Goal: Task Accomplishment & Management: Manage account settings

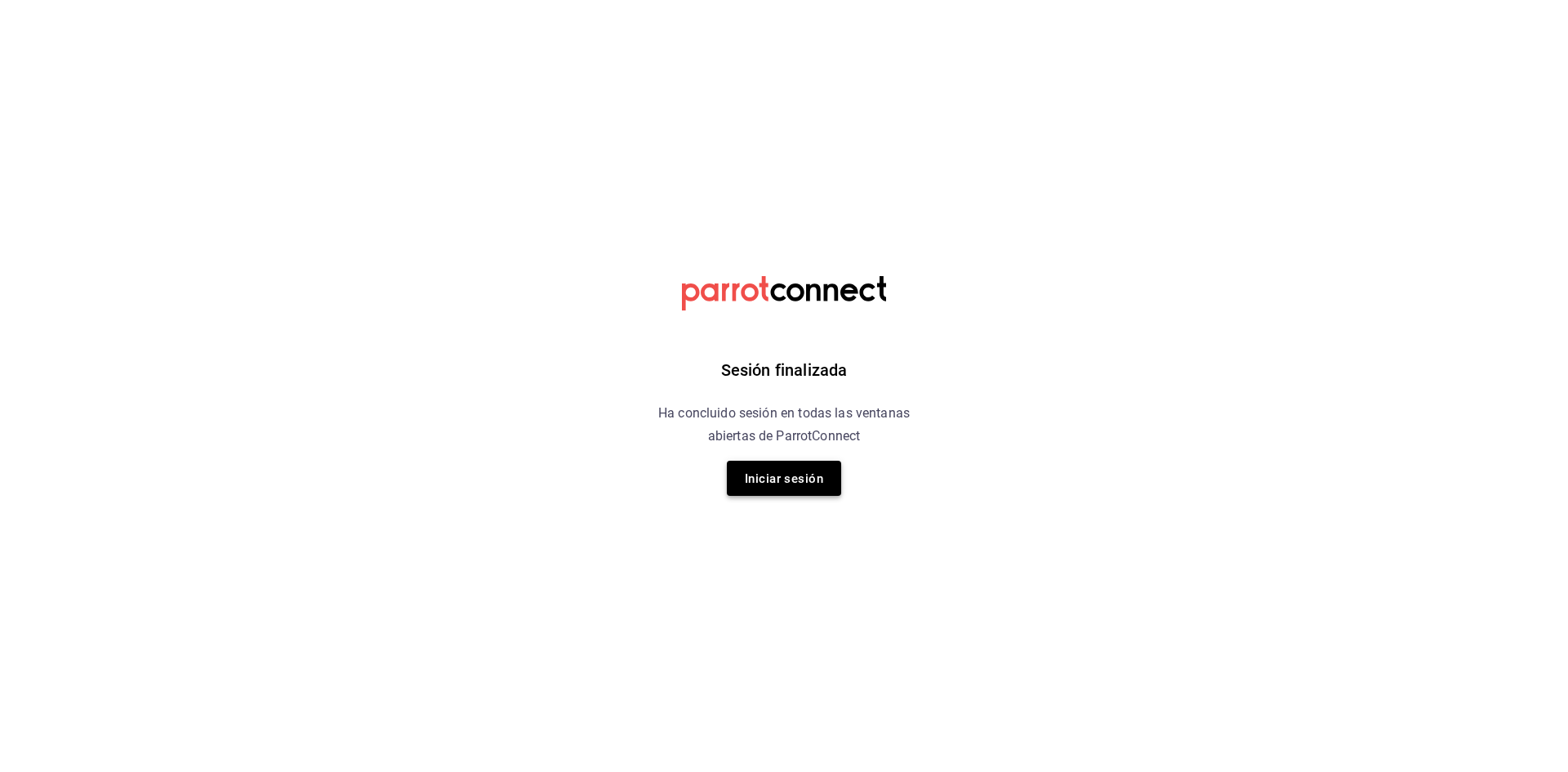
click at [784, 469] on font "Iniciar sesión" at bounding box center [784, 479] width 79 height 22
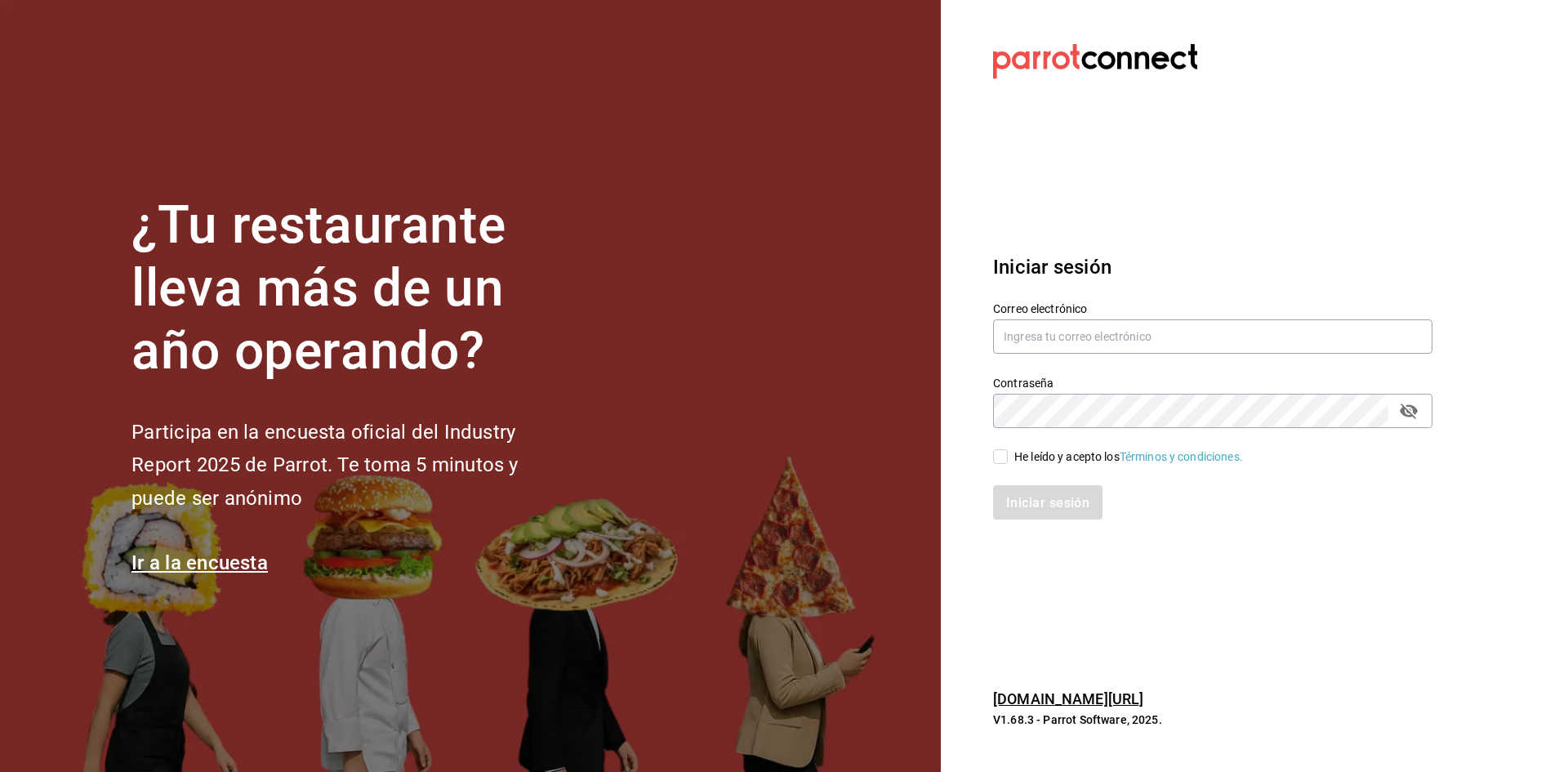
click at [1124, 319] on div "Correo electrónico" at bounding box center [1213, 328] width 440 height 55
click at [1101, 328] on input "text" at bounding box center [1213, 337] width 440 height 34
type input "M"
type input "multiuser@comercializadora.com"
click at [1422, 419] on div "Contraseña" at bounding box center [1213, 411] width 440 height 34
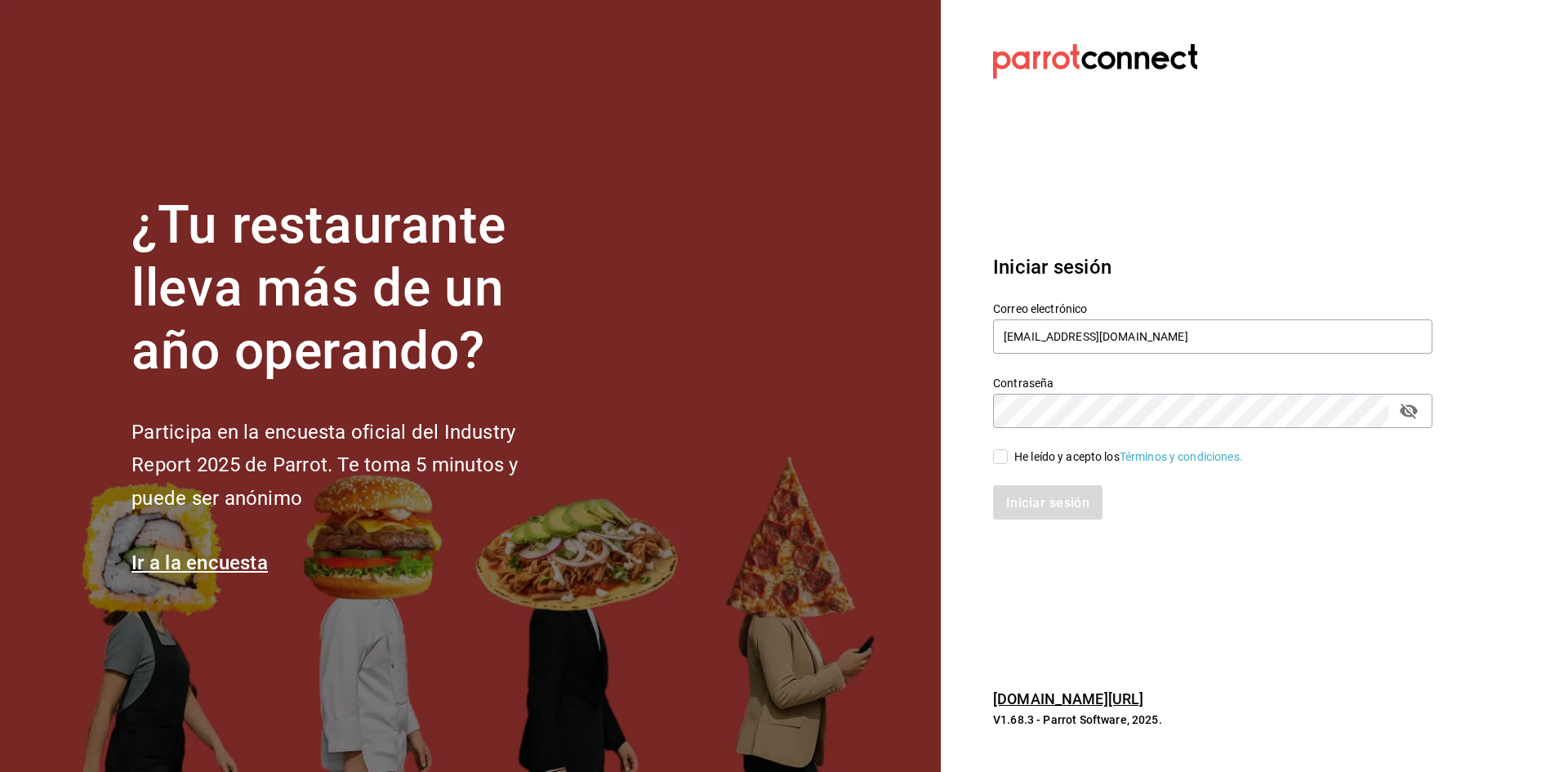
click at [1414, 419] on icon "campo de contraseña" at bounding box center [1408, 411] width 19 height 19
click at [1000, 449] on input "He leído y acepto los Términos y condiciones." at bounding box center [1001, 457] width 15 height 15
checkbox input "true"
click at [1085, 522] on div "Iniciar sesión Correo electrónico multiuser@comercializadora.com Contraseña Con…" at bounding box center [1213, 386] width 440 height 307
click at [1087, 504] on font "Iniciar sesión" at bounding box center [1049, 502] width 83 height 16
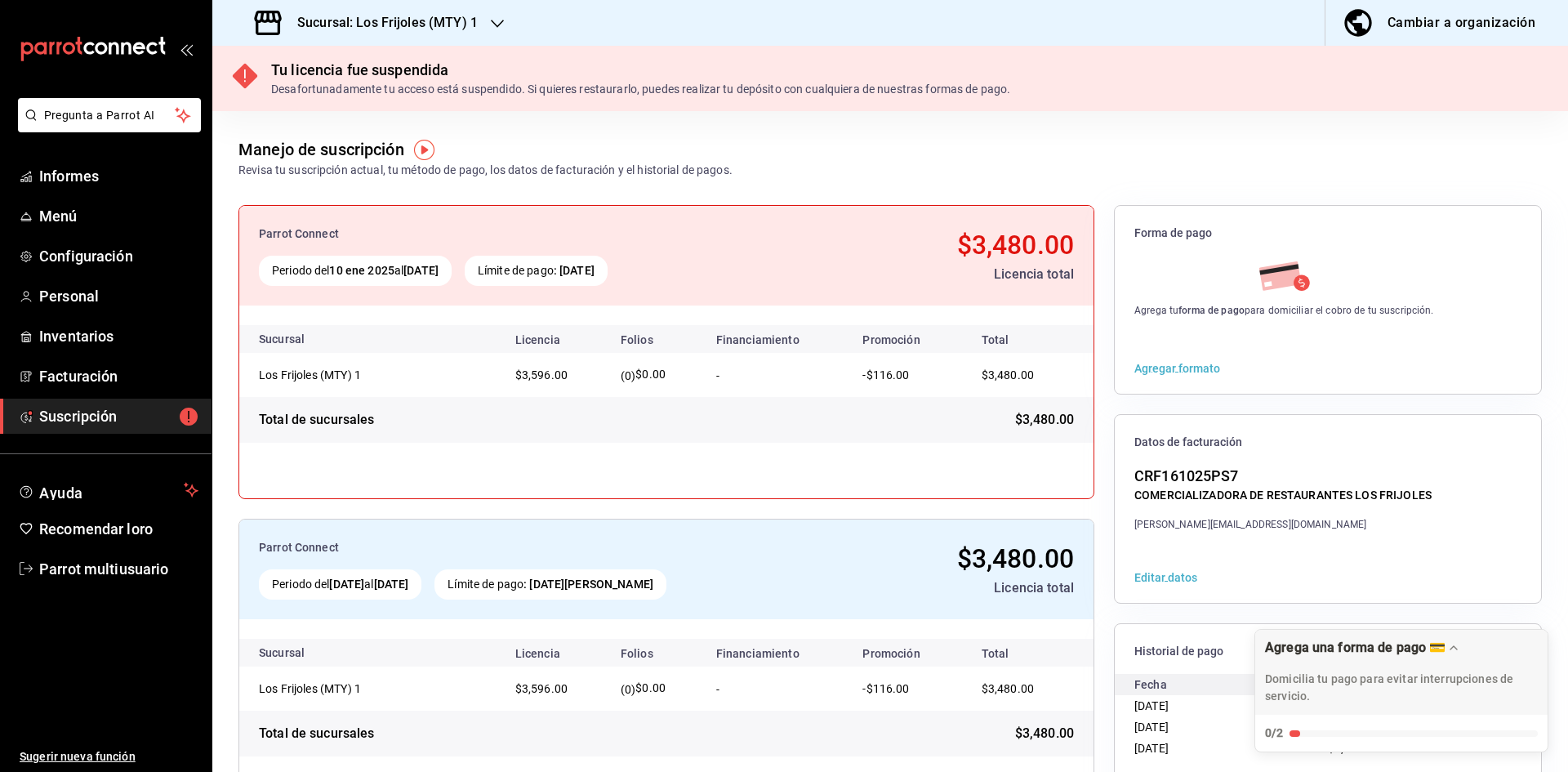
click at [407, 18] on font "Sucursal: Los Frijoles (MTY) 1" at bounding box center [387, 22] width 180 height 16
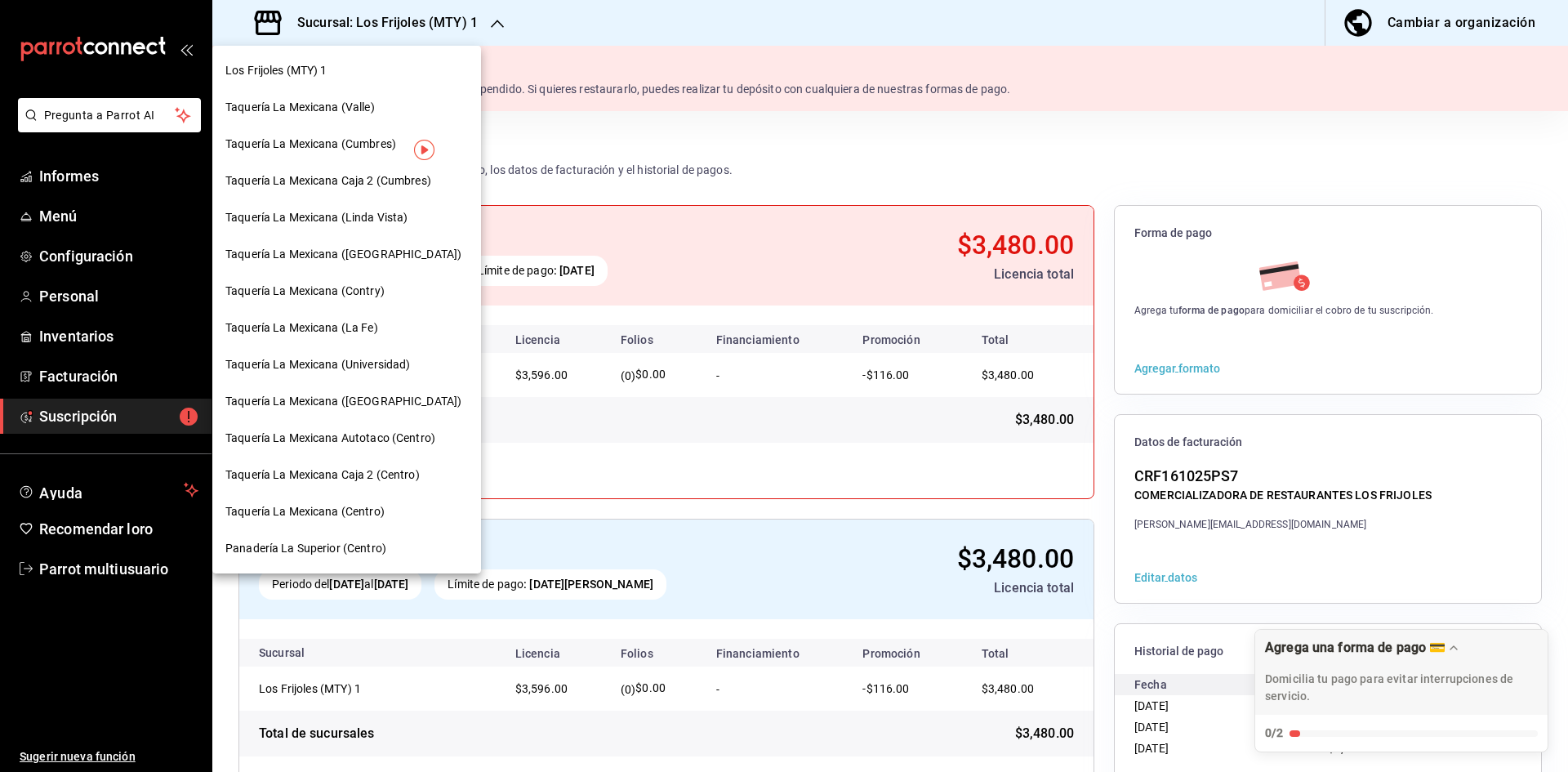
click at [417, 221] on div "Taquería La Mexicana (Linda Vista)" at bounding box center [346, 217] width 243 height 18
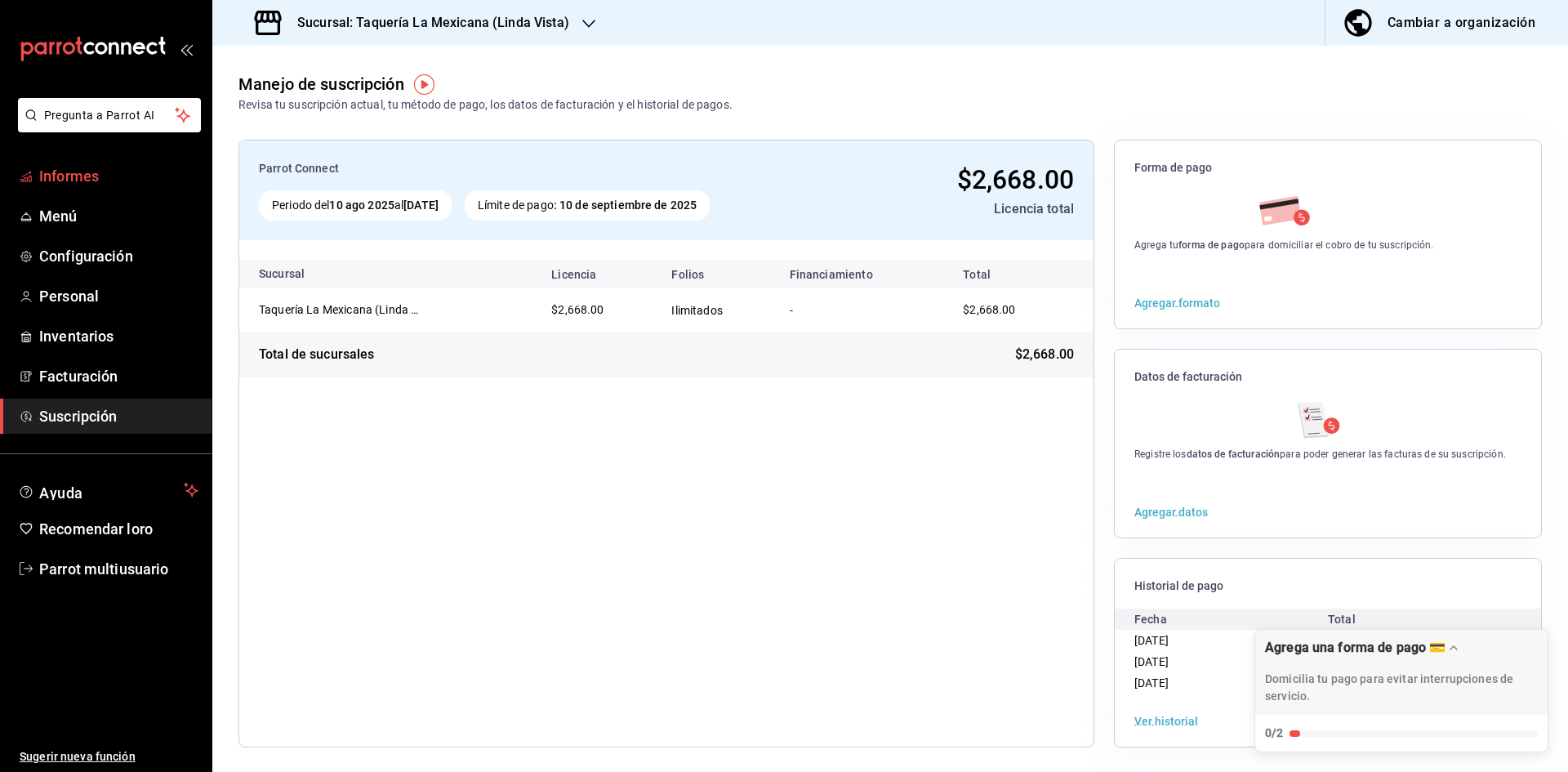
click at [130, 190] on link "Informes" at bounding box center [105, 177] width 212 height 35
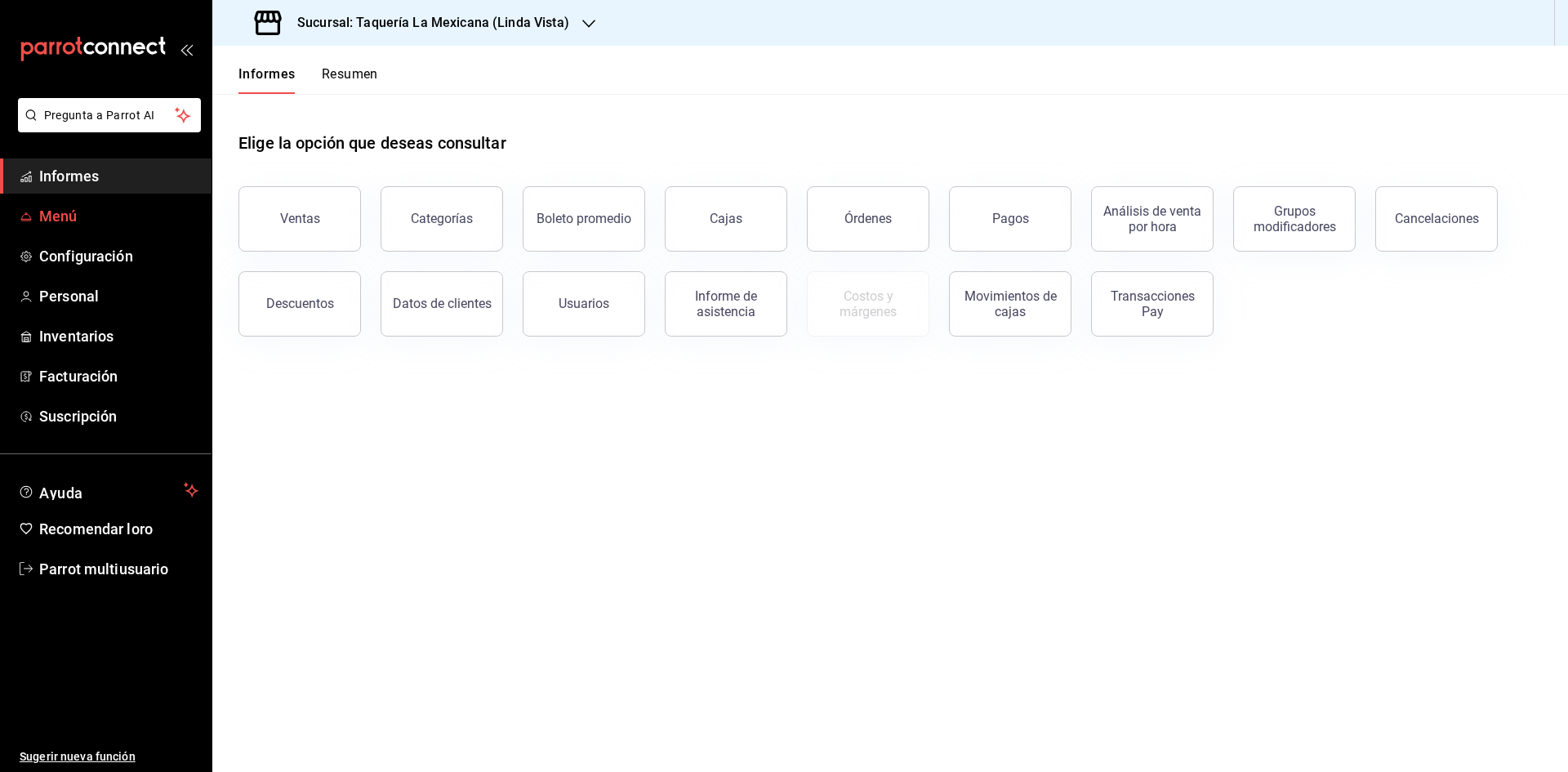
click at [145, 222] on span "Menú" at bounding box center [118, 216] width 159 height 22
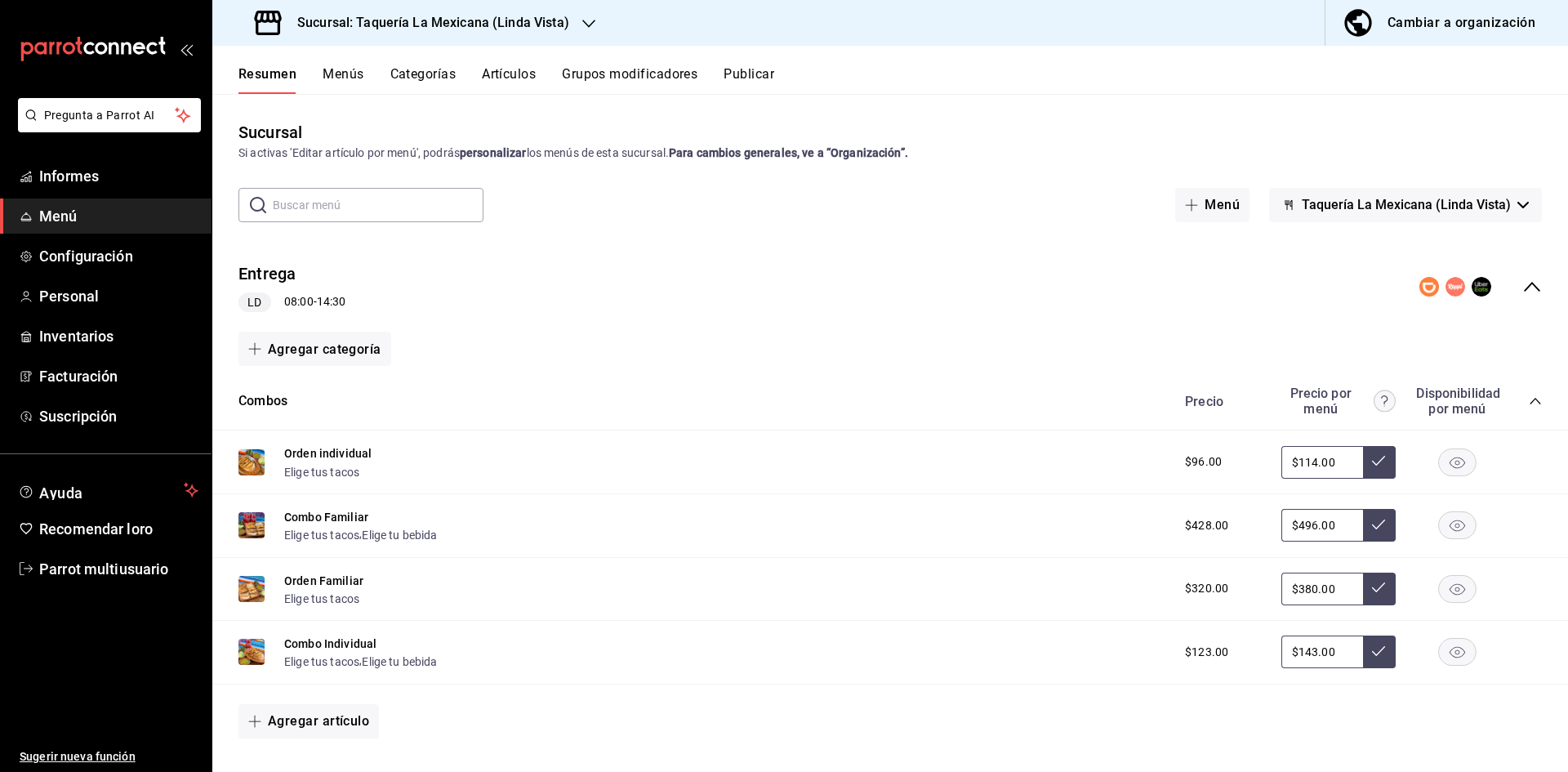
click at [1523, 294] on icon "colapsar-fila-del-menú" at bounding box center [1532, 287] width 19 height 19
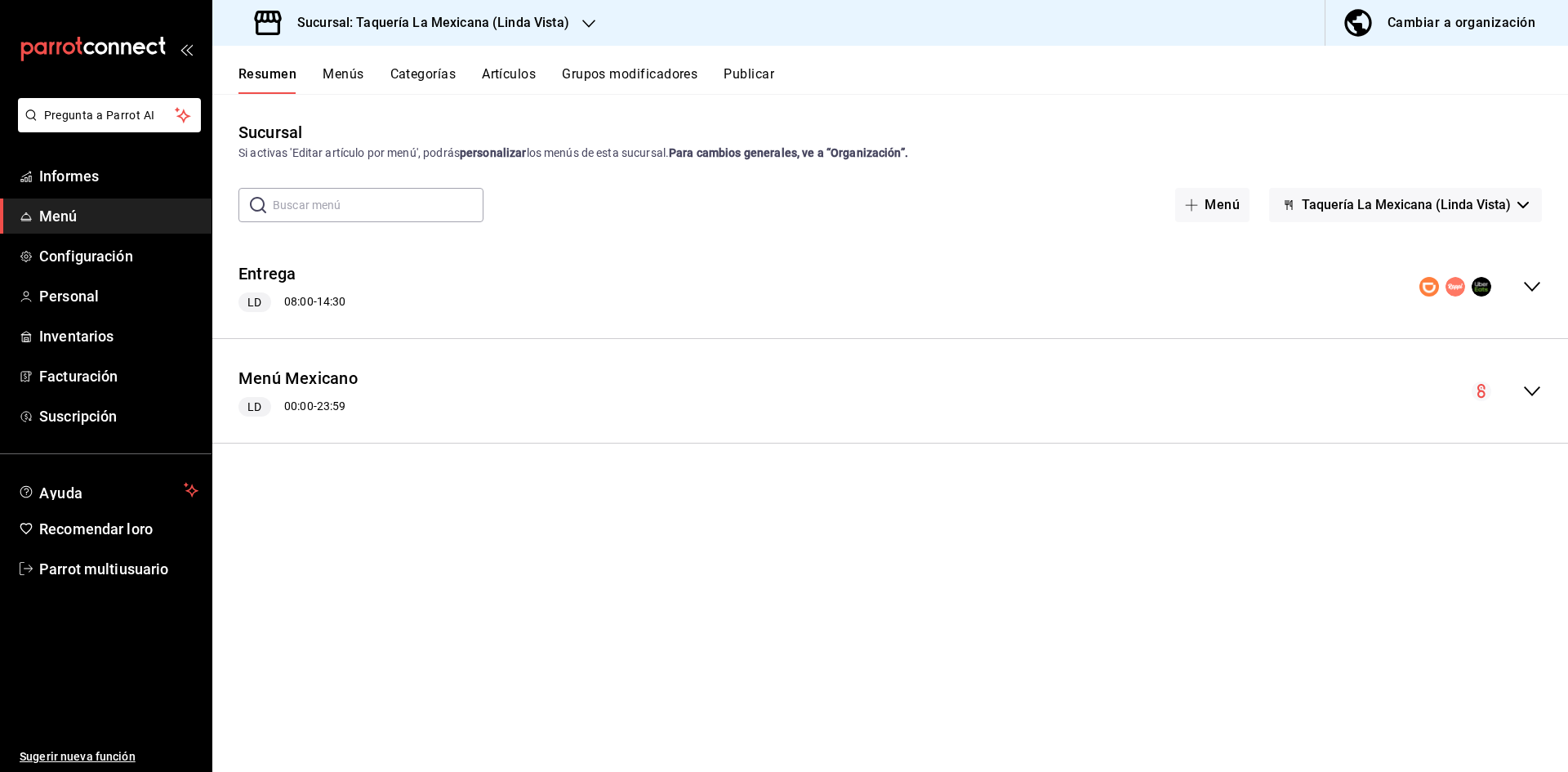
click at [1537, 395] on icon "colapsar-fila-del-menú" at bounding box center [1532, 391] width 19 height 19
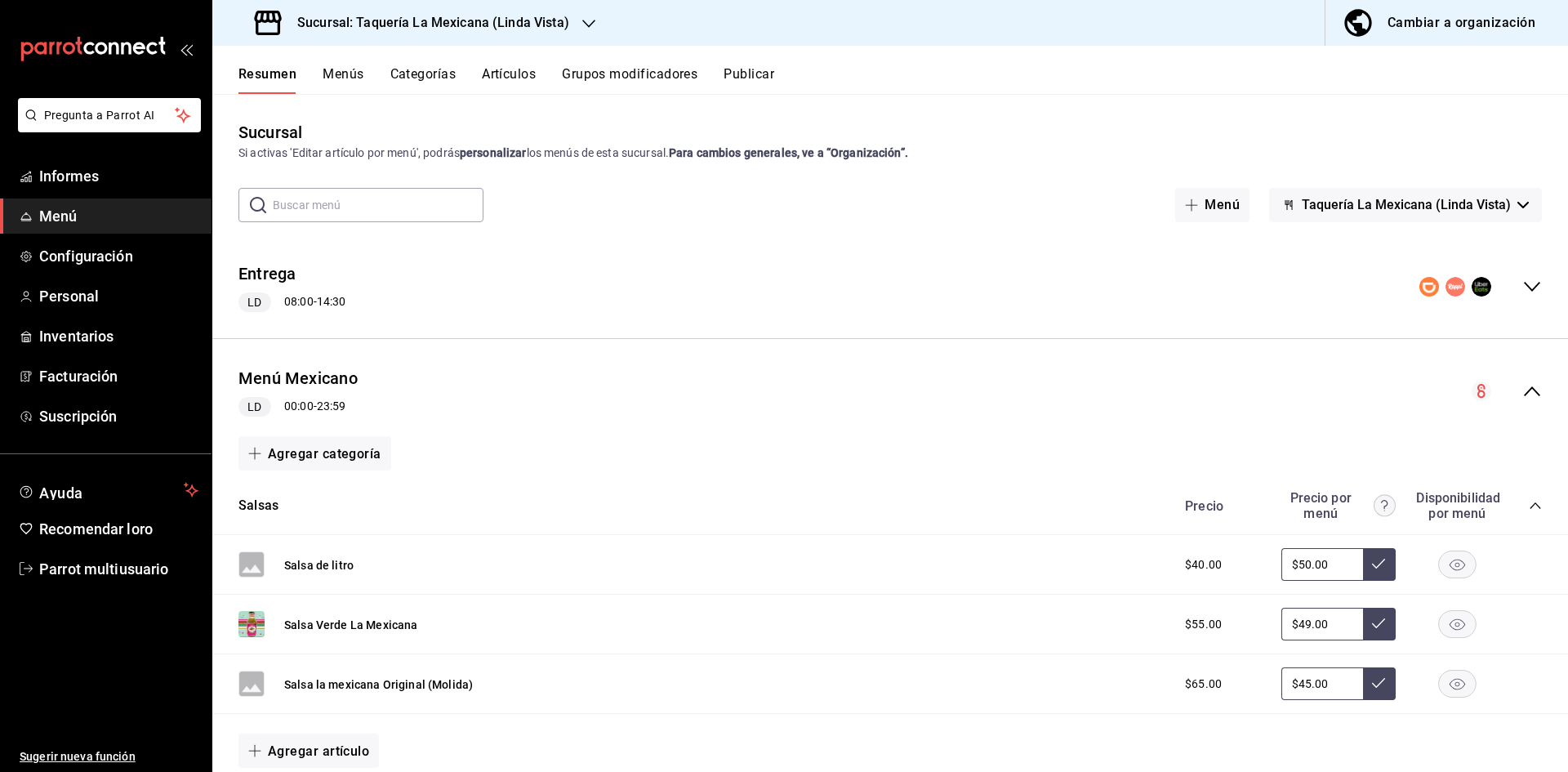
click at [1529, 504] on icon "colapsar-categoría-fila" at bounding box center [1536, 506] width 13 height 13
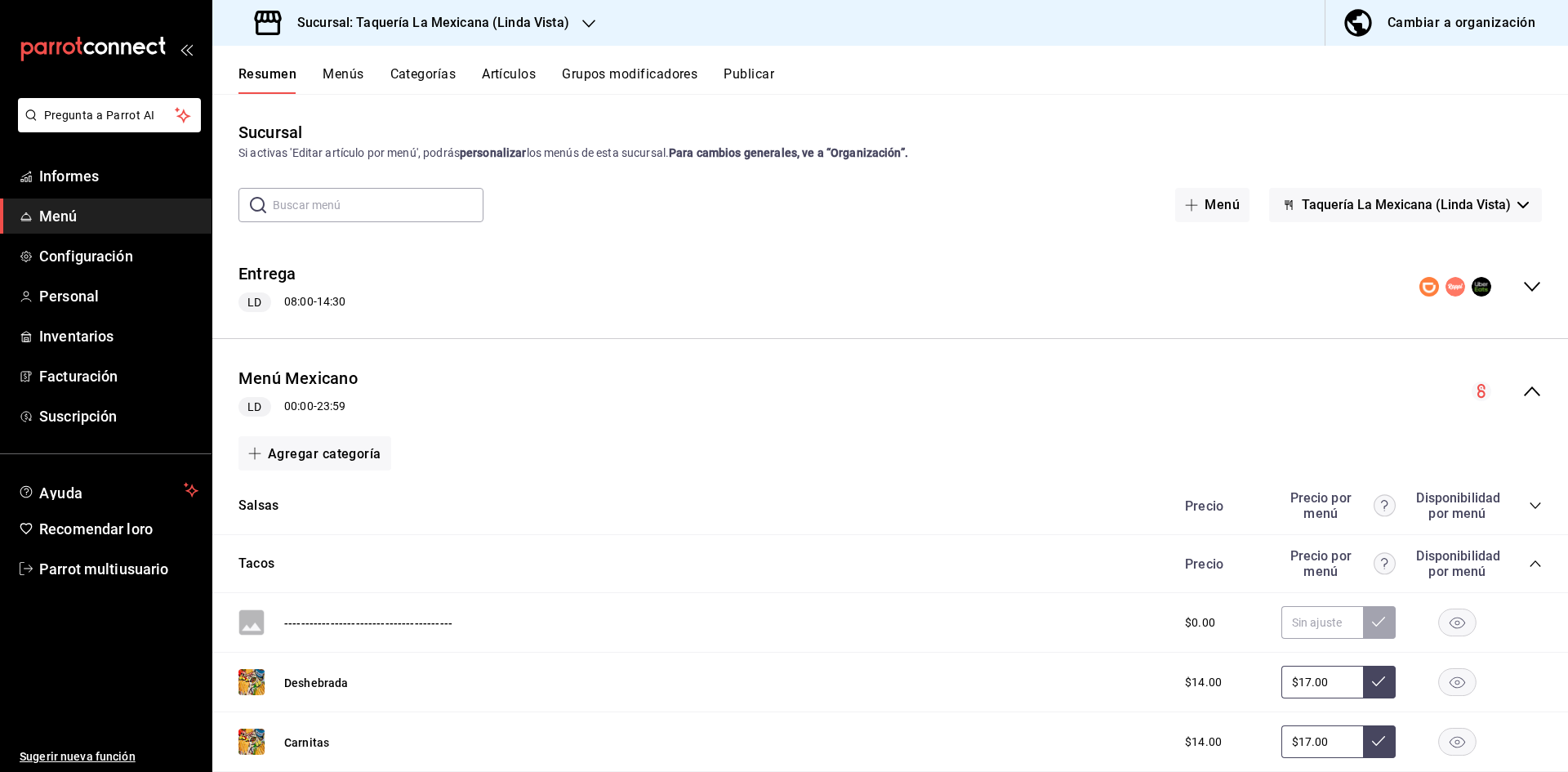
click at [1529, 560] on icon "colapsar-categoría-fila" at bounding box center [1536, 564] width 13 height 13
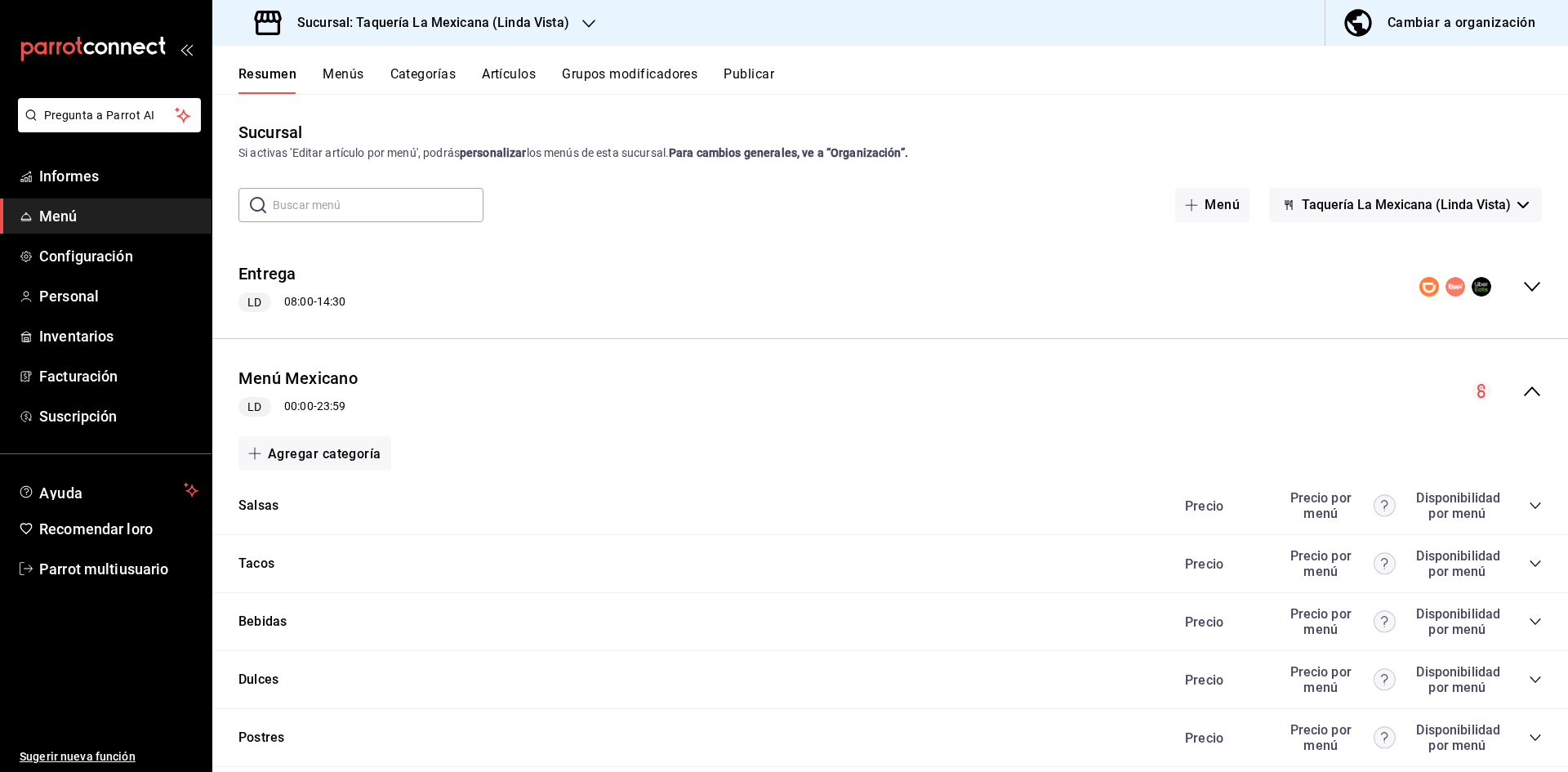
click at [1529, 675] on icon "colapsar-categoría-fila" at bounding box center [1536, 680] width 13 height 13
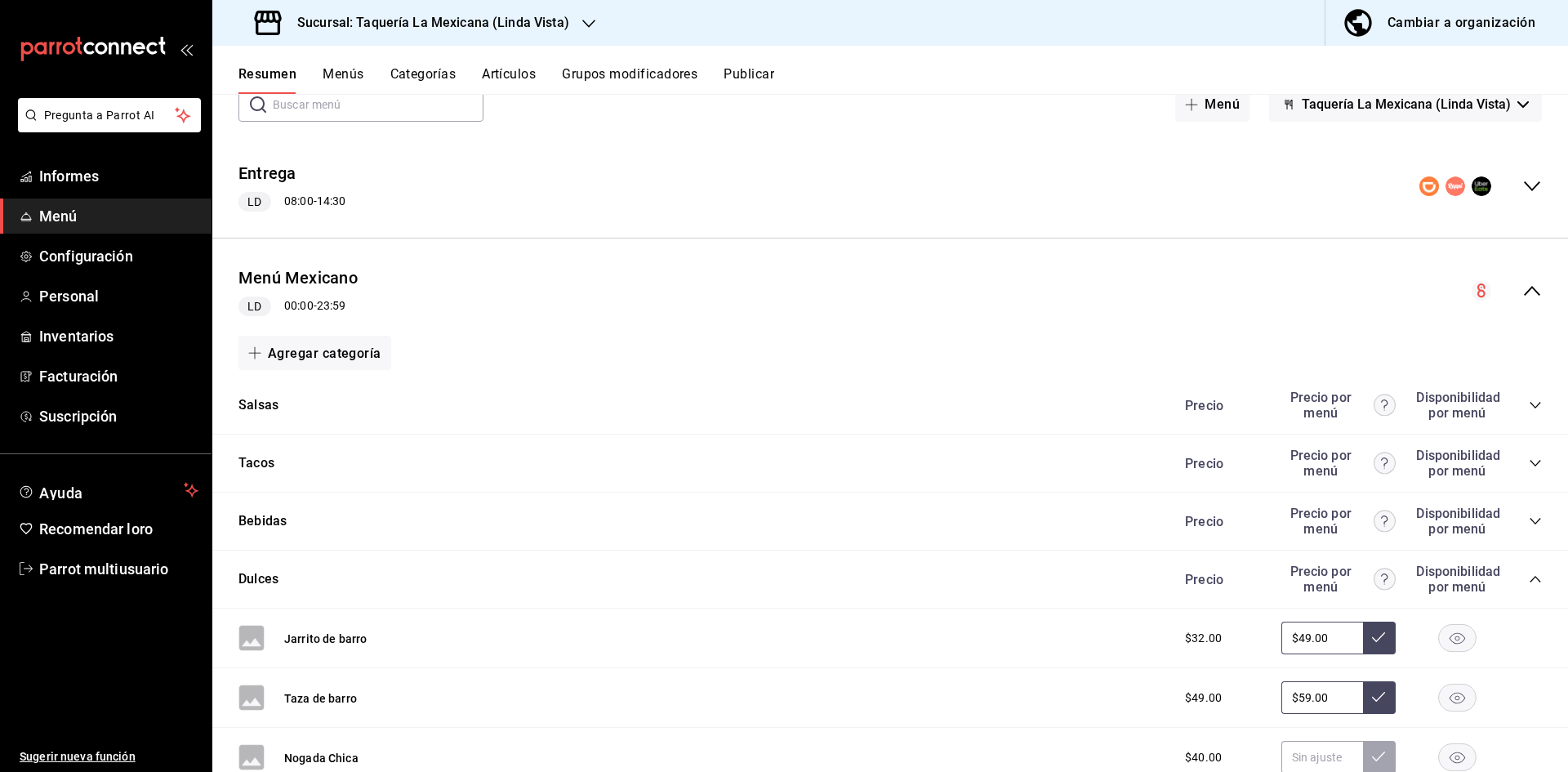
scroll to position [182, 0]
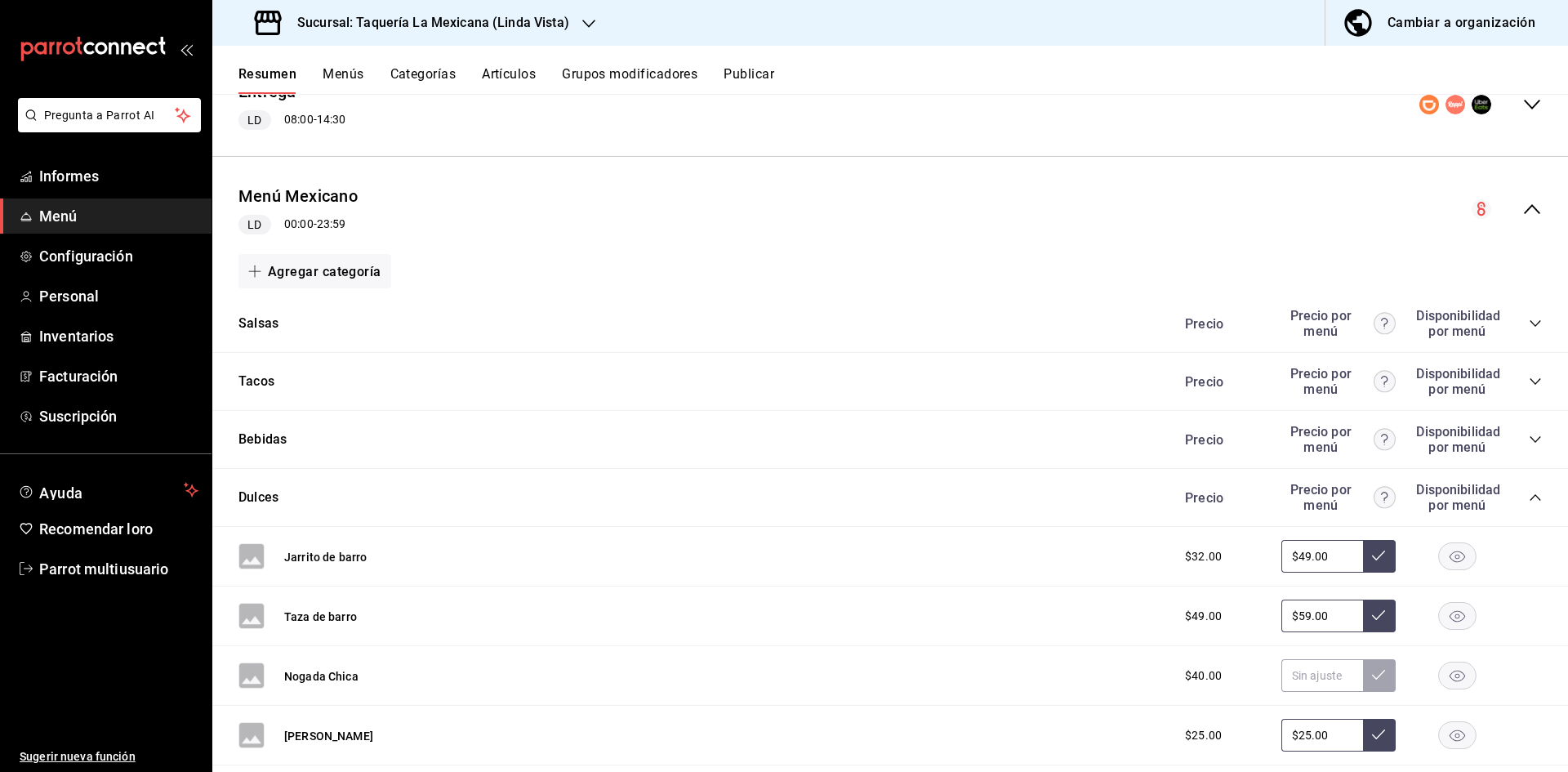
click at [1529, 497] on icon "colapsar-categoría-fila" at bounding box center [1536, 497] width 13 height 13
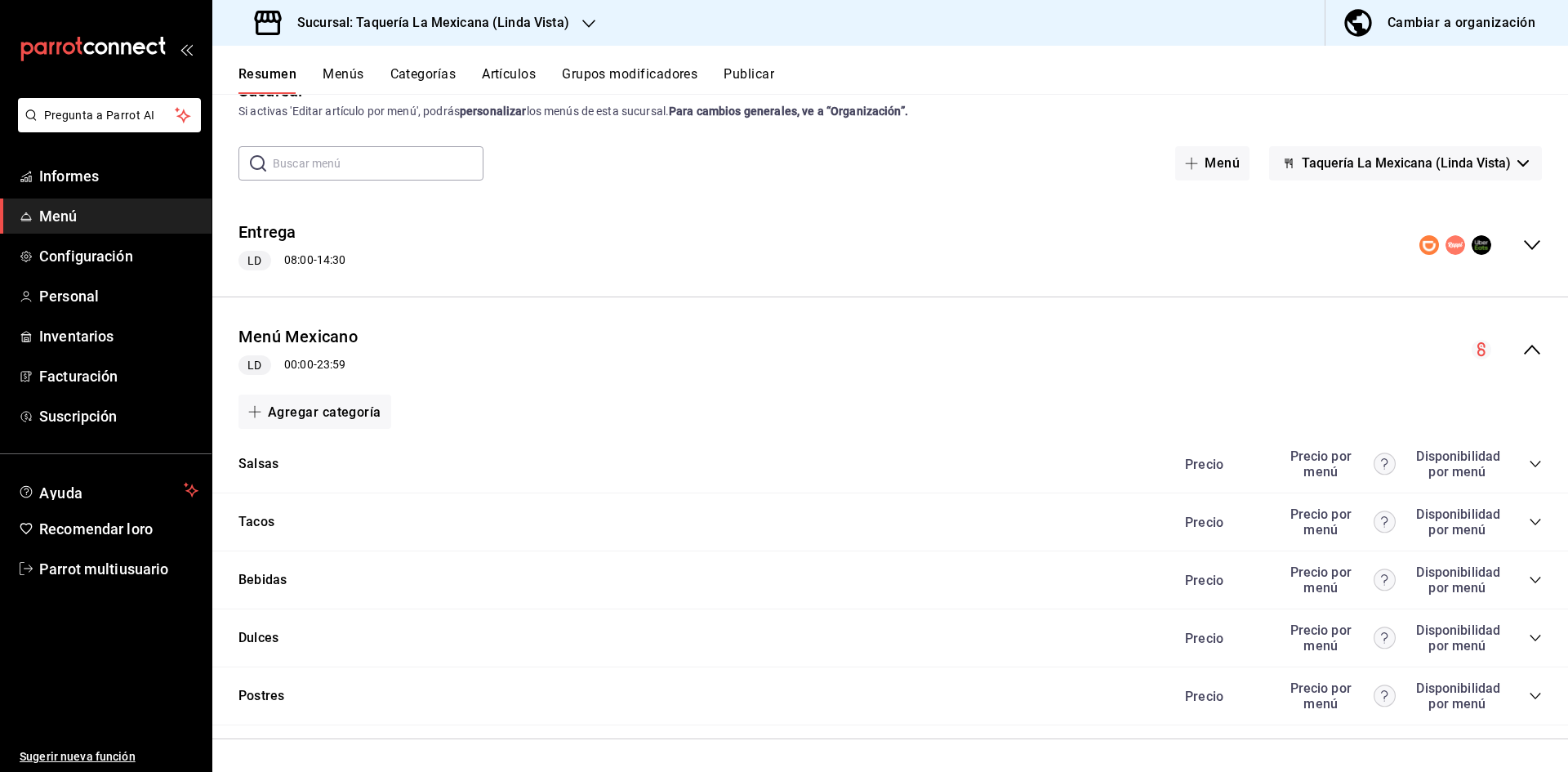
scroll to position [42, 0]
click at [1529, 637] on icon "colapsar-categoría-fila" at bounding box center [1536, 638] width 13 height 13
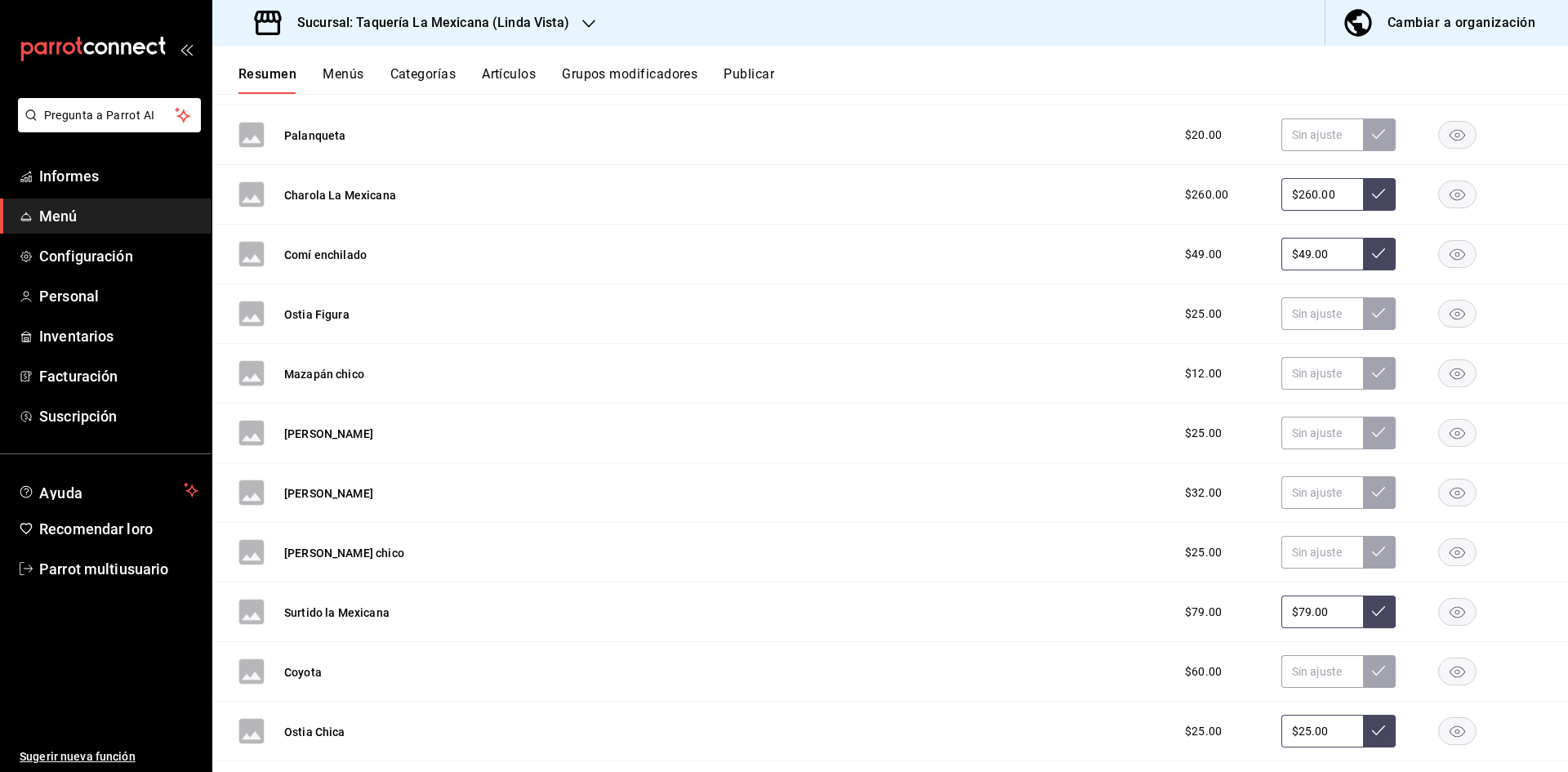
scroll to position [5318, 0]
click at [529, 80] on font "Artículos" at bounding box center [509, 74] width 54 height 16
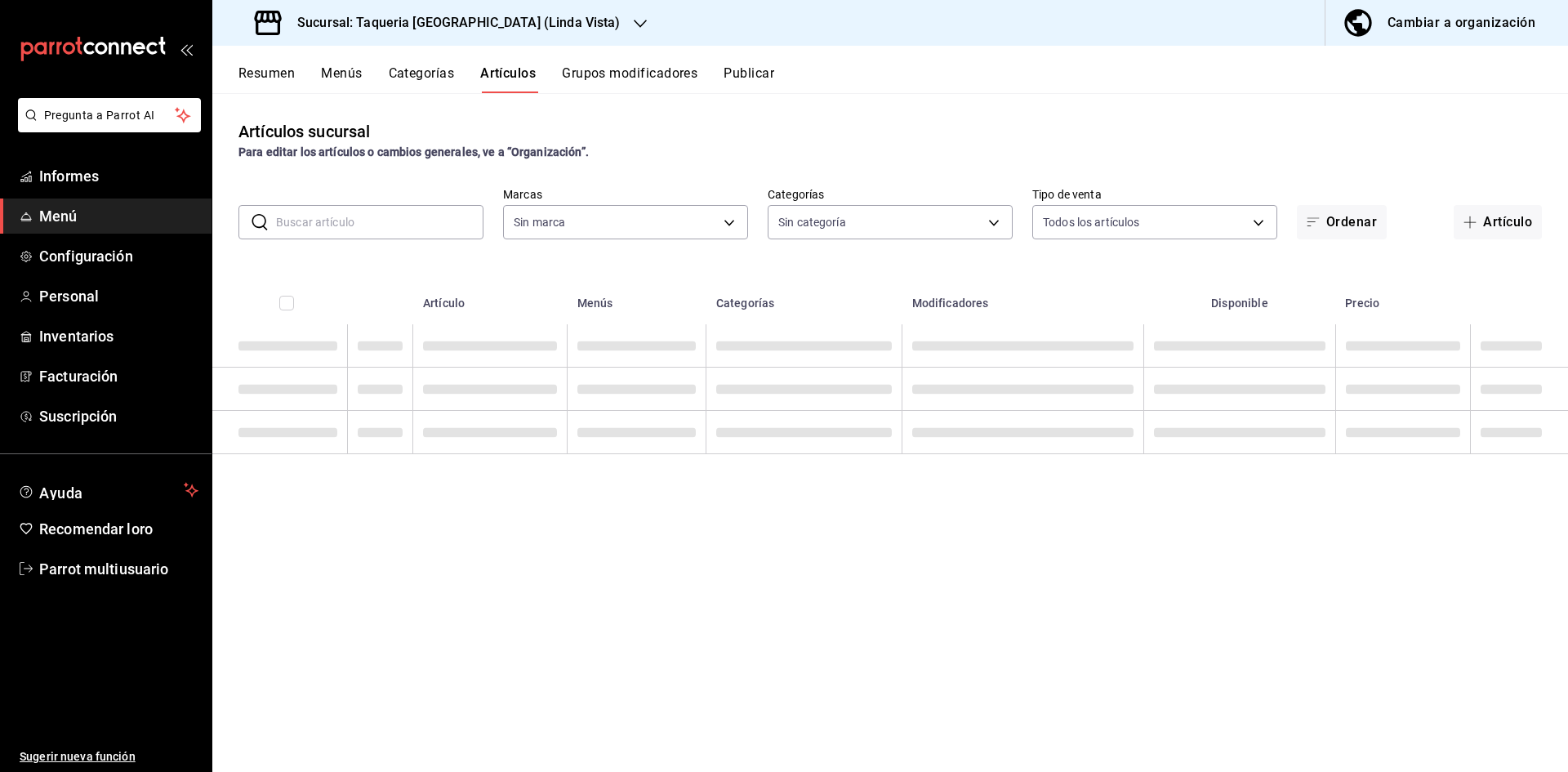
type input "2b311de4-c542-44b6-9e37-20ab7e91d442"
click at [301, 235] on input "text" at bounding box center [380, 223] width 208 height 32
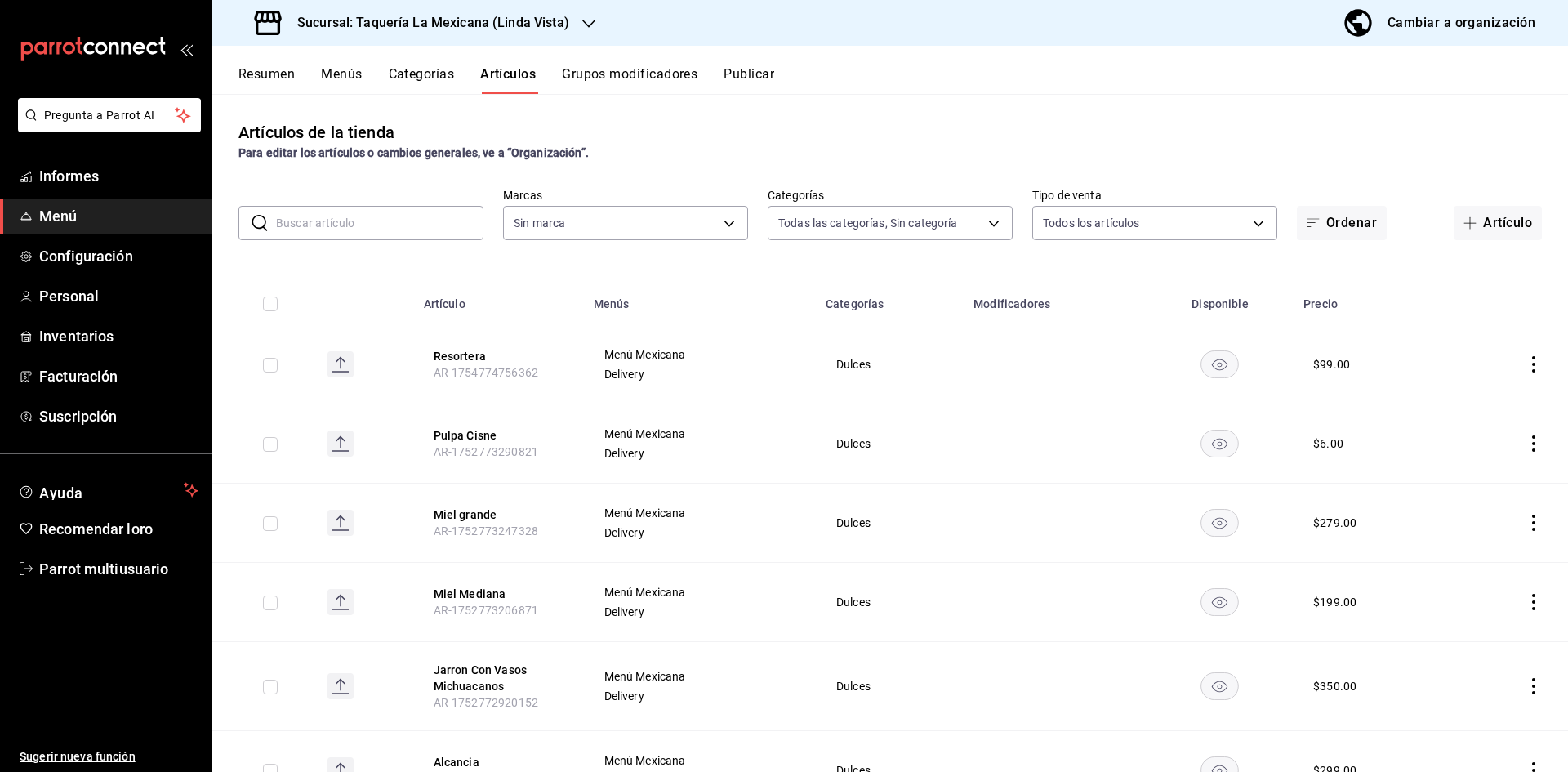
type input "5a1c512a-cf29-4d93-9d4f-e26762b0e997,7f026791-d5e9-45ea-b010-c7b8801865c1,902d4…"
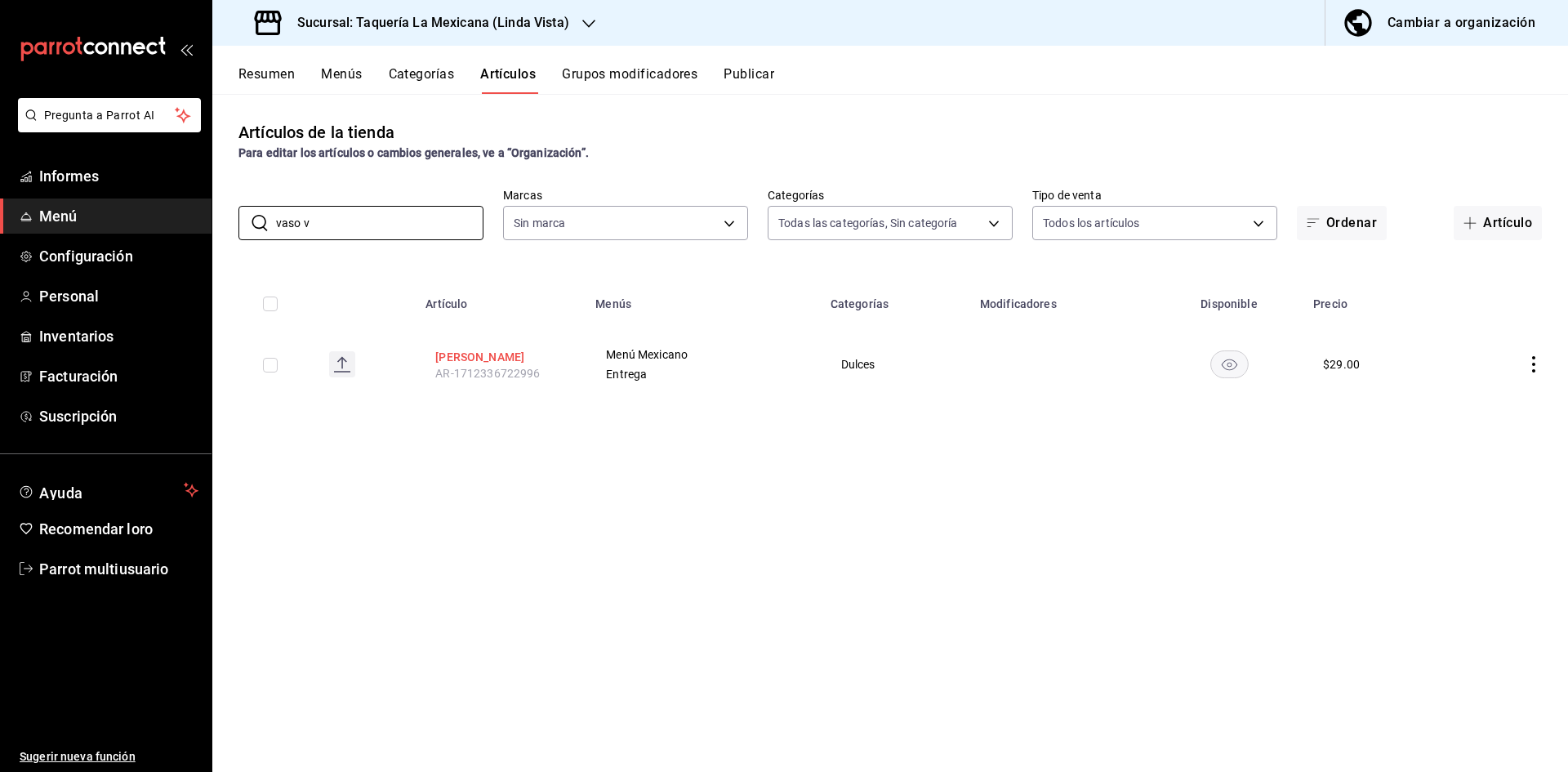
type input "vaso v"
click at [471, 354] on font "[PERSON_NAME]" at bounding box center [480, 357] width 89 height 13
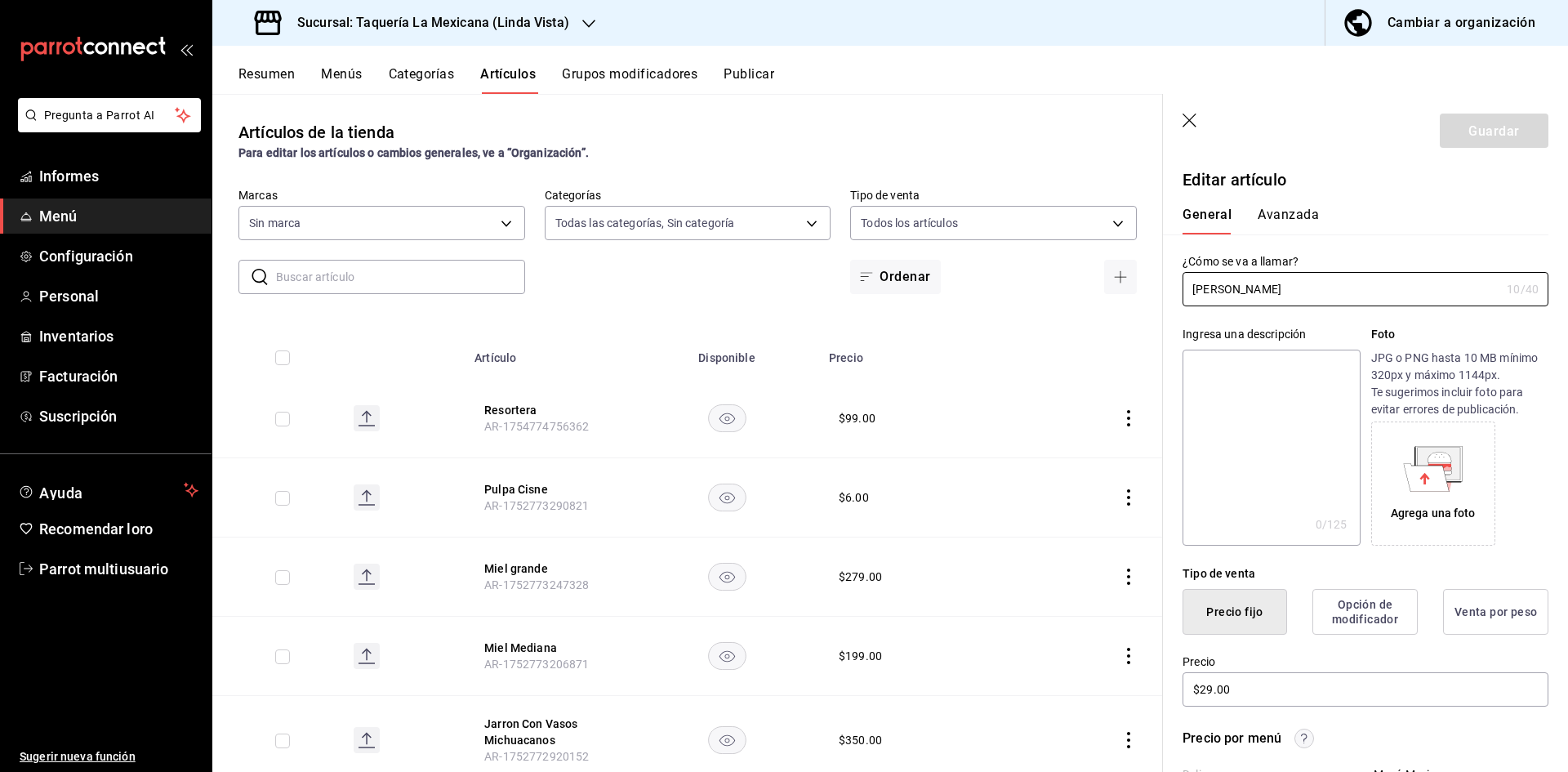
type input "5a1c512a-cf29-4d93-9d4f-e26762b0e997,7f026791-d5e9-45ea-b010-c7b8801865c1,902d4…"
type input "2b311de4-c542-44b6-9e37-20ab7e91d442"
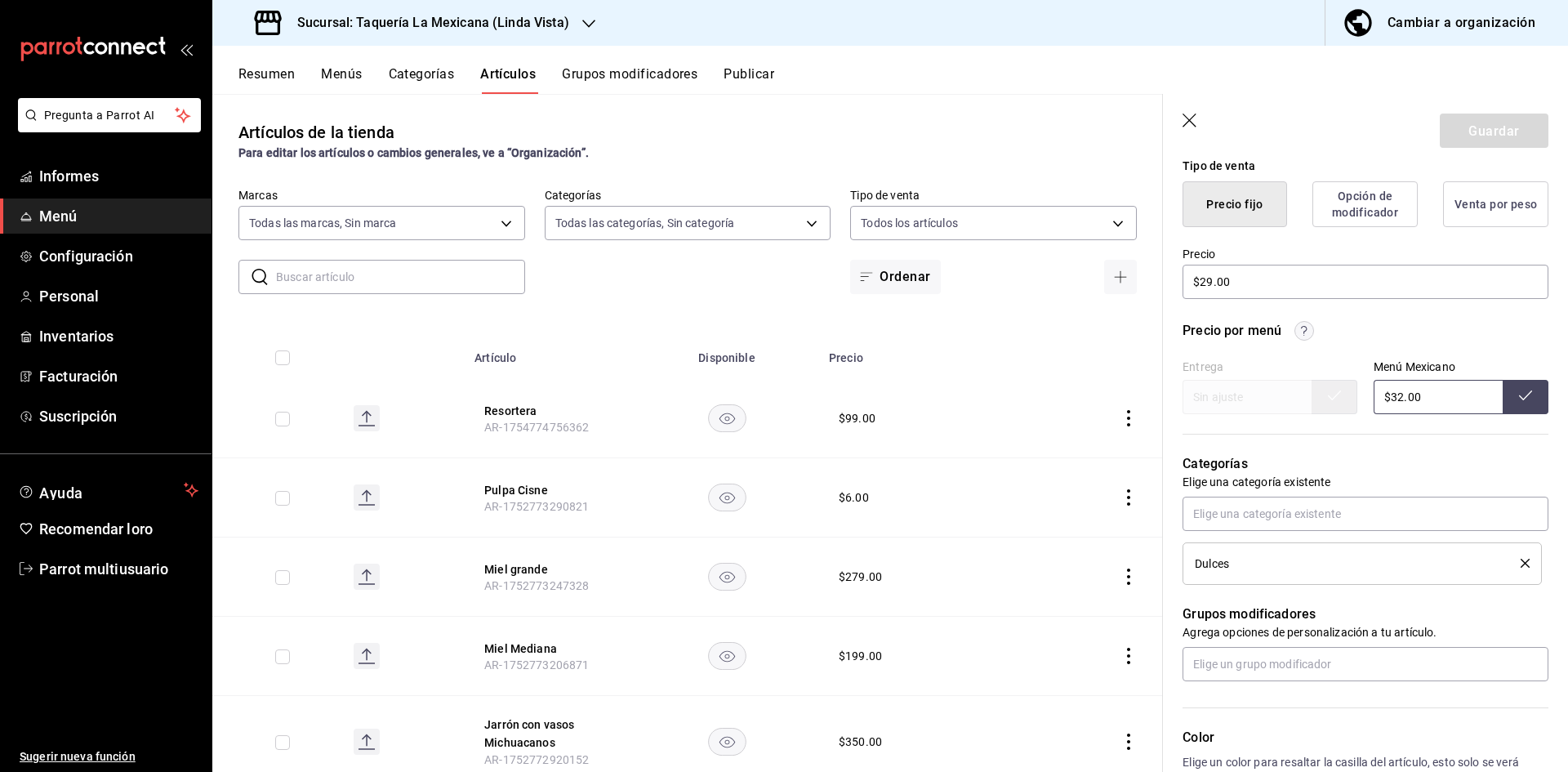
scroll to position [327, 0]
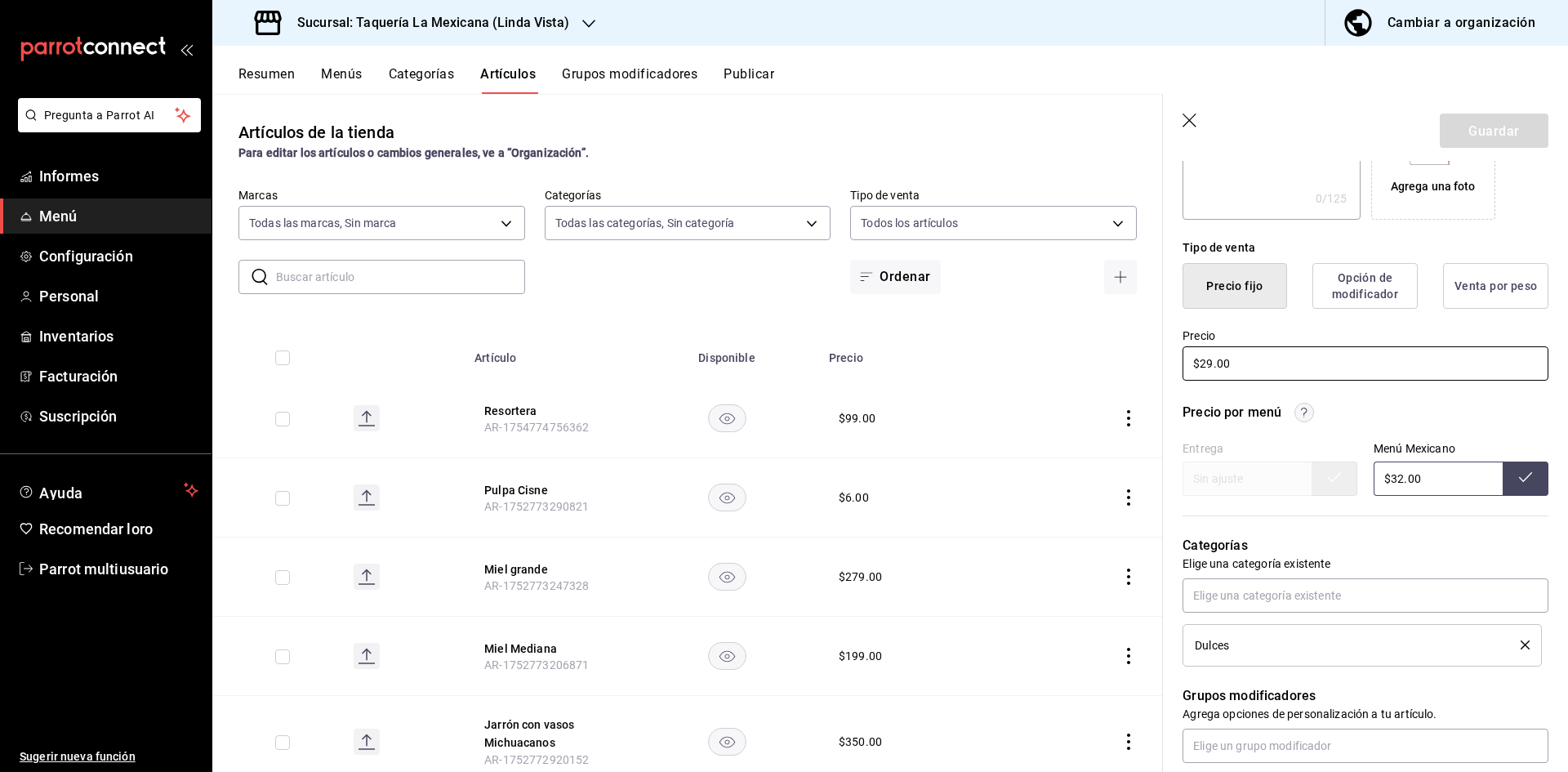
click at [1252, 381] on input "$29.00" at bounding box center [1366, 363] width 366 height 34
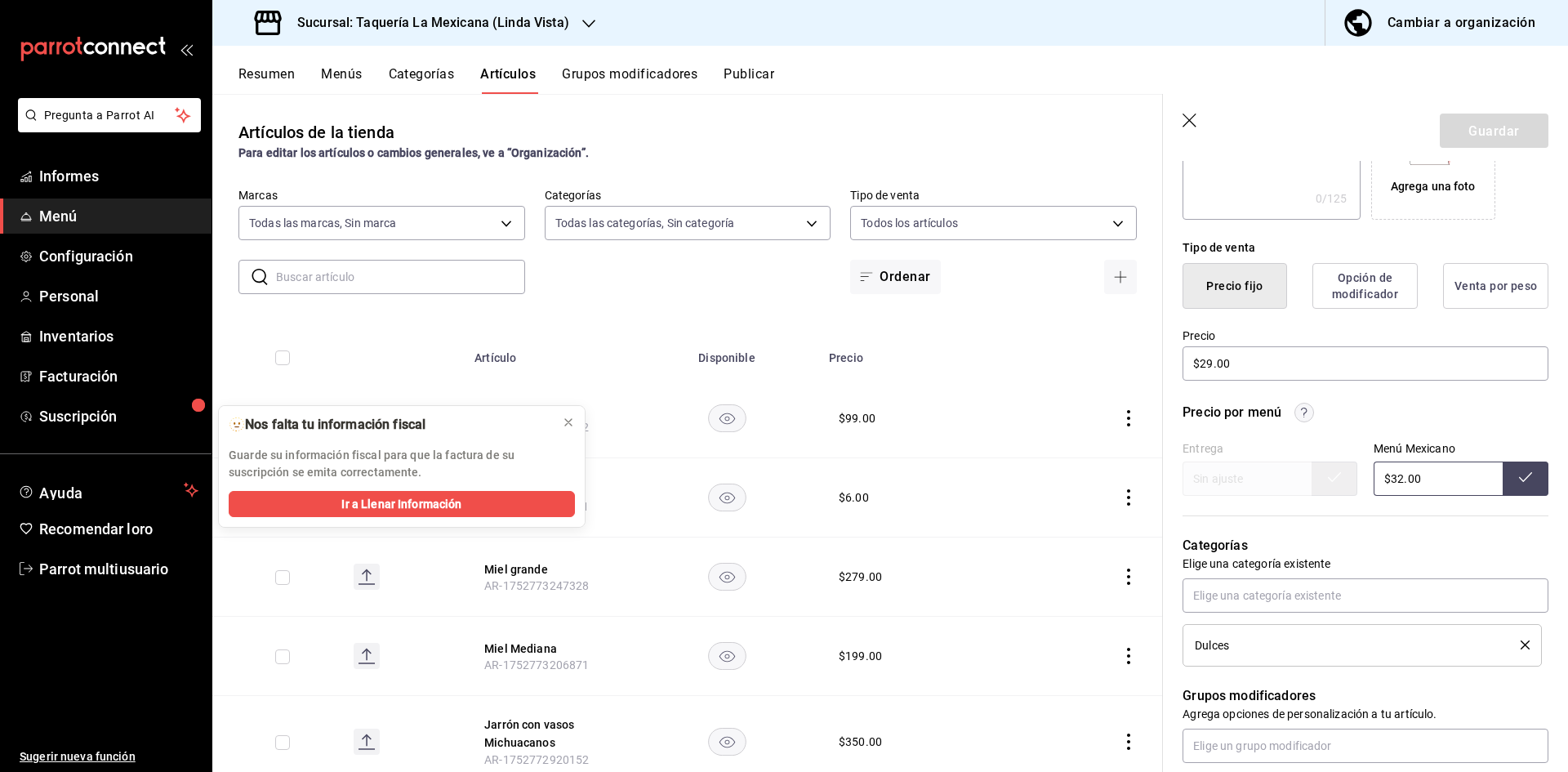
click at [345, 68] on font "Menús" at bounding box center [341, 74] width 41 height 16
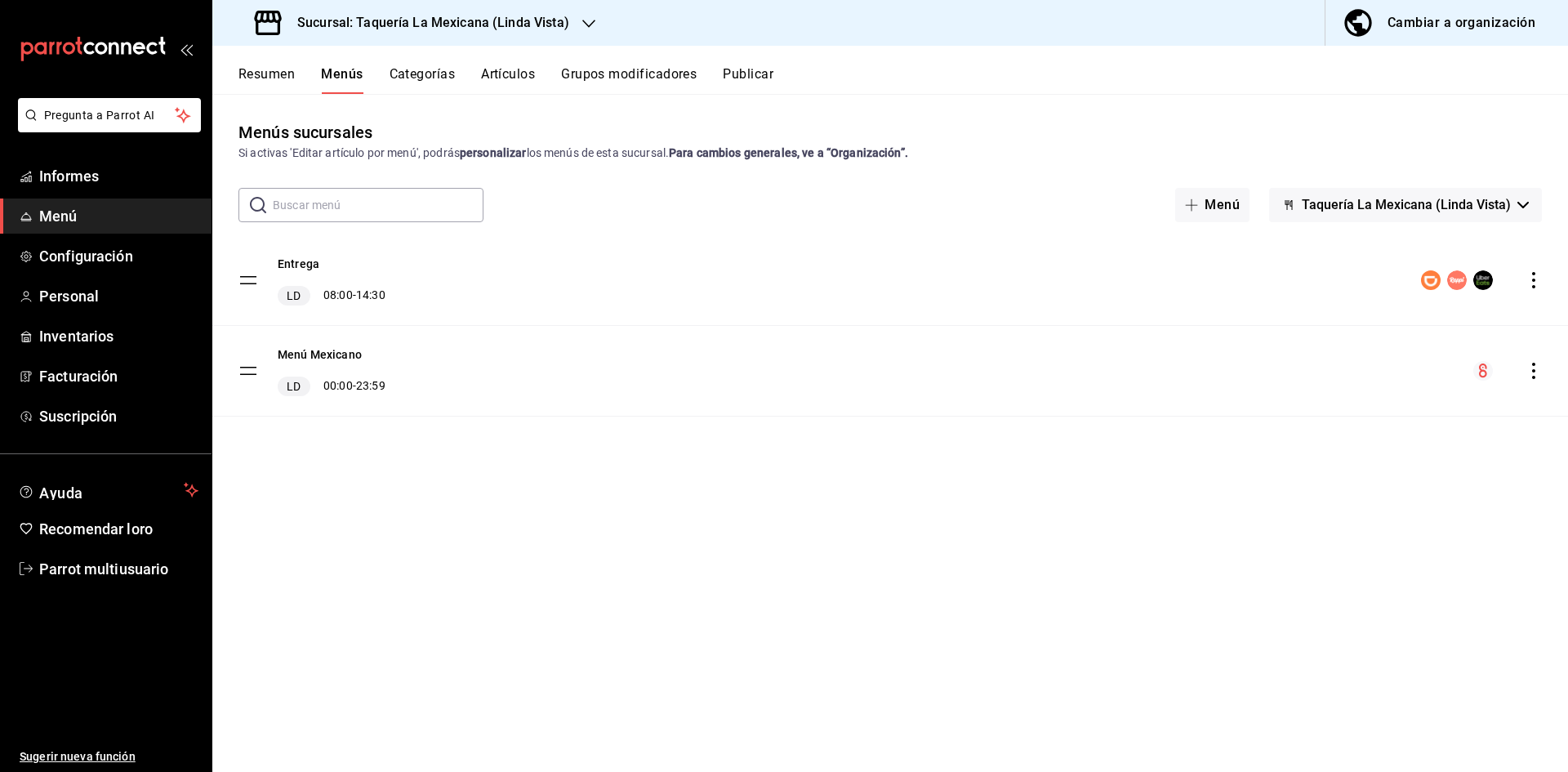
click at [296, 75] on div "Resumen Menús Categorías Artículos Grupos modificadores Publicar" at bounding box center [903, 80] width 1330 height 29
click at [286, 77] on font "Resumen" at bounding box center [266, 74] width 56 height 16
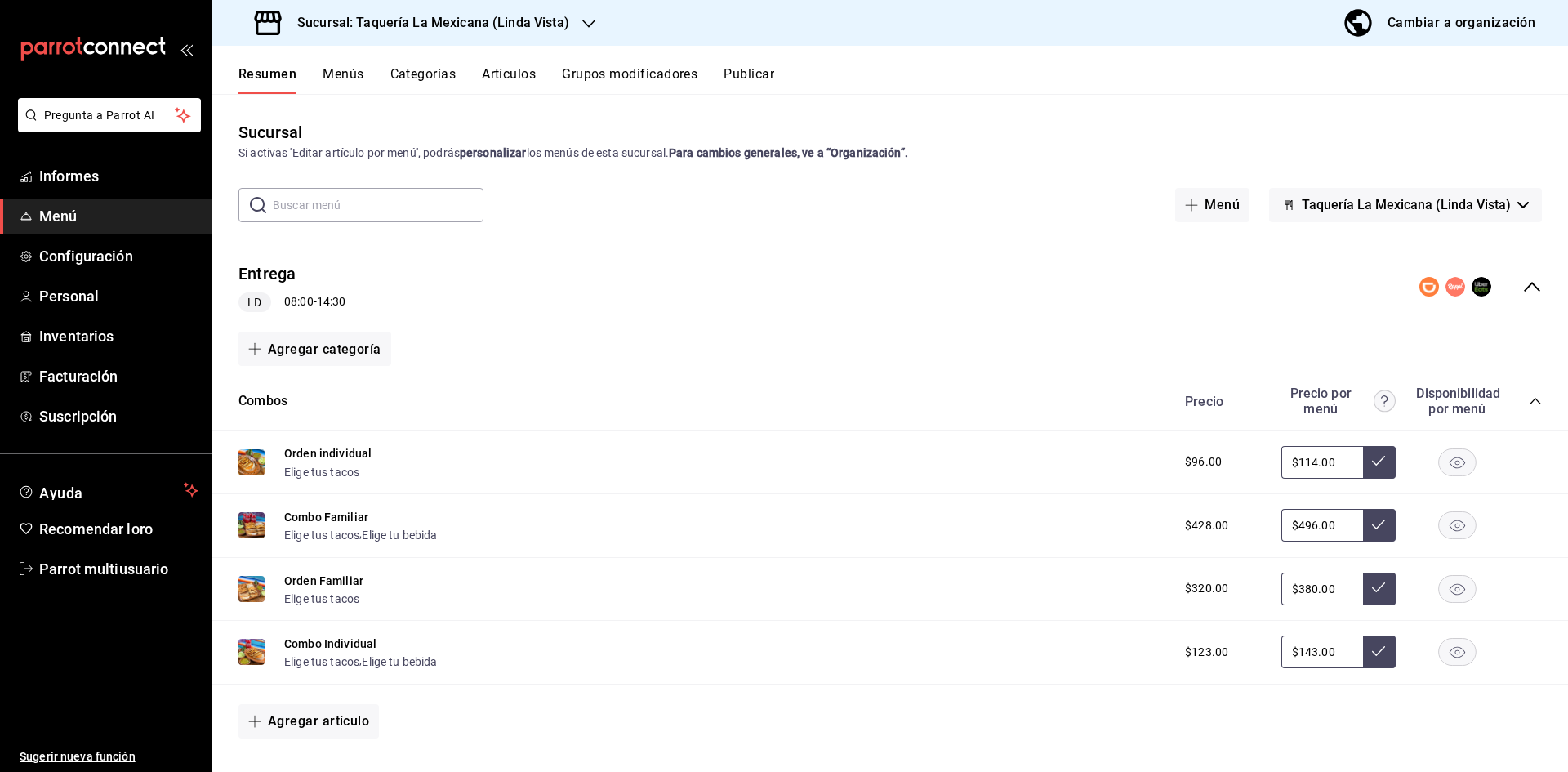
click at [1512, 309] on div "Entrega LD 08:00 - 14:30" at bounding box center [891, 288] width 1356 height 78
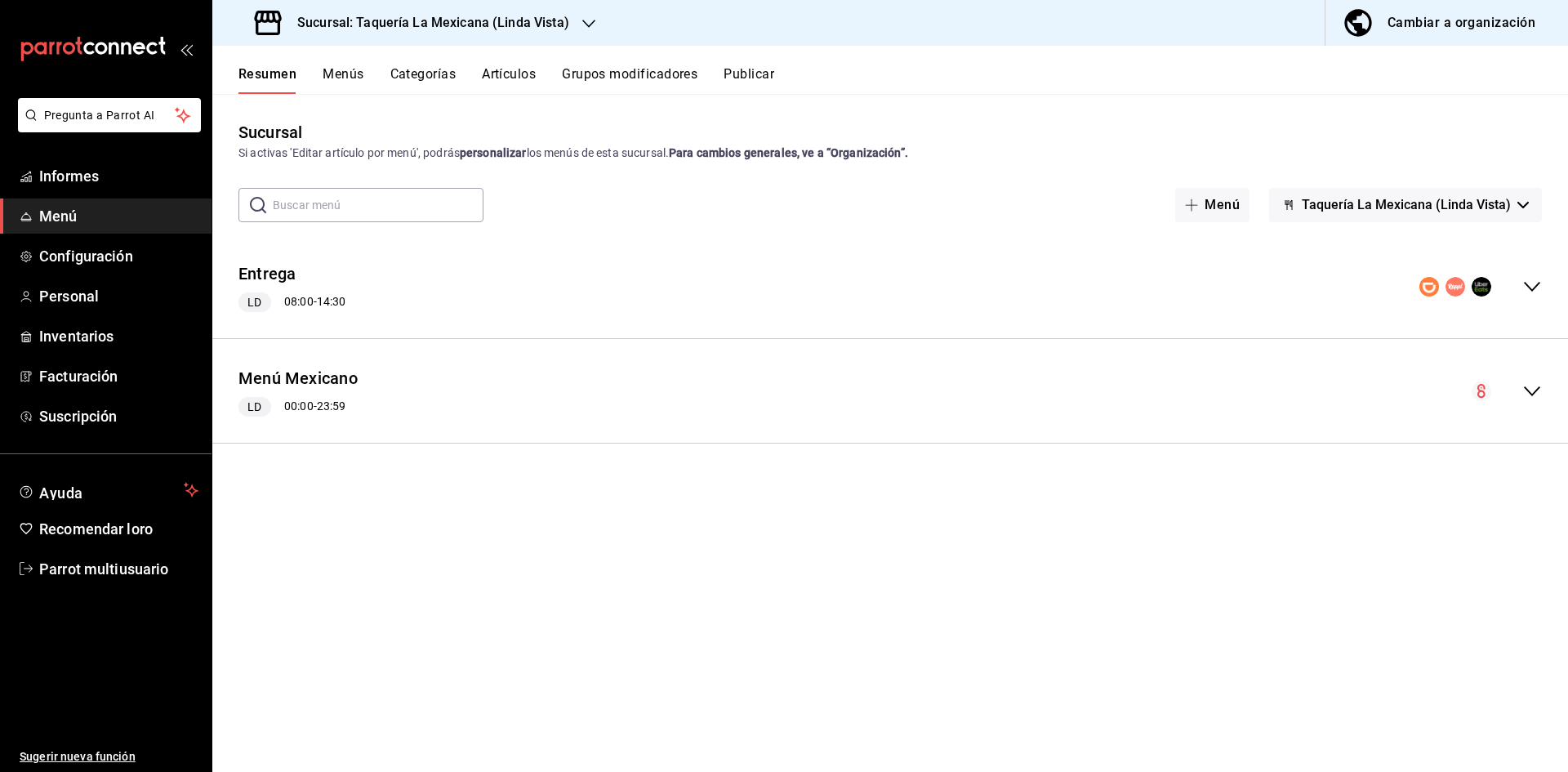
click at [1521, 411] on div "Menú Mexicano LD 00:00 - 23:59" at bounding box center [891, 391] width 1356 height 78
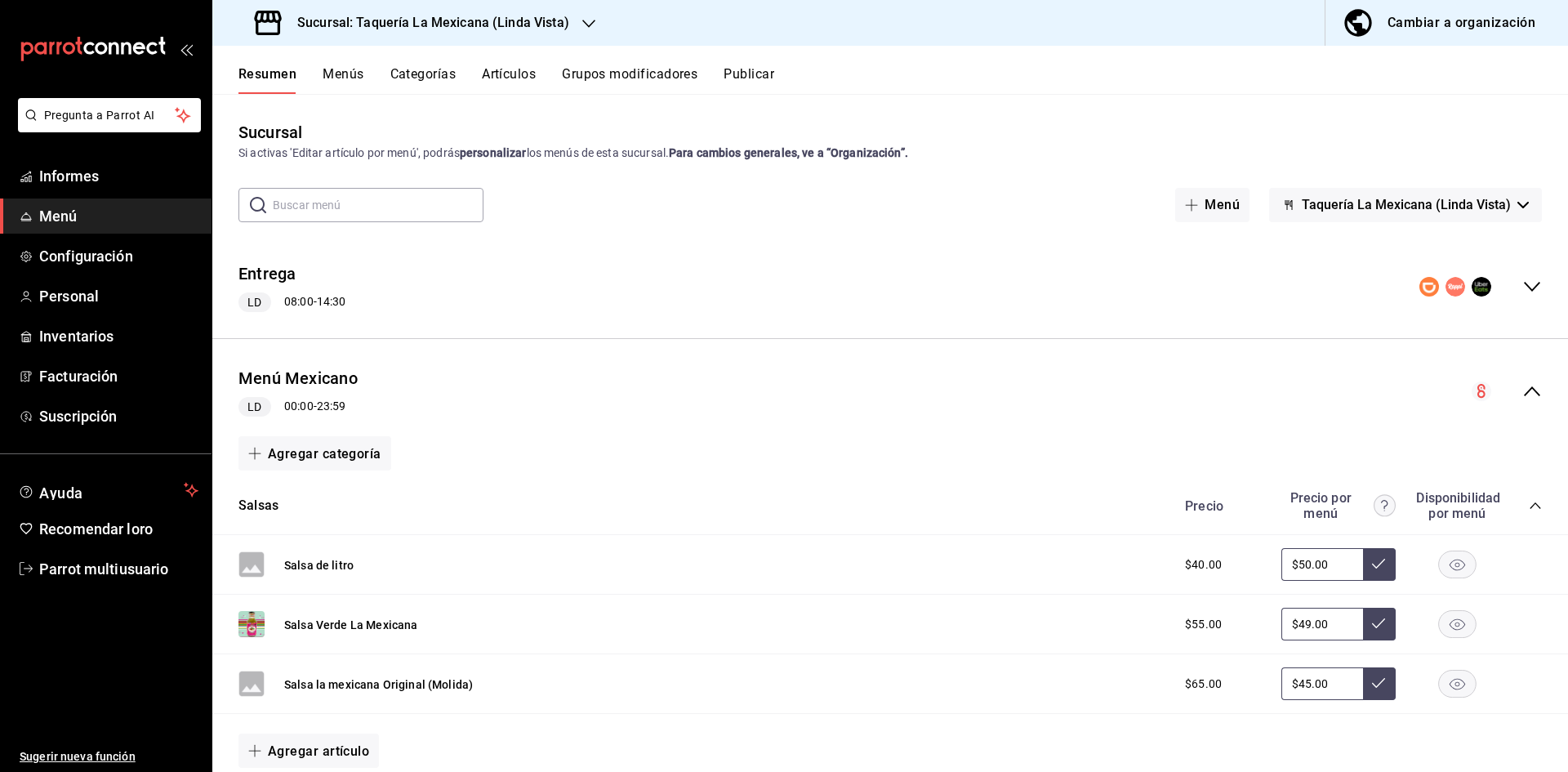
click at [1529, 505] on icon "colapsar-categoría-fila" at bounding box center [1536, 506] width 13 height 13
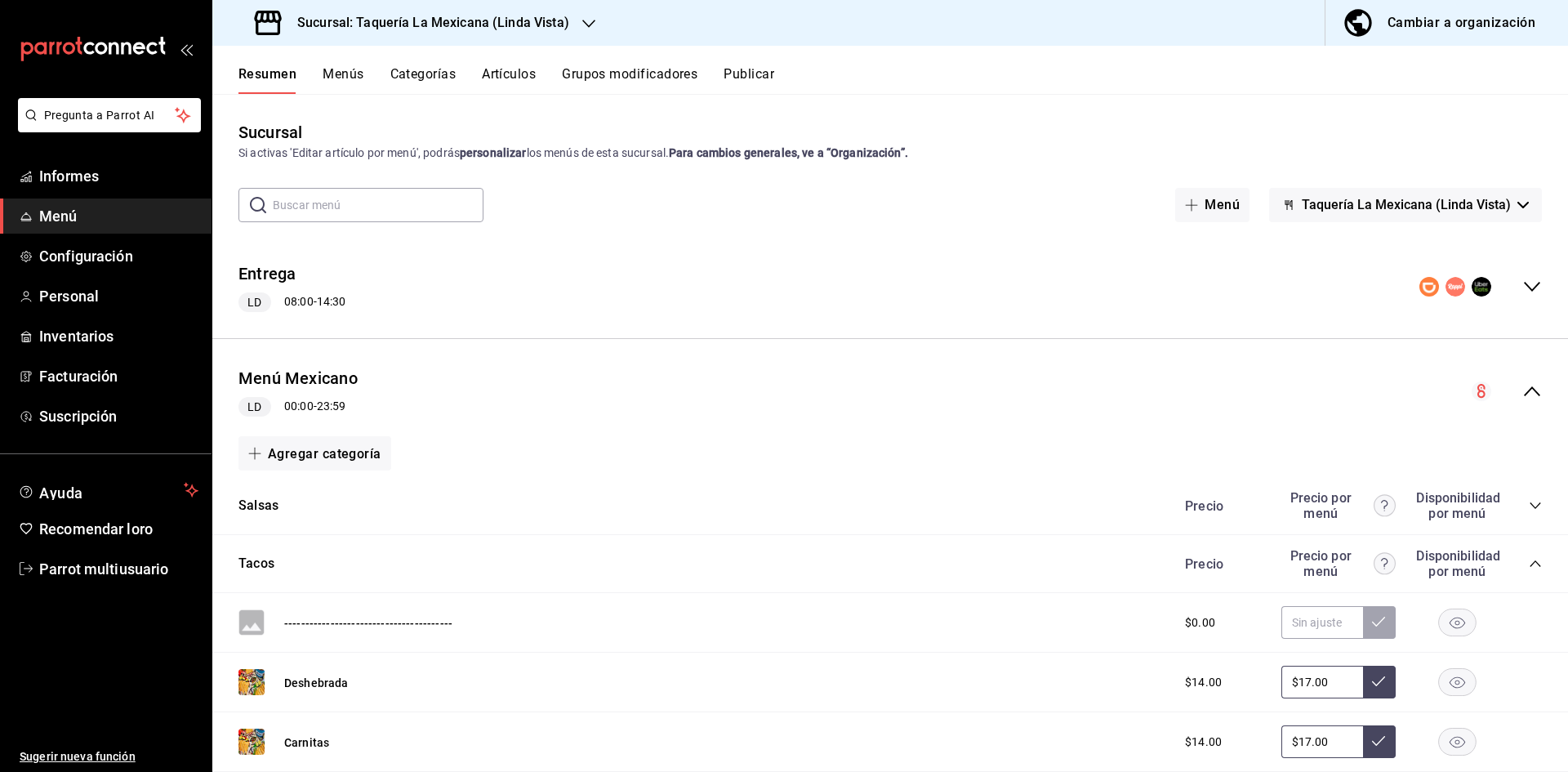
click at [1529, 568] on icon "colapsar-categoría-fila" at bounding box center [1536, 564] width 13 height 13
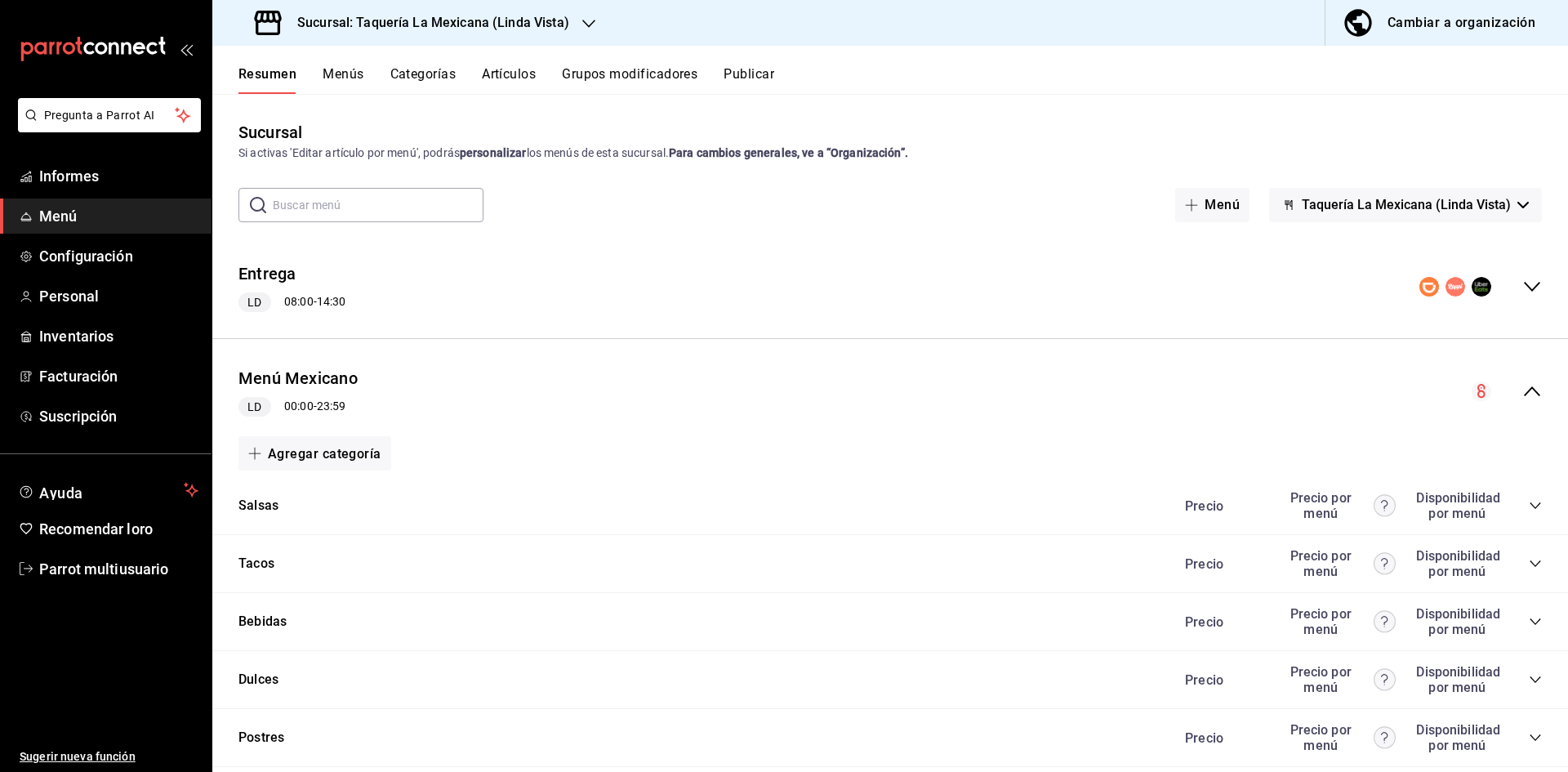
click at [1529, 684] on icon "colapsar-categoría-fila" at bounding box center [1536, 680] width 13 height 13
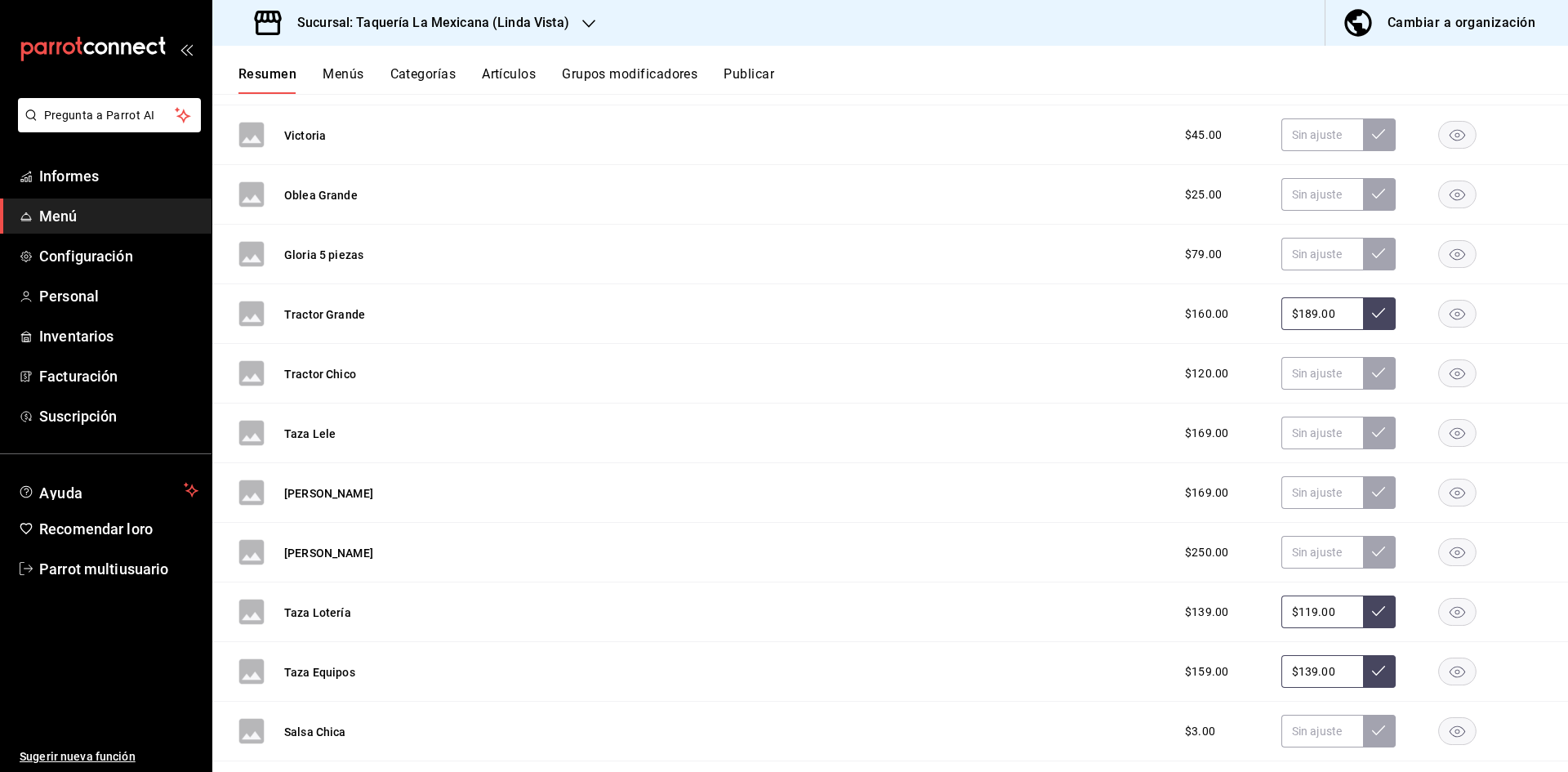
scroll to position [6809, 0]
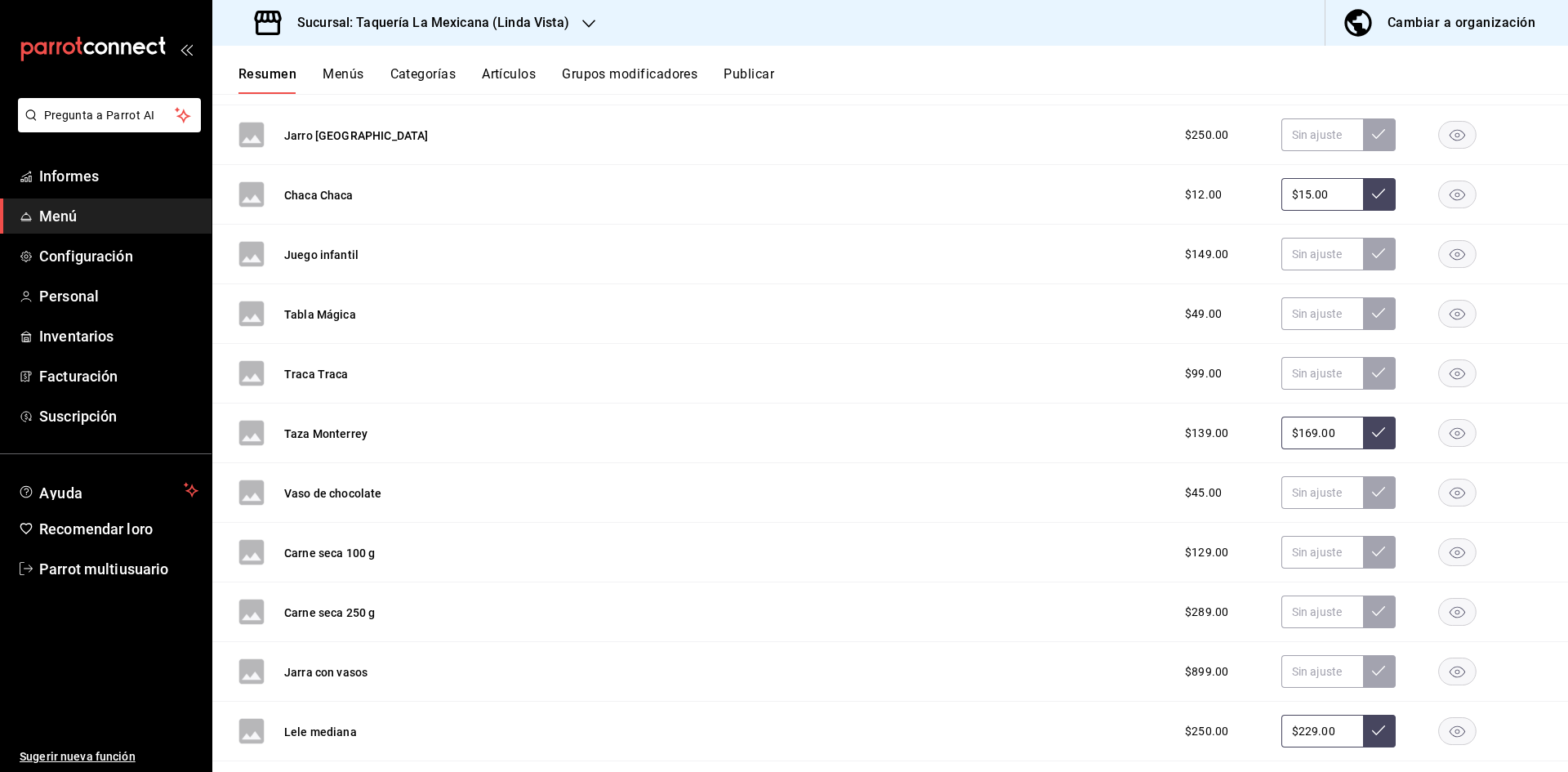
click at [1344, 431] on input "$169.00" at bounding box center [1322, 433] width 81 height 32
type input "$1.00"
click at [1372, 435] on icon at bounding box center [1379, 433] width 13 height 13
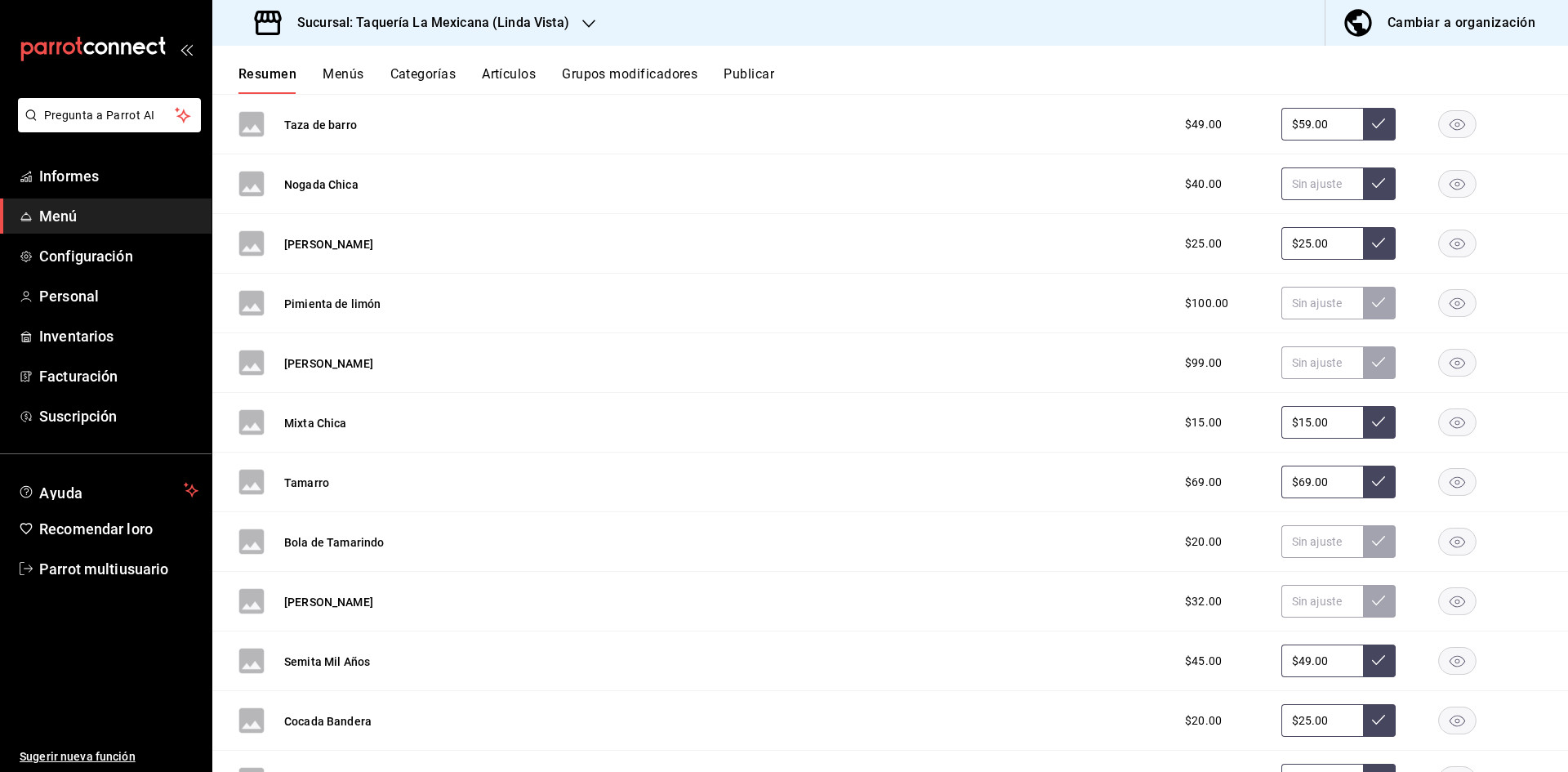
scroll to position [0, 0]
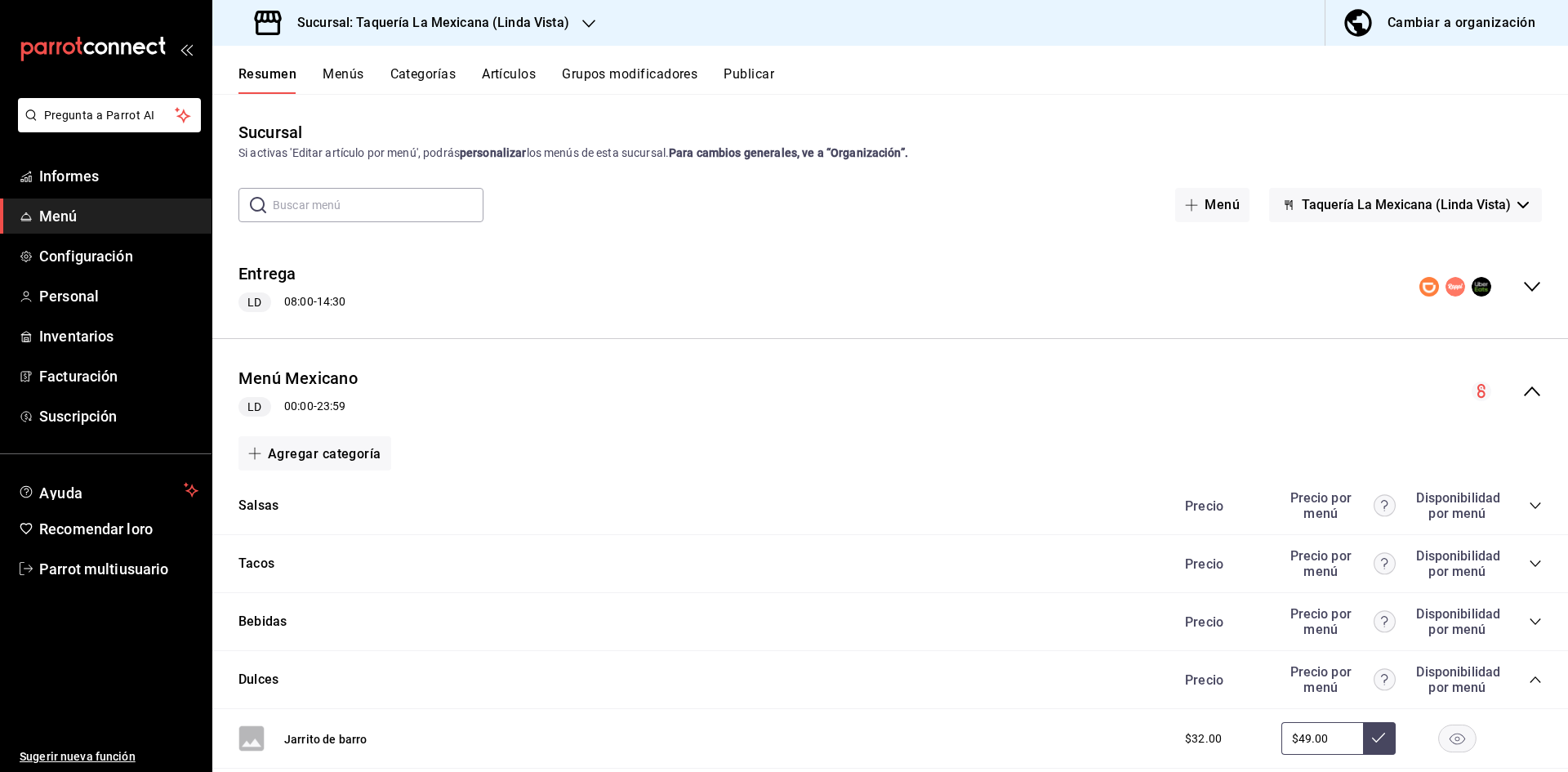
click at [670, 77] on font "Grupos modificadores" at bounding box center [629, 74] width 136 height 16
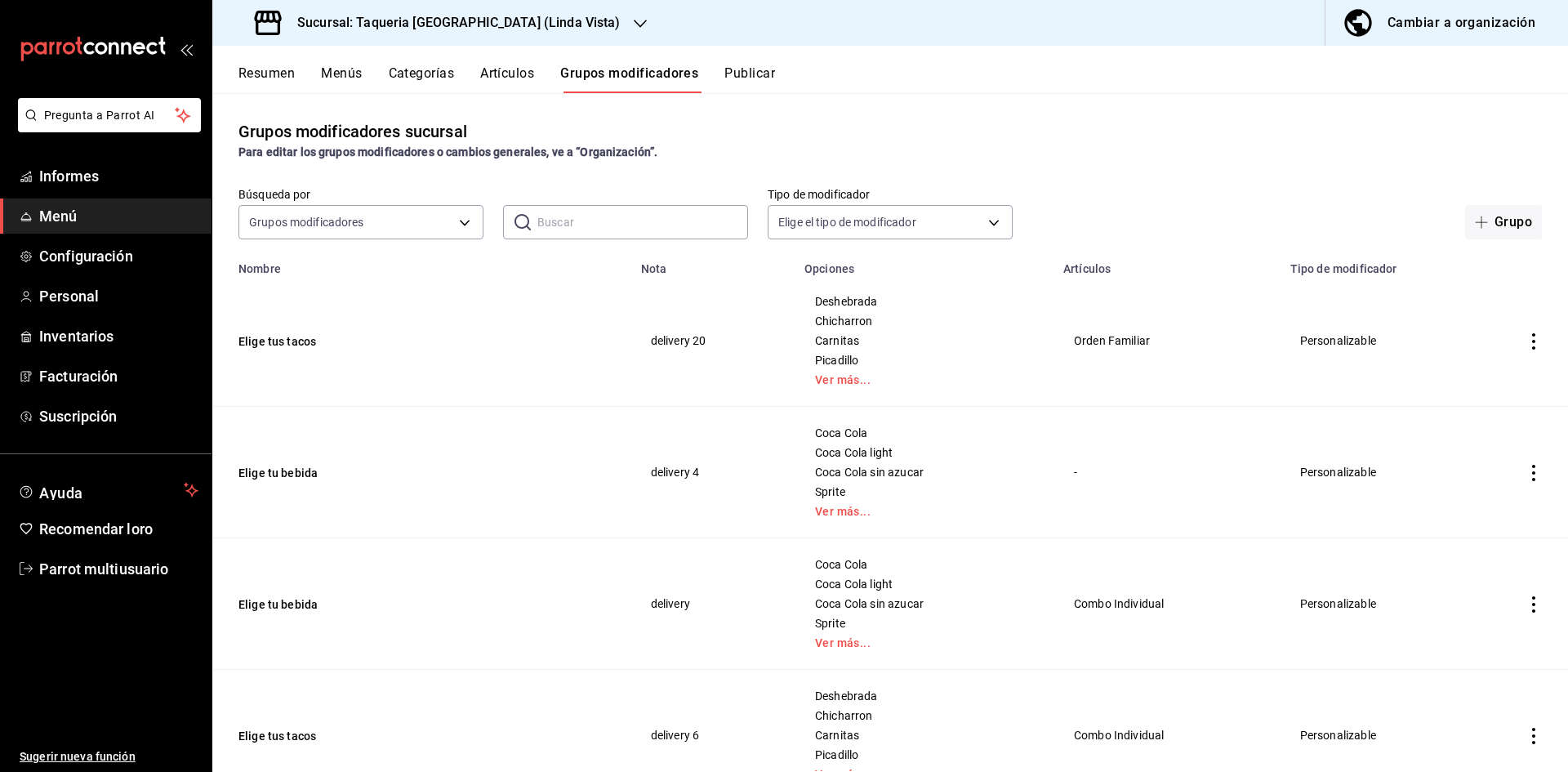
click at [739, 71] on button "Publicar" at bounding box center [749, 80] width 51 height 28
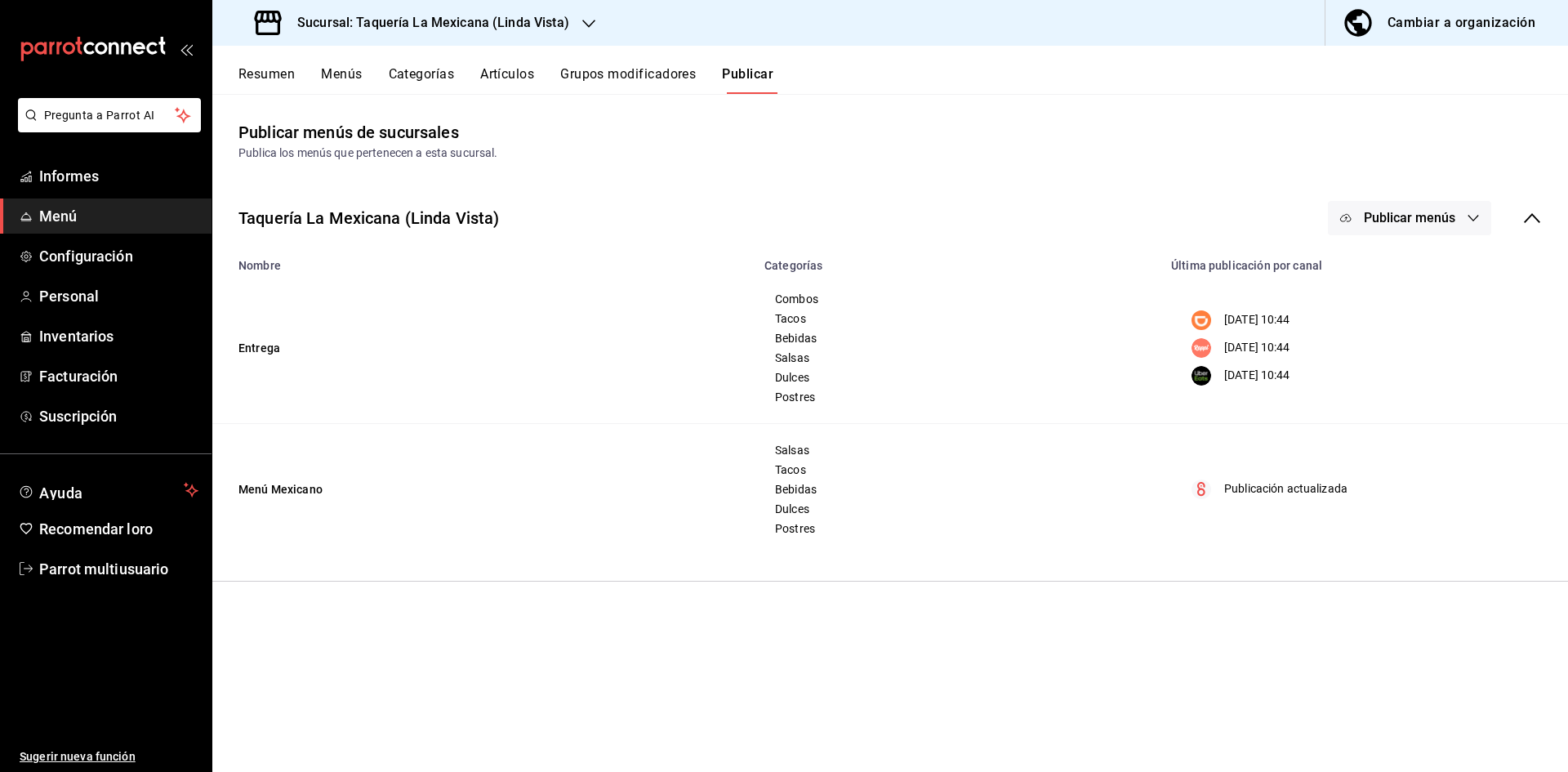
click at [1472, 212] on icon "button" at bounding box center [1474, 218] width 13 height 13
click at [1388, 417] on div at bounding box center [1372, 409] width 46 height 26
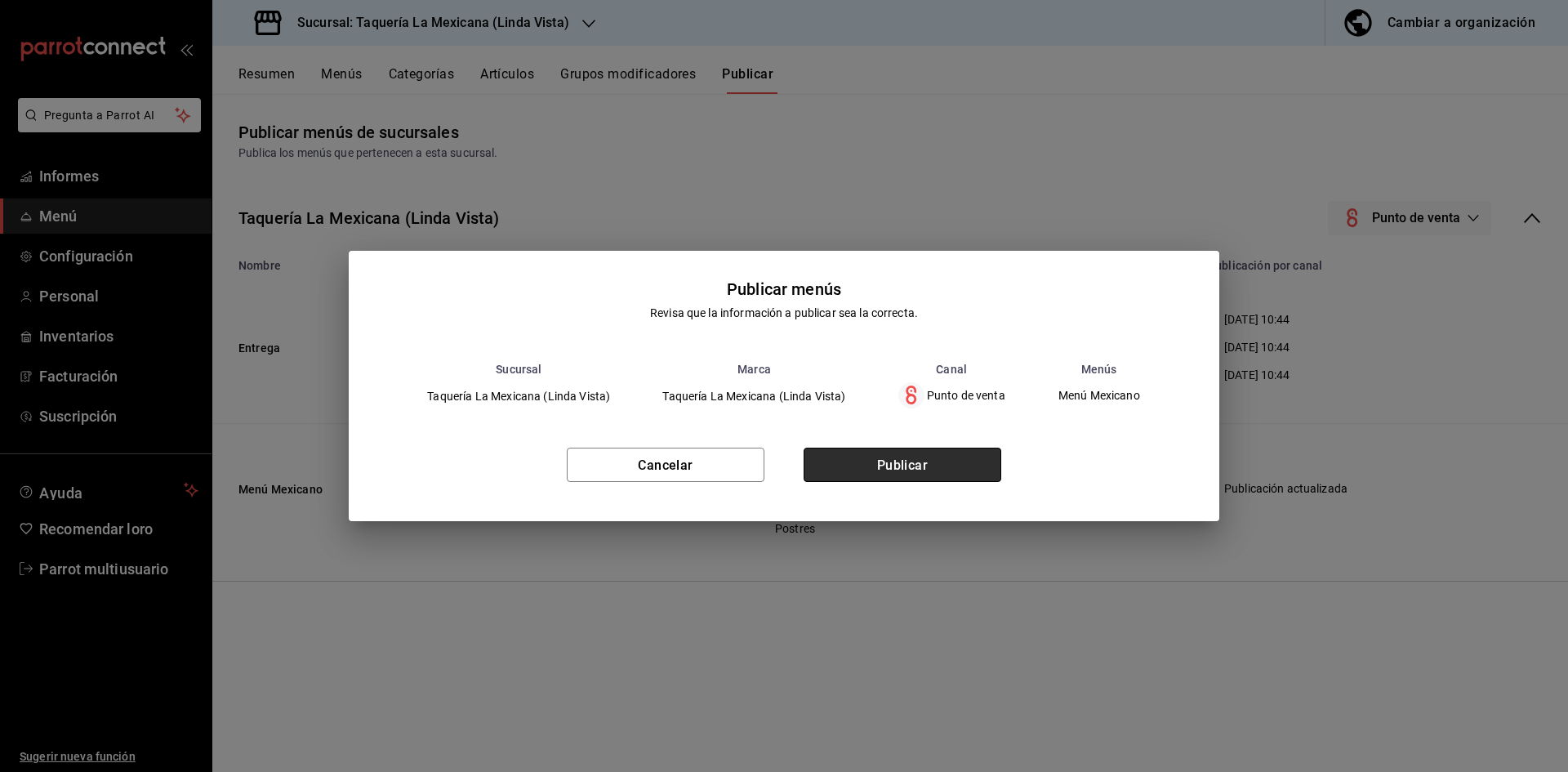
click at [928, 469] on font "Publicar" at bounding box center [904, 464] width 52 height 16
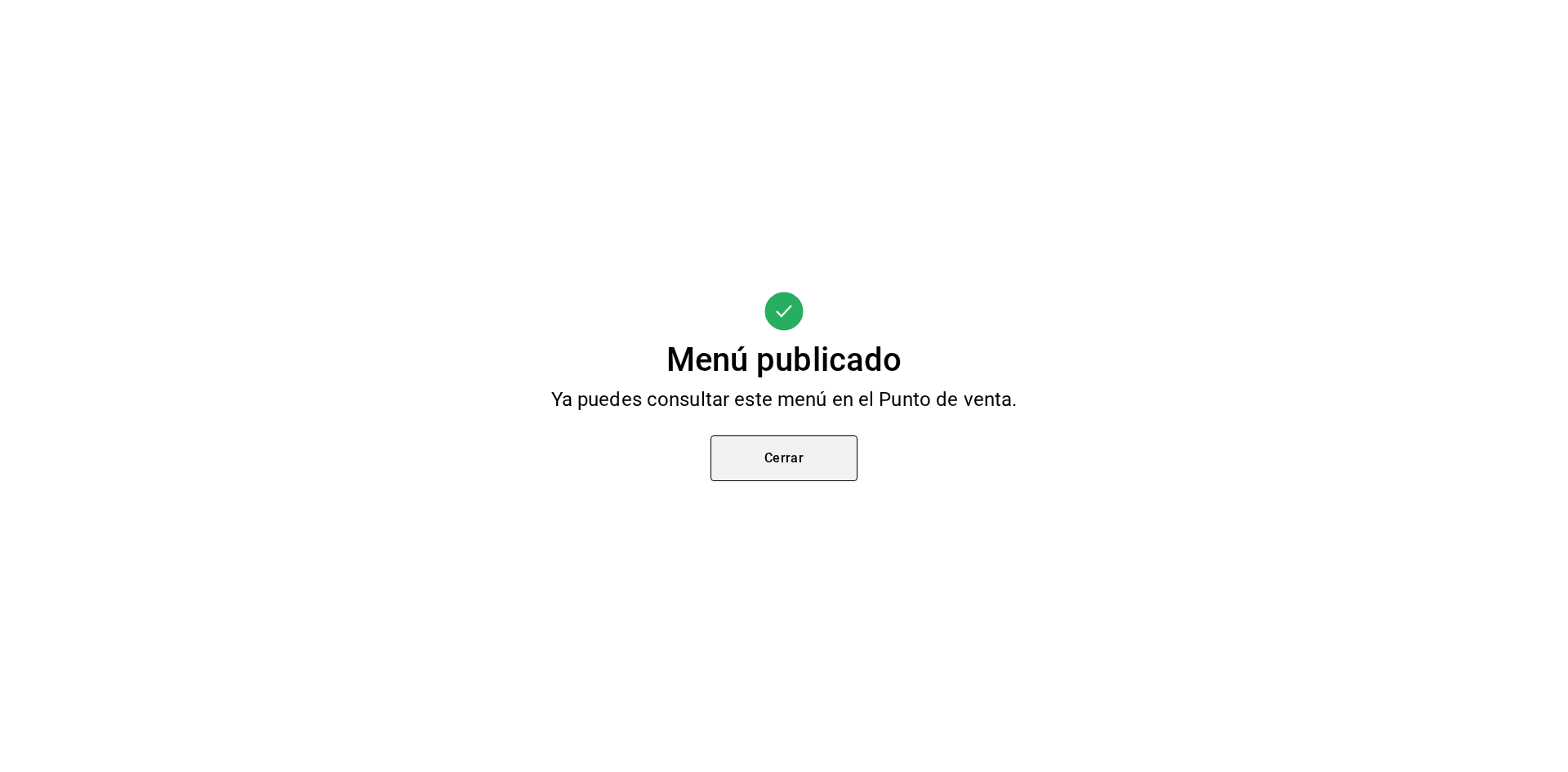
click at [775, 452] on font "Cerrar" at bounding box center [784, 458] width 40 height 16
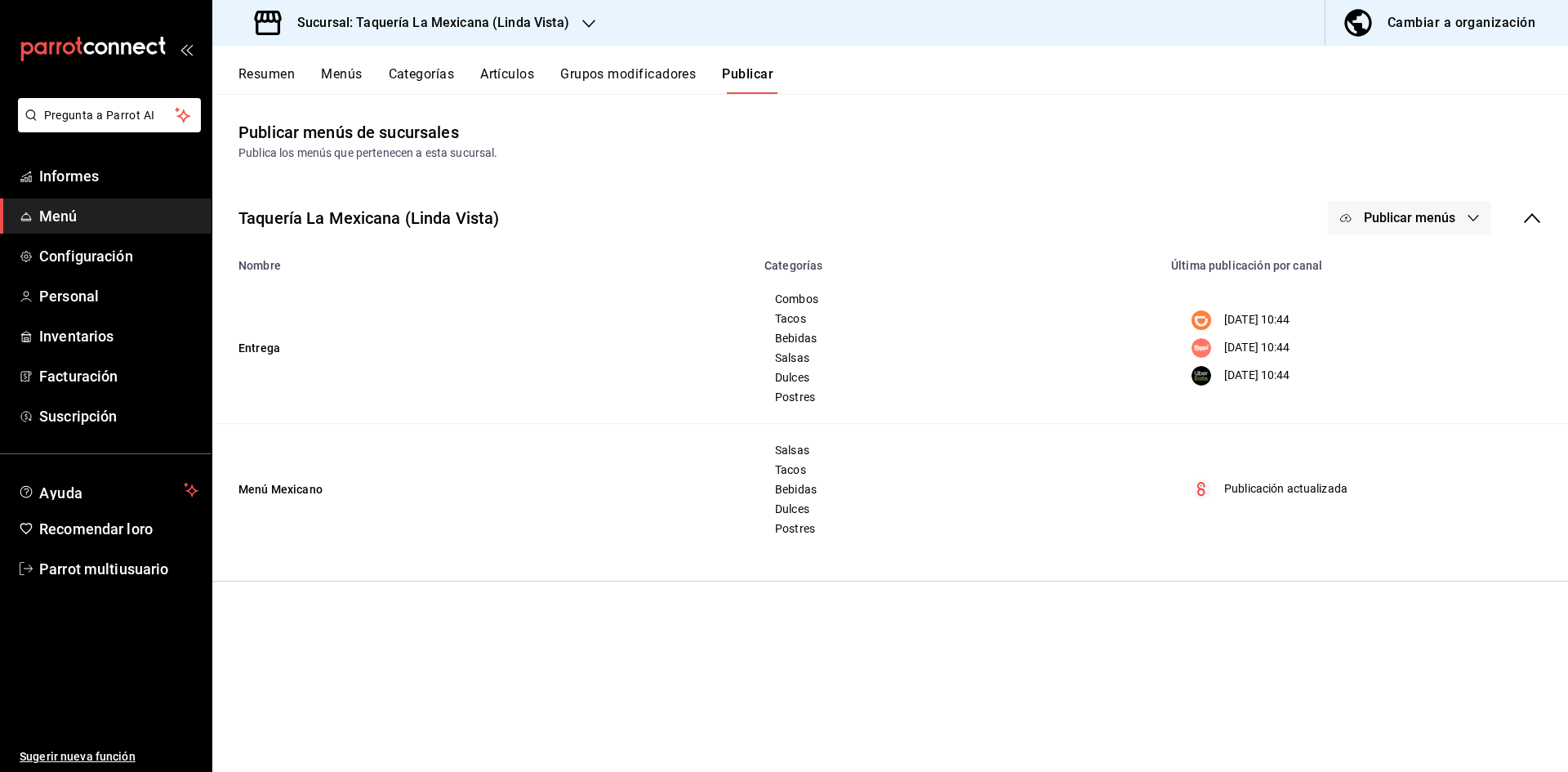
click at [482, 18] on font "Sucursal: Taquería La Mexicana (Linda Vista)" at bounding box center [433, 22] width 272 height 16
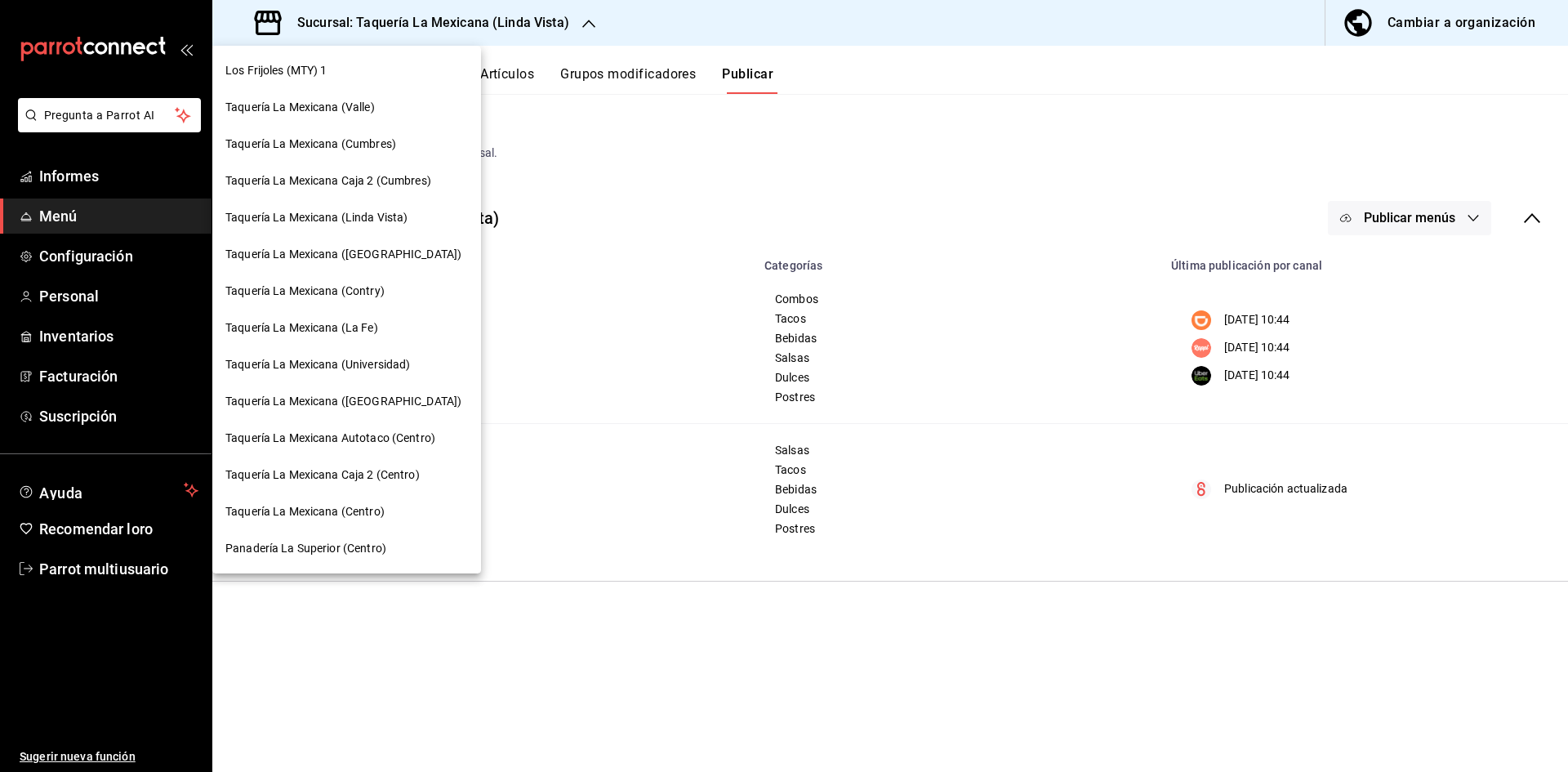
click at [398, 109] on div "Taquería La Mexicana (Valle)" at bounding box center [346, 107] width 243 height 18
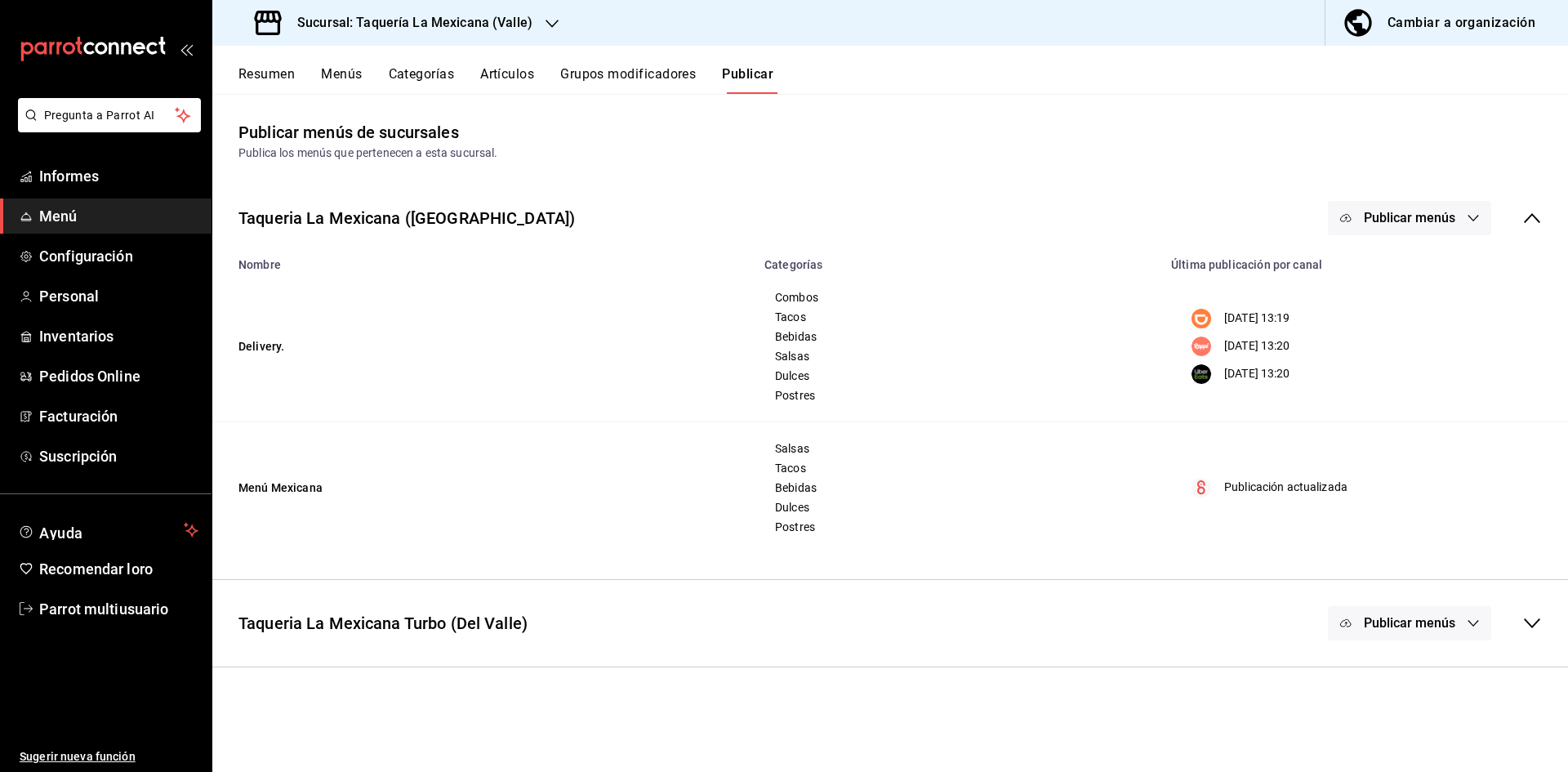
click at [267, 84] on button "Resumen" at bounding box center [266, 80] width 56 height 29
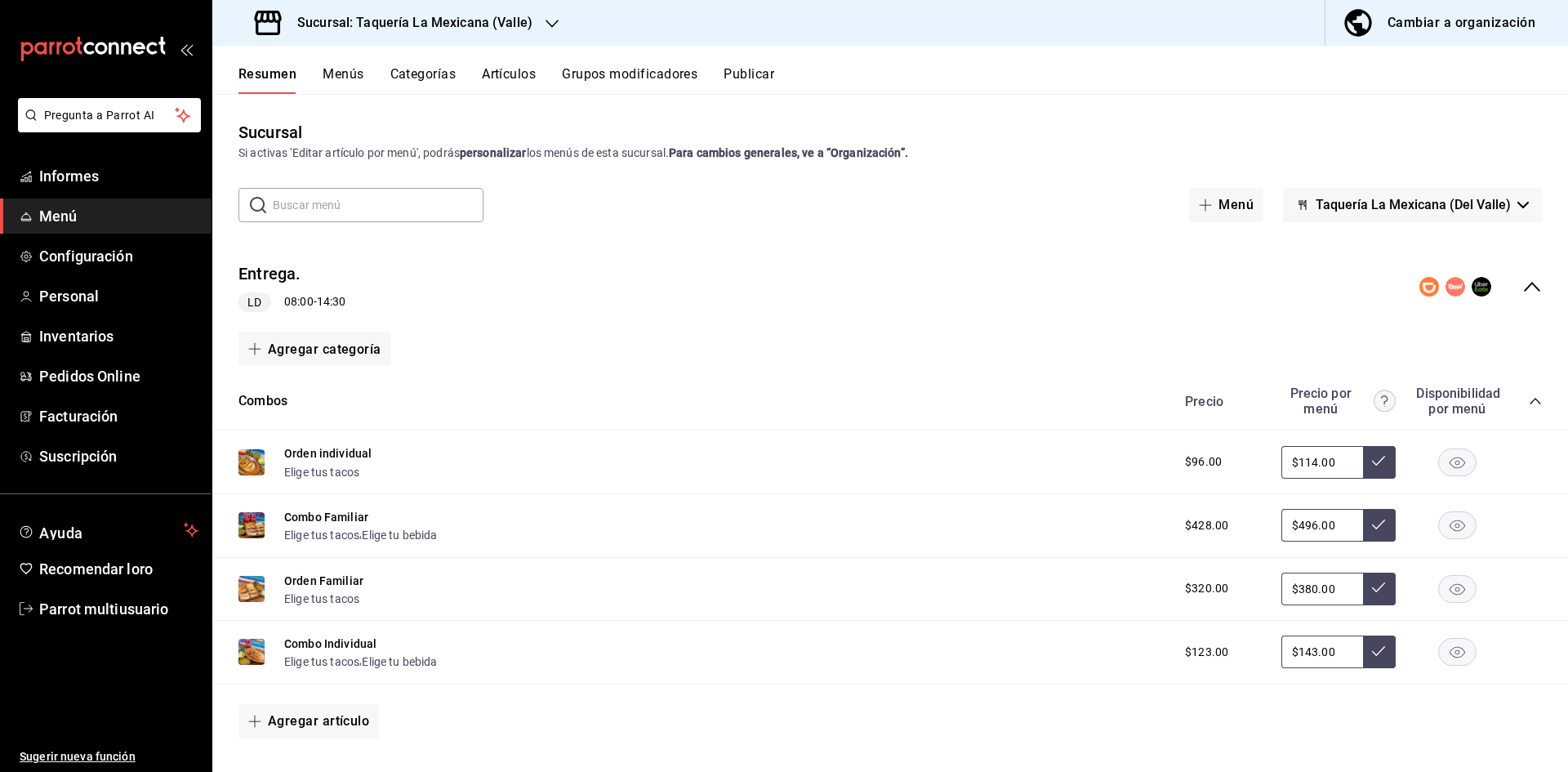
click at [1523, 278] on icon "colapsar-fila-del-menú" at bounding box center [1532, 287] width 19 height 19
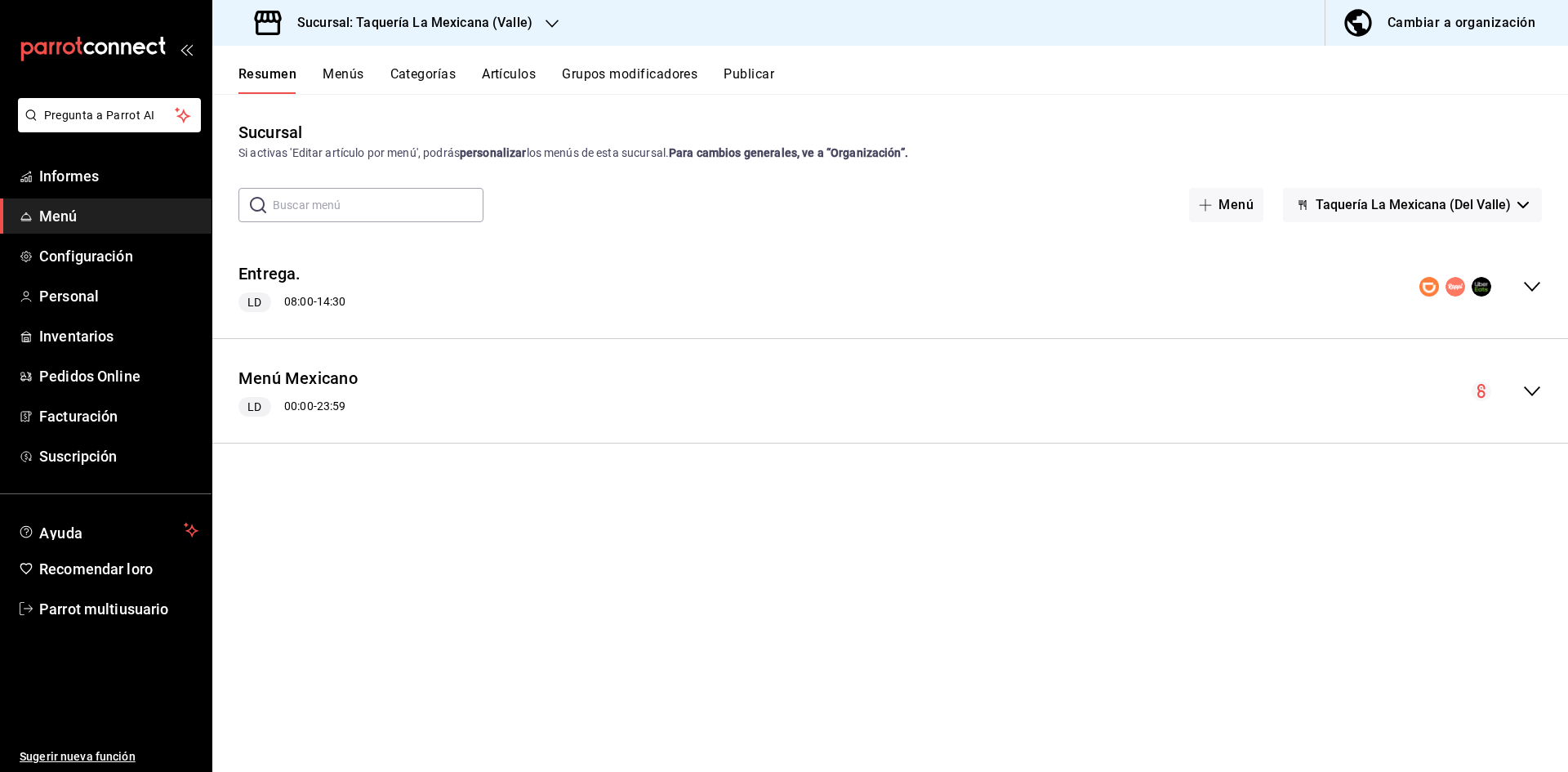
click at [1536, 404] on div "Menú Mexicano LD 00:00 - 23:59" at bounding box center [891, 391] width 1356 height 78
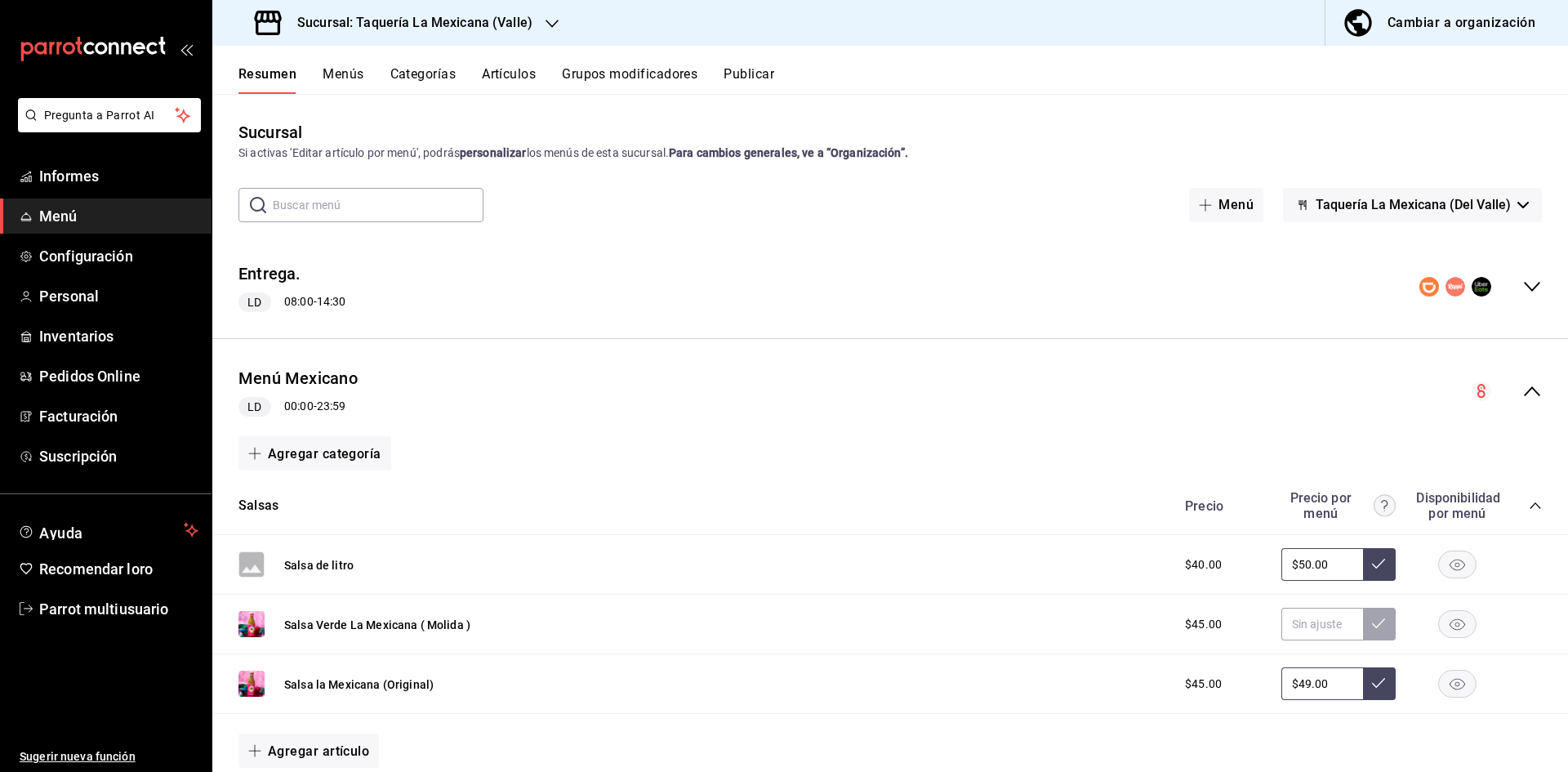
click at [1529, 504] on icon "colapsar-categoría-fila" at bounding box center [1536, 506] width 13 height 13
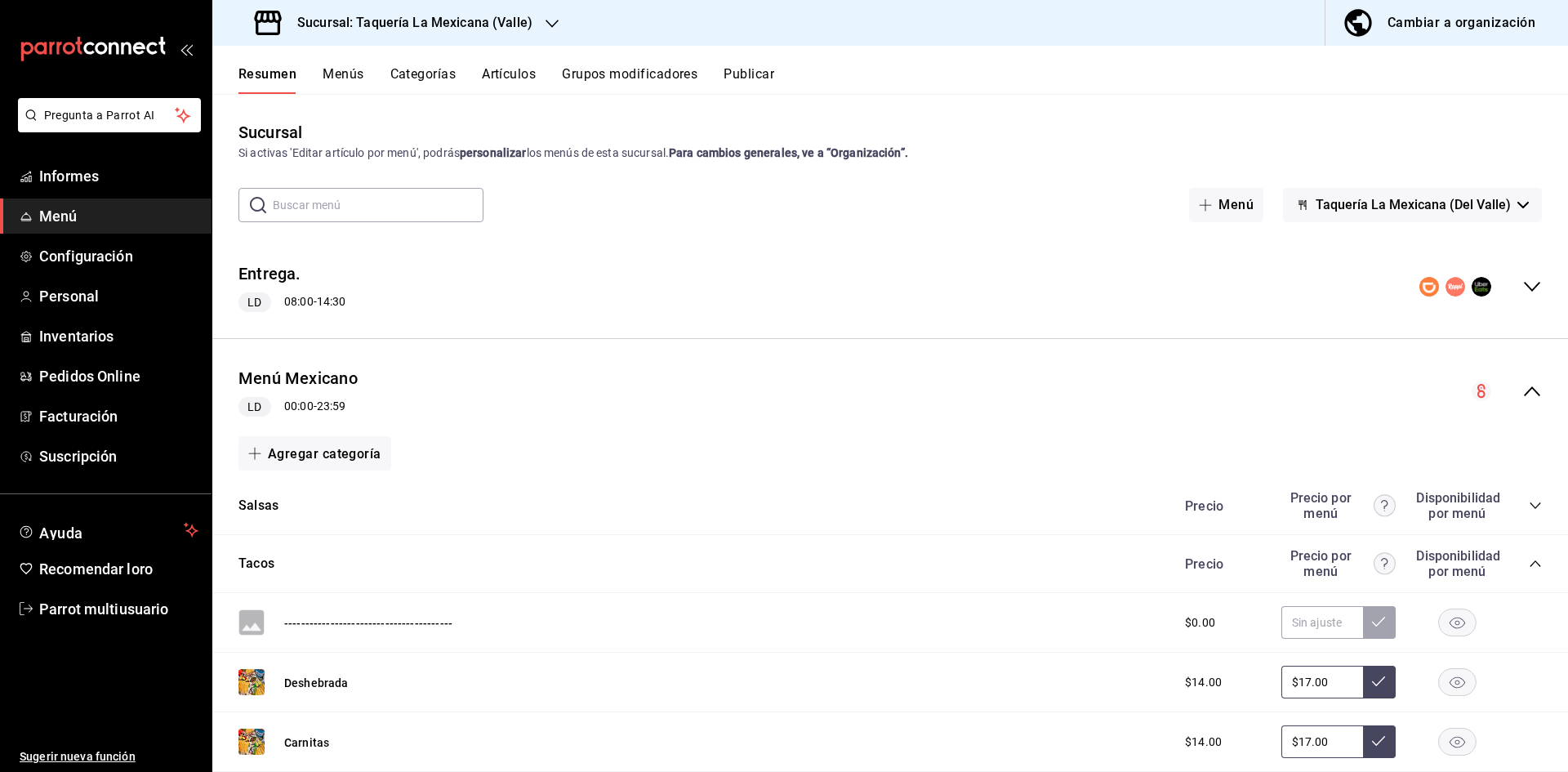
click at [1529, 560] on icon "colapsar-categoría-fila" at bounding box center [1536, 564] width 13 height 13
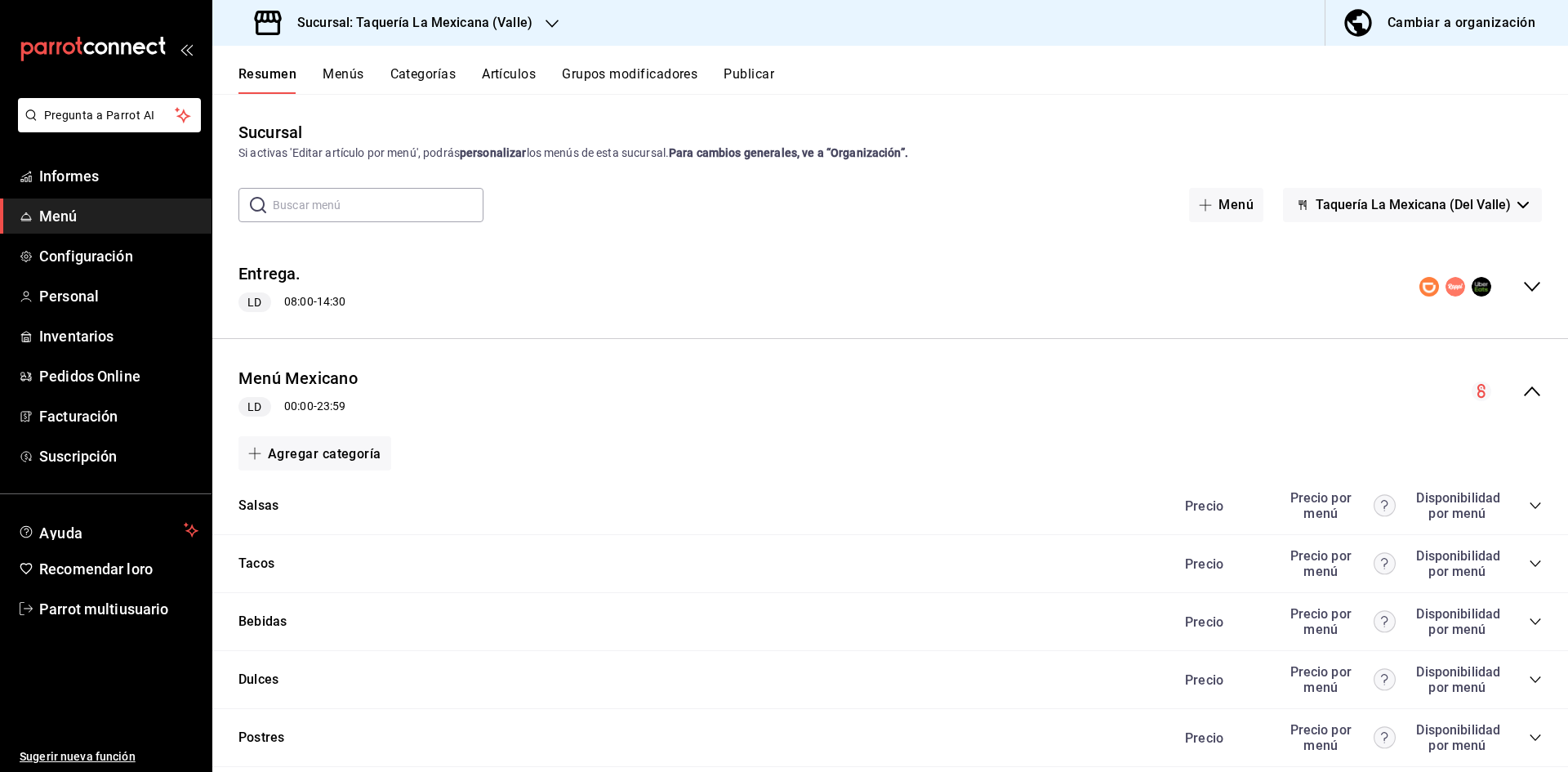
click at [1529, 680] on icon "colapsar-categoría-fila" at bounding box center [1536, 680] width 13 height 13
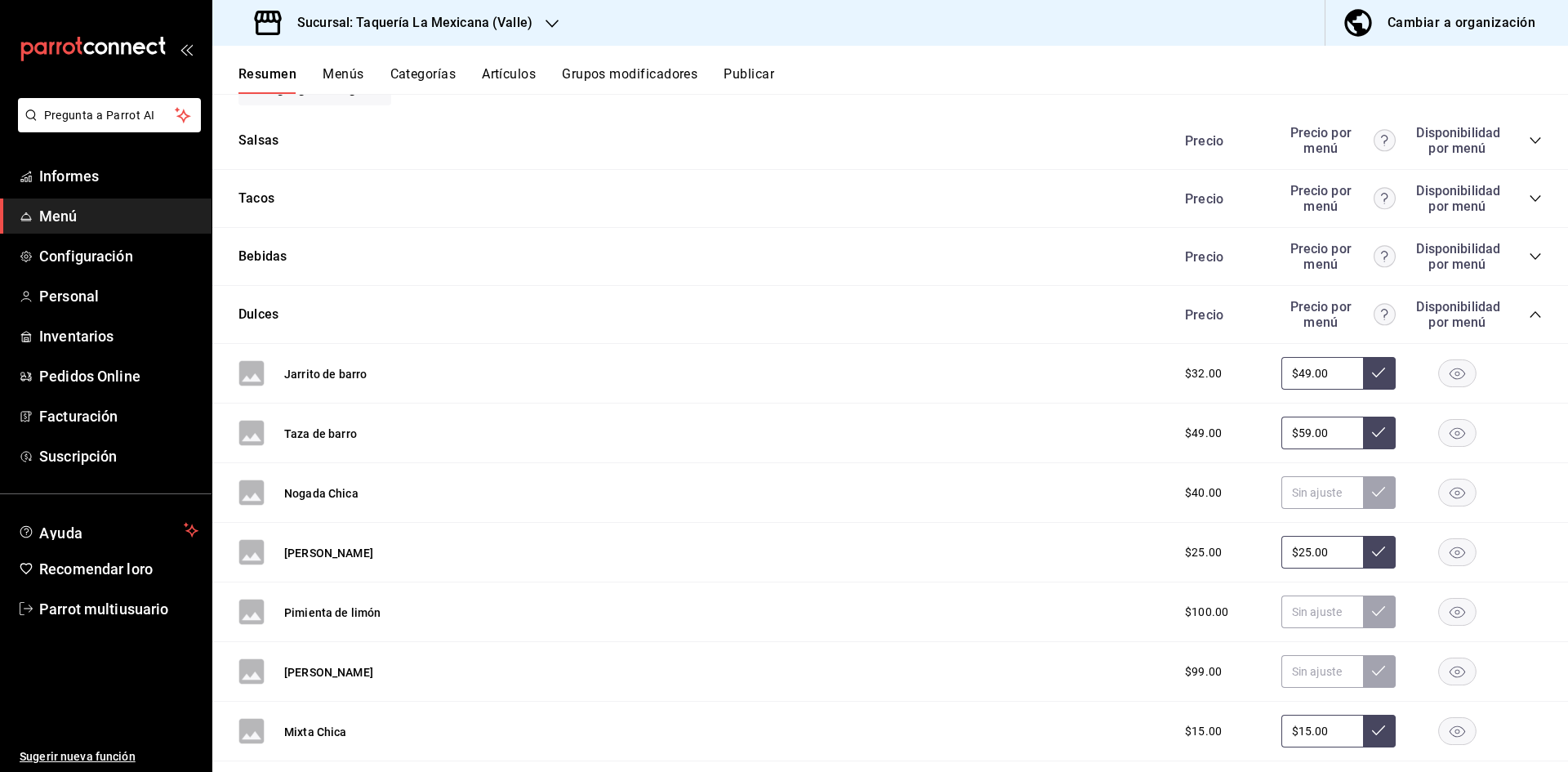
scroll to position [6690, 0]
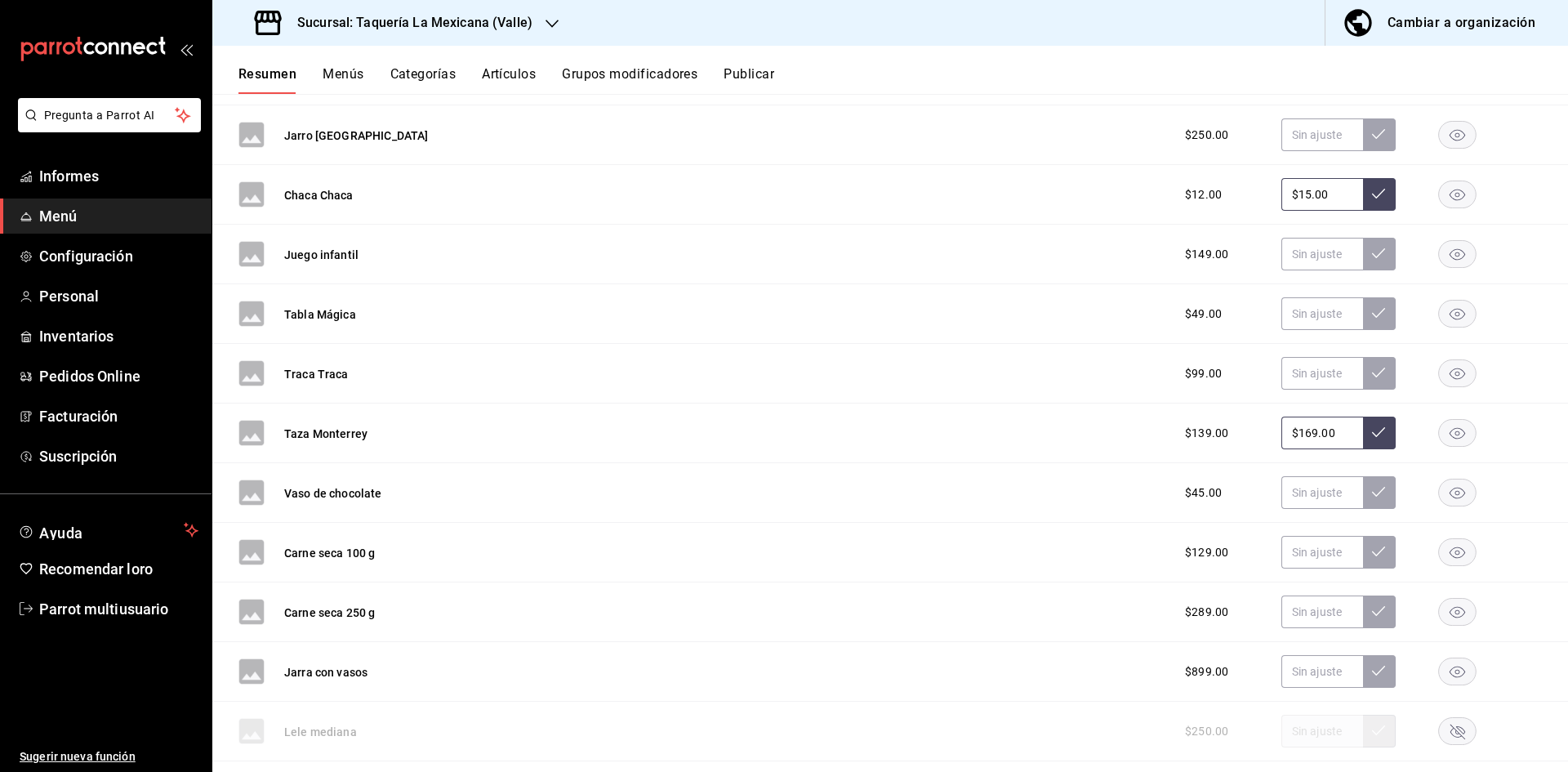
click at [1369, 440] on button at bounding box center [1380, 433] width 32 height 32
click at [684, 80] on font "Grupos modificadores" at bounding box center [629, 74] width 136 height 16
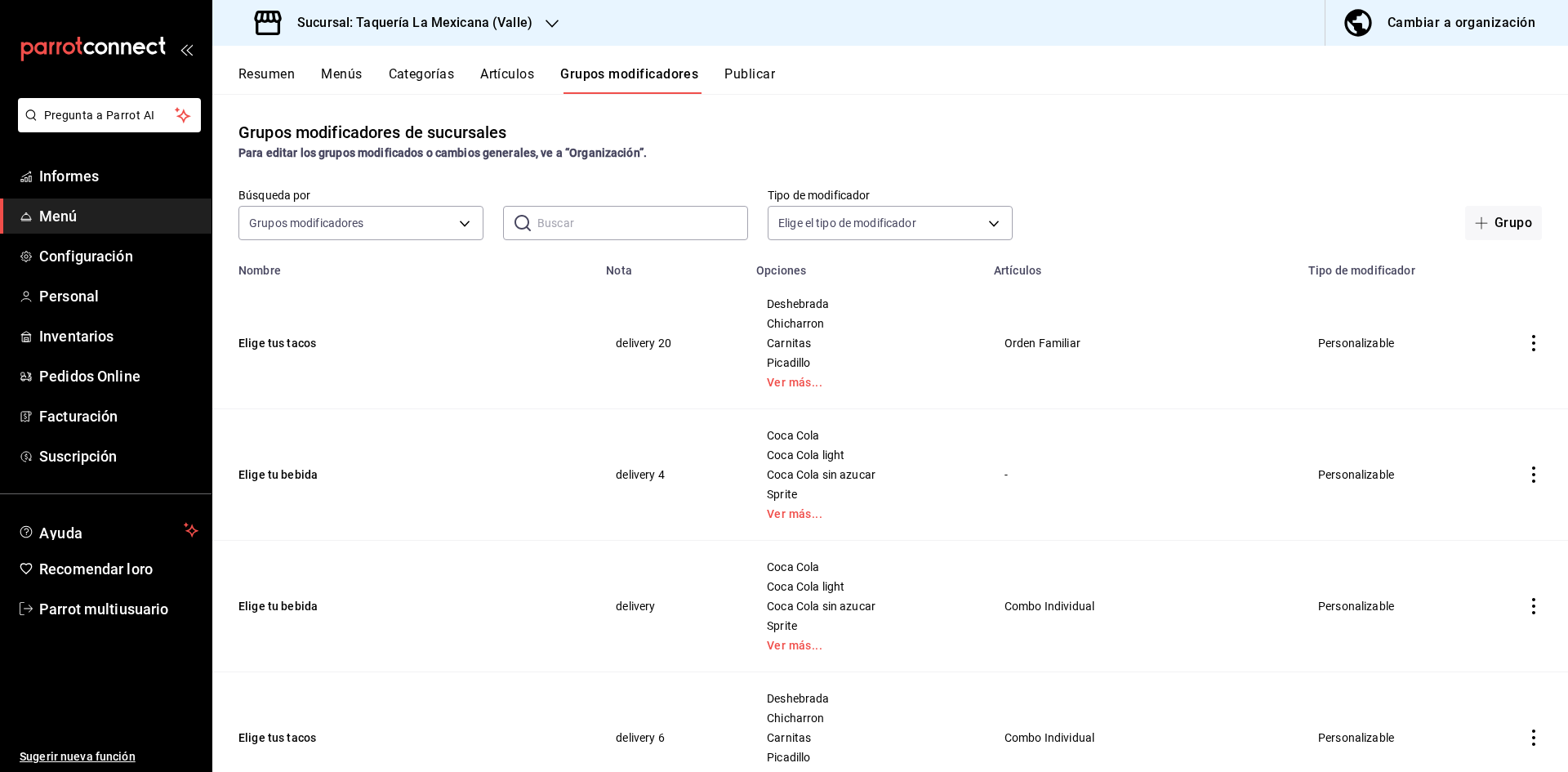
click at [504, 80] on font "Artículos" at bounding box center [507, 74] width 54 height 16
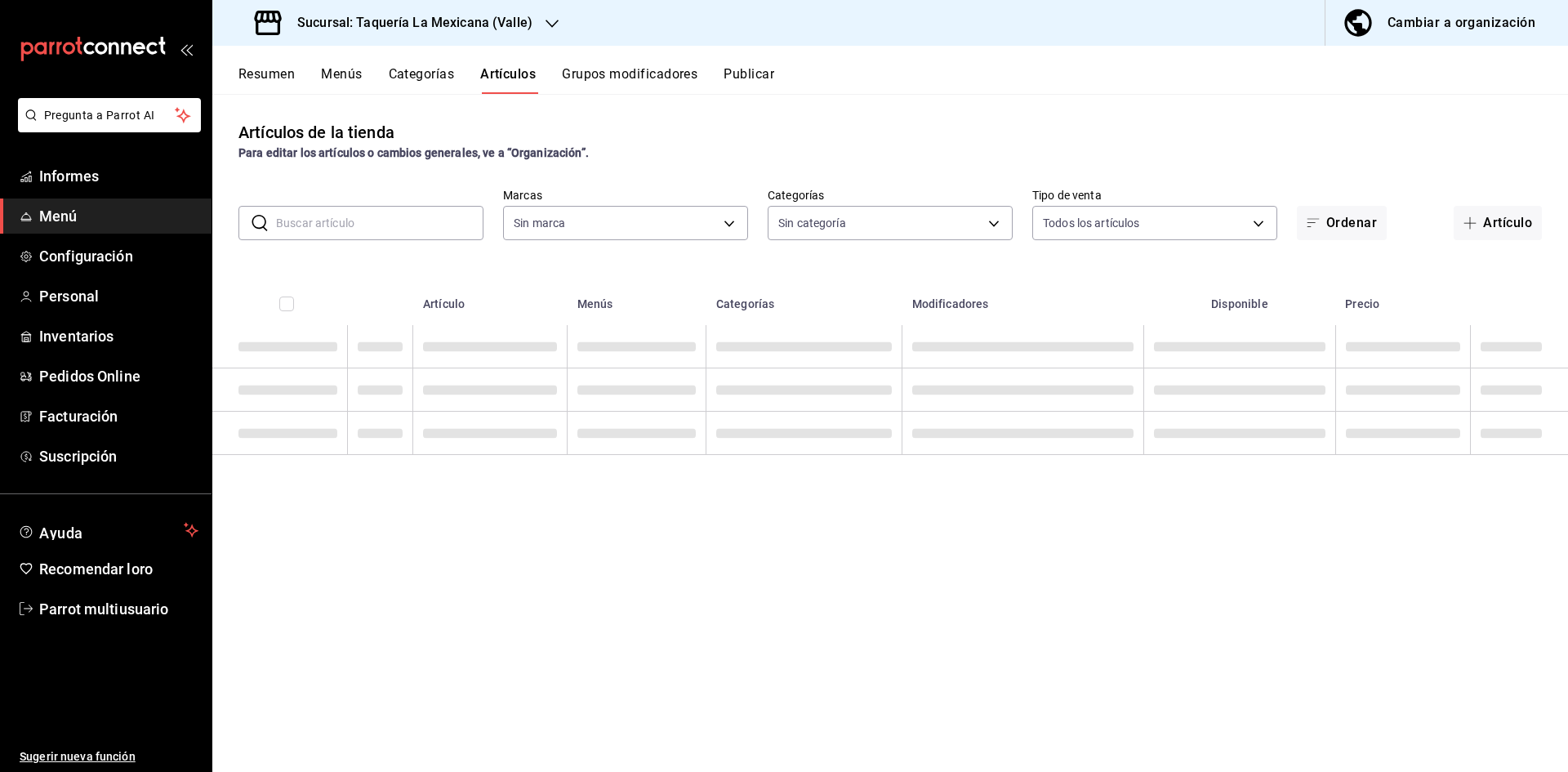
type input "73286d80-91db-40b0-87cb-9460f5fb930f,72420d2e-1849-4000-adfe-17c67816410b"
type input "df8f8c5b-3774-4aa0-ac56-7bb3d0c74422,045b5884-7ab3-4fcb-886f-b889658f626e,ea1c0…"
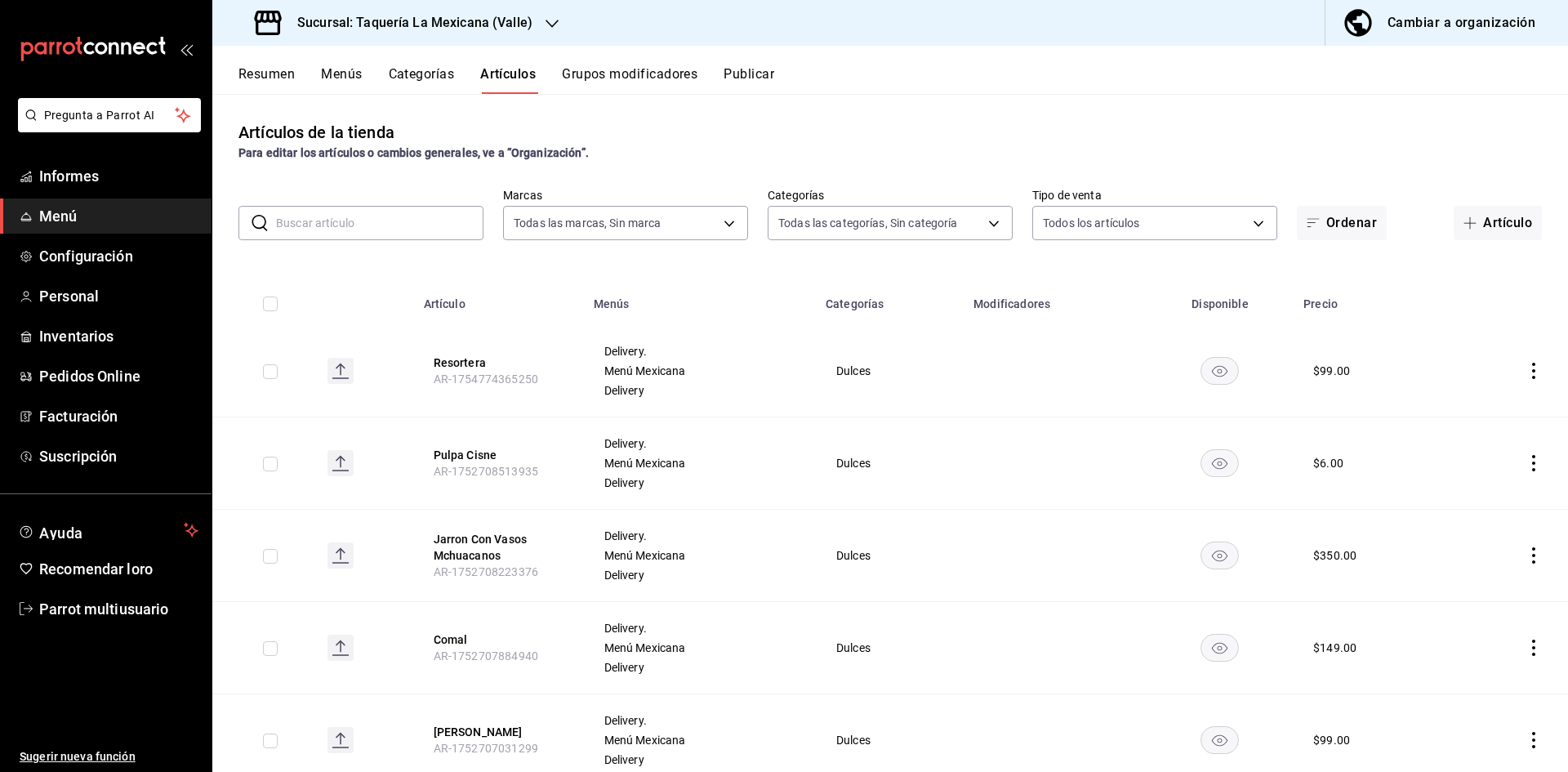
click at [364, 213] on input "text" at bounding box center [380, 223] width 208 height 32
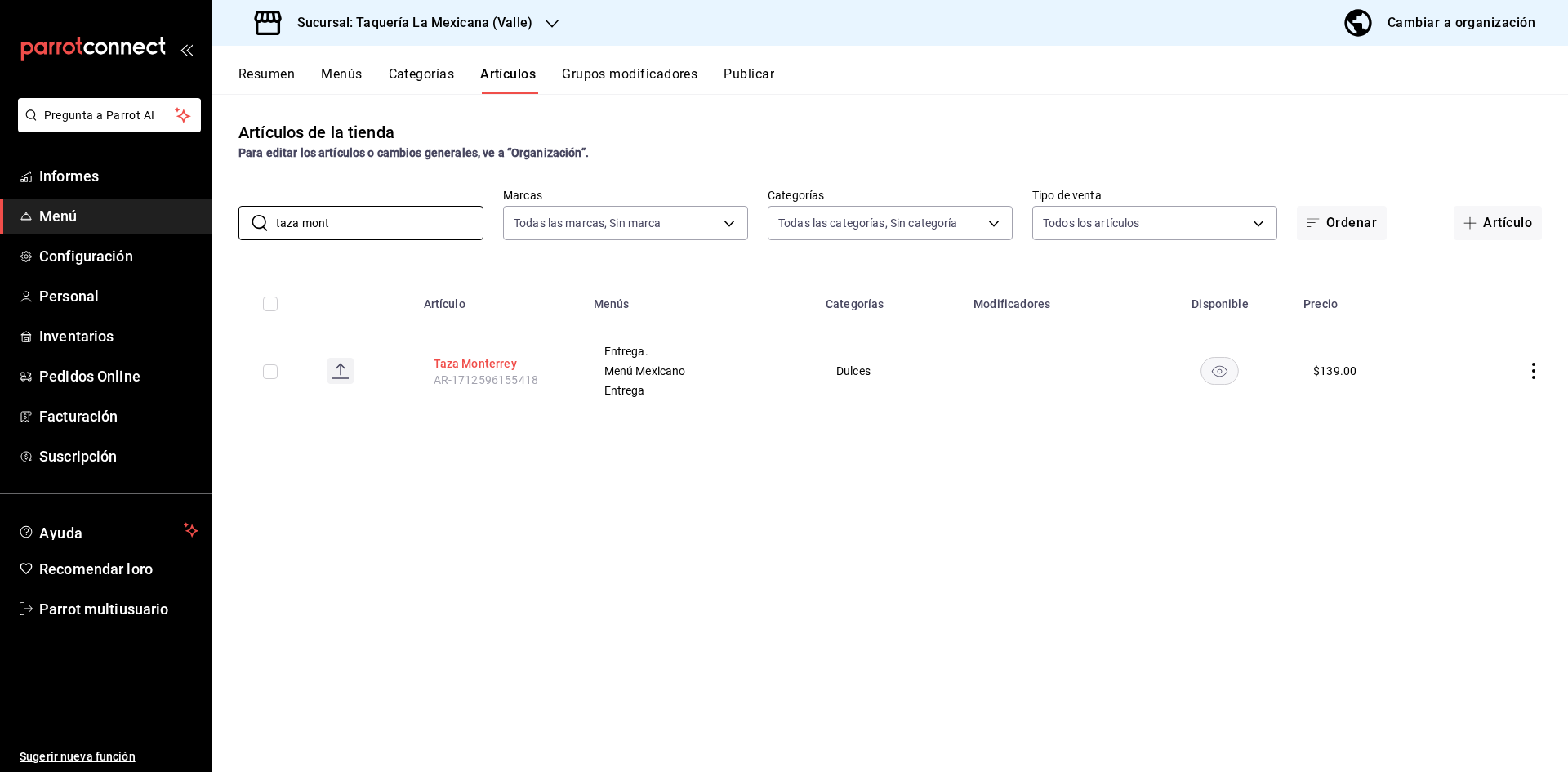
type input "taza mont"
click at [462, 364] on font "Taza Monterrey" at bounding box center [475, 363] width 83 height 13
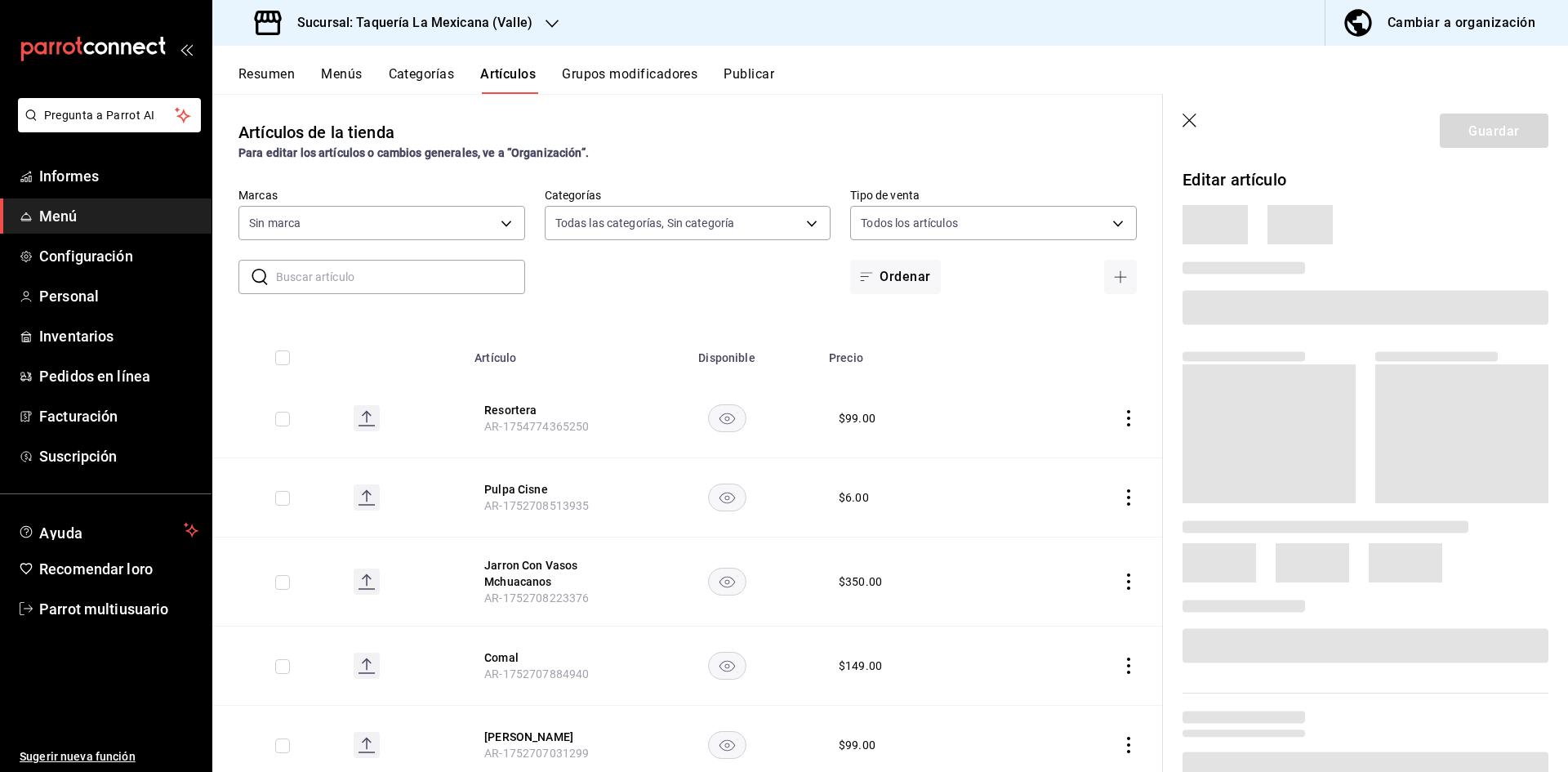
type input "df8f8c5b-3774-4aa0-ac56-7bb3d0c74422,045b5884-7ab3-4fcb-886f-b889658f626e,ea1c0…"
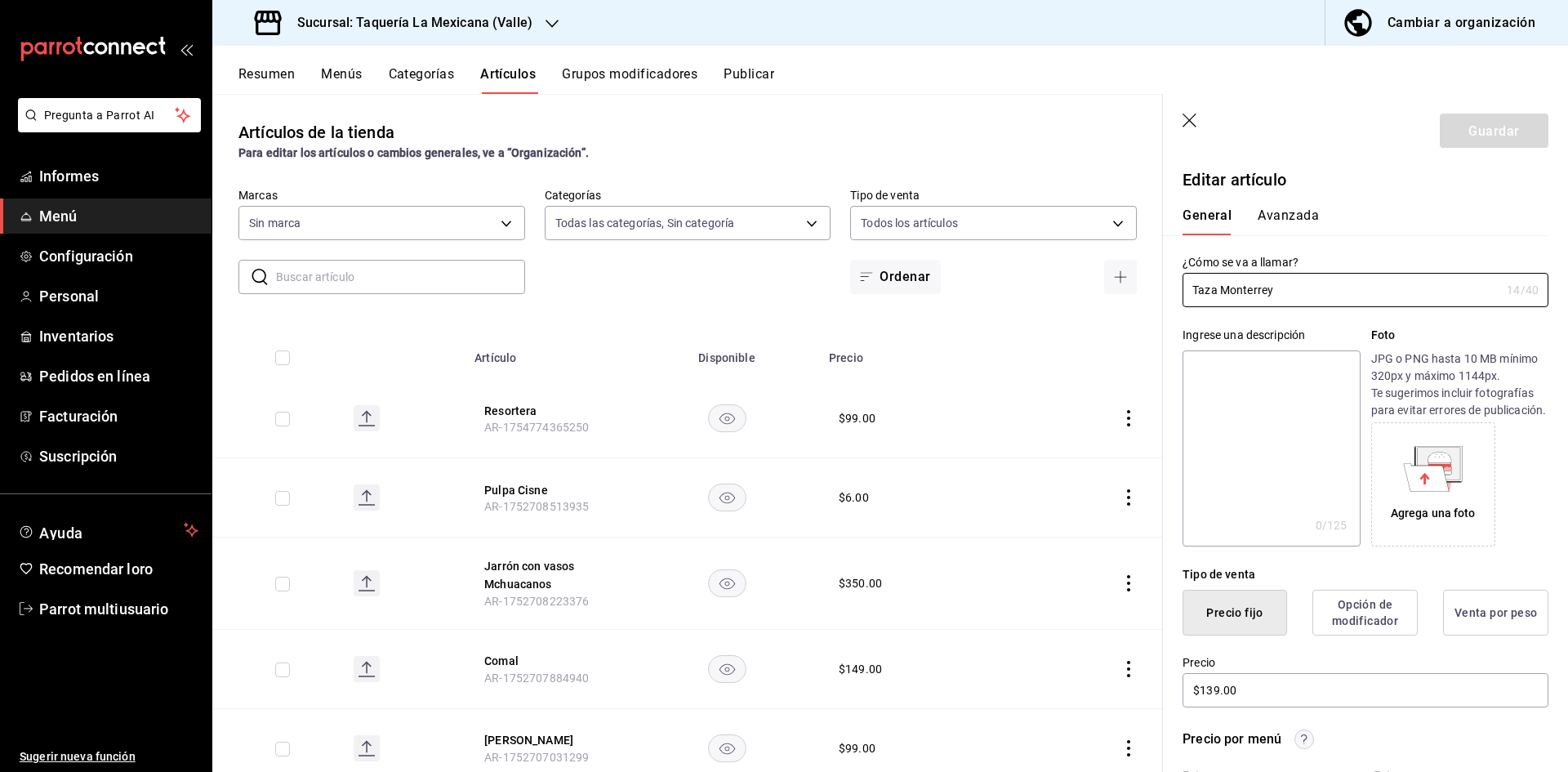
type input "73286d80-91db-40b0-87cb-9460f5fb930f,72420d2e-1849-4000-adfe-17c67816410b"
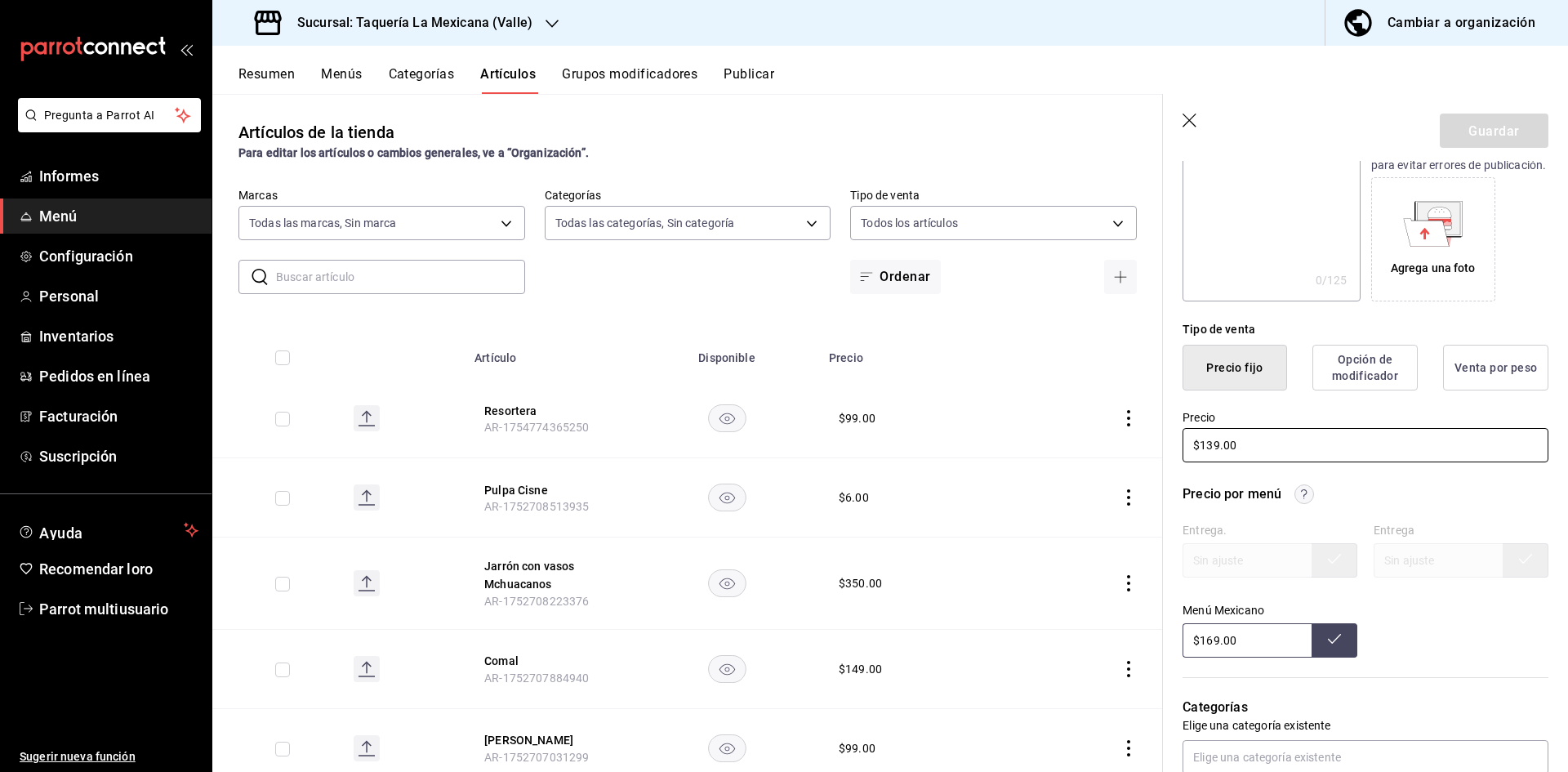
scroll to position [327, 0]
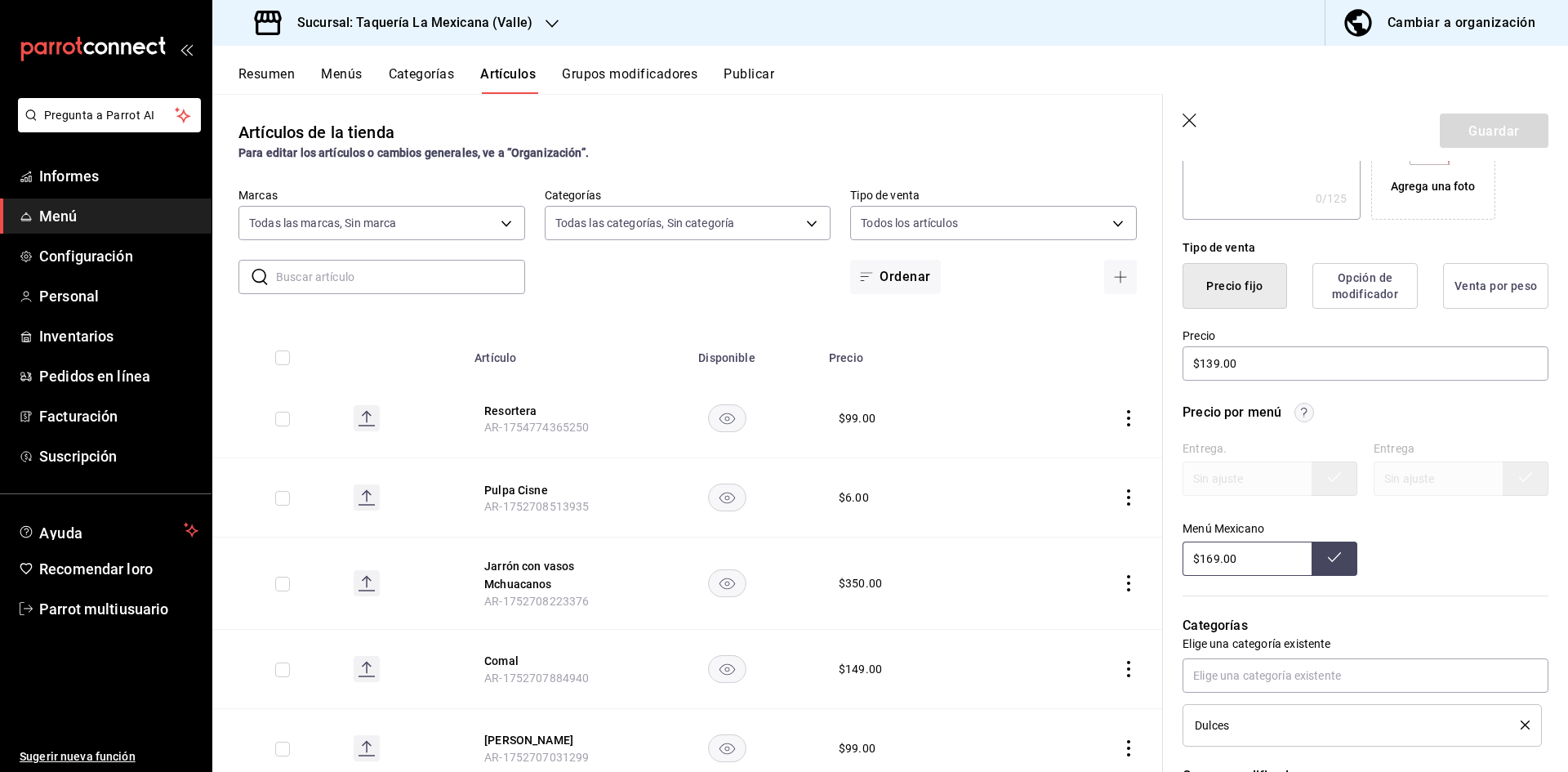
click at [1251, 576] on input "$169.00" at bounding box center [1247, 558] width 129 height 34
type input "$1.00"
click at [1355, 381] on input "$139.00" at bounding box center [1366, 363] width 366 height 34
type input "$169.00"
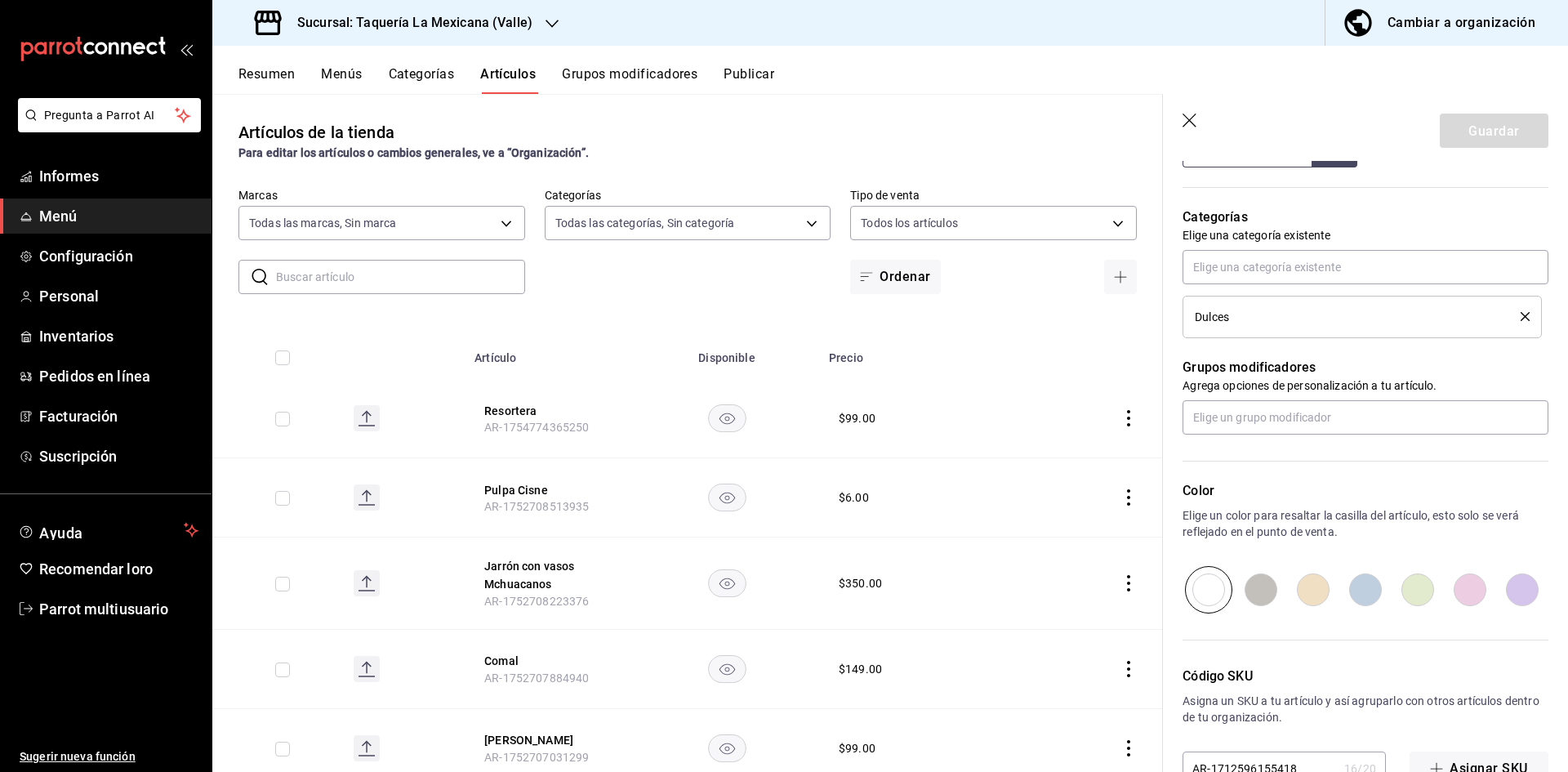
click at [1533, 614] on input "radio" at bounding box center [1523, 590] width 53 height 47
radio input "true"
click at [1484, 128] on font "Guardar" at bounding box center [1494, 130] width 51 height 16
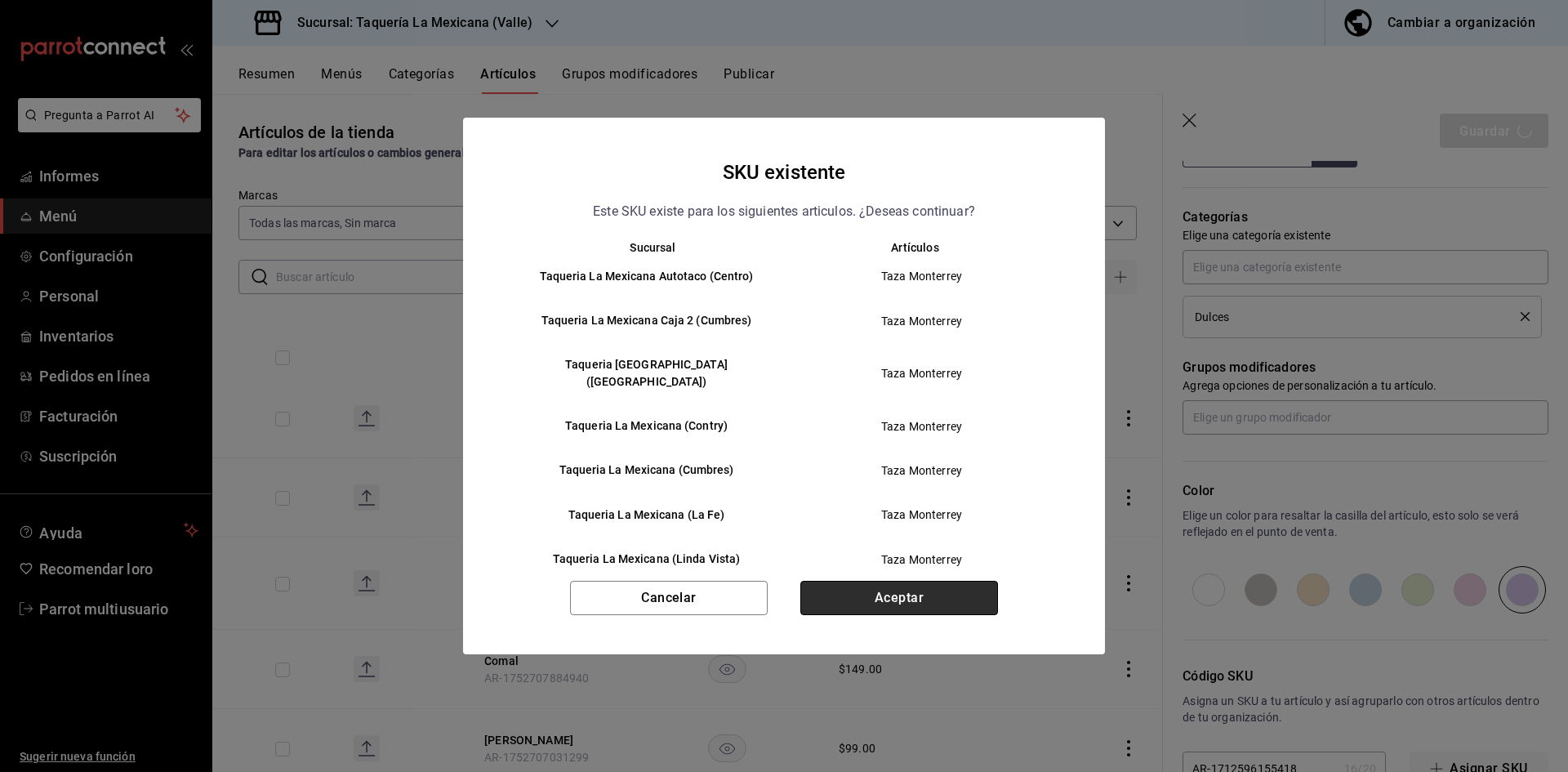
click at [896, 609] on button "Aceptar" at bounding box center [899, 598] width 198 height 34
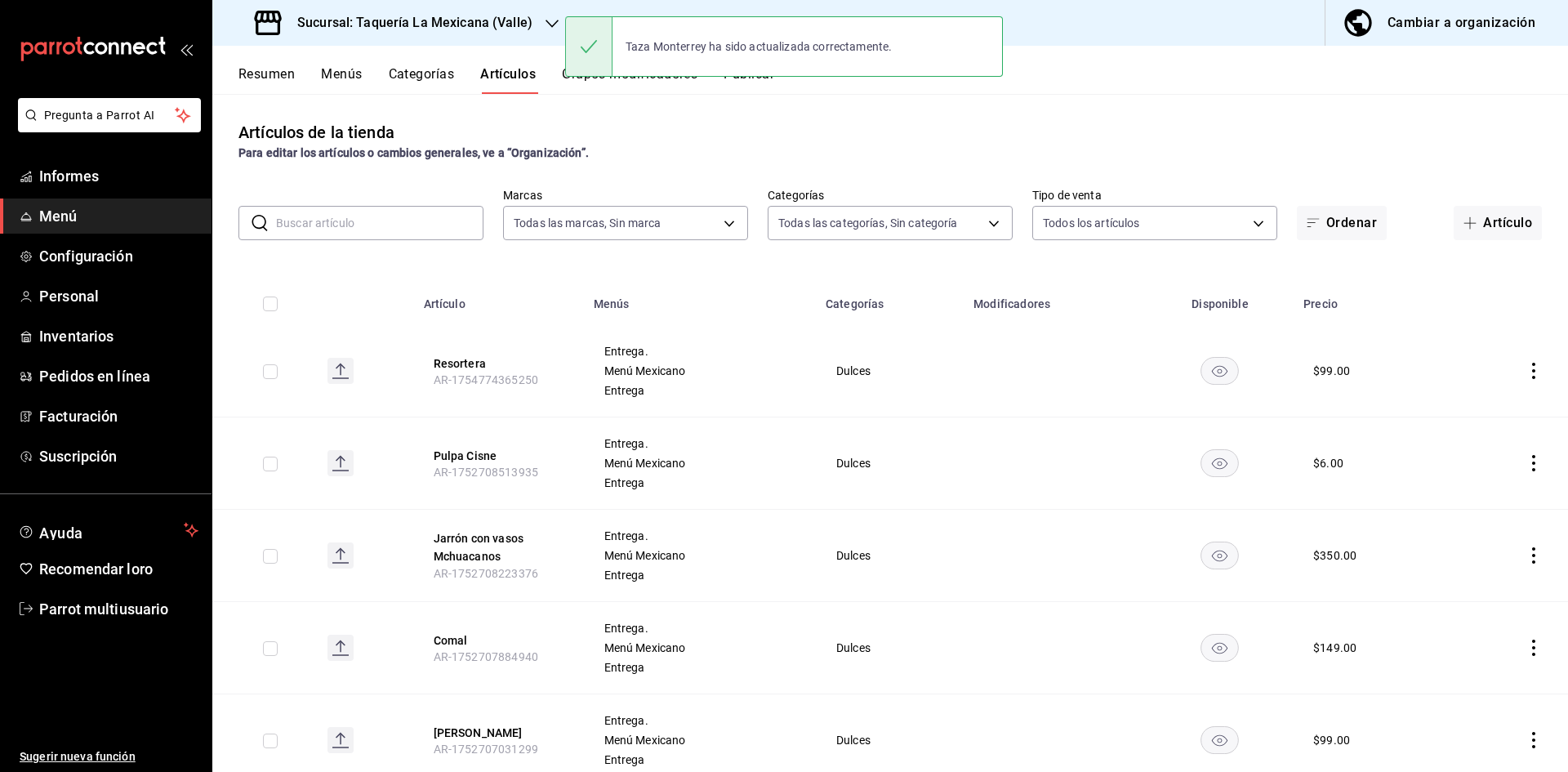
click at [242, 89] on button "Resumen" at bounding box center [266, 80] width 56 height 29
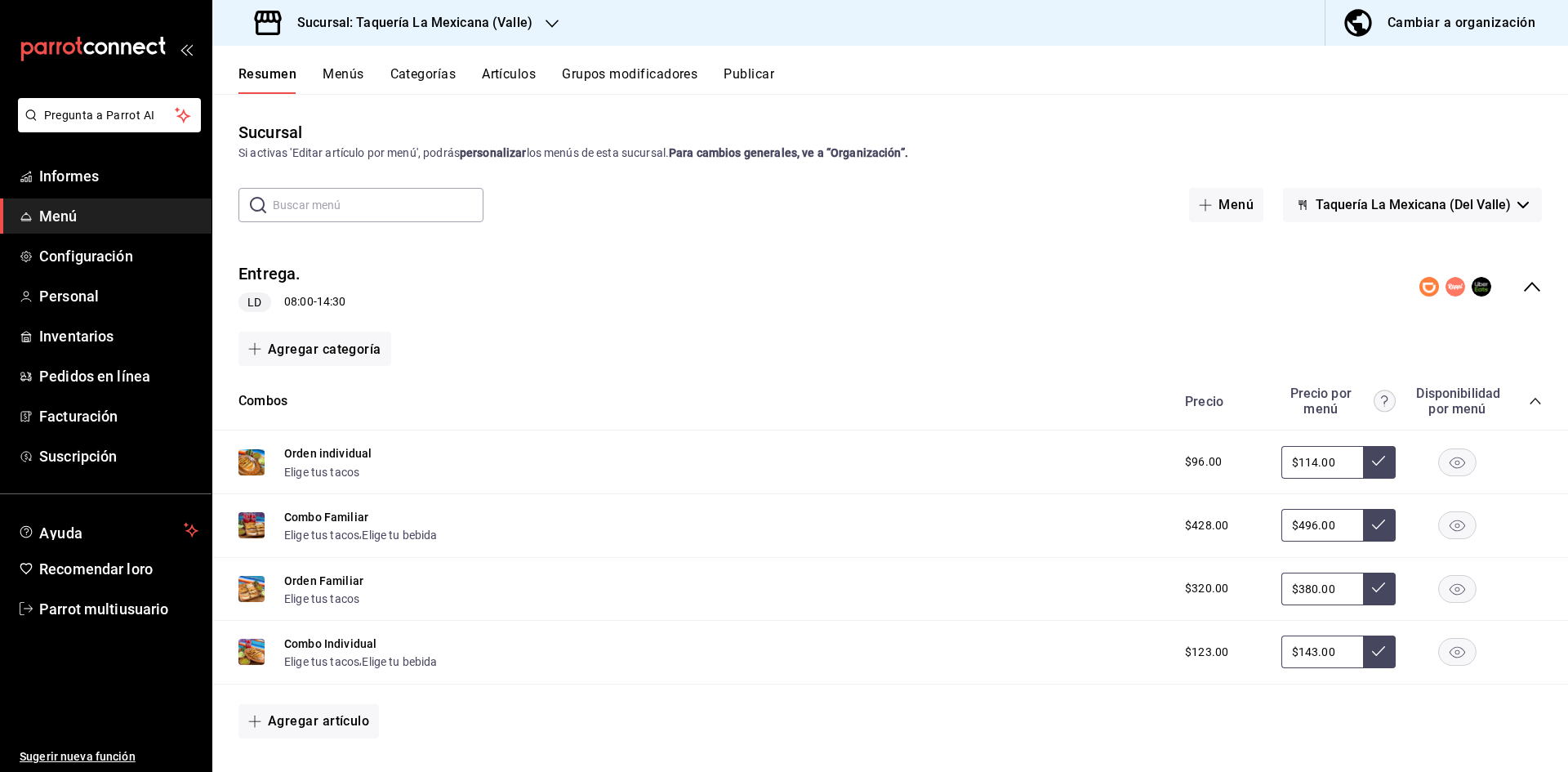
click at [1529, 398] on icon "colapsar-categoría-fila" at bounding box center [1536, 401] width 13 height 13
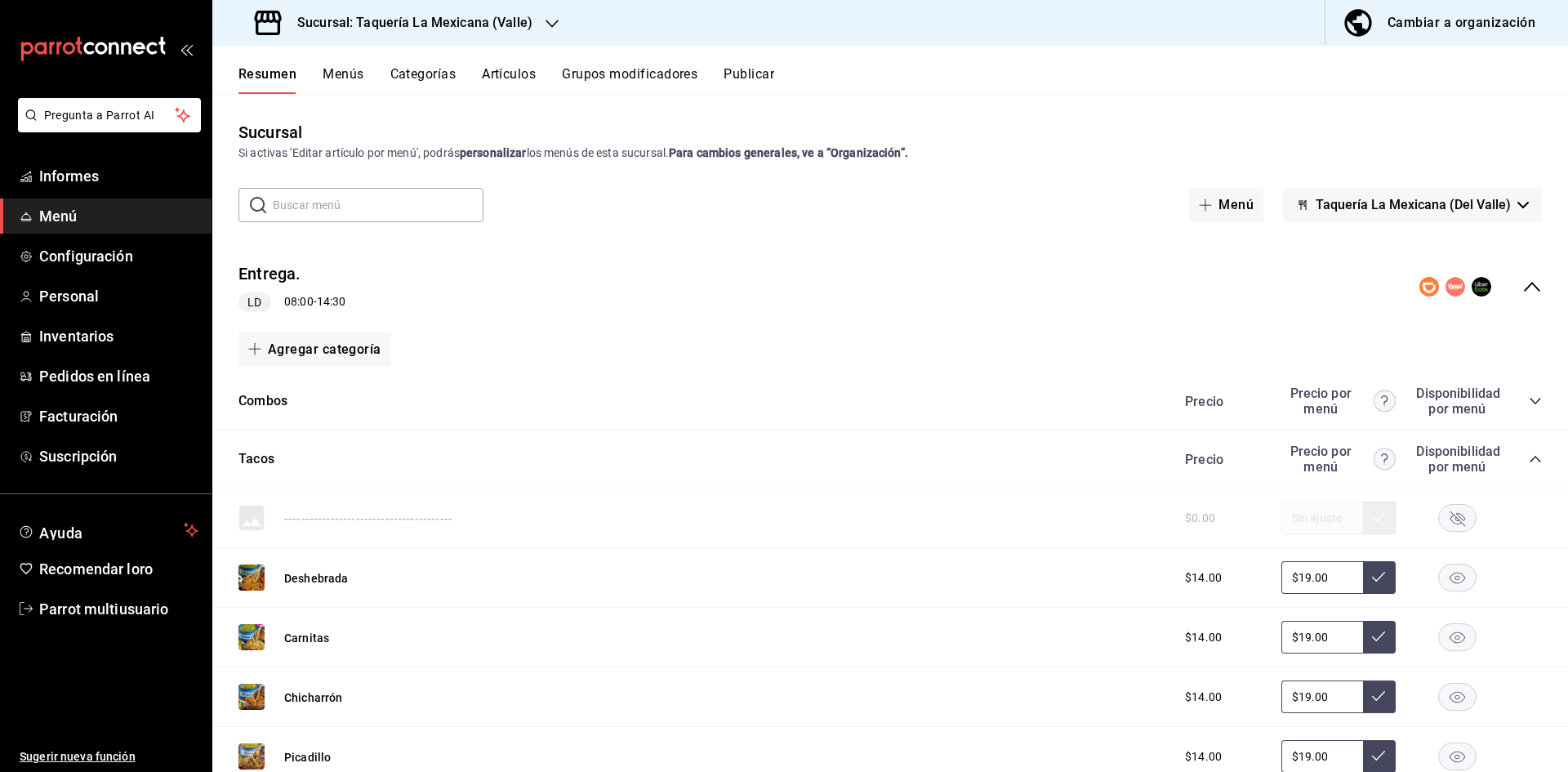
click at [1529, 459] on icon "colapsar-categoría-fila" at bounding box center [1536, 460] width 13 height 13
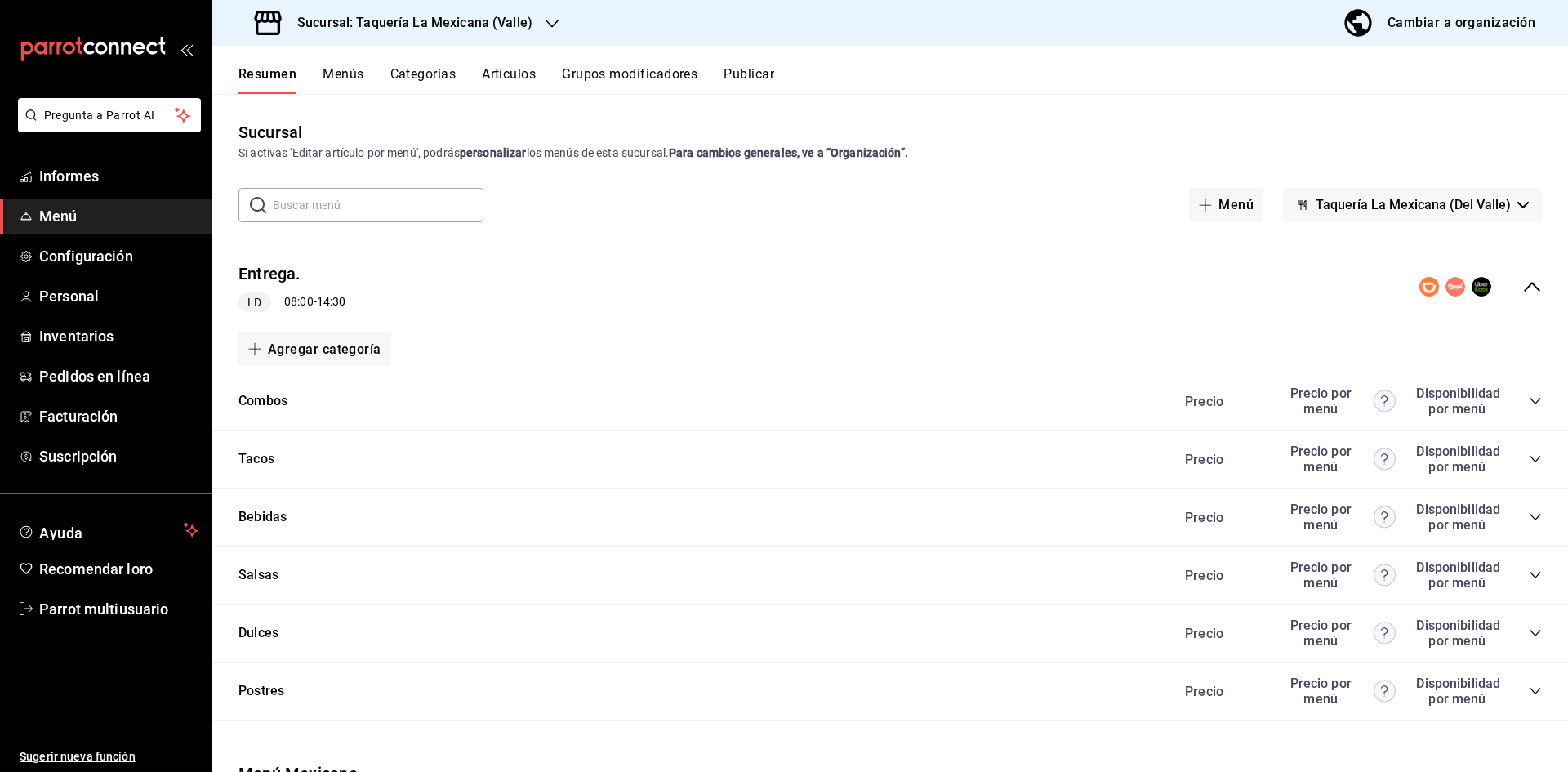
click at [1529, 631] on icon "colapsar-categoría-fila" at bounding box center [1536, 633] width 13 height 13
click at [1529, 638] on icon "colapsar-categoría-fila" at bounding box center [1536, 633] width 13 height 13
click at [482, 31] on h3 "Sucursal: Taquería La Mexicana (Valle)" at bounding box center [408, 22] width 249 height 19
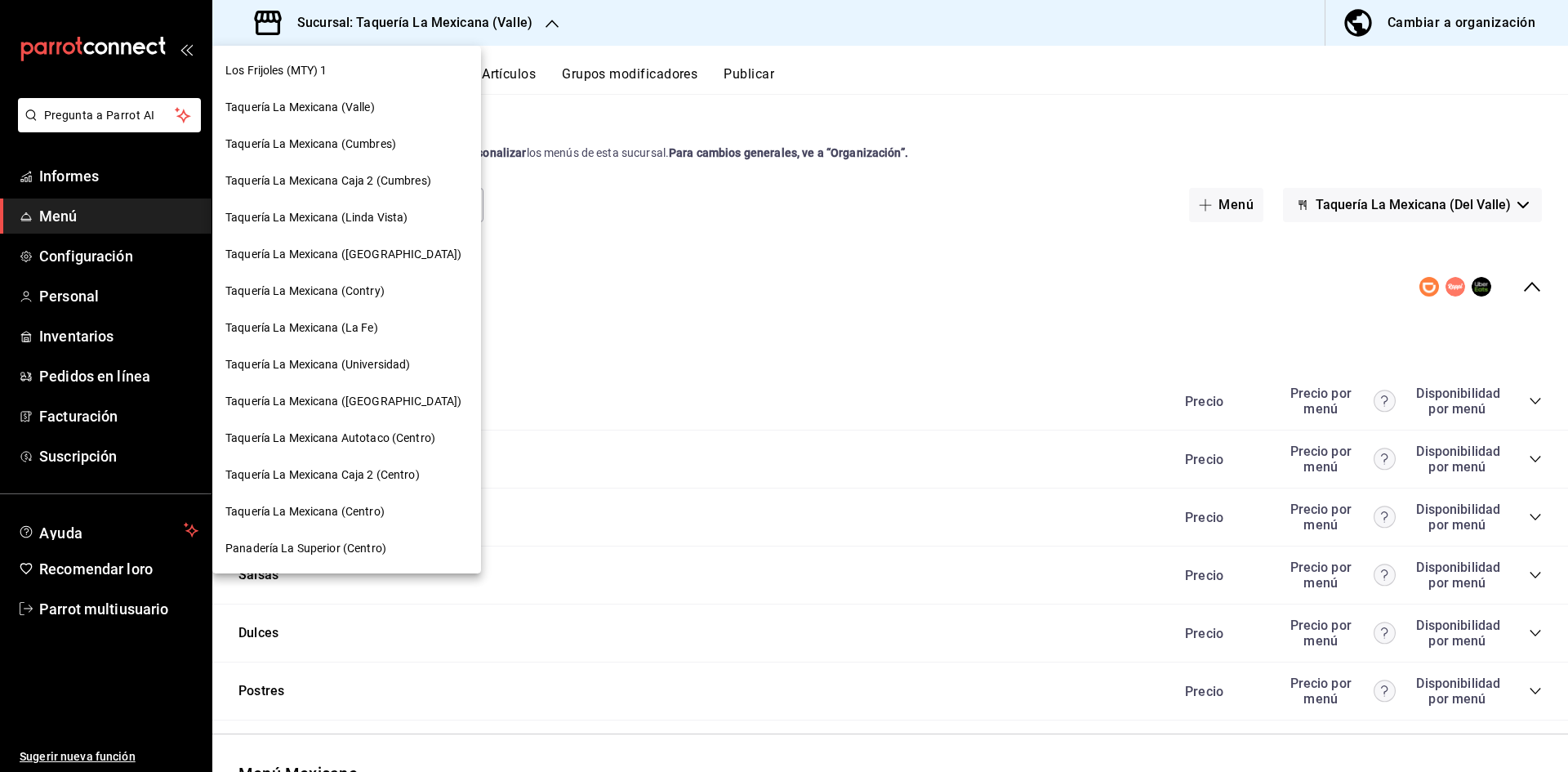
click at [415, 214] on div "Taquería La Mexicana (Linda Vista)" at bounding box center [346, 217] width 243 height 18
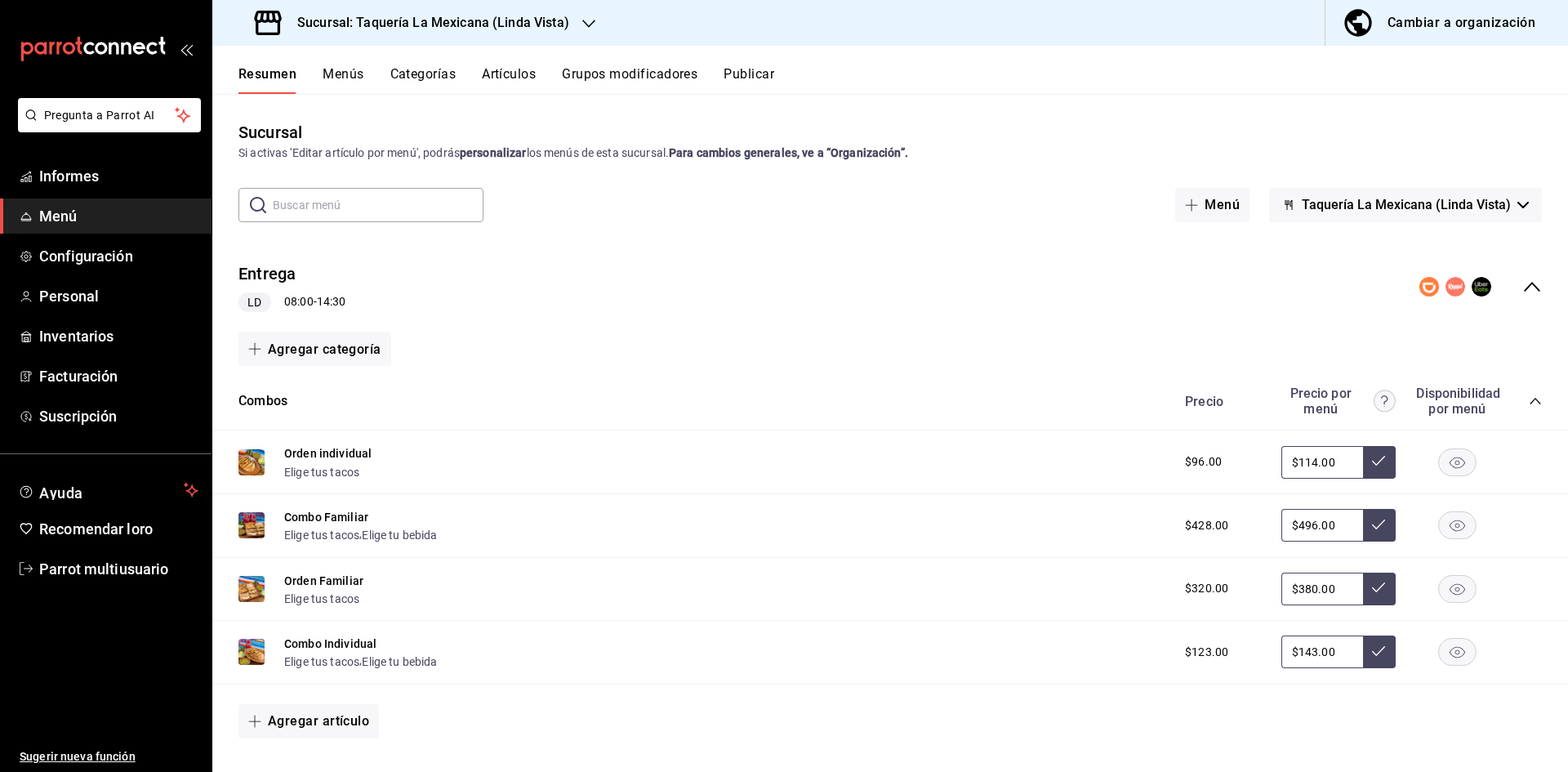
click at [1529, 406] on icon "colapsar-categoría-fila" at bounding box center [1536, 401] width 13 height 13
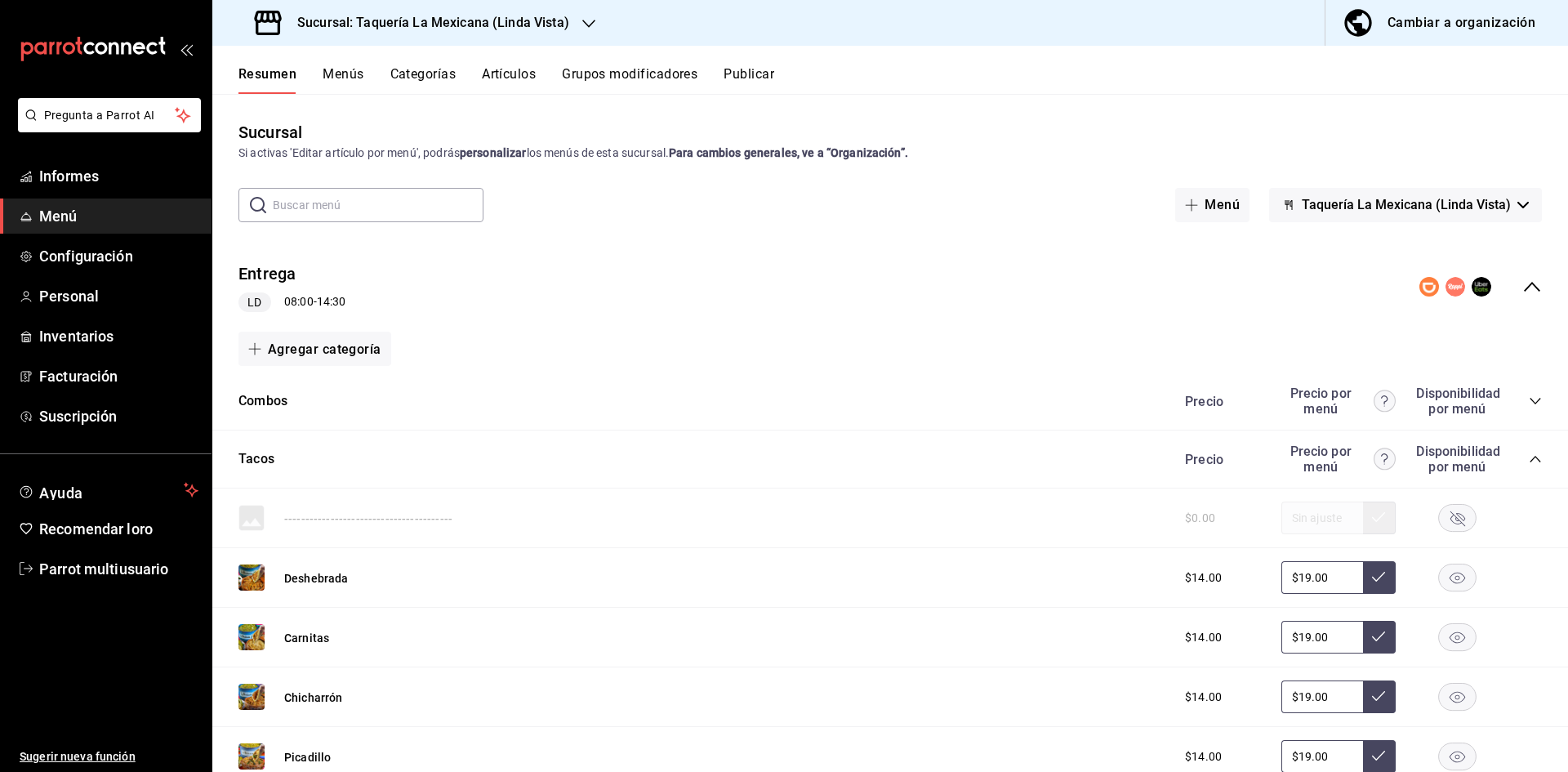
click at [1531, 282] on div "Entrega LD 08:00 - 14:30" at bounding box center [891, 288] width 1356 height 78
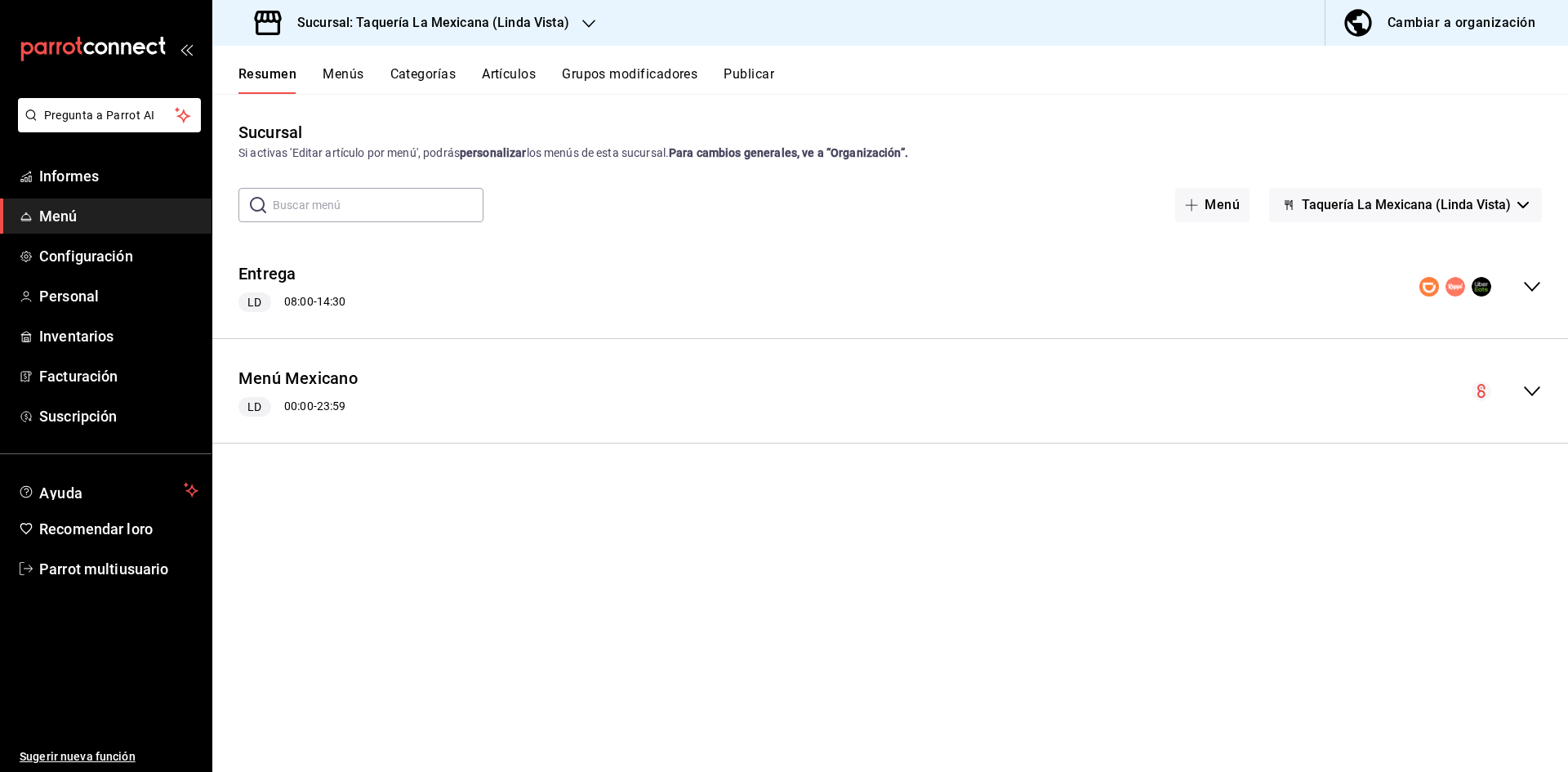
click at [1537, 398] on icon "colapsar-fila-del-menú" at bounding box center [1532, 391] width 19 height 19
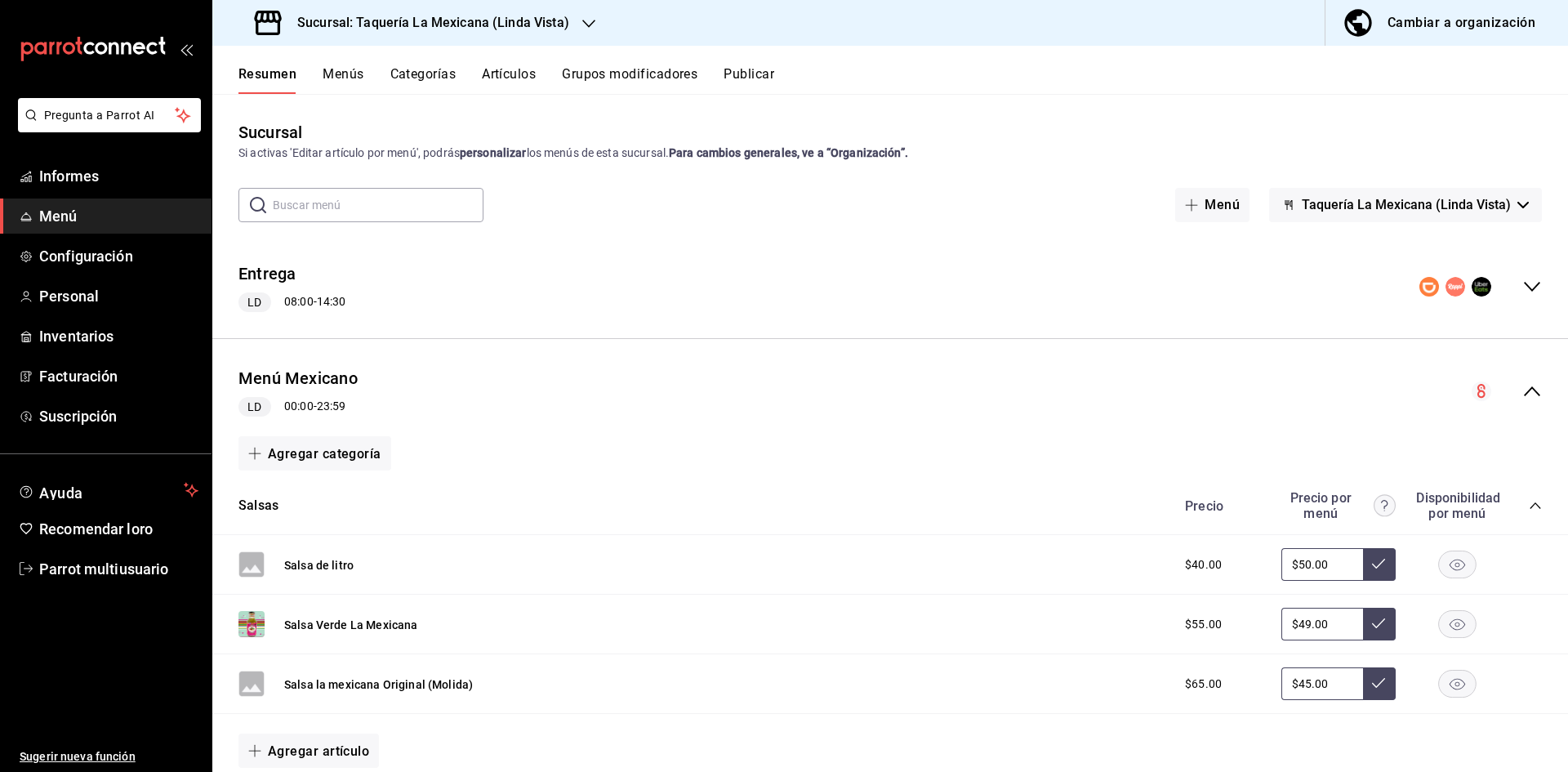
click at [1530, 507] on icon "colapsar-categoría-fila" at bounding box center [1535, 506] width 10 height 6
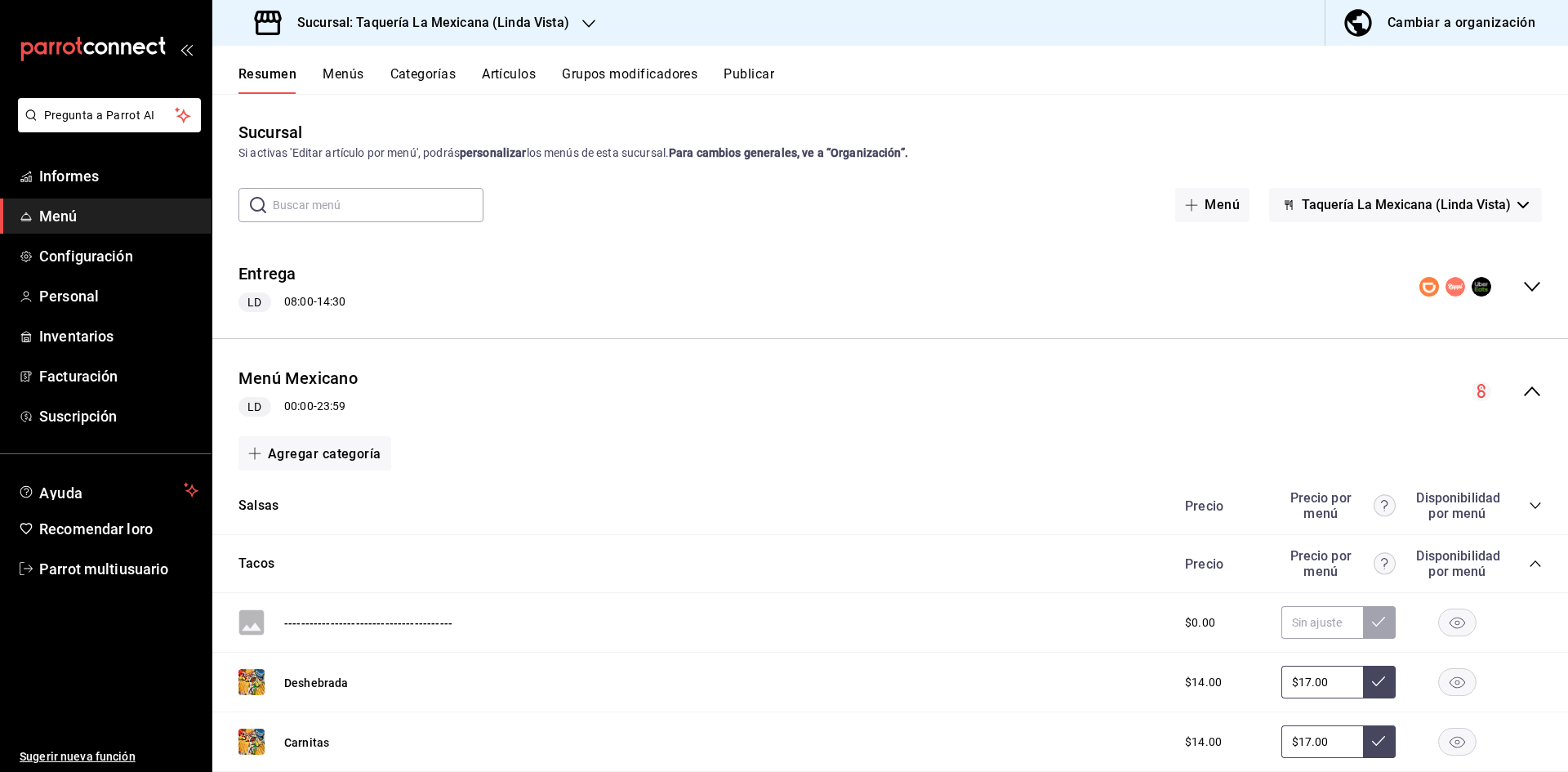
click at [1529, 560] on icon "colapsar-categoría-fila" at bounding box center [1536, 564] width 13 height 13
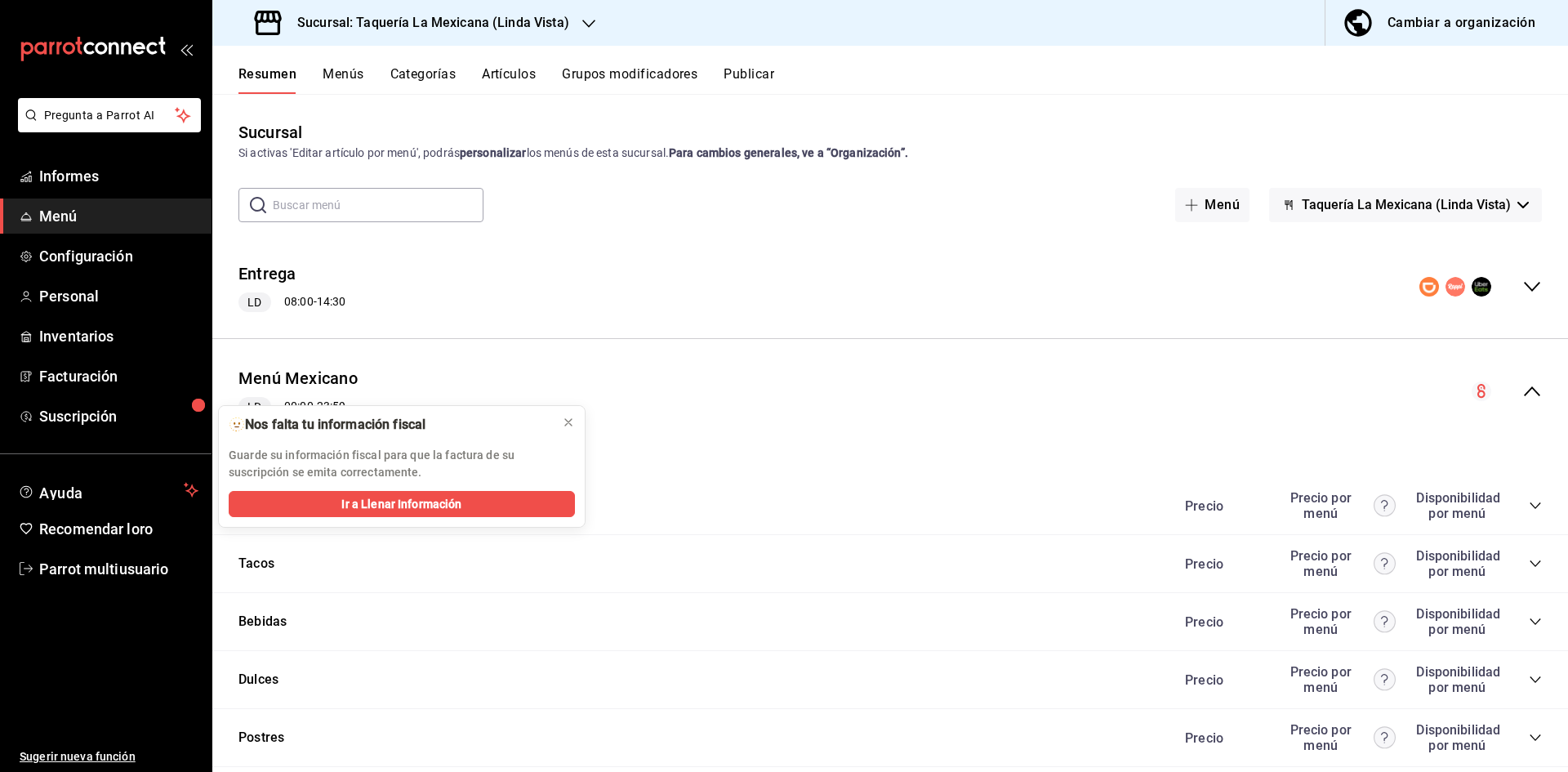
click at [1529, 682] on icon "colapsar-categoría-fila" at bounding box center [1536, 680] width 13 height 13
click at [576, 418] on button at bounding box center [568, 423] width 26 height 26
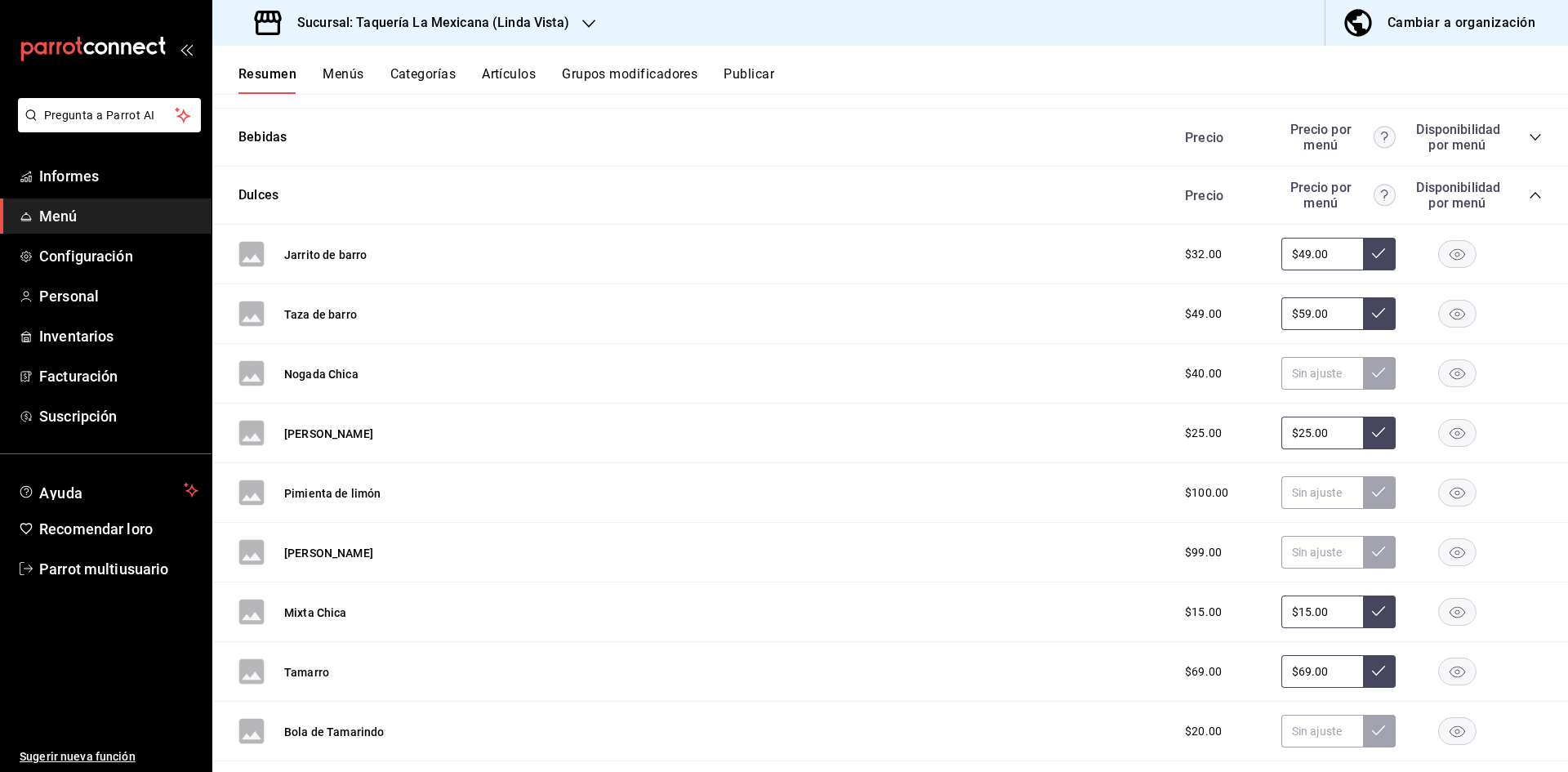
scroll to position [5617, 0]
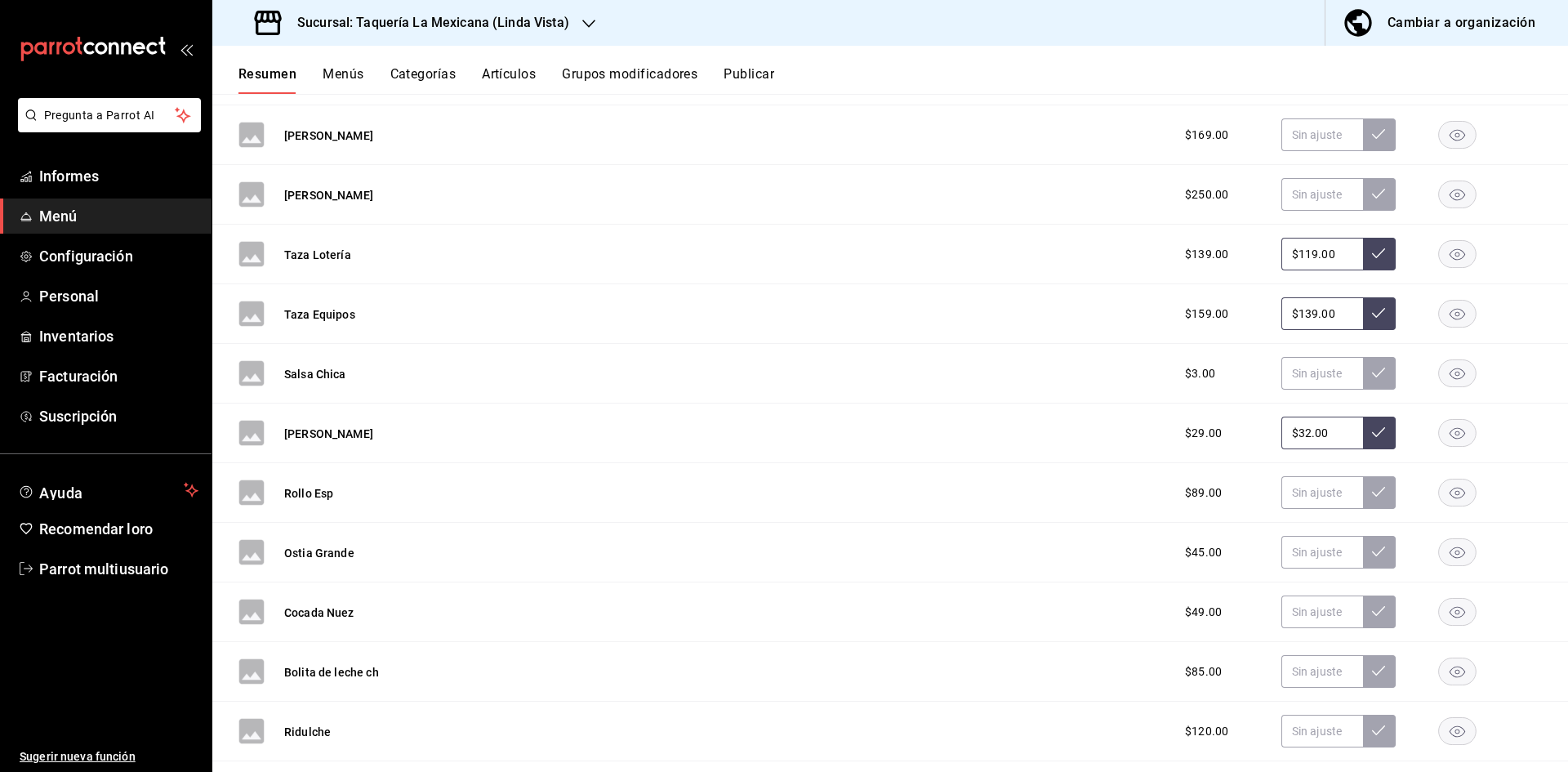
click at [1321, 428] on input "$32.00" at bounding box center [1322, 433] width 81 height 32
type input "$3.00"
click at [1366, 443] on button at bounding box center [1380, 433] width 32 height 32
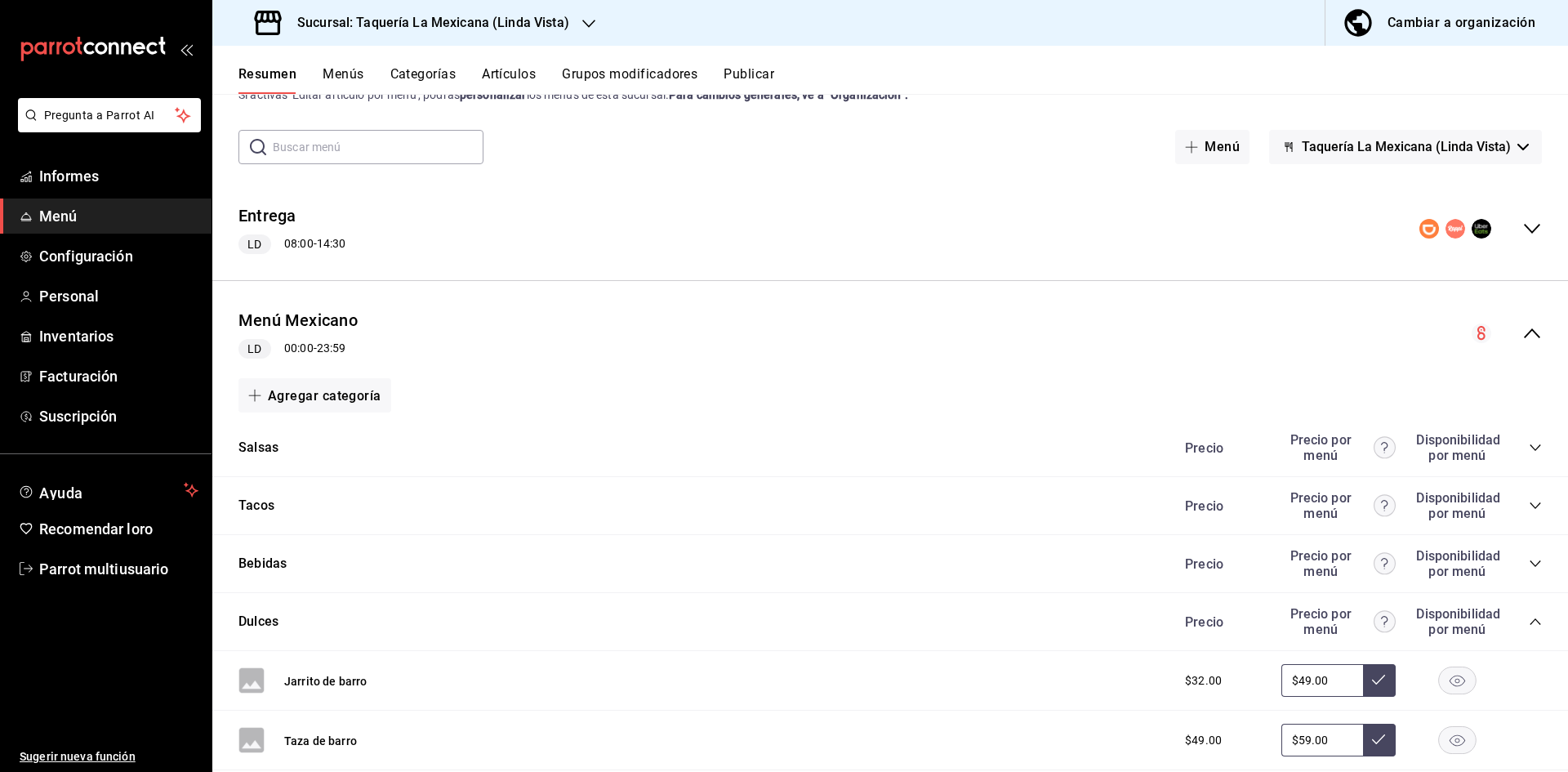
scroll to position [0, 0]
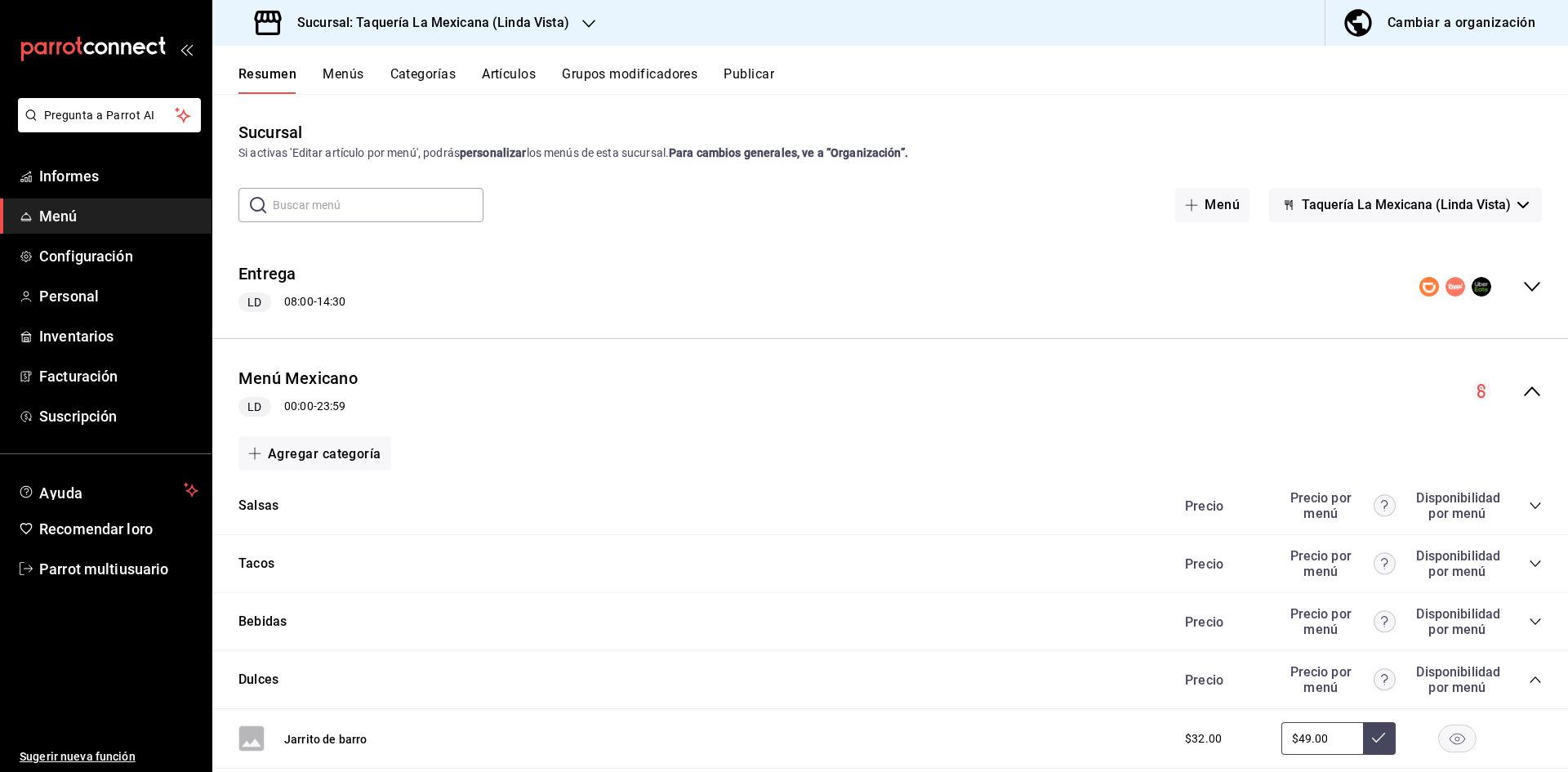
click at [591, 34] on div "Sucursal: Taquería La Mexicana (Linda Vista)" at bounding box center [414, 23] width 377 height 46
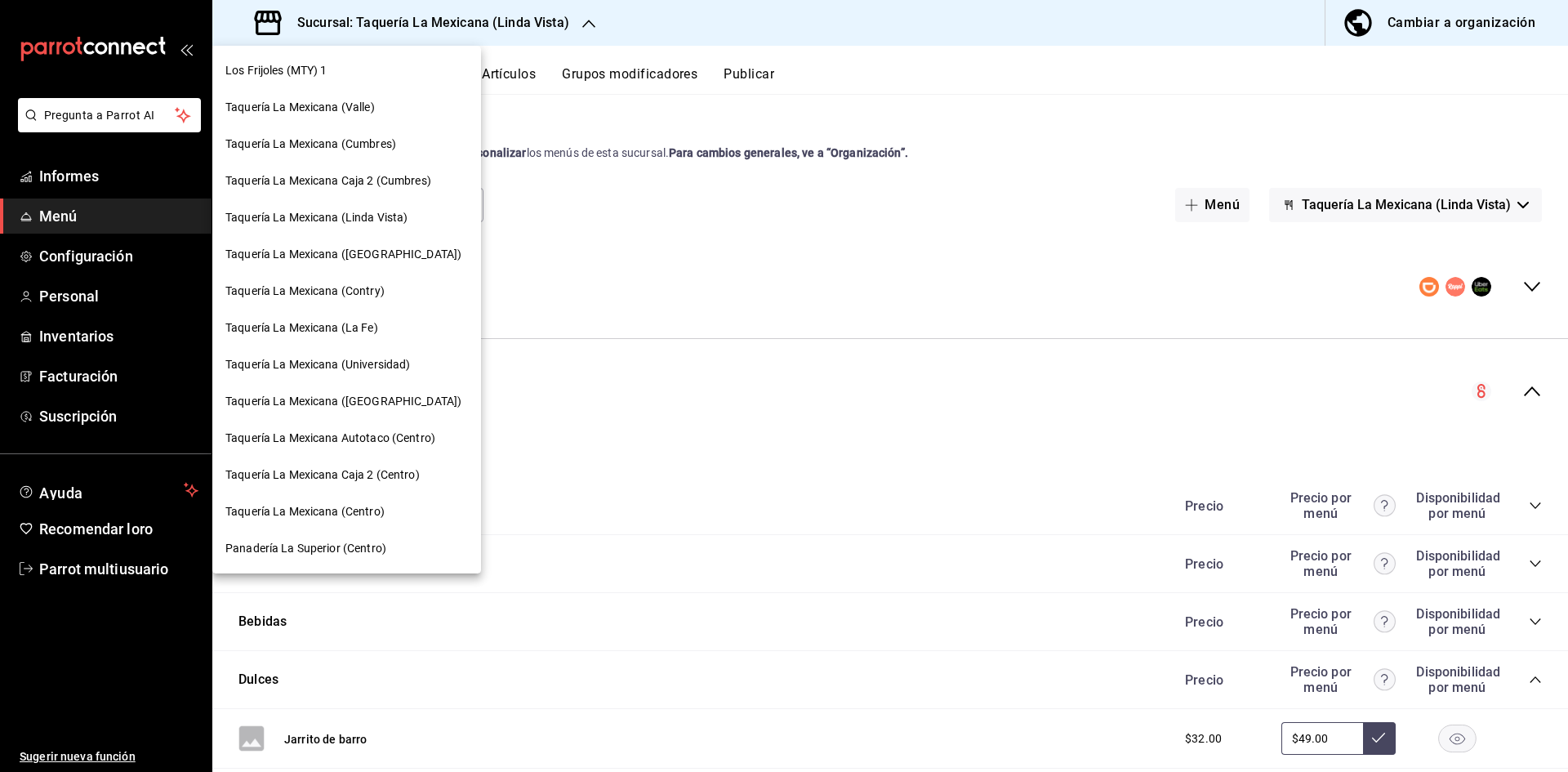
click at [354, 106] on font "Taquería La Mexicana (Valle)" at bounding box center [300, 107] width 150 height 13
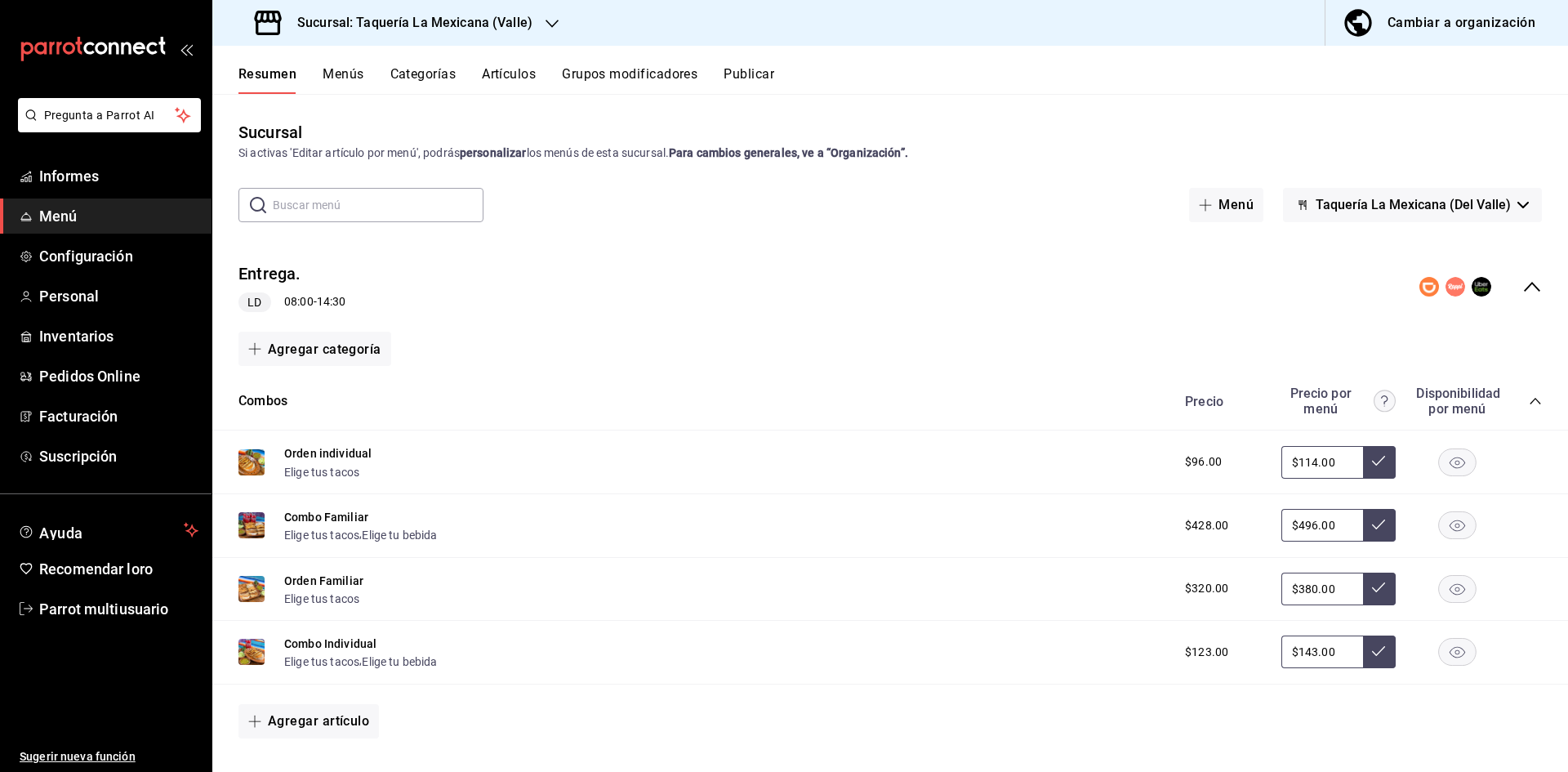
click at [1525, 286] on icon "colapsar-fila-del-menú" at bounding box center [1533, 287] width 17 height 10
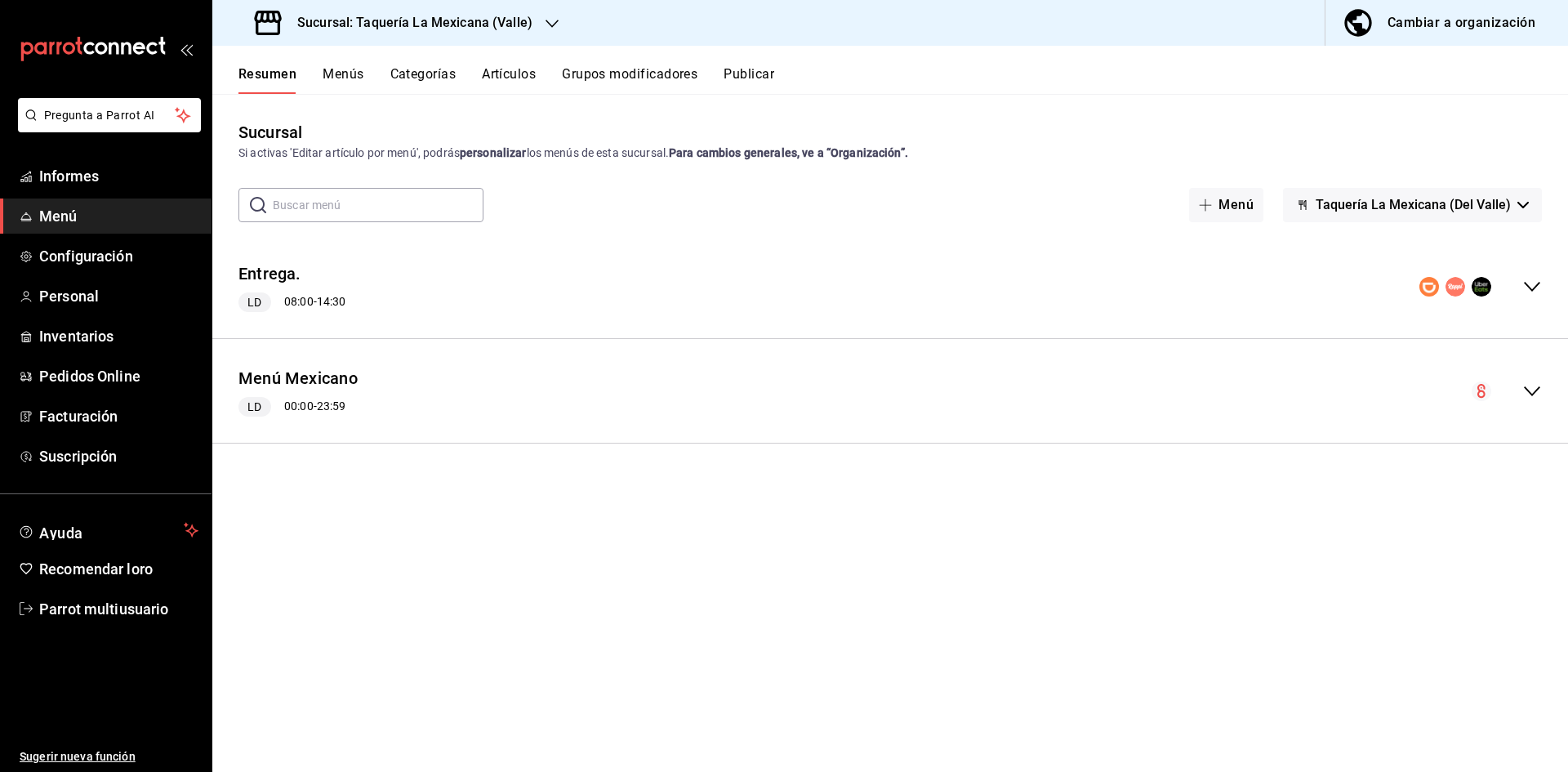
click at [1519, 402] on div "Menú Mexicano LD 00:00 - 23:59" at bounding box center [891, 391] width 1356 height 78
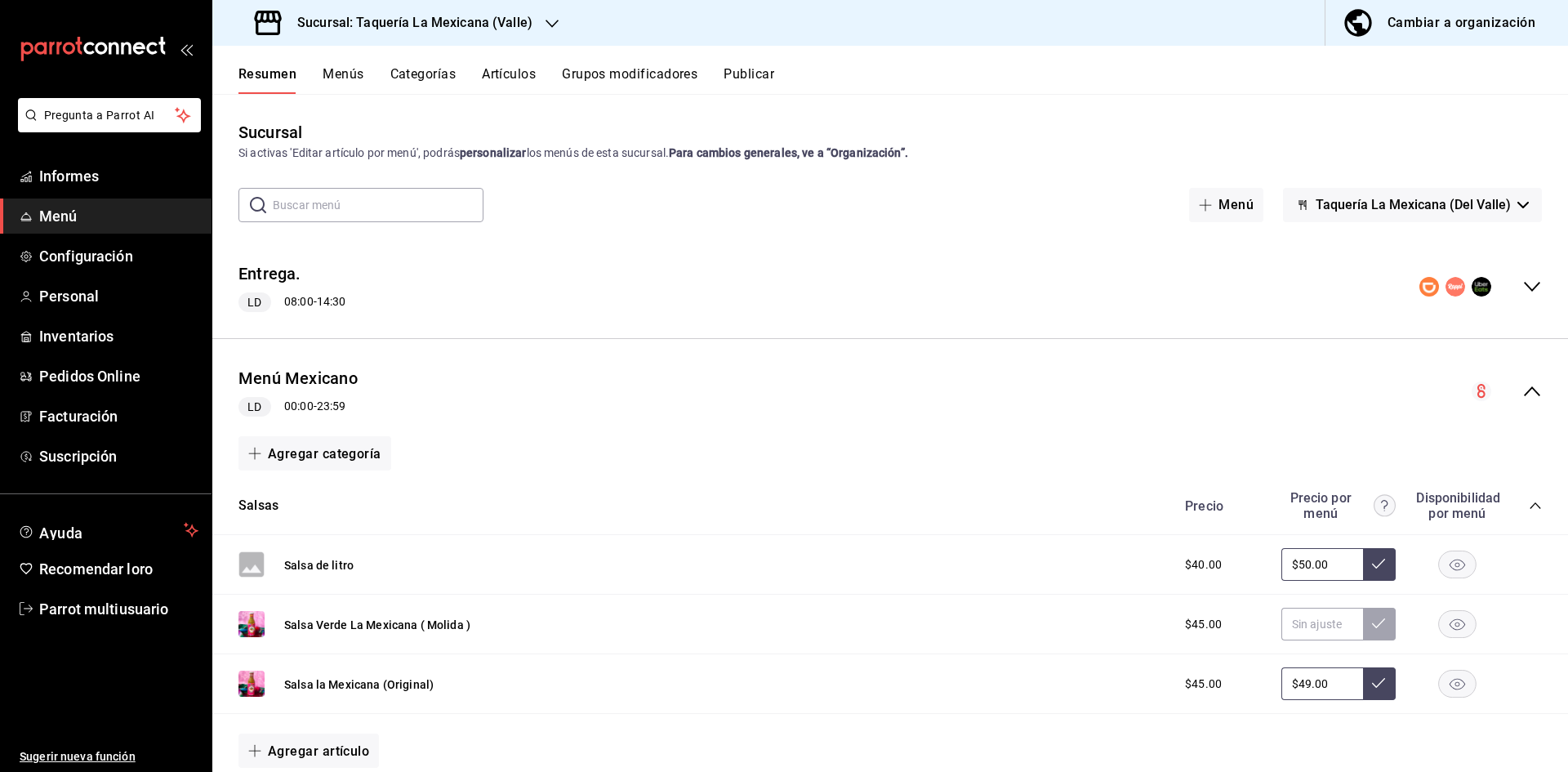
click at [1516, 504] on div "Precio Precio por menú Disponibilidad por menú" at bounding box center [1355, 506] width 373 height 31
click at [1529, 501] on icon "colapsar-categoría-fila" at bounding box center [1536, 506] width 13 height 13
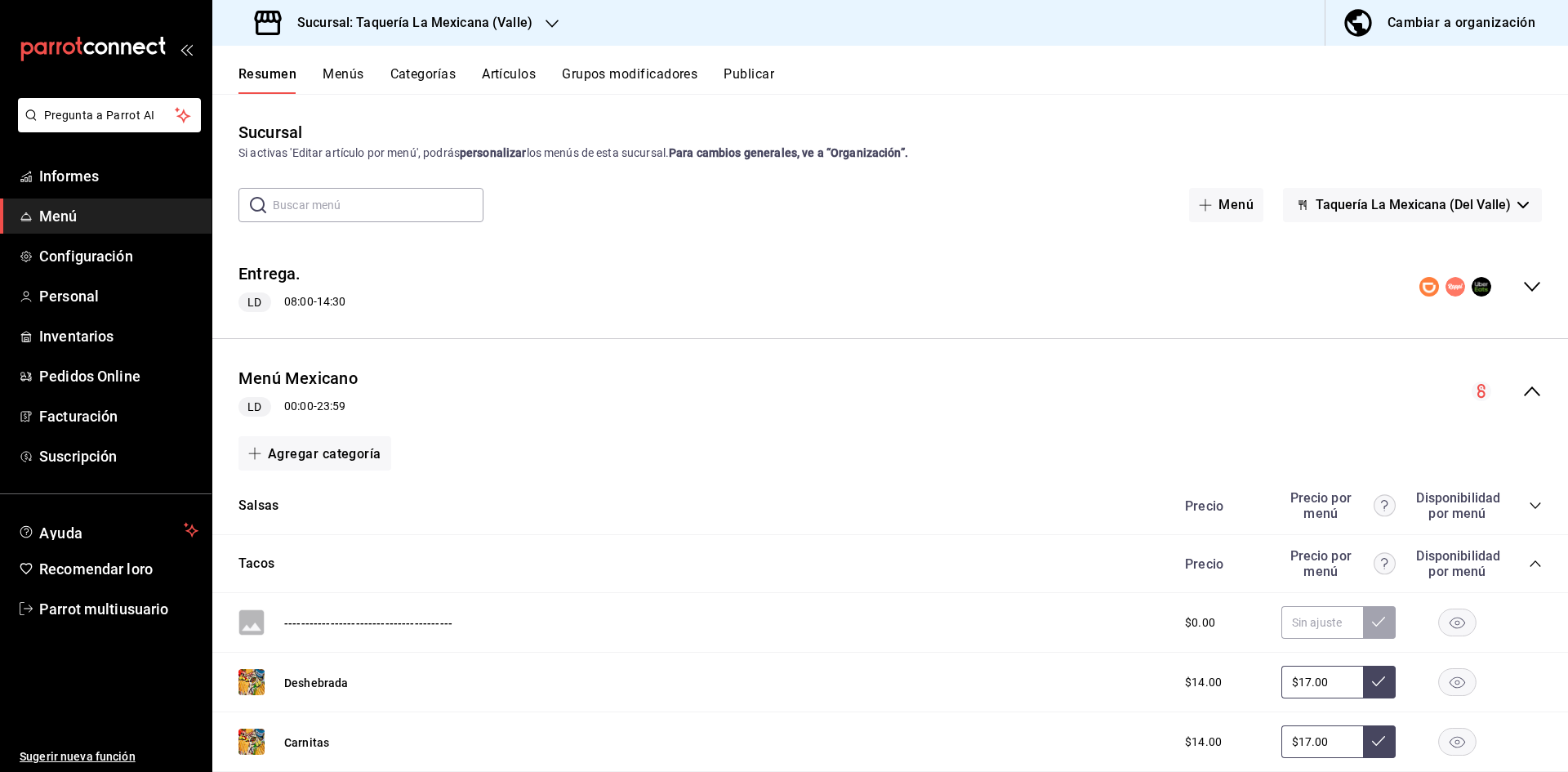
click at [1529, 566] on icon "colapsar-categoría-fila" at bounding box center [1536, 564] width 13 height 13
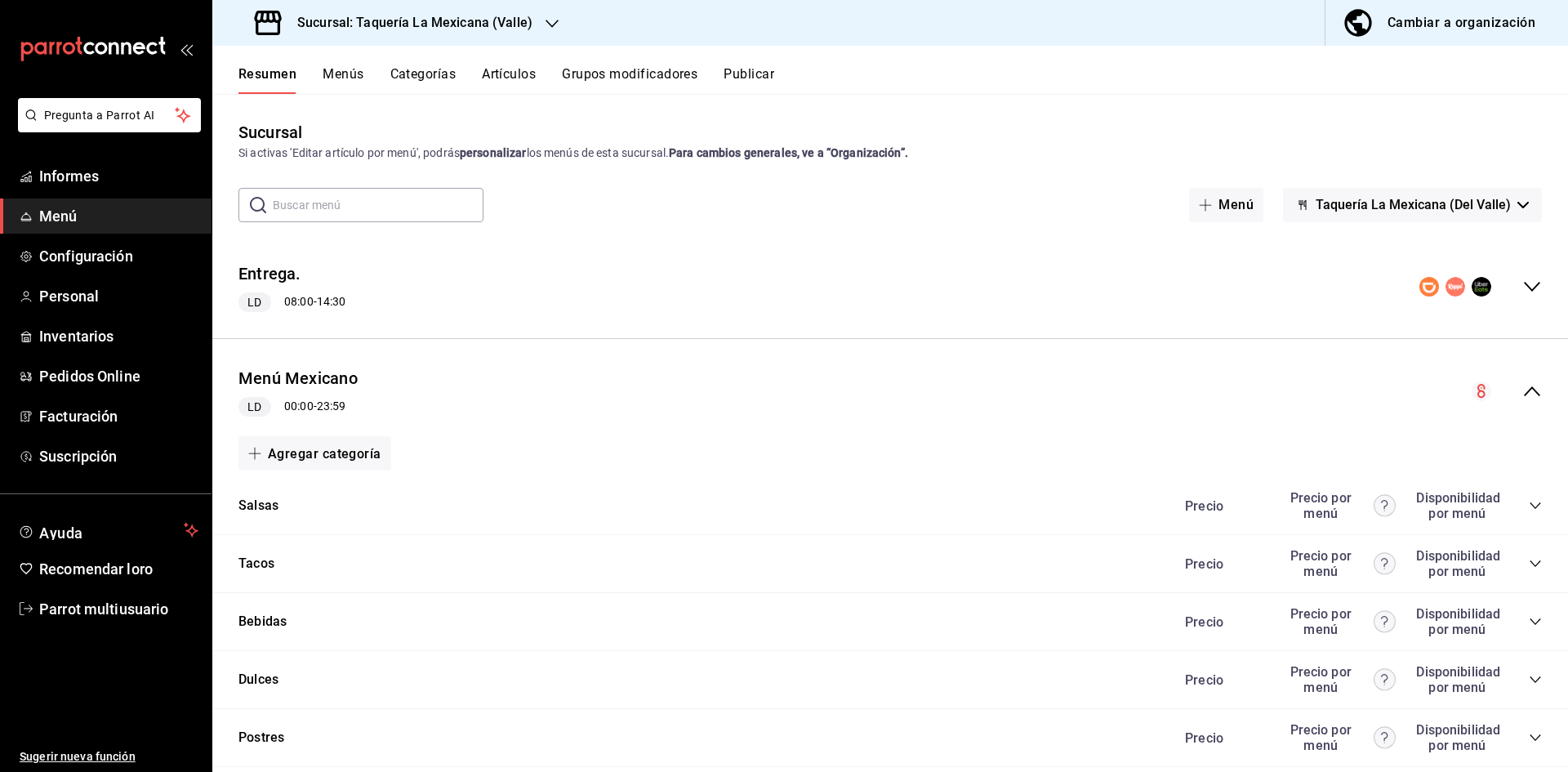
click at [1529, 675] on icon "colapsar-categoría-fila" at bounding box center [1536, 680] width 13 height 13
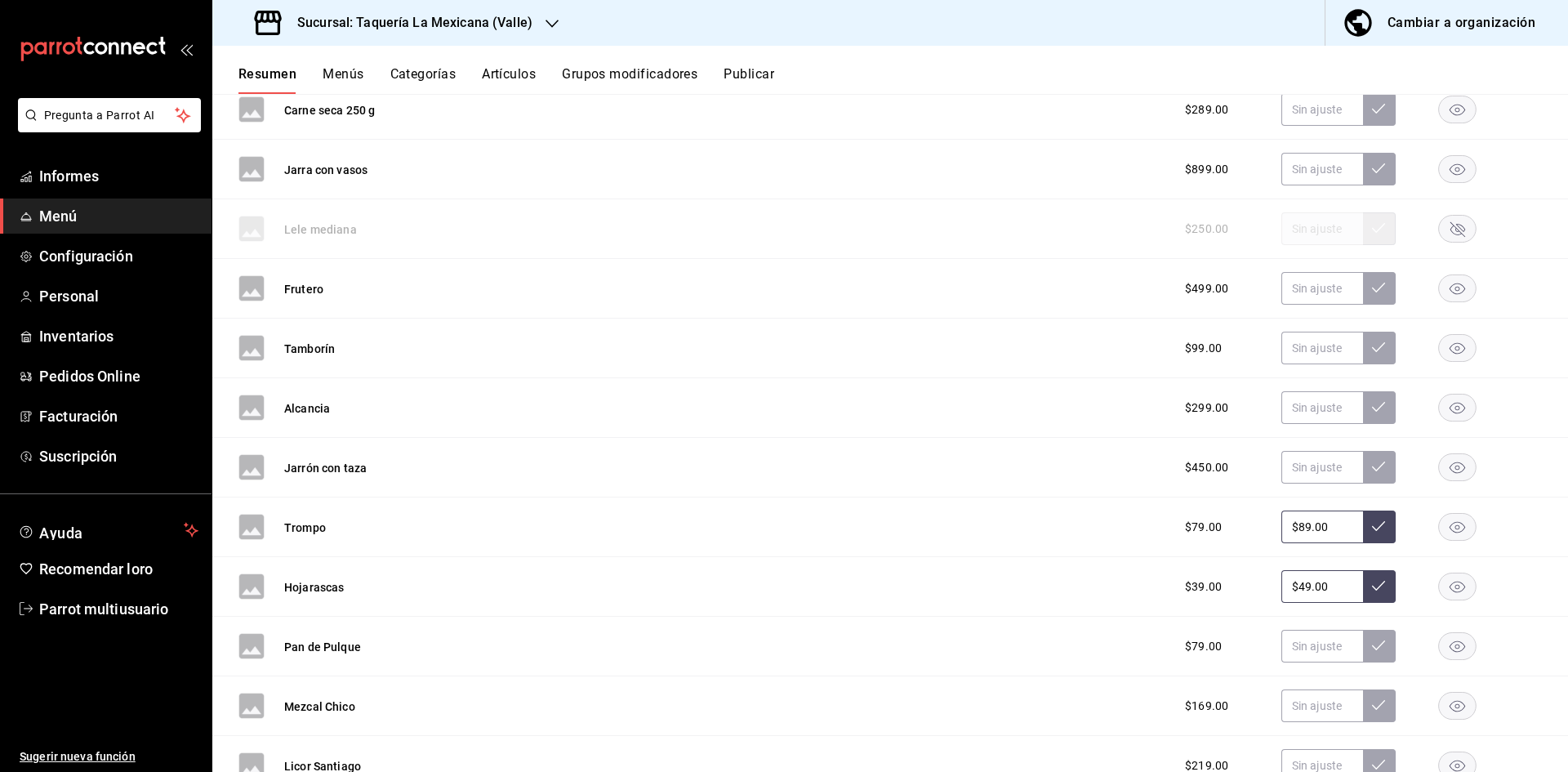
scroll to position [6784, 0]
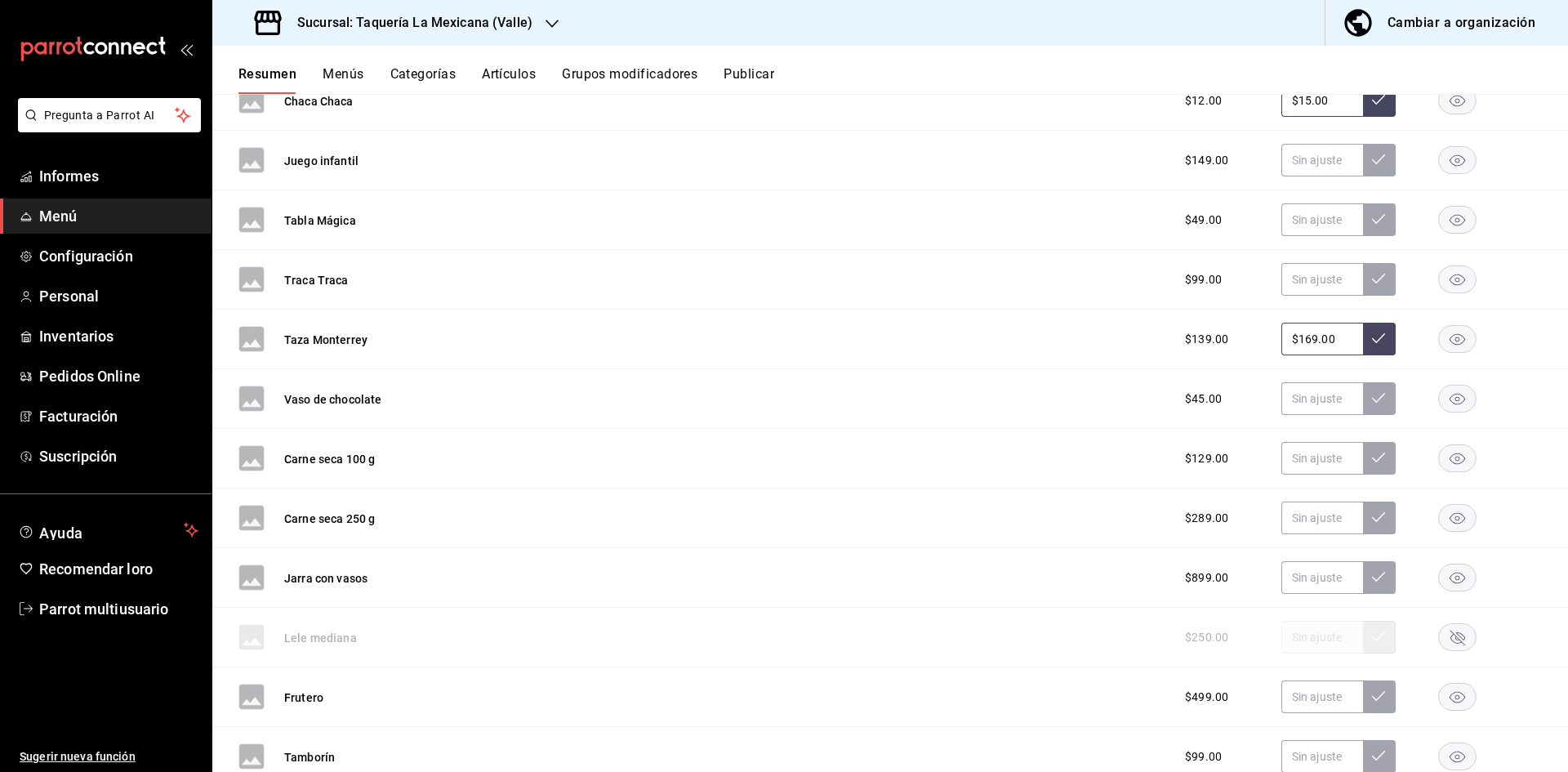
click at [1332, 338] on input "$169.00" at bounding box center [1322, 338] width 81 height 32
type input "$1.00"
click at [1372, 336] on icon at bounding box center [1379, 338] width 13 height 13
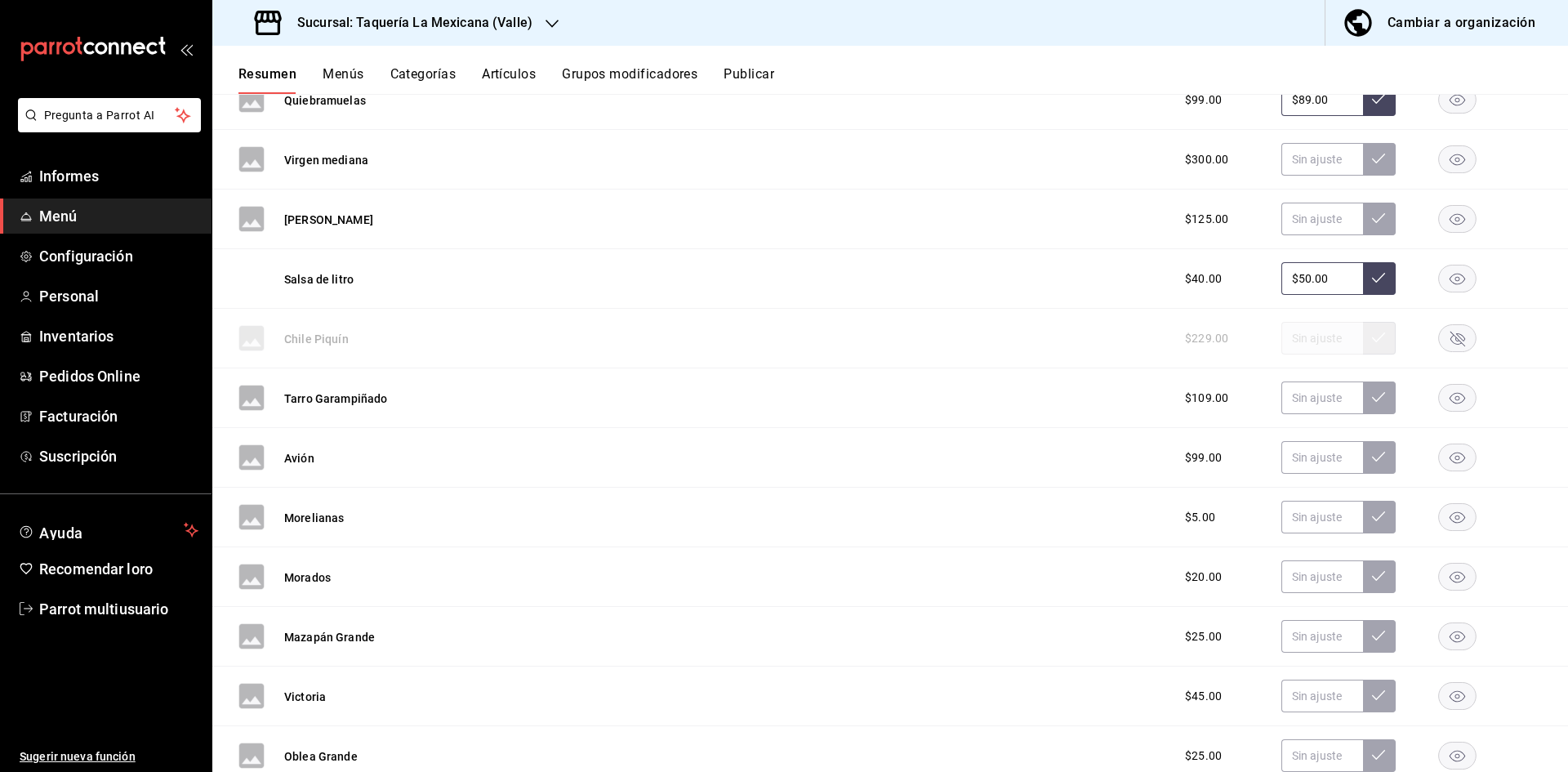
scroll to position [3924, 0]
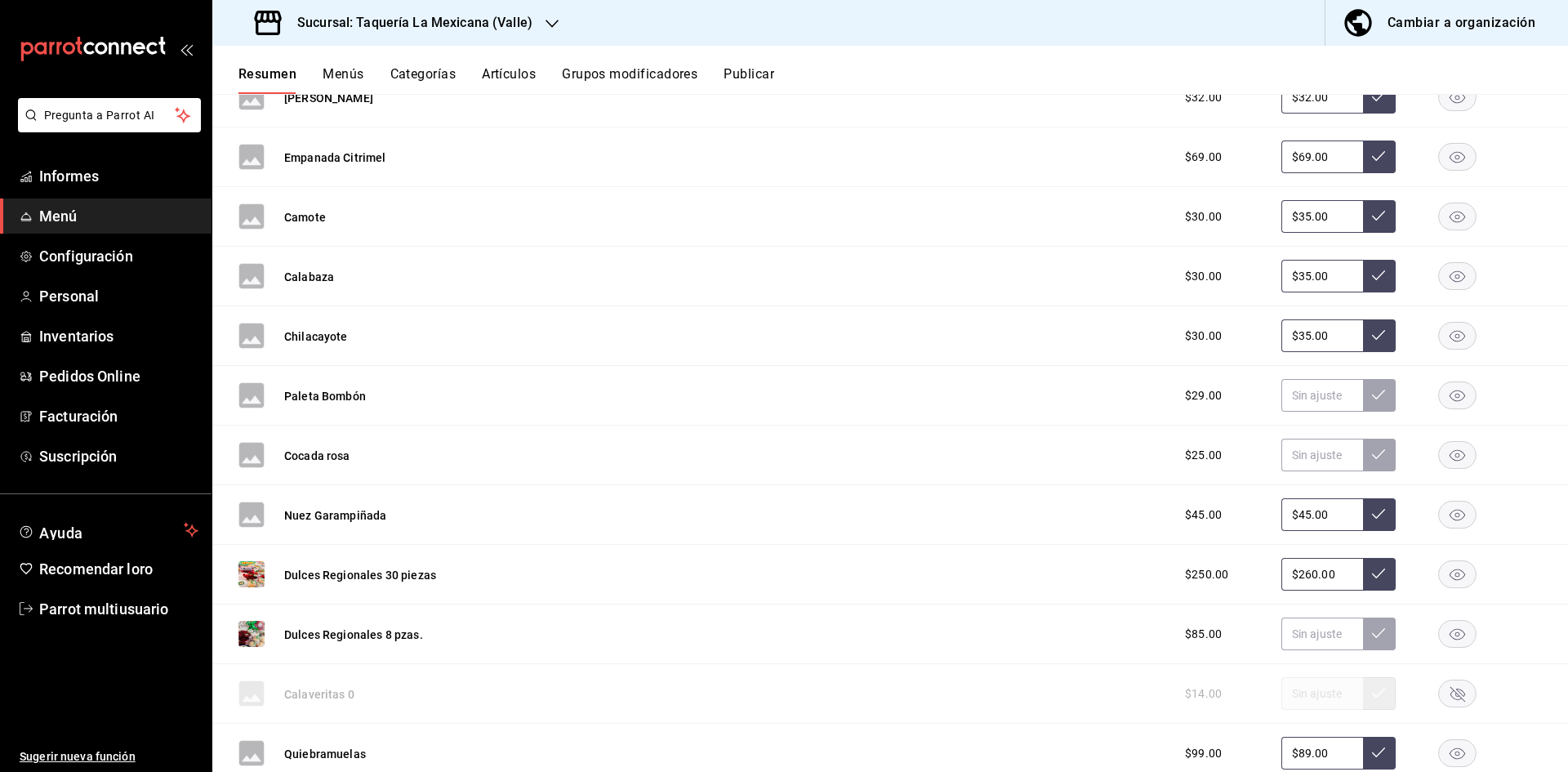
click at [740, 73] on font "Publicar" at bounding box center [748, 74] width 51 height 16
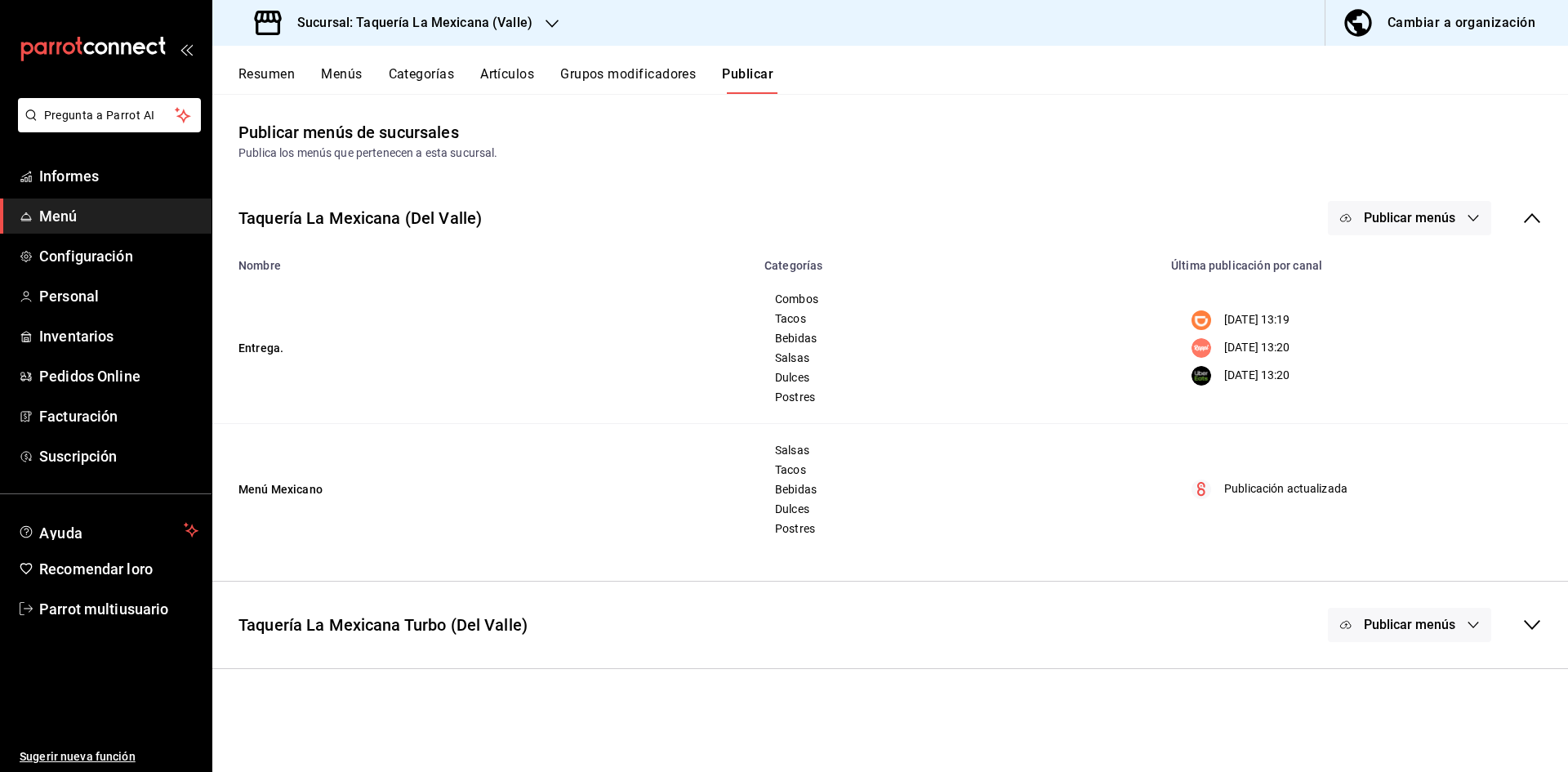
click at [1403, 219] on font "Publicar menús" at bounding box center [1409, 217] width 91 height 16
click at [1383, 404] on div at bounding box center [1372, 409] width 46 height 26
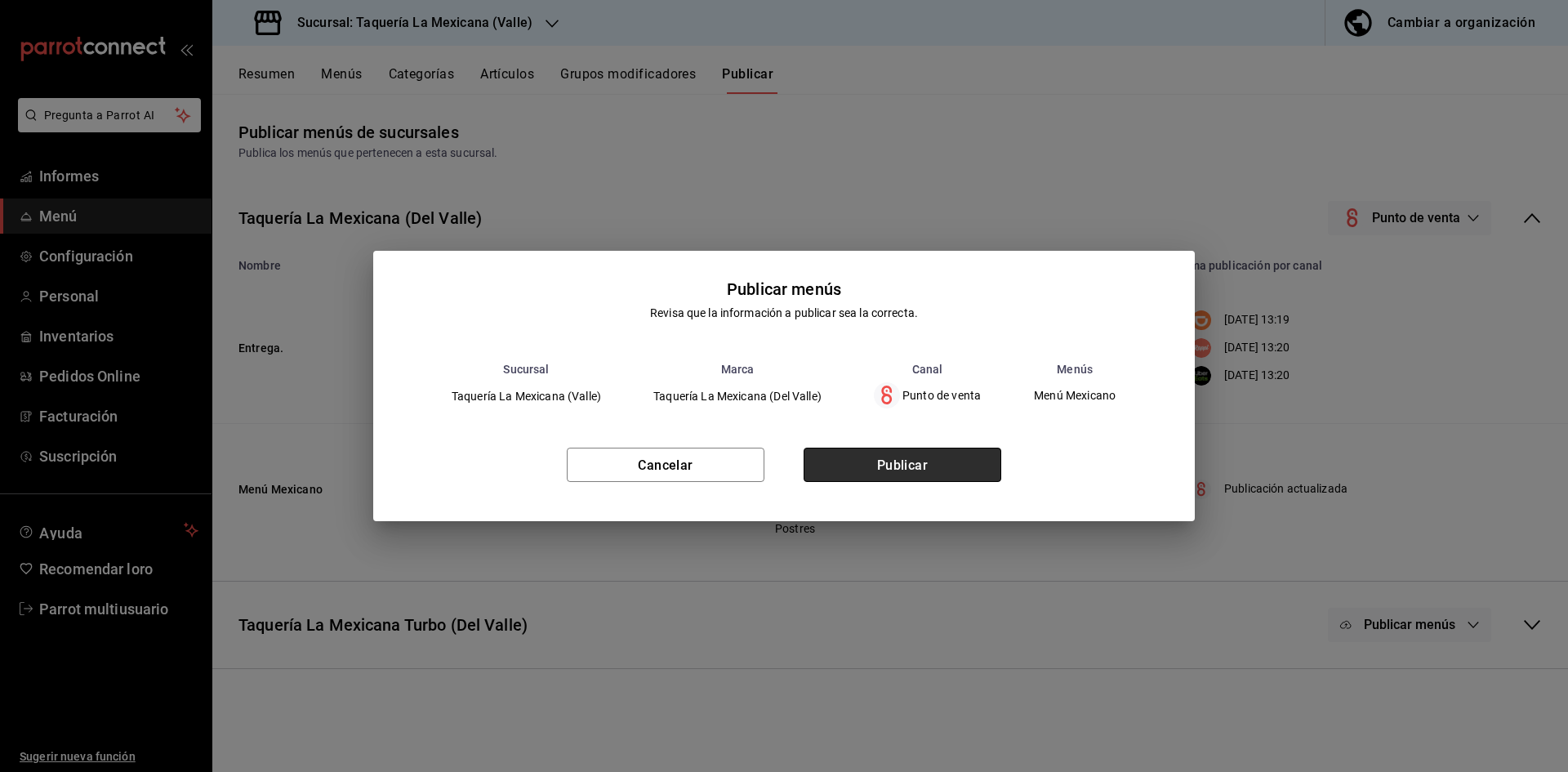
click at [872, 463] on button "Publicar" at bounding box center [903, 464] width 198 height 34
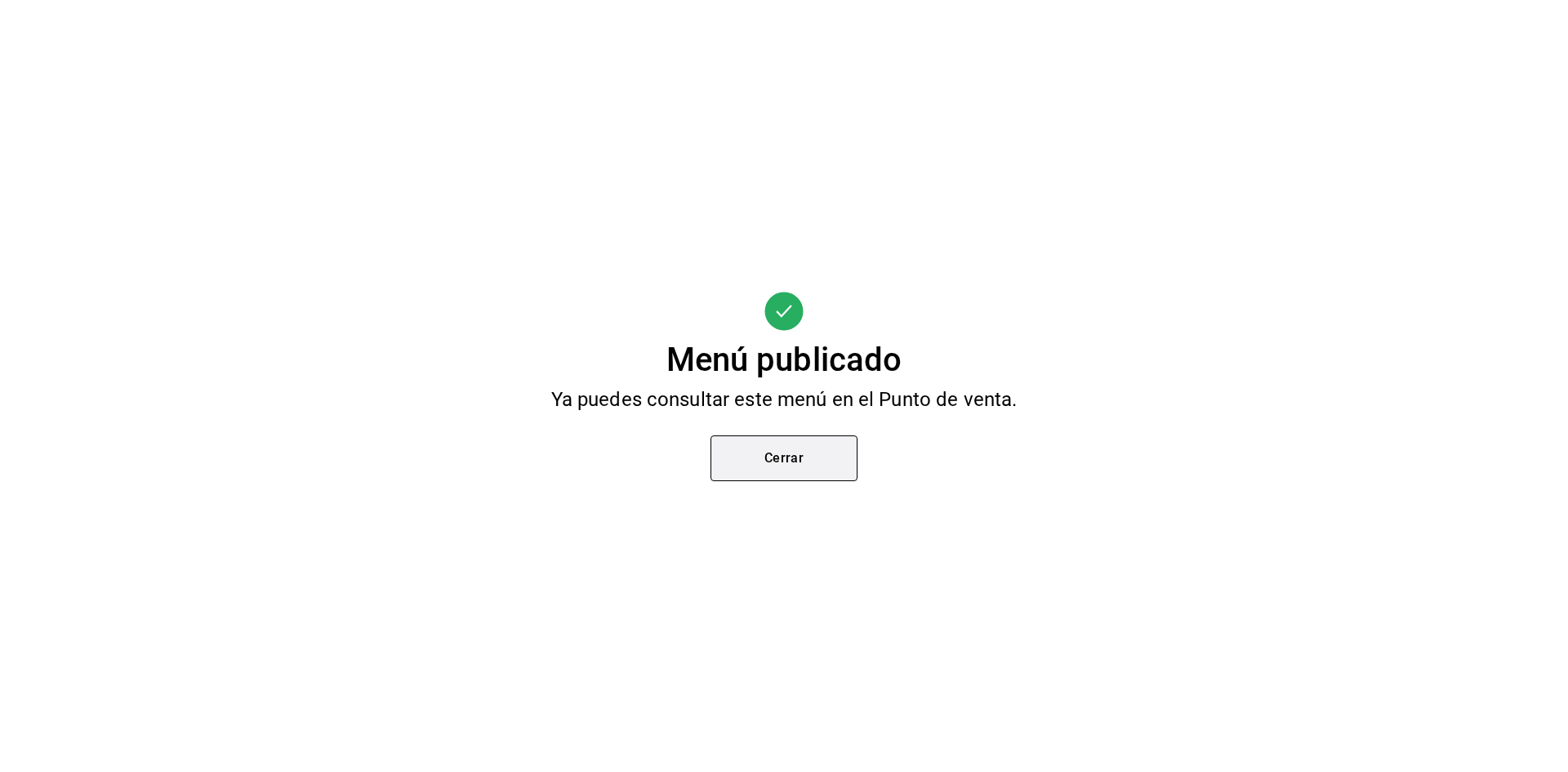
click at [743, 447] on button "Cerrar" at bounding box center [784, 459] width 147 height 46
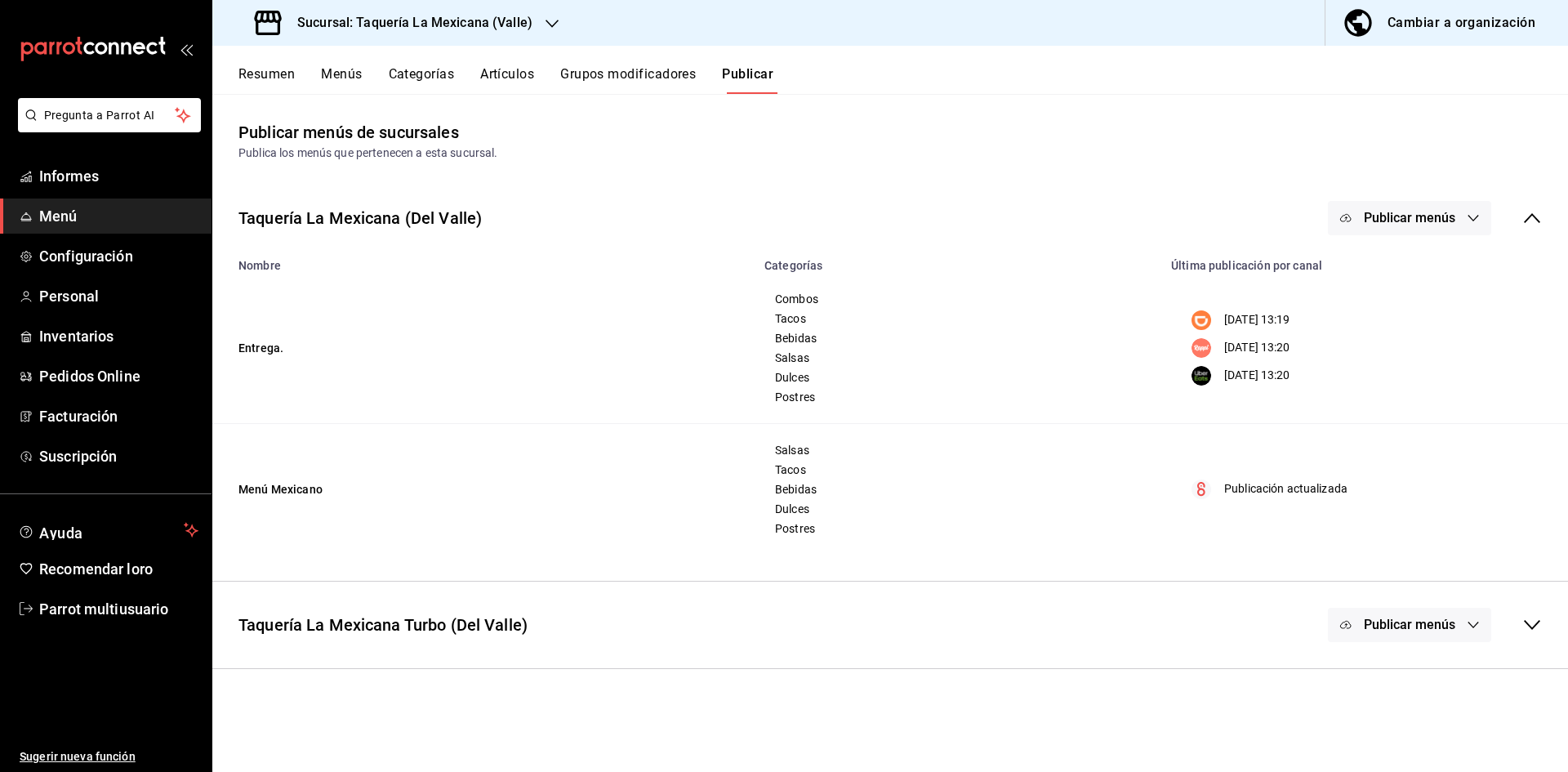
click at [286, 69] on font "Resumen" at bounding box center [266, 74] width 56 height 16
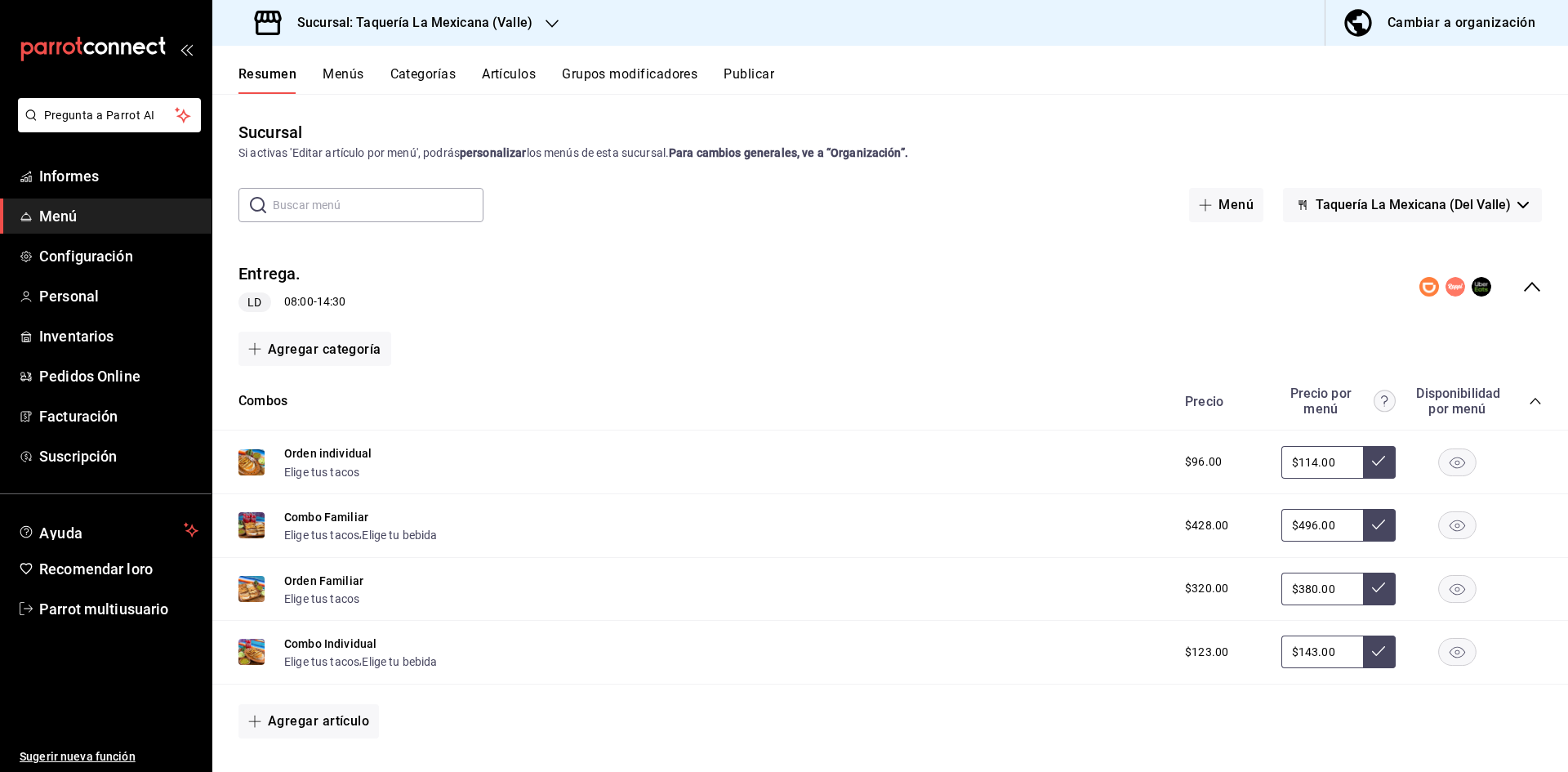
click at [1523, 293] on icon "colapsar-fila-del-menú" at bounding box center [1532, 287] width 19 height 19
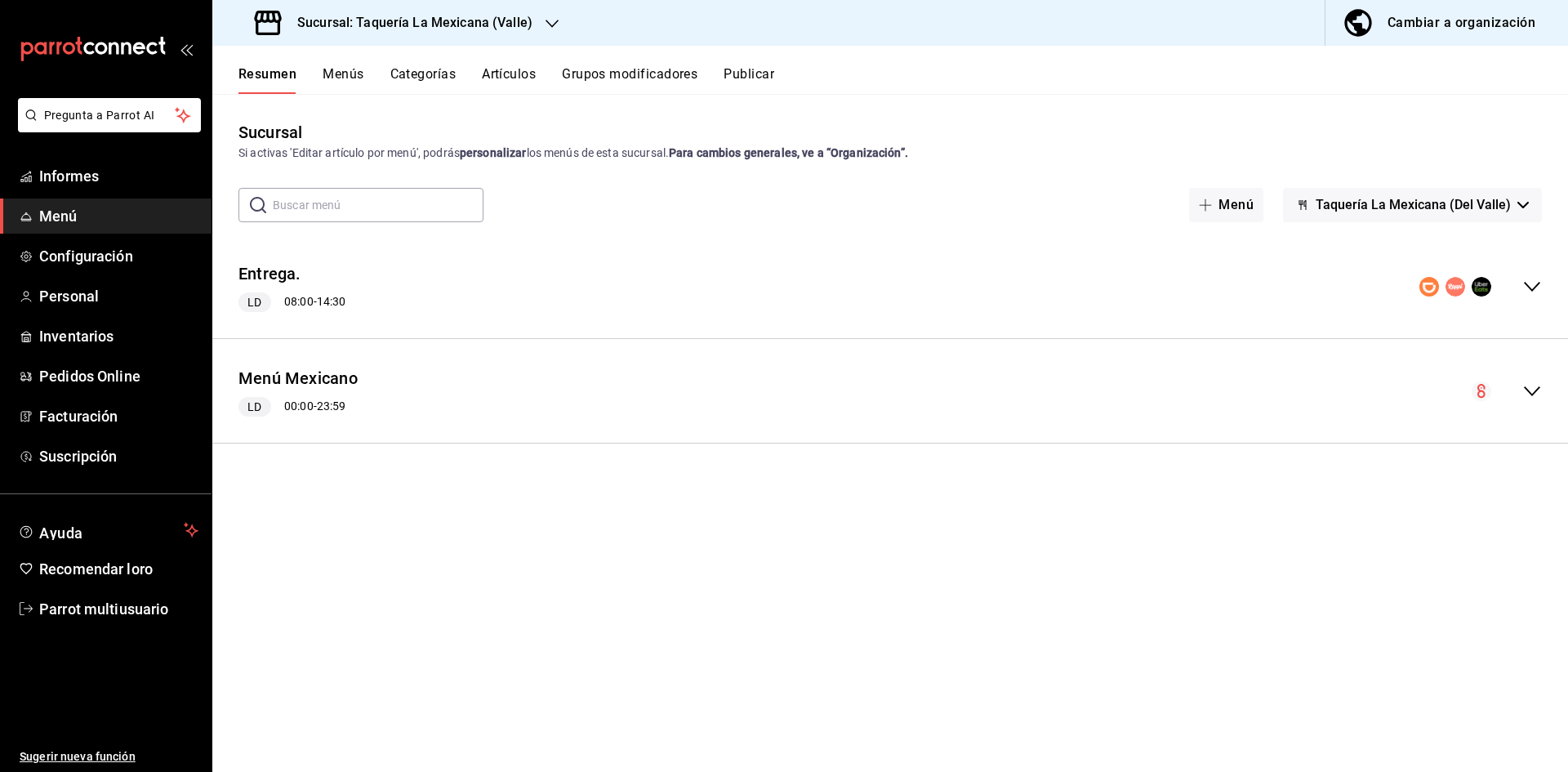
click at [1533, 394] on icon "colapsar-fila-del-menú" at bounding box center [1532, 391] width 19 height 19
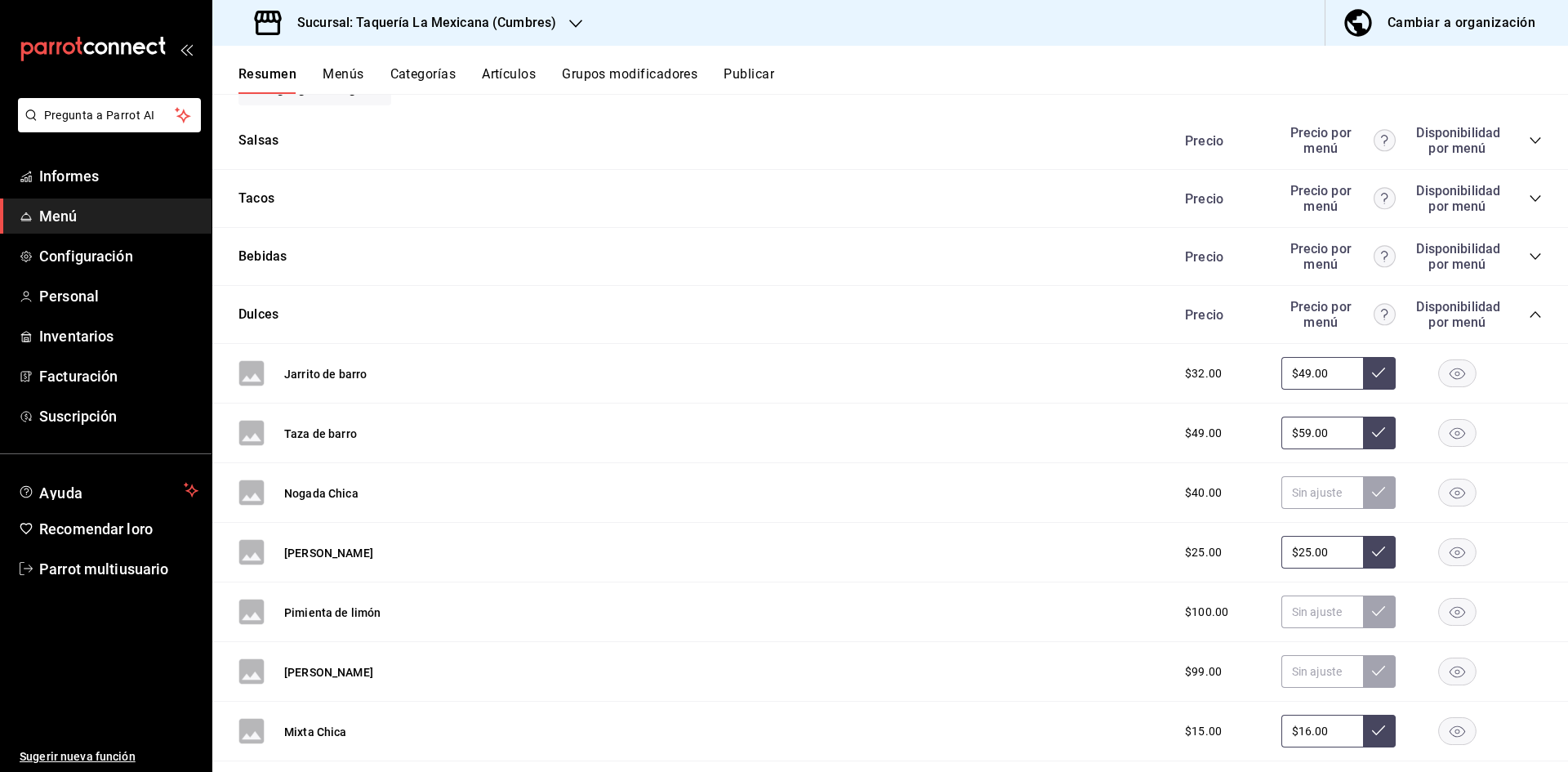
scroll to position [6809, 0]
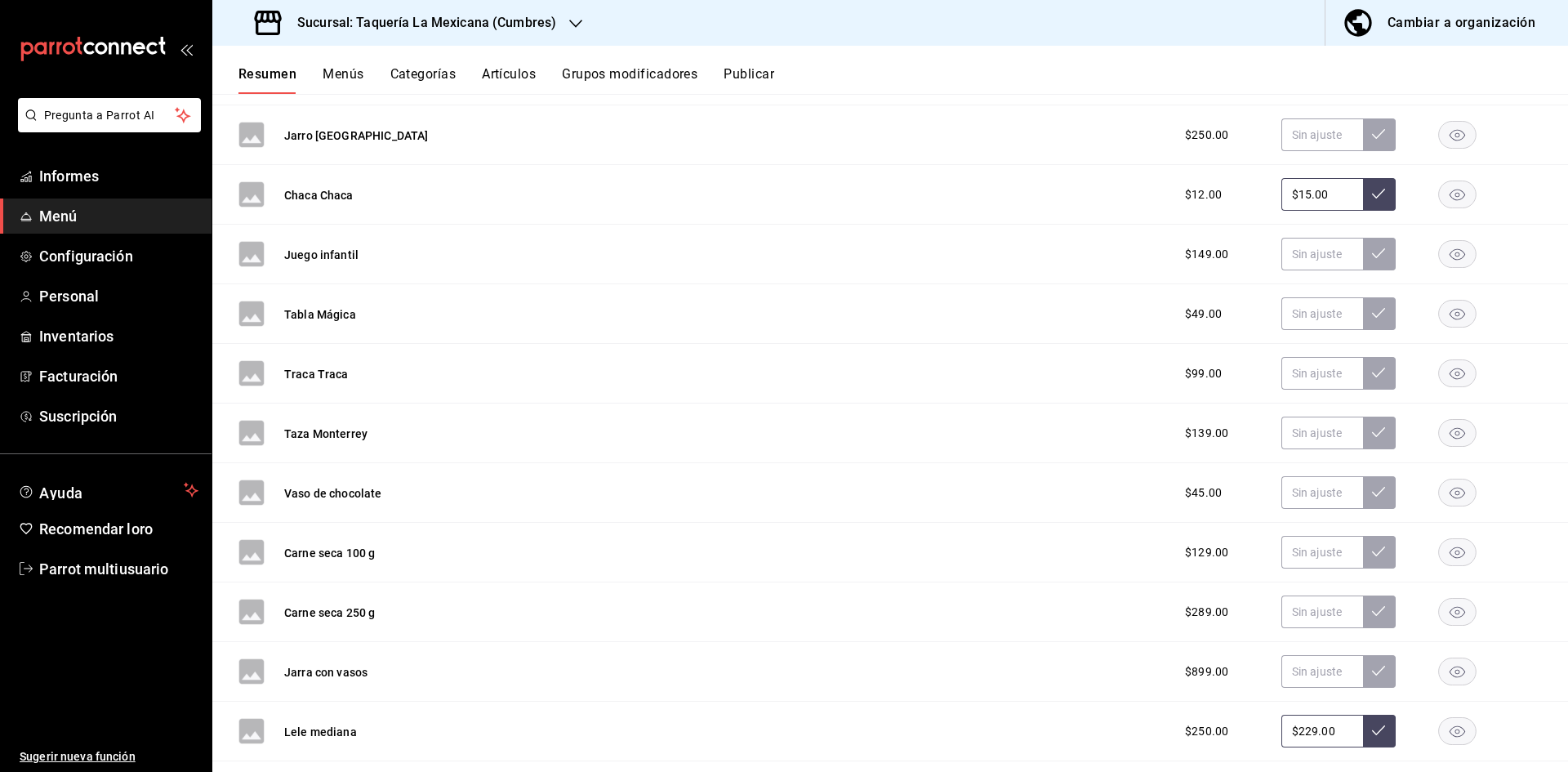
click at [559, 13] on div "Sucursal: Taquería La Mexicana (Cumbres)" at bounding box center [407, 23] width 363 height 46
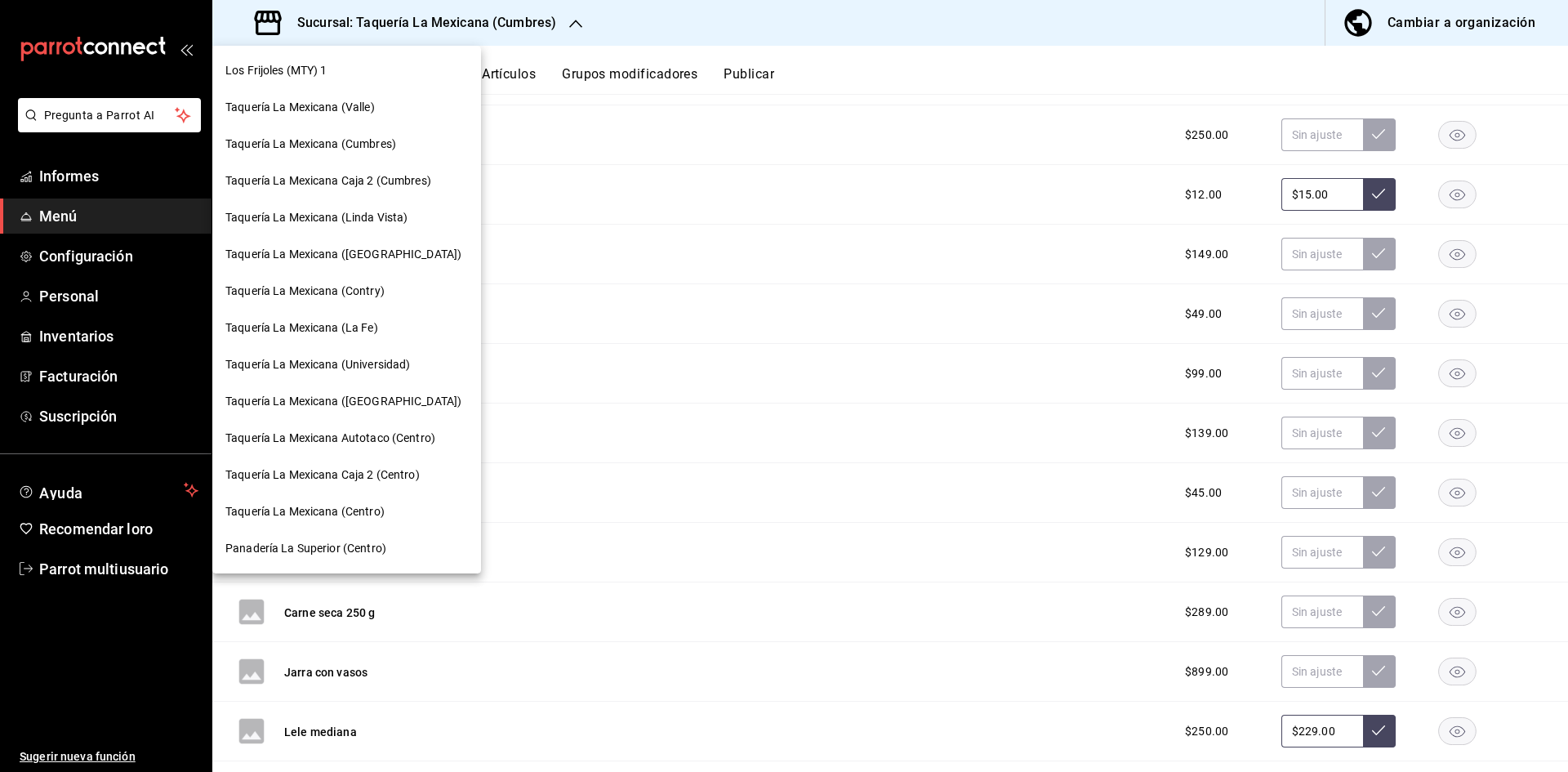
click at [384, 208] on div "Taquería La Mexicana (Linda Vista)" at bounding box center [346, 218] width 269 height 37
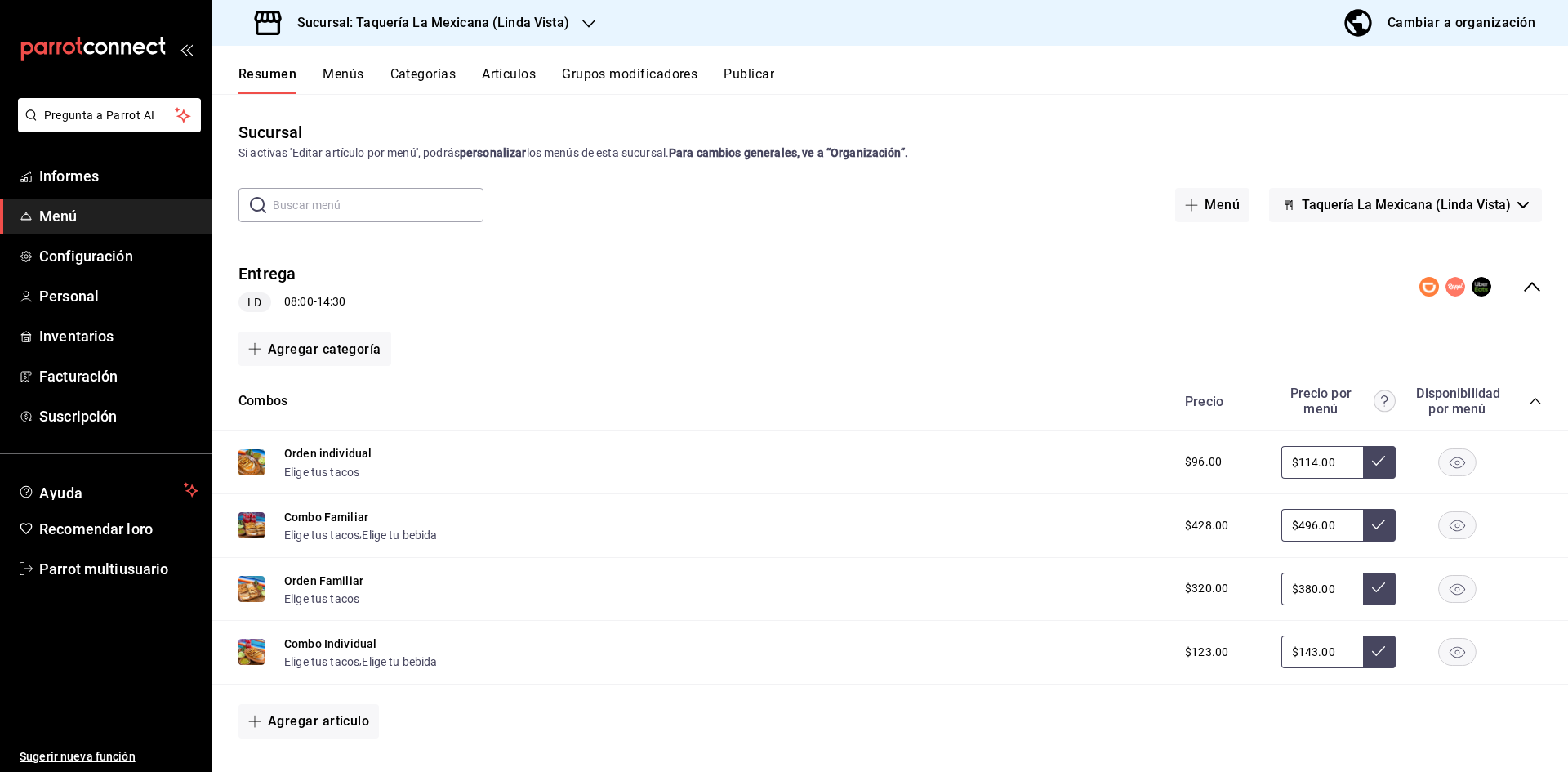
click at [1541, 293] on div "Entrega LD 08:00 - 14:30" at bounding box center [891, 288] width 1356 height 78
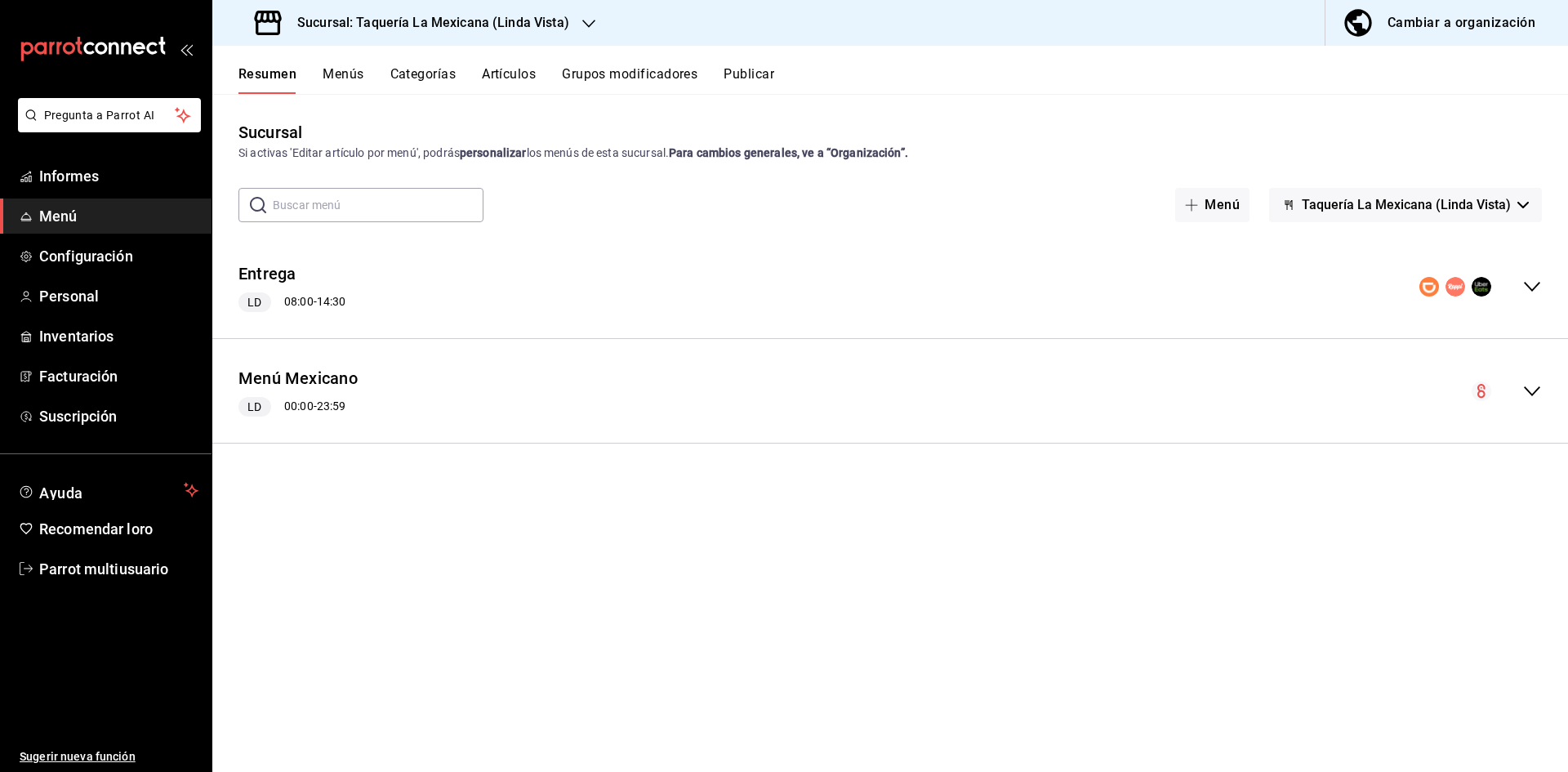
click at [1518, 391] on div "colapsar-fila-del-menú" at bounding box center [1507, 391] width 70 height 19
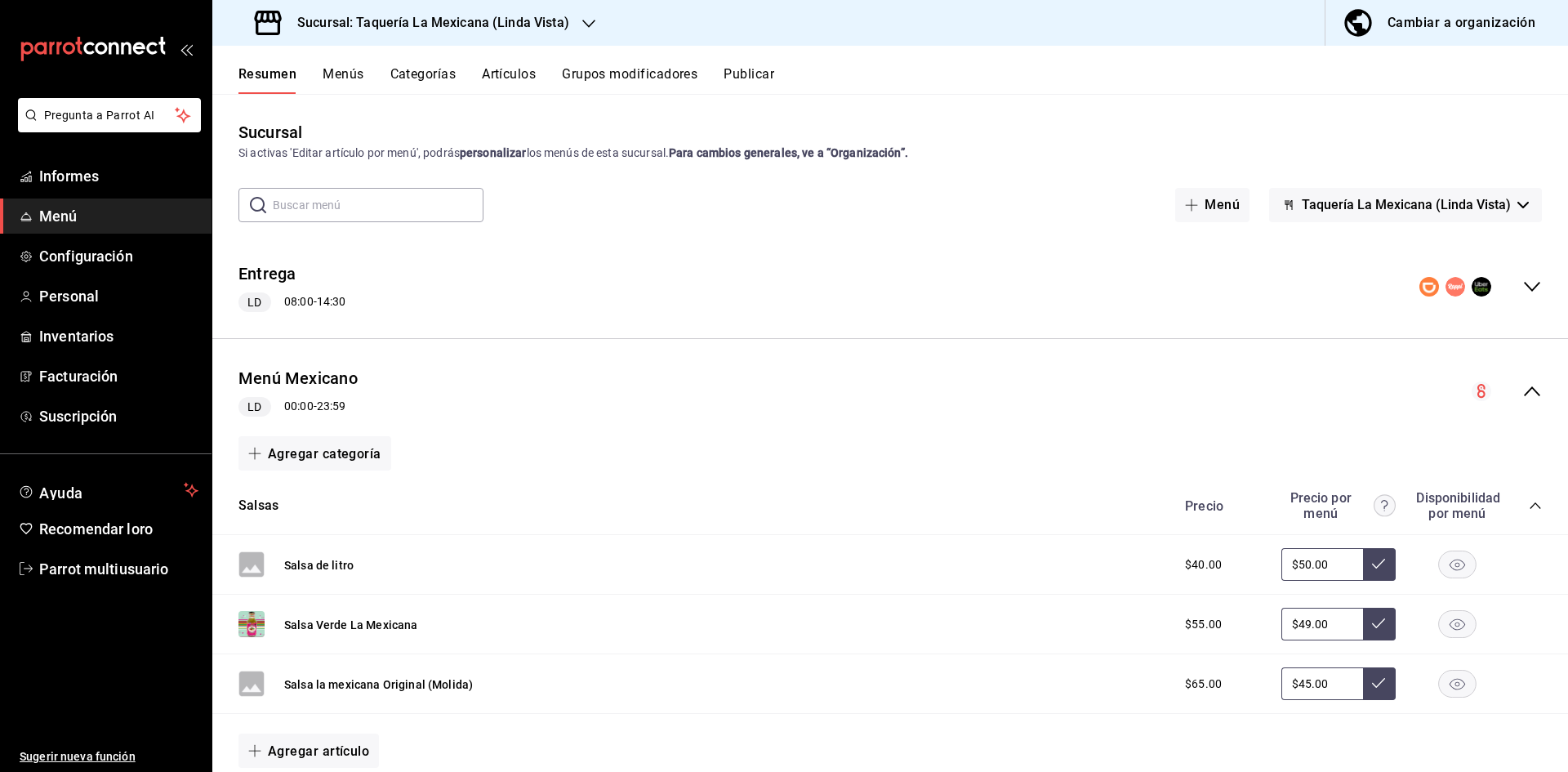
click at [1529, 509] on icon "colapsar-categoría-fila" at bounding box center [1536, 506] width 13 height 13
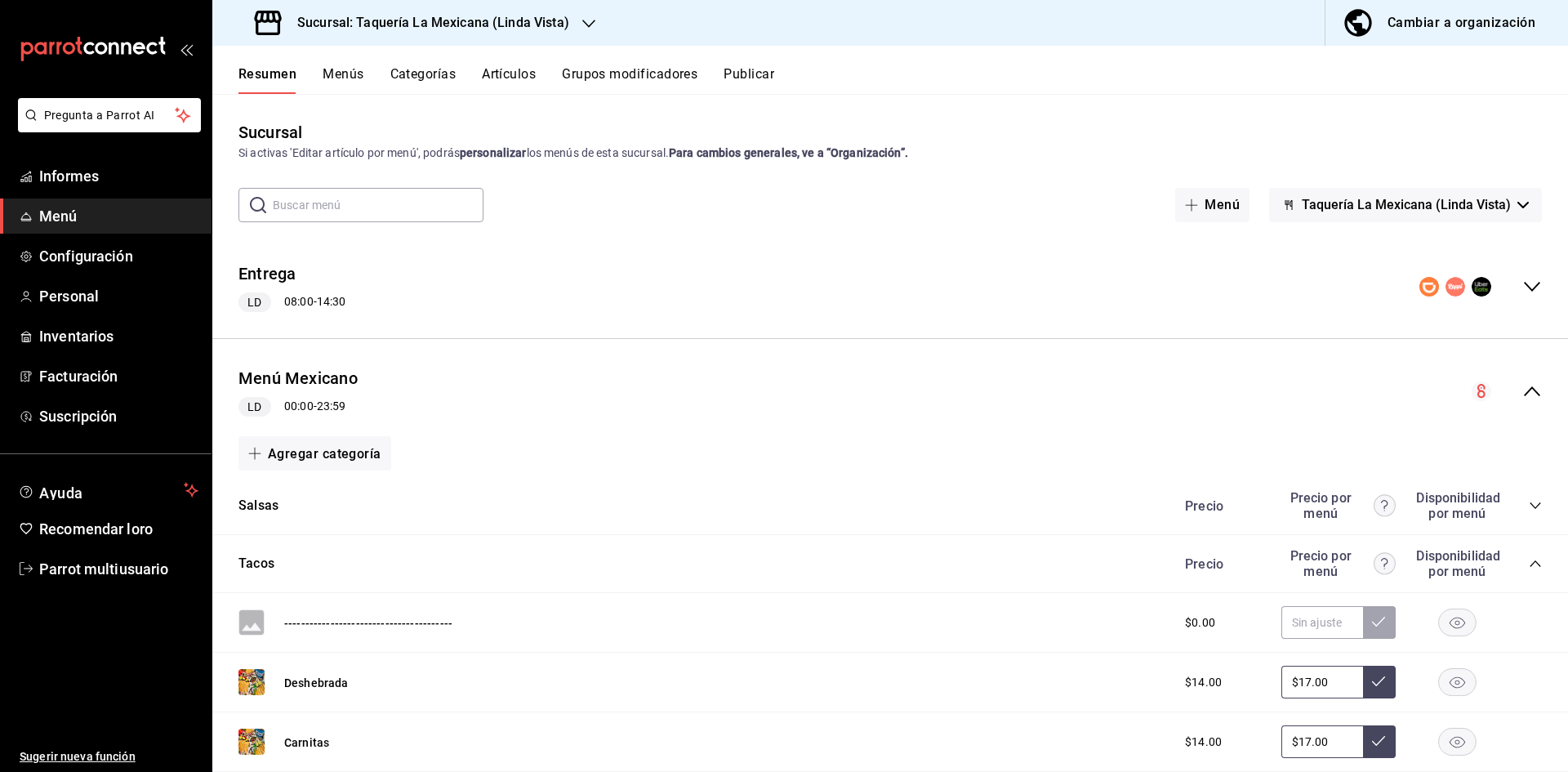
click at [1529, 559] on icon "colapsar-categoría-fila" at bounding box center [1536, 564] width 13 height 13
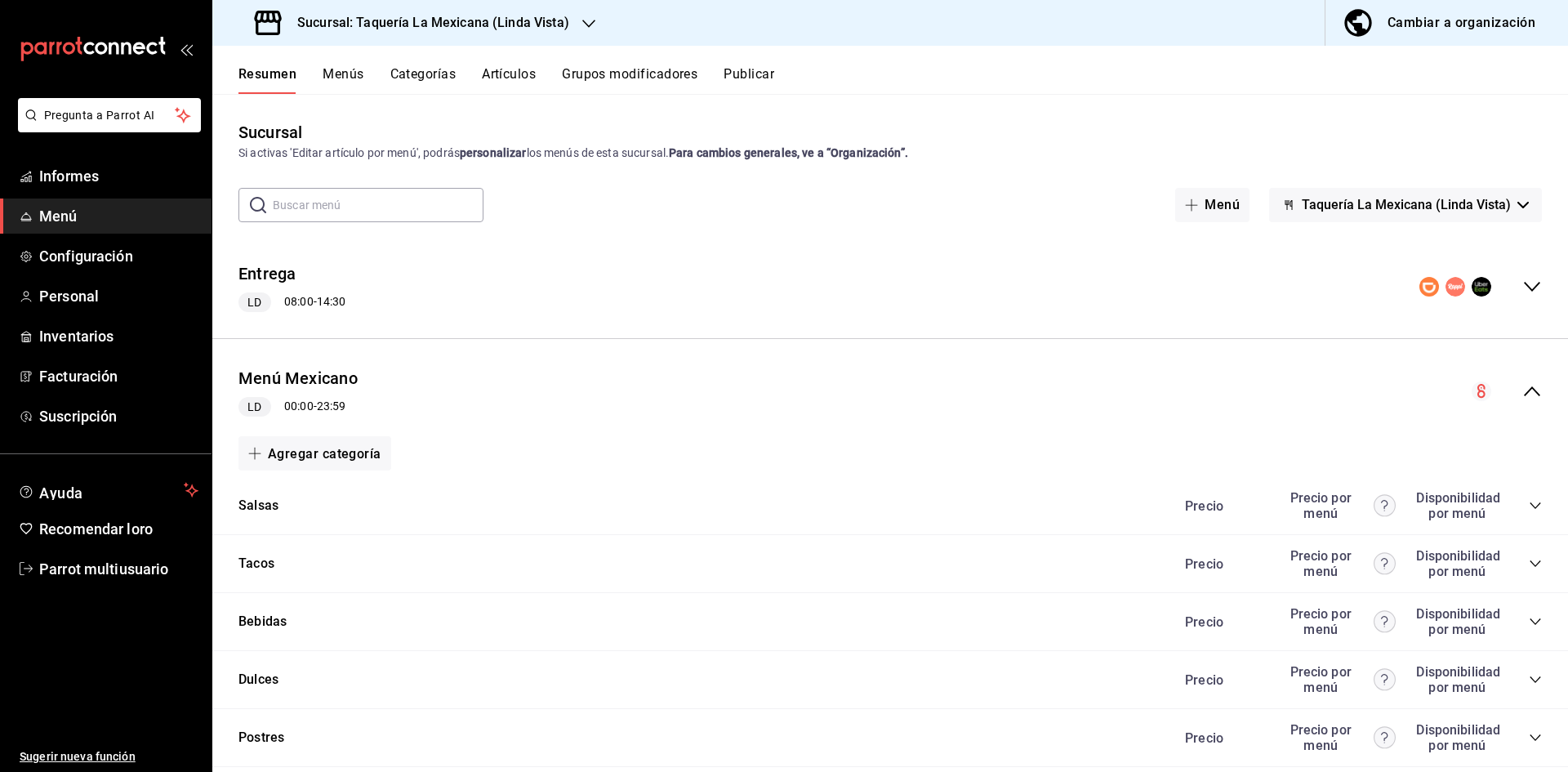
click at [1529, 675] on icon "colapsar-categoría-fila" at bounding box center [1536, 680] width 13 height 13
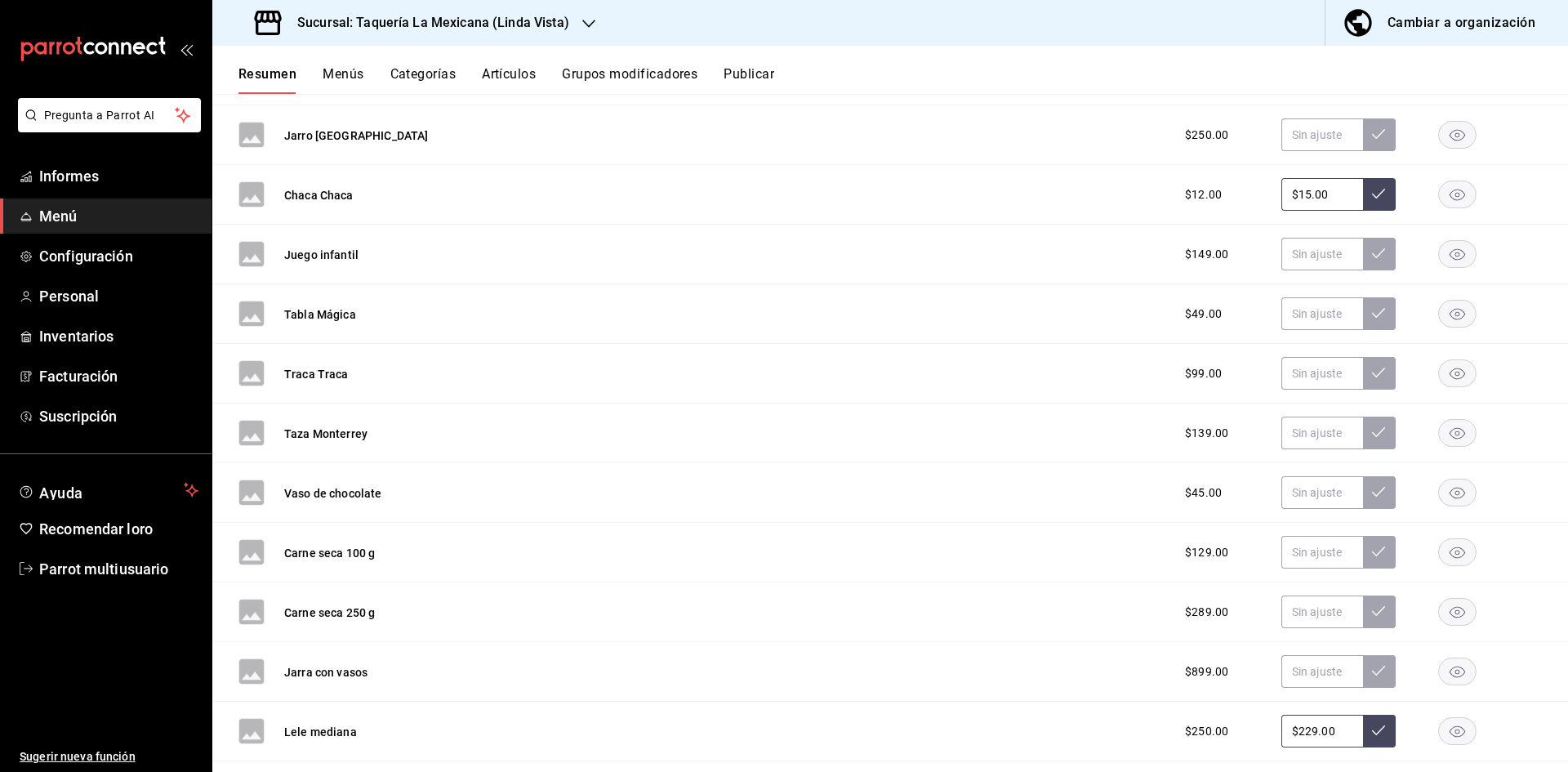
click at [757, 81] on font "Publicar" at bounding box center [748, 74] width 51 height 16
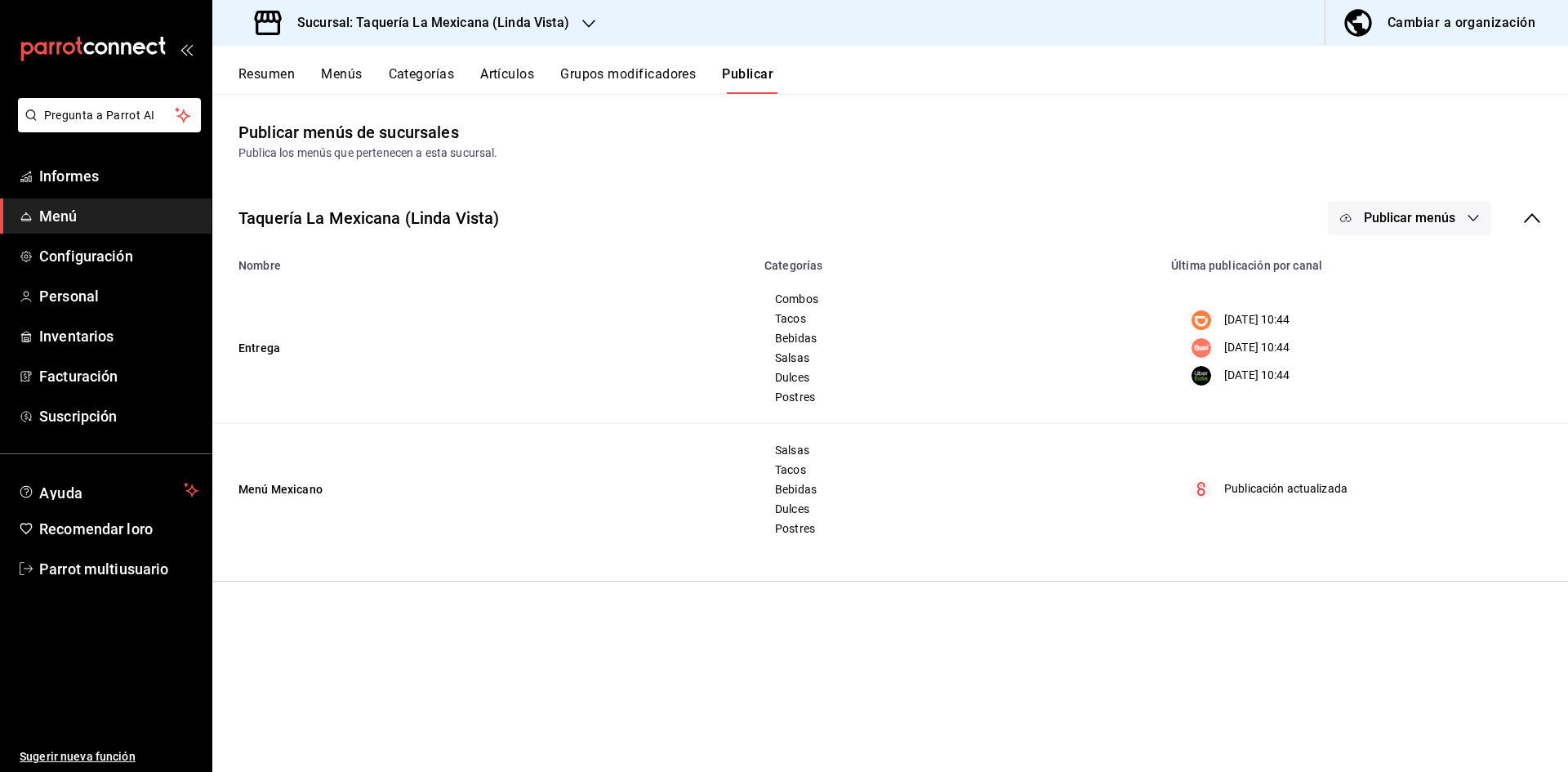
click at [261, 69] on font "Resumen" at bounding box center [266, 74] width 56 height 16
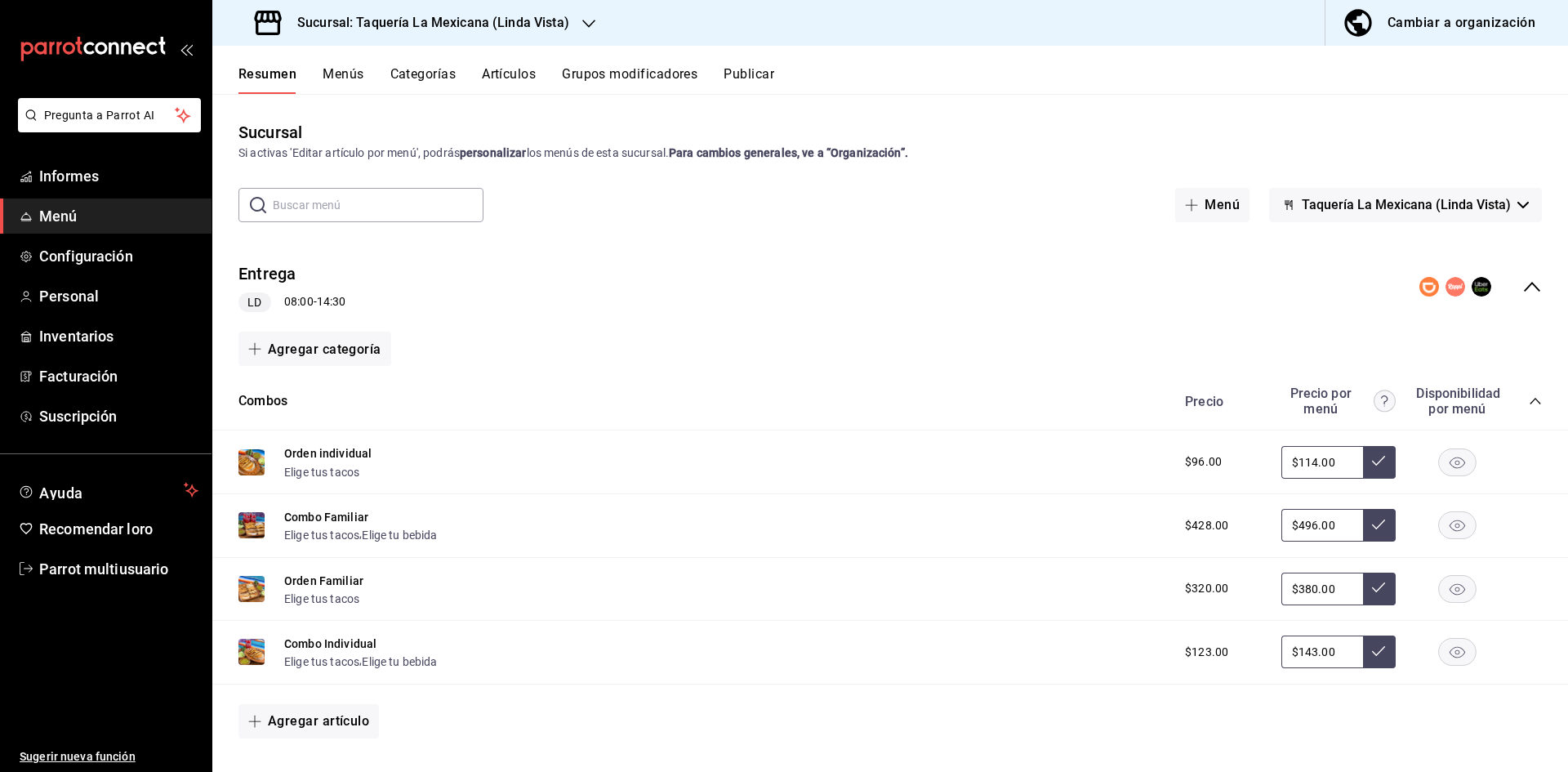
click at [596, 31] on div "Sucursal: Taquería La Mexicana (Linda Vista)" at bounding box center [414, 23] width 377 height 46
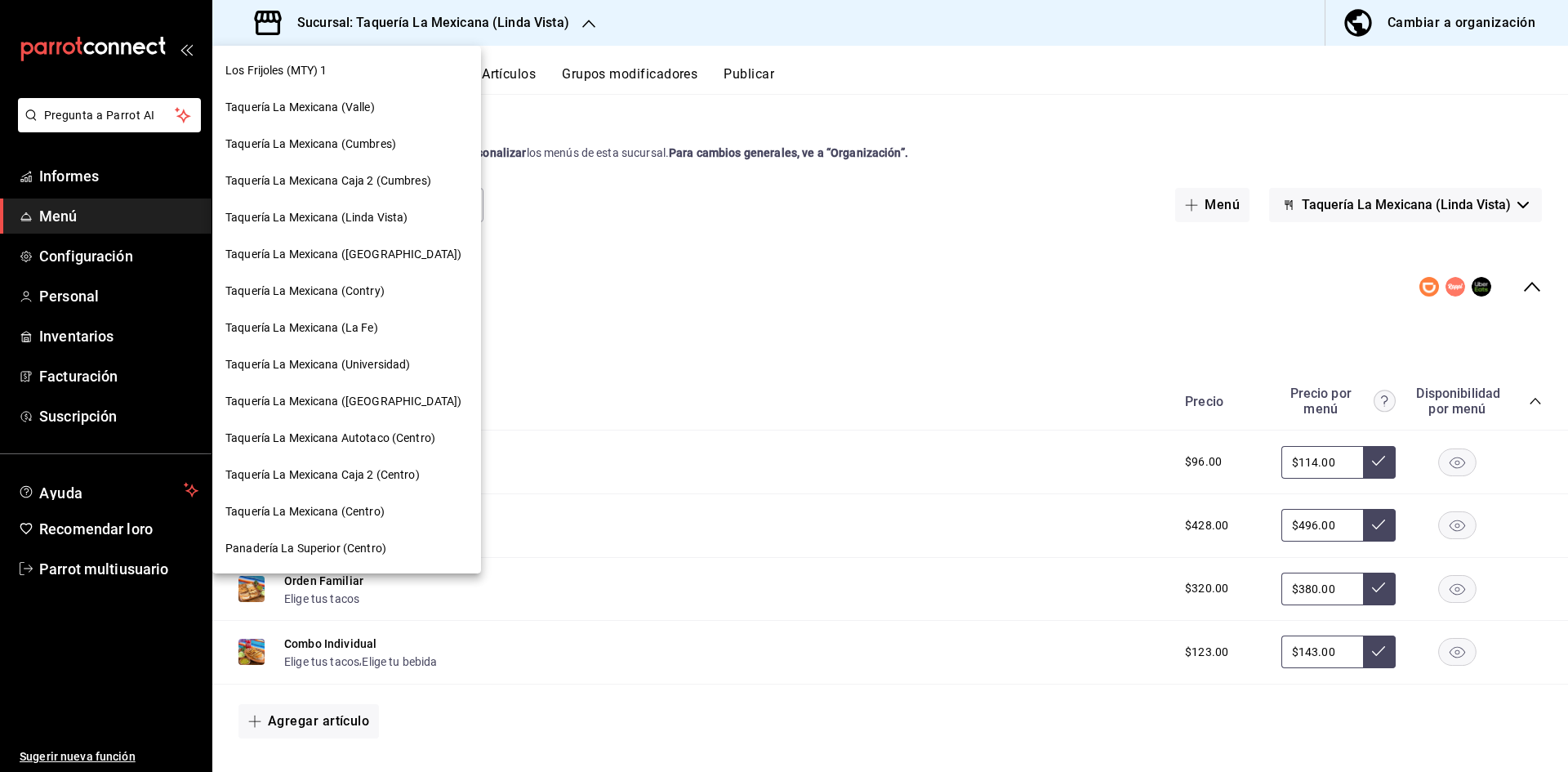
click at [414, 243] on div "Taquería La Mexicana ([GEOGRAPHIC_DATA])" at bounding box center [346, 255] width 269 height 37
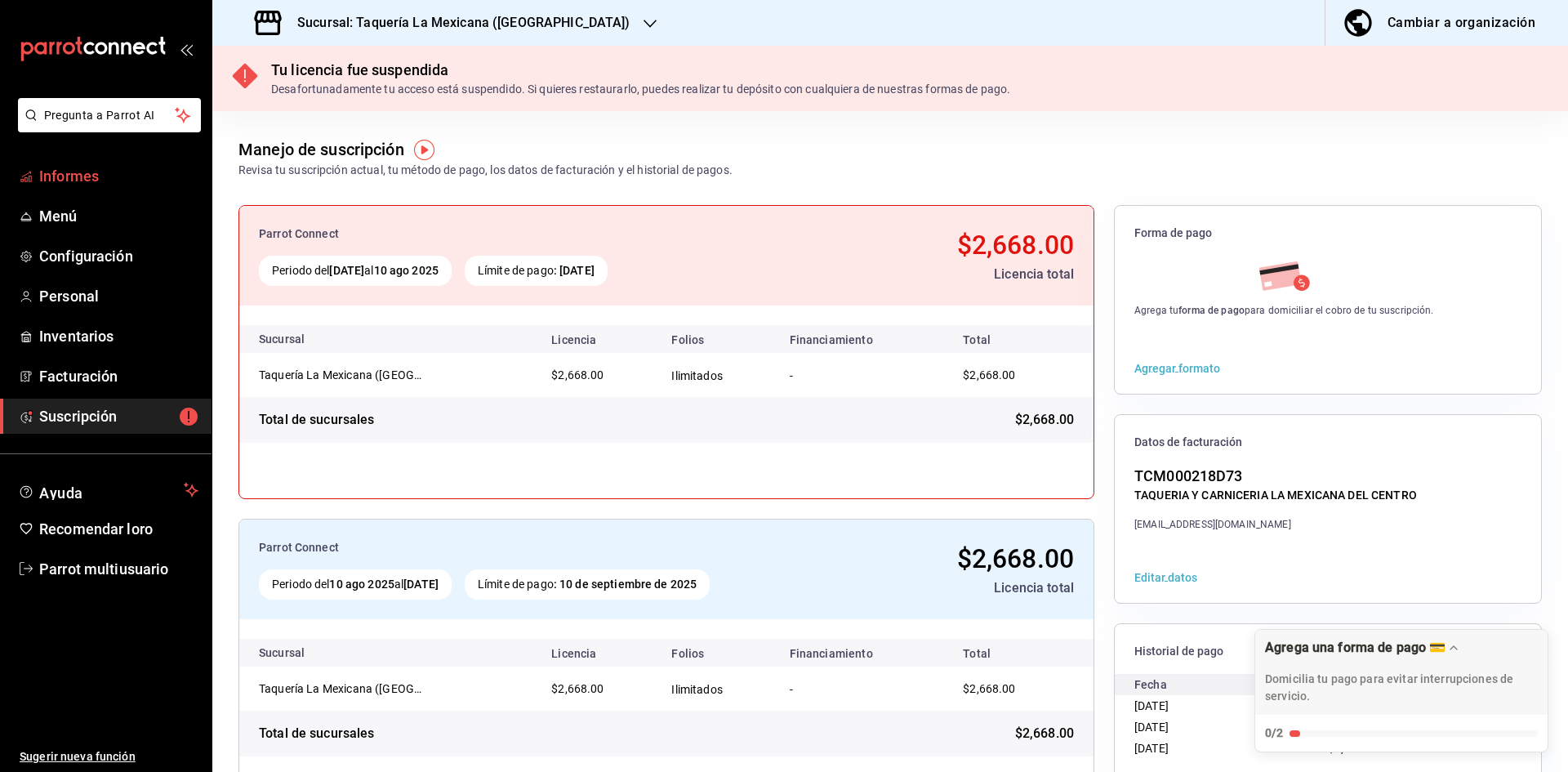
click at [169, 166] on span "Informes" at bounding box center [118, 177] width 159 height 22
click at [88, 219] on span "Menú" at bounding box center [118, 216] width 159 height 22
click at [140, 197] on ul "Informes Menú Configuración Personal Inventarios Facturación Suscripción" at bounding box center [105, 297] width 212 height 276
click at [69, 214] on font "Menú" at bounding box center [58, 216] width 39 height 18
click at [439, 31] on h3 "Sucursal: Taquería La Mexicana (Santa Catarina)" at bounding box center [457, 22] width 346 height 19
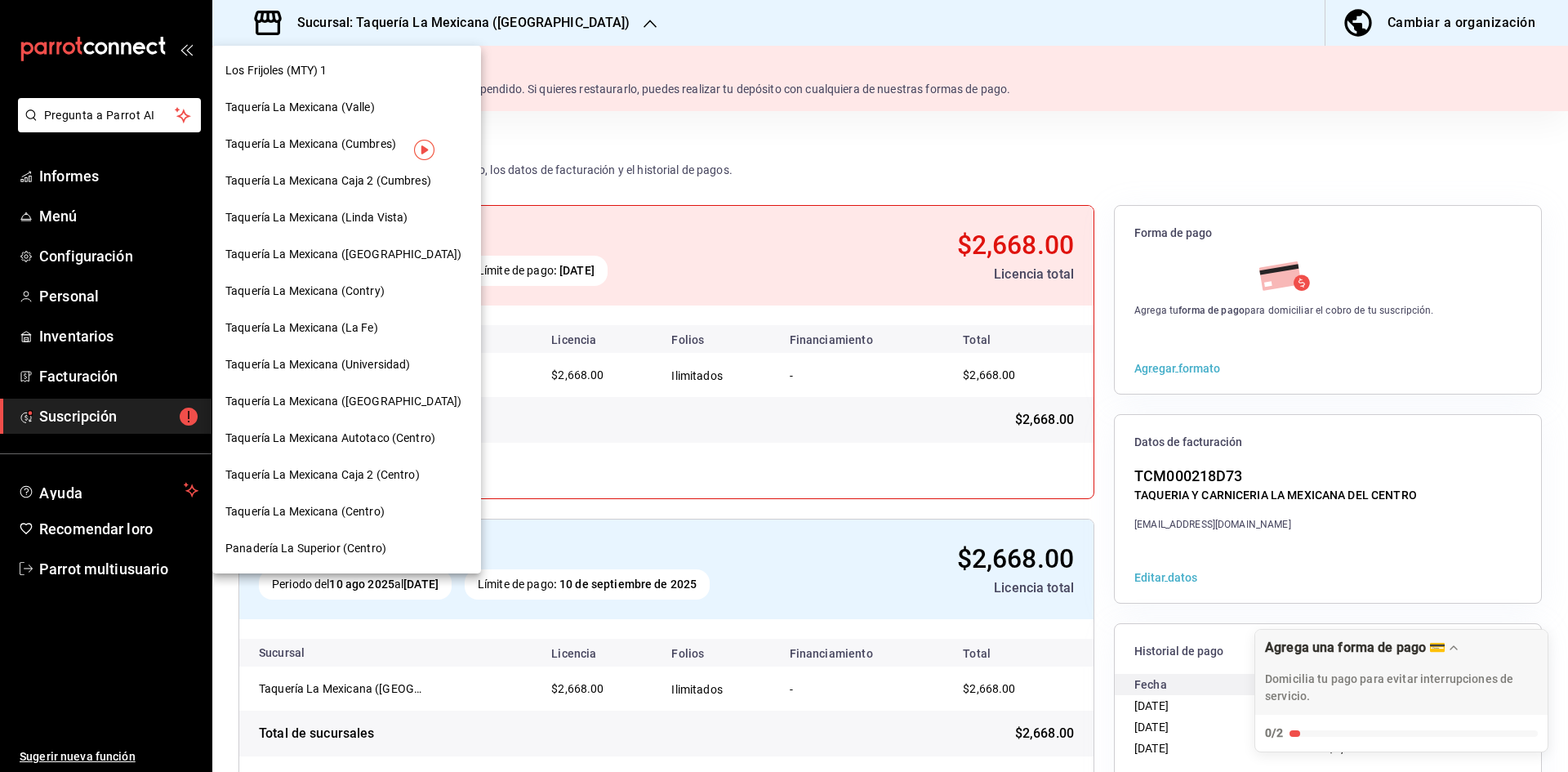
click at [380, 283] on span "Taquería La Mexicana (Contry)" at bounding box center [305, 291] width 159 height 18
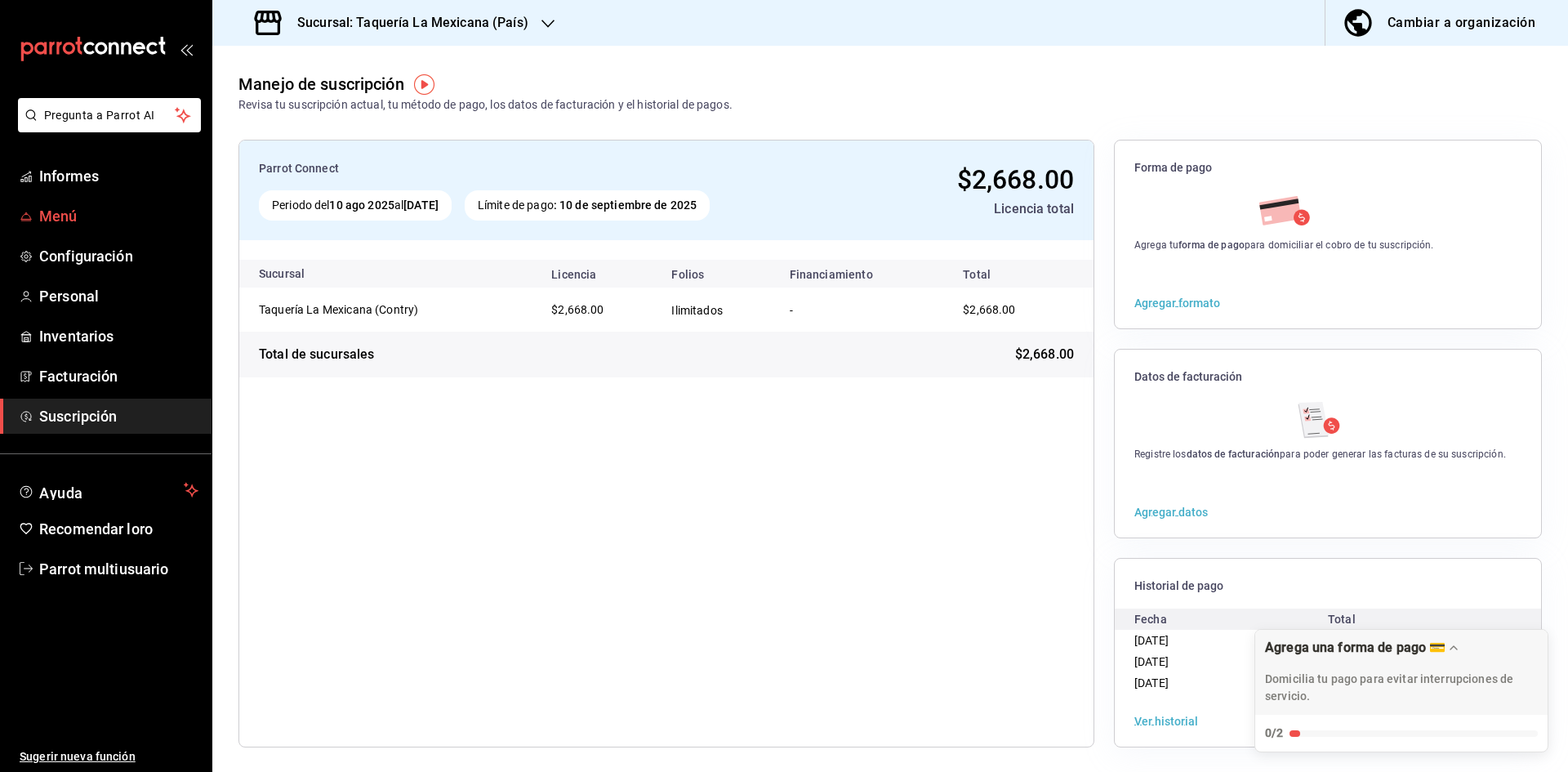
click at [134, 208] on span "Menú" at bounding box center [118, 216] width 159 height 22
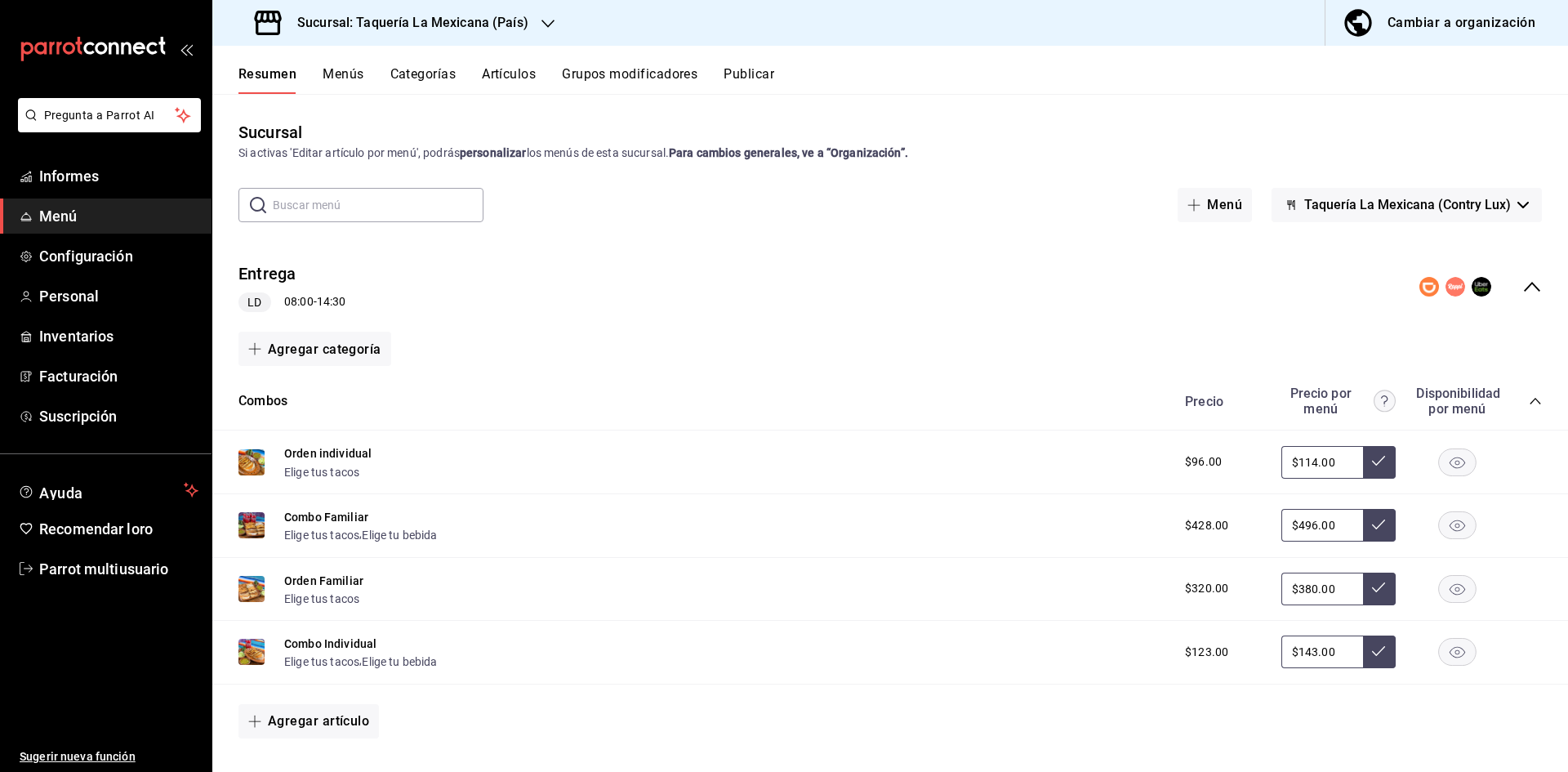
click at [1534, 297] on div "Entrega LD 08:00 - 14:30" at bounding box center [891, 288] width 1356 height 78
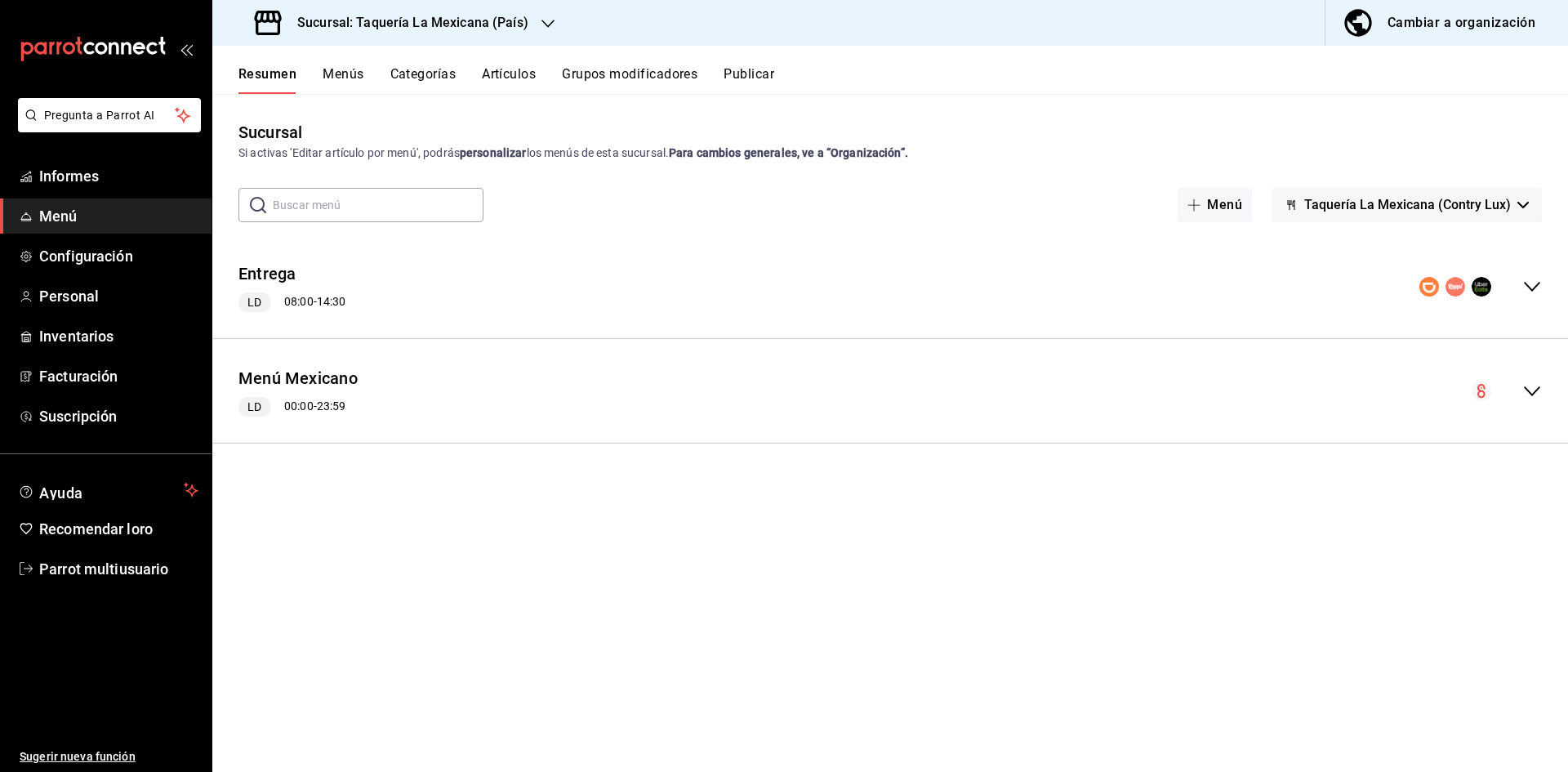
click at [1540, 392] on icon "colapsar-fila-del-menú" at bounding box center [1532, 391] width 19 height 19
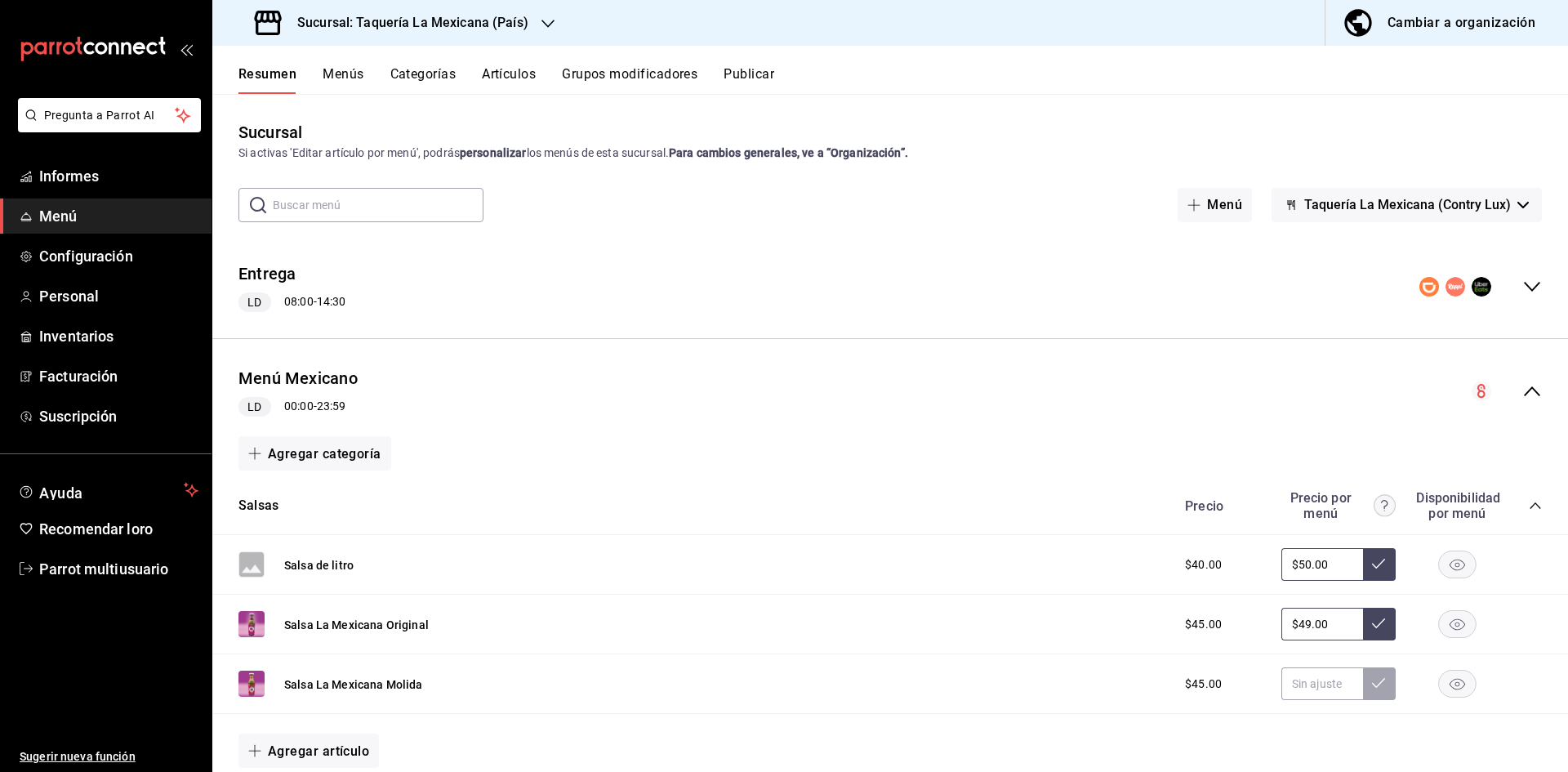
click at [1529, 502] on icon "colapsar-categoría-fila" at bounding box center [1536, 506] width 13 height 13
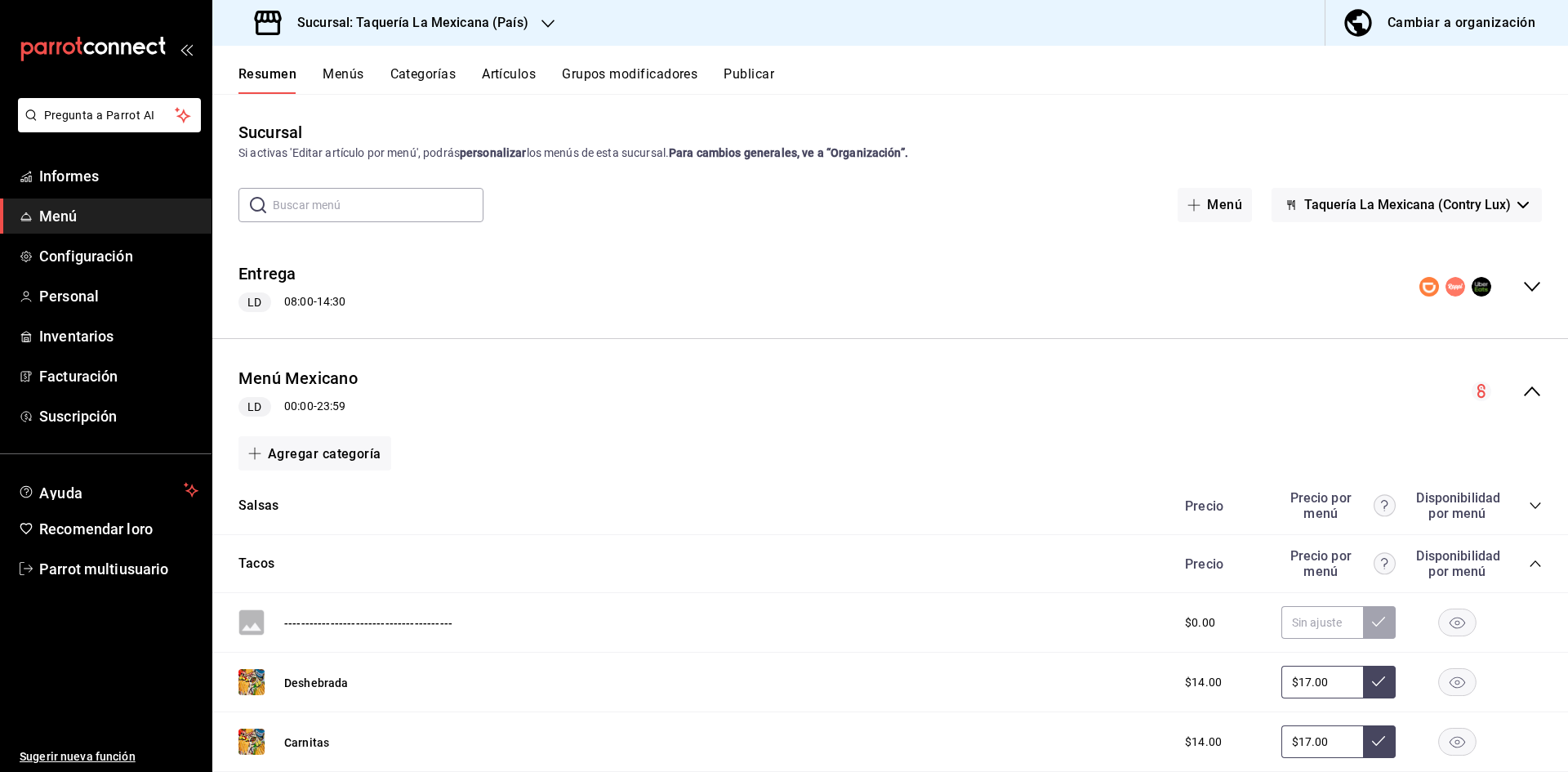
click at [1531, 561] on div "Tacos Precio Precio por menú Disponibilidad por menú" at bounding box center [891, 564] width 1356 height 58
click at [1529, 565] on icon "colapsar-categoría-fila" at bounding box center [1536, 564] width 13 height 13
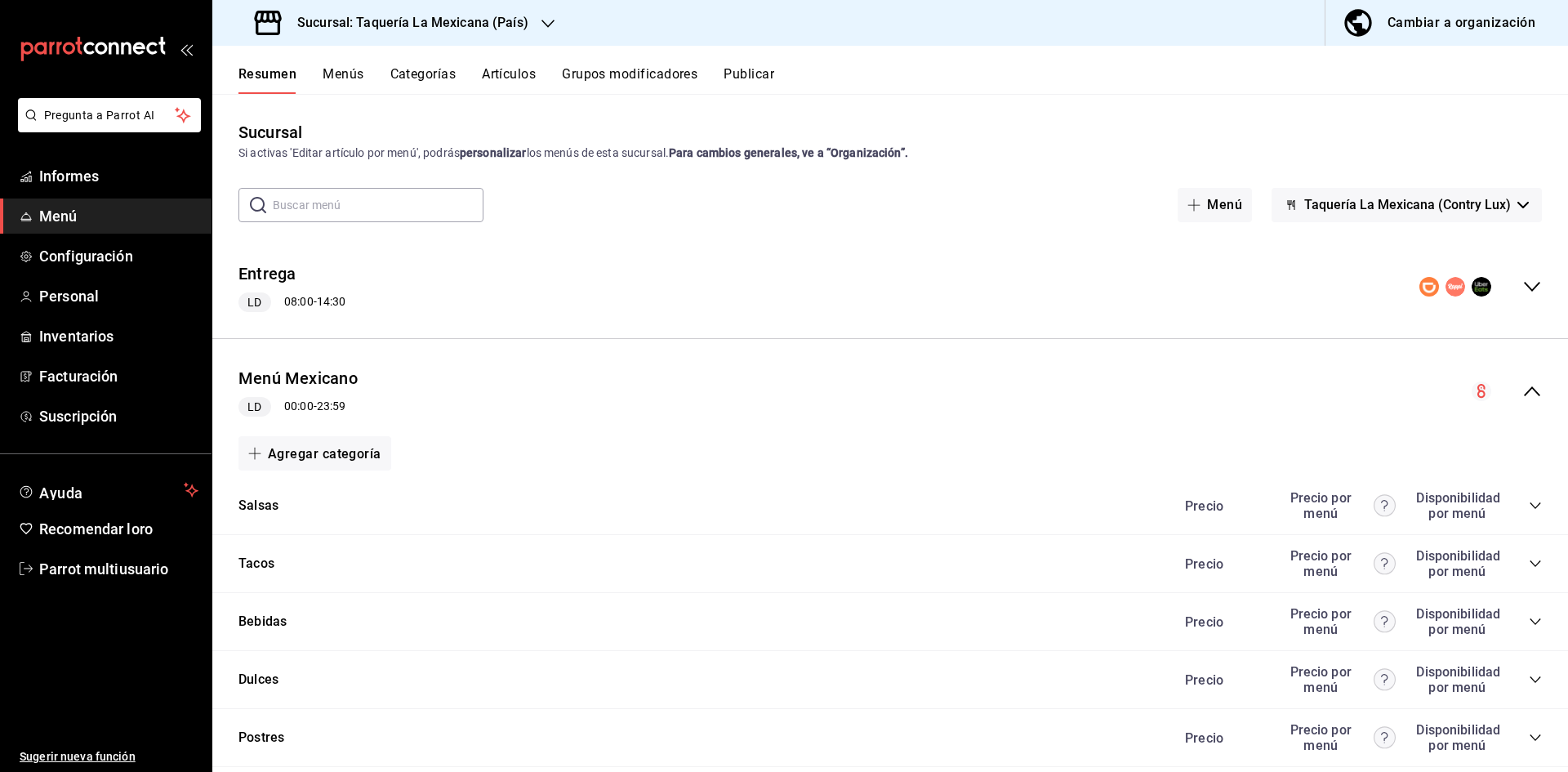
click at [1529, 675] on icon "colapsar-categoría-fila" at bounding box center [1536, 680] width 13 height 13
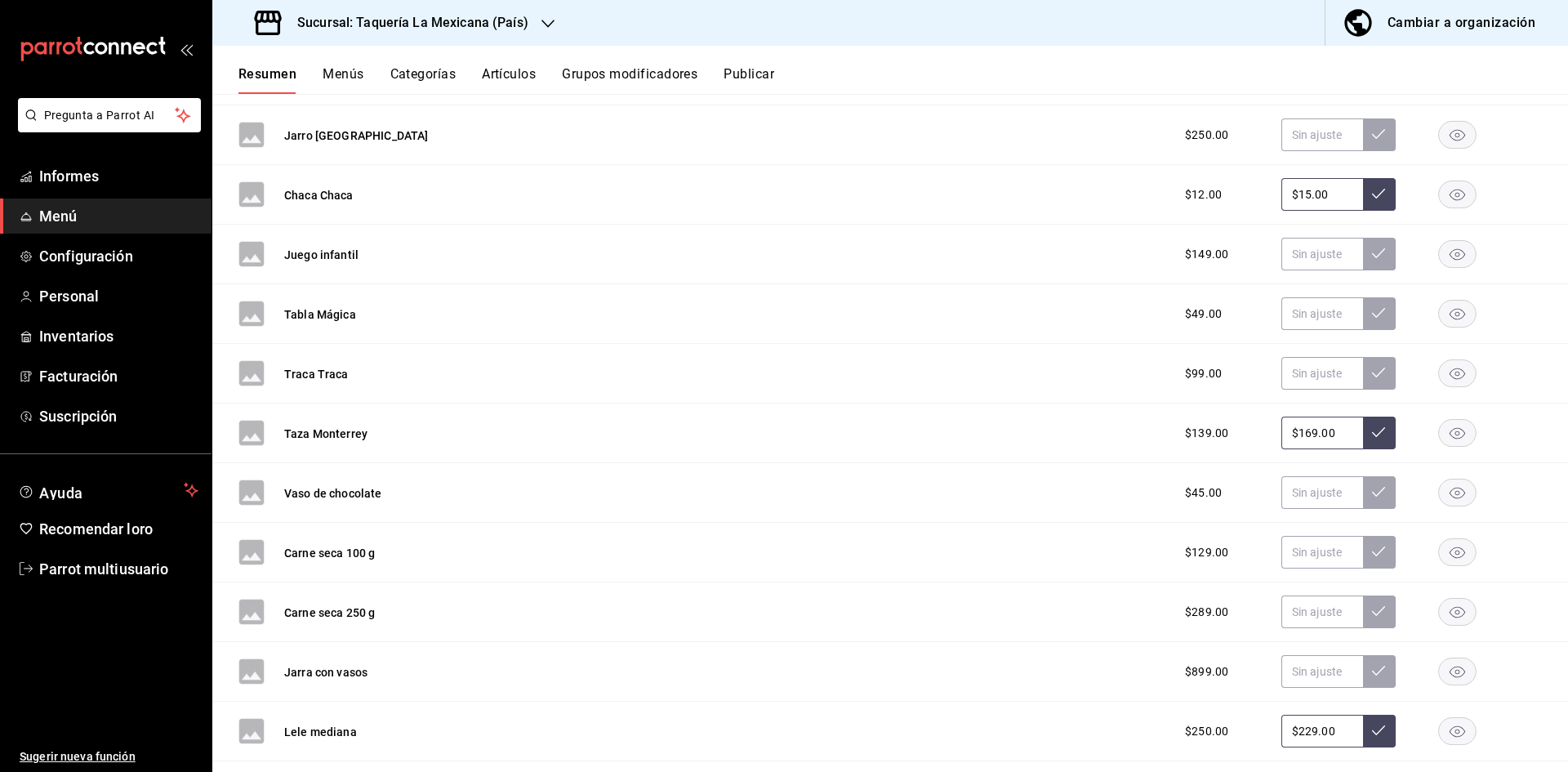
click at [1320, 441] on input "$169.00" at bounding box center [1322, 433] width 81 height 32
type input "$1.00"
click at [1364, 435] on button at bounding box center [1380, 433] width 32 height 32
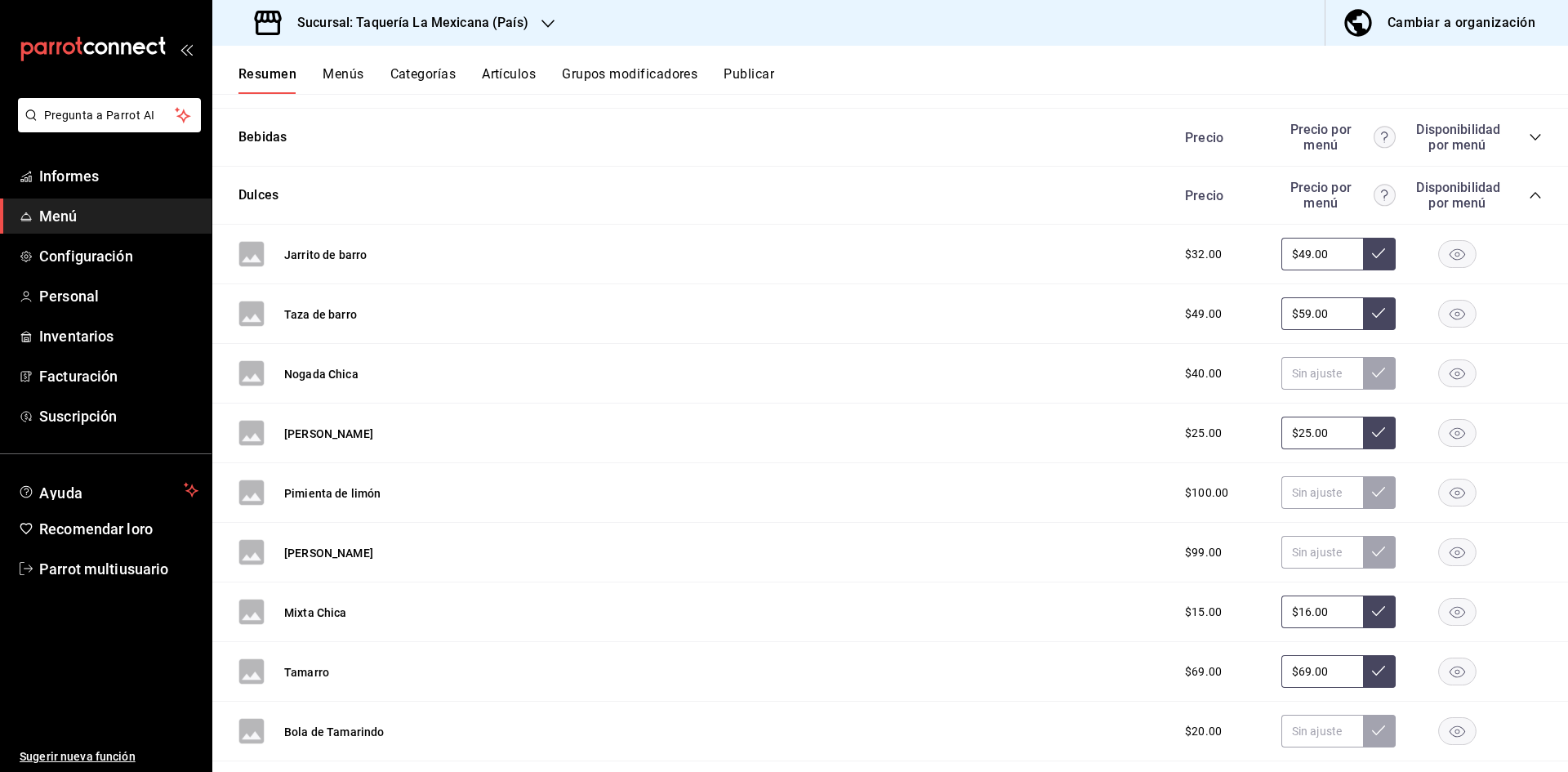
scroll to position [5617, 0]
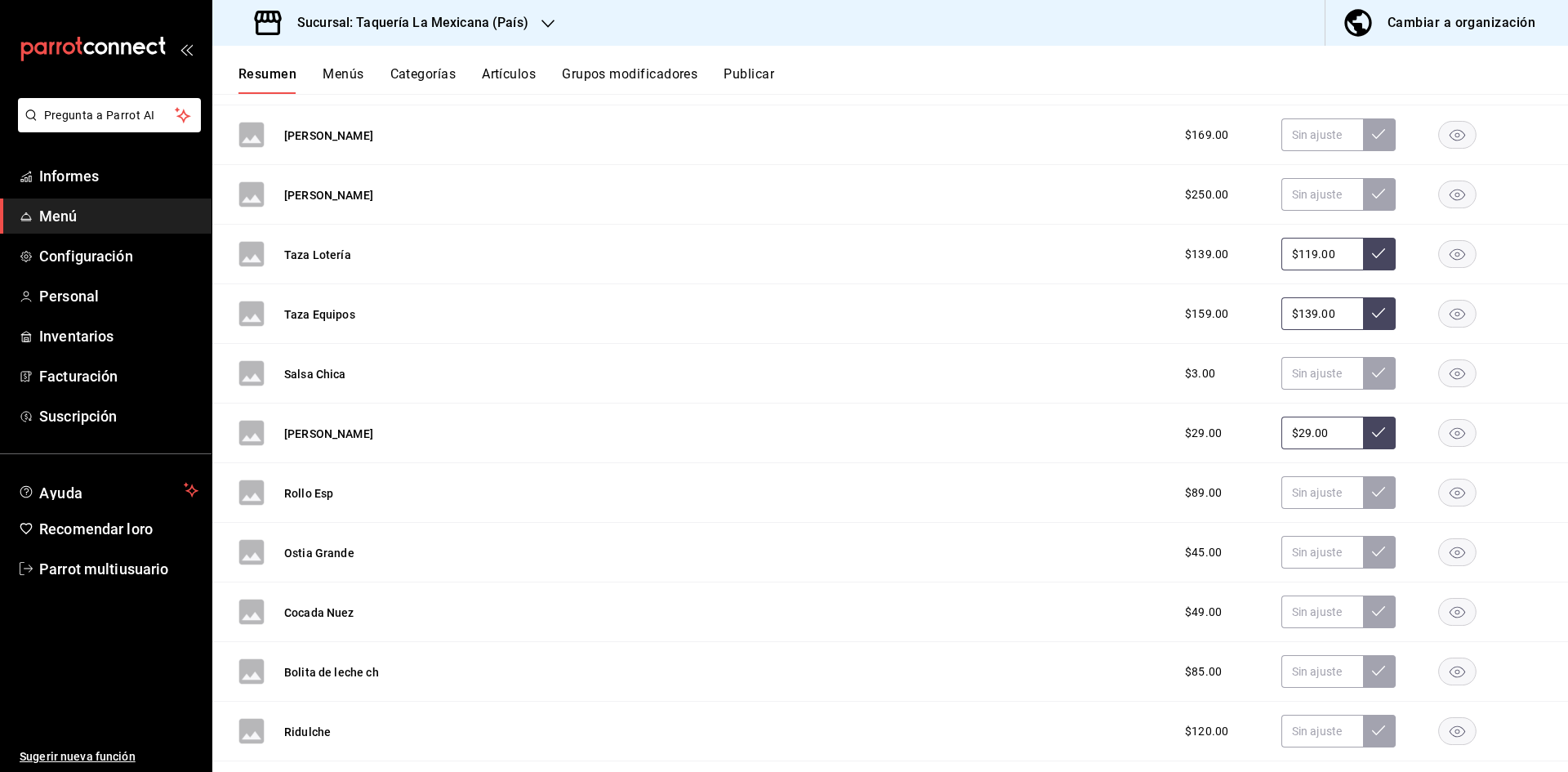
click at [1328, 433] on input "$29.00" at bounding box center [1322, 433] width 81 height 32
type input "$2.00"
click at [1370, 441] on button at bounding box center [1380, 433] width 32 height 32
click at [761, 60] on div "Resumen Menús Categorías Artículos Grupos modificadores Publicar" at bounding box center [891, 70] width 1356 height 48
click at [753, 69] on font "Publicar" at bounding box center [748, 74] width 51 height 16
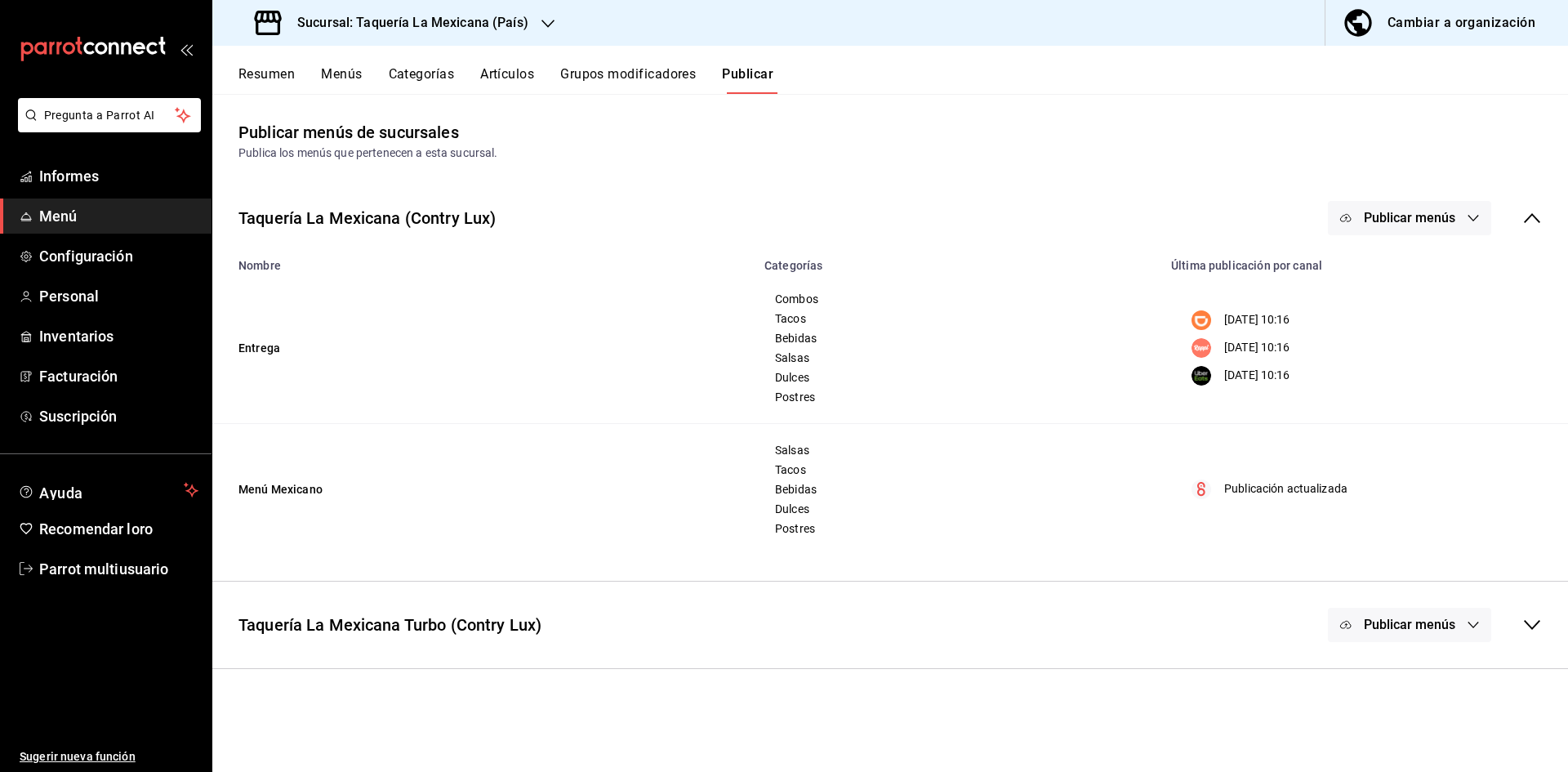
click at [1415, 208] on button "Publicar menús" at bounding box center [1410, 217] width 164 height 34
click at [1415, 414] on font "Punto de venta" at bounding box center [1433, 409] width 79 height 13
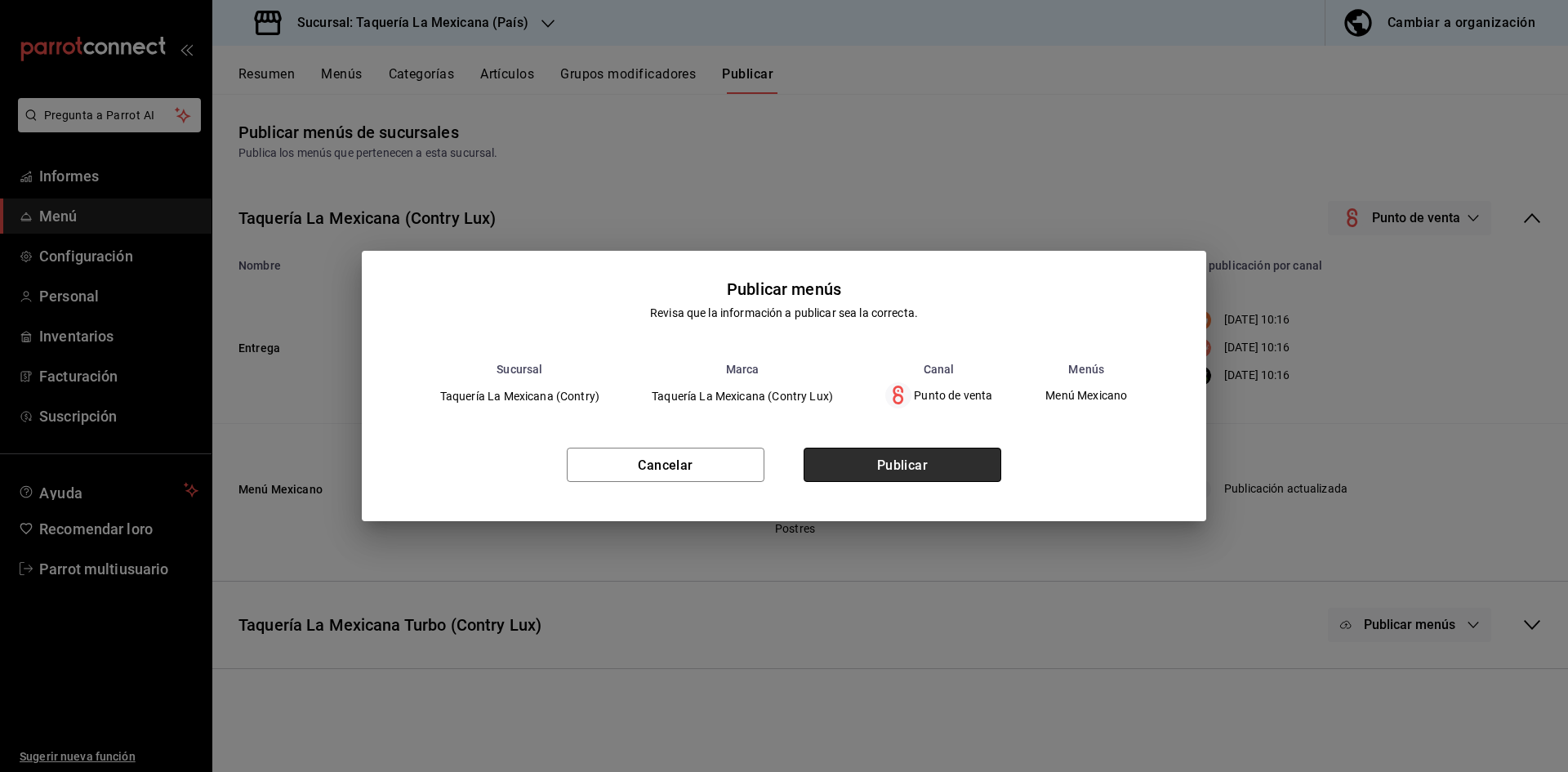
click at [975, 451] on button "Publicar" at bounding box center [903, 464] width 198 height 34
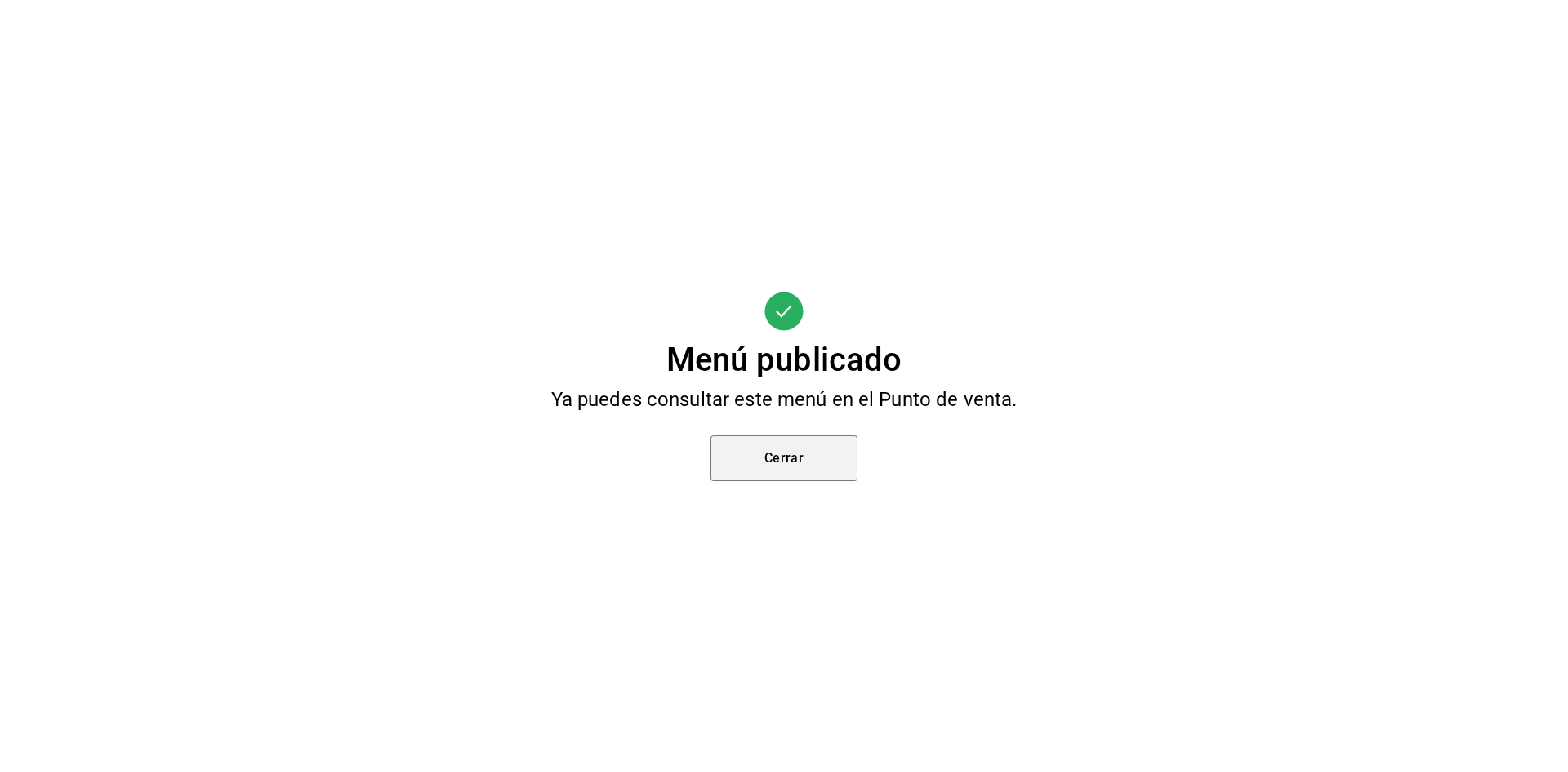
click at [846, 476] on button "Cerrar" at bounding box center [784, 459] width 147 height 46
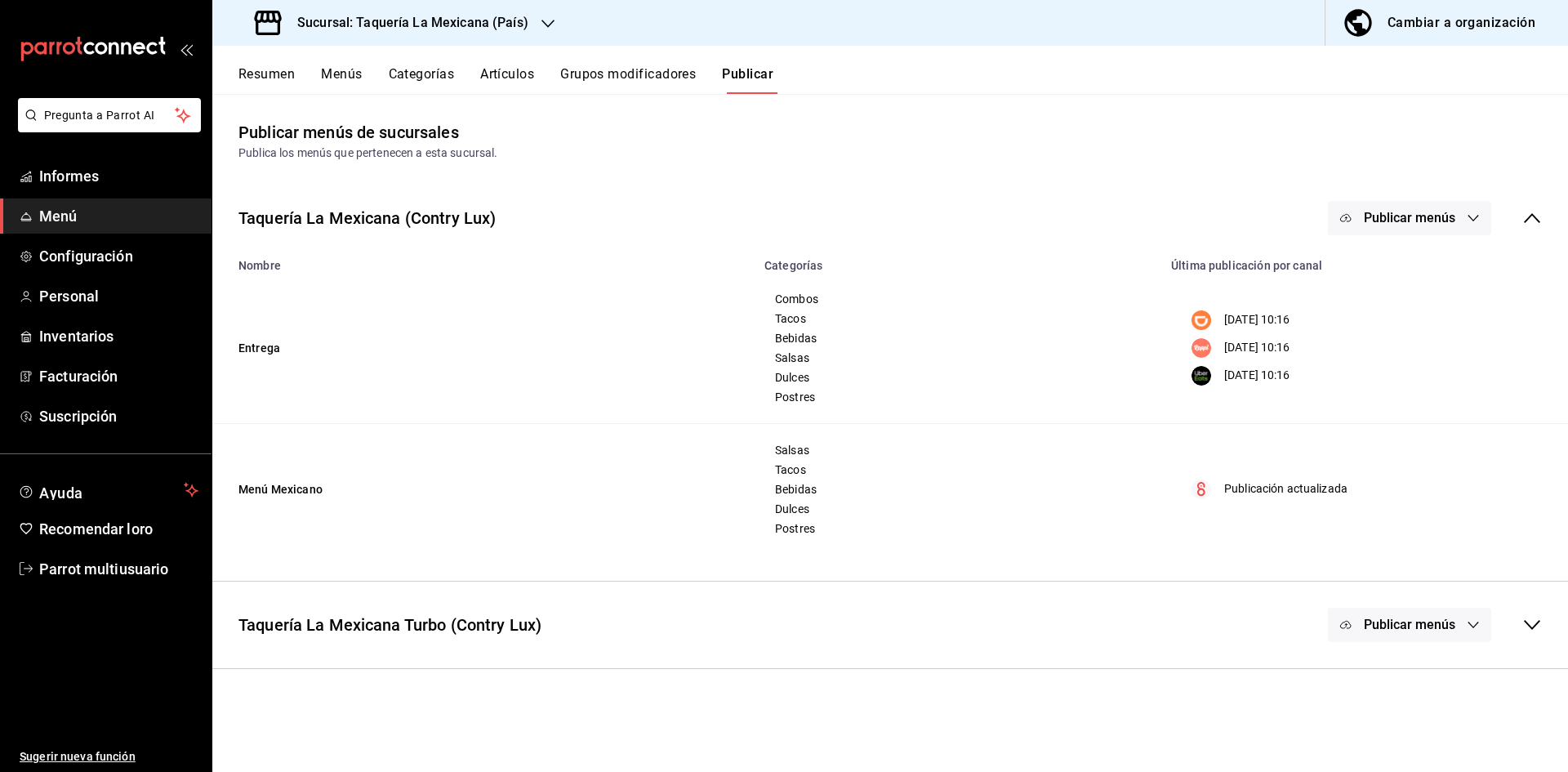
click at [261, 75] on font "Resumen" at bounding box center [266, 74] width 56 height 16
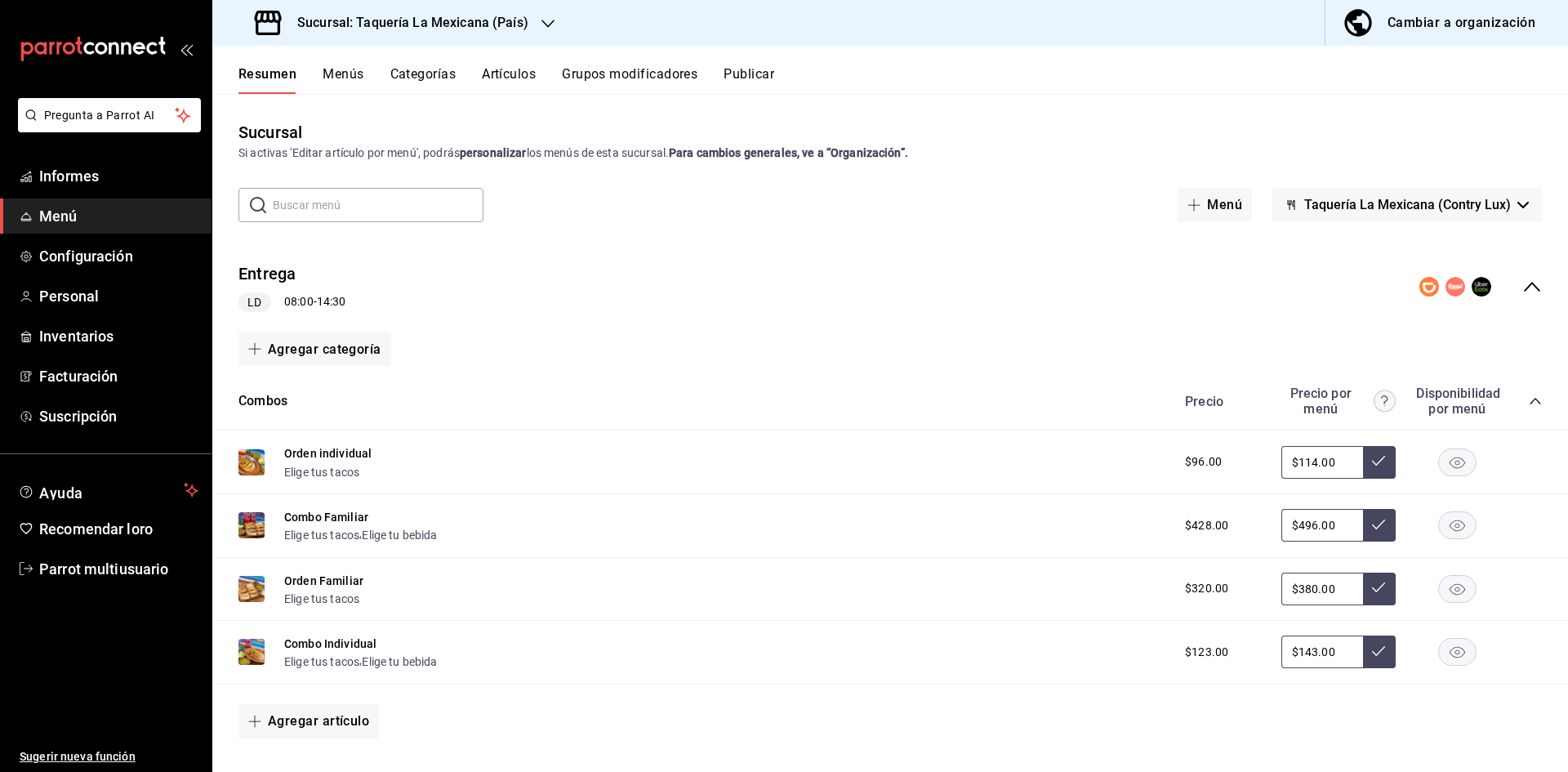
click at [1533, 307] on div "Entrega LD 08:00 - 14:30" at bounding box center [891, 288] width 1356 height 78
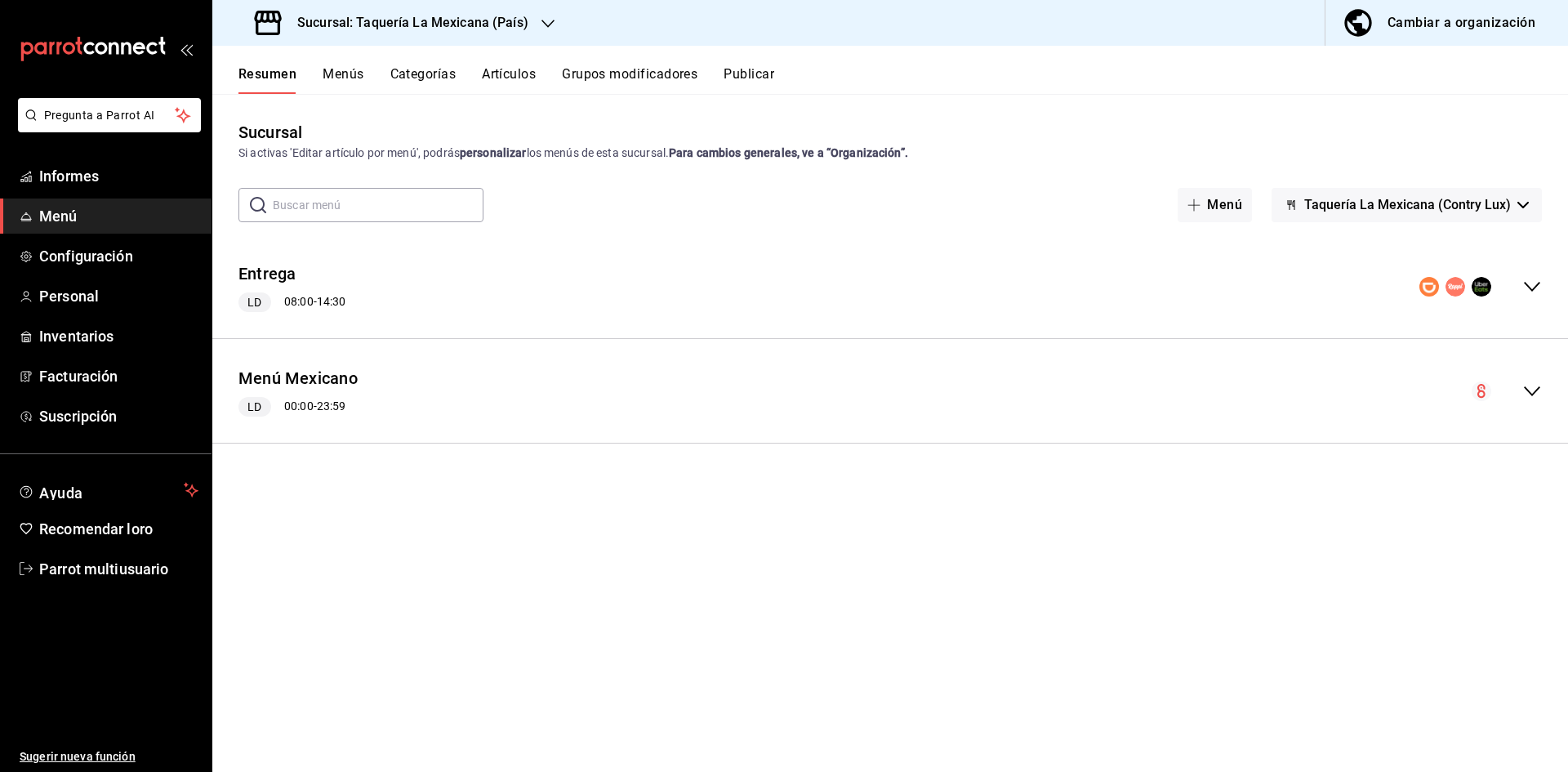
click at [1528, 342] on div "Menú Mexicano LD 00:00 - 23:59 Agregar categoría" at bounding box center [891, 391] width 1356 height 104
click at [1530, 380] on div "Menú Mexicano LD 00:00 - 23:59" at bounding box center [891, 391] width 1356 height 78
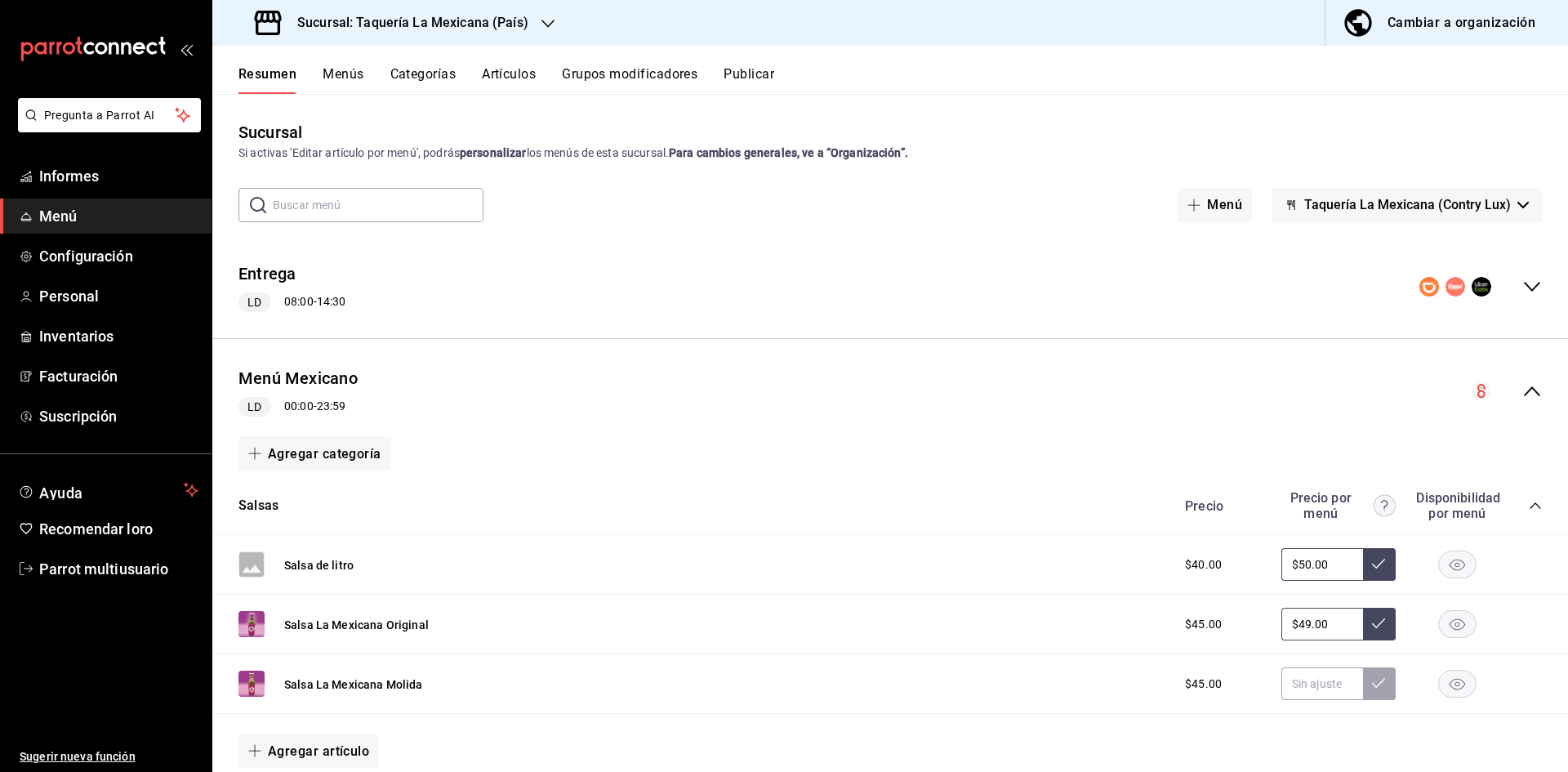
click at [1514, 498] on div "Precio Precio por menú Disponibilidad por menú" at bounding box center [1355, 506] width 373 height 31
click at [1529, 506] on icon "colapsar-categoría-fila" at bounding box center [1536, 506] width 13 height 13
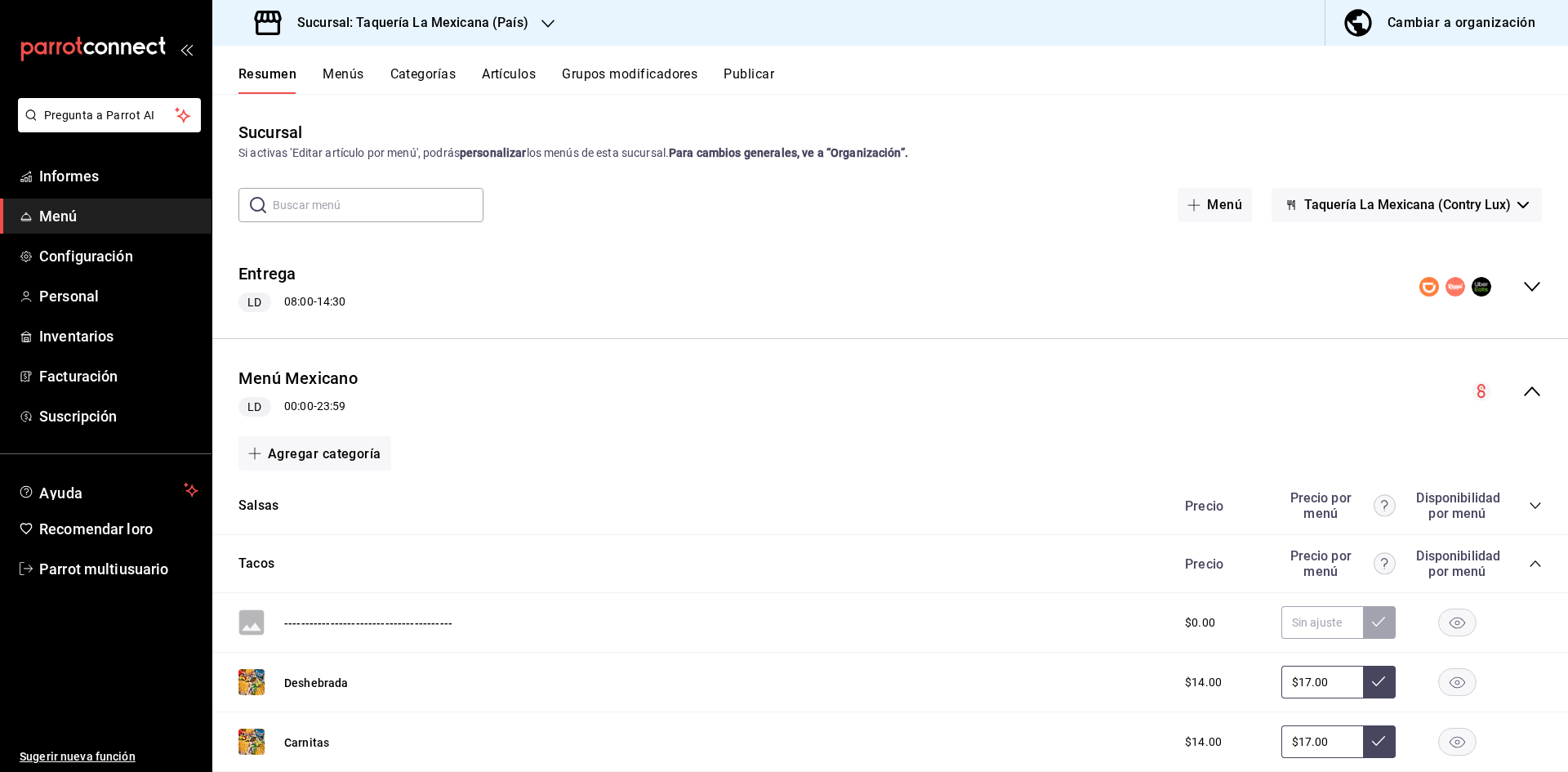
click at [1516, 564] on div "Precio Precio por menú Disponibilidad por menú" at bounding box center [1355, 564] width 373 height 31
click at [1529, 562] on icon "colapsar-categoría-fila" at bounding box center [1536, 564] width 13 height 13
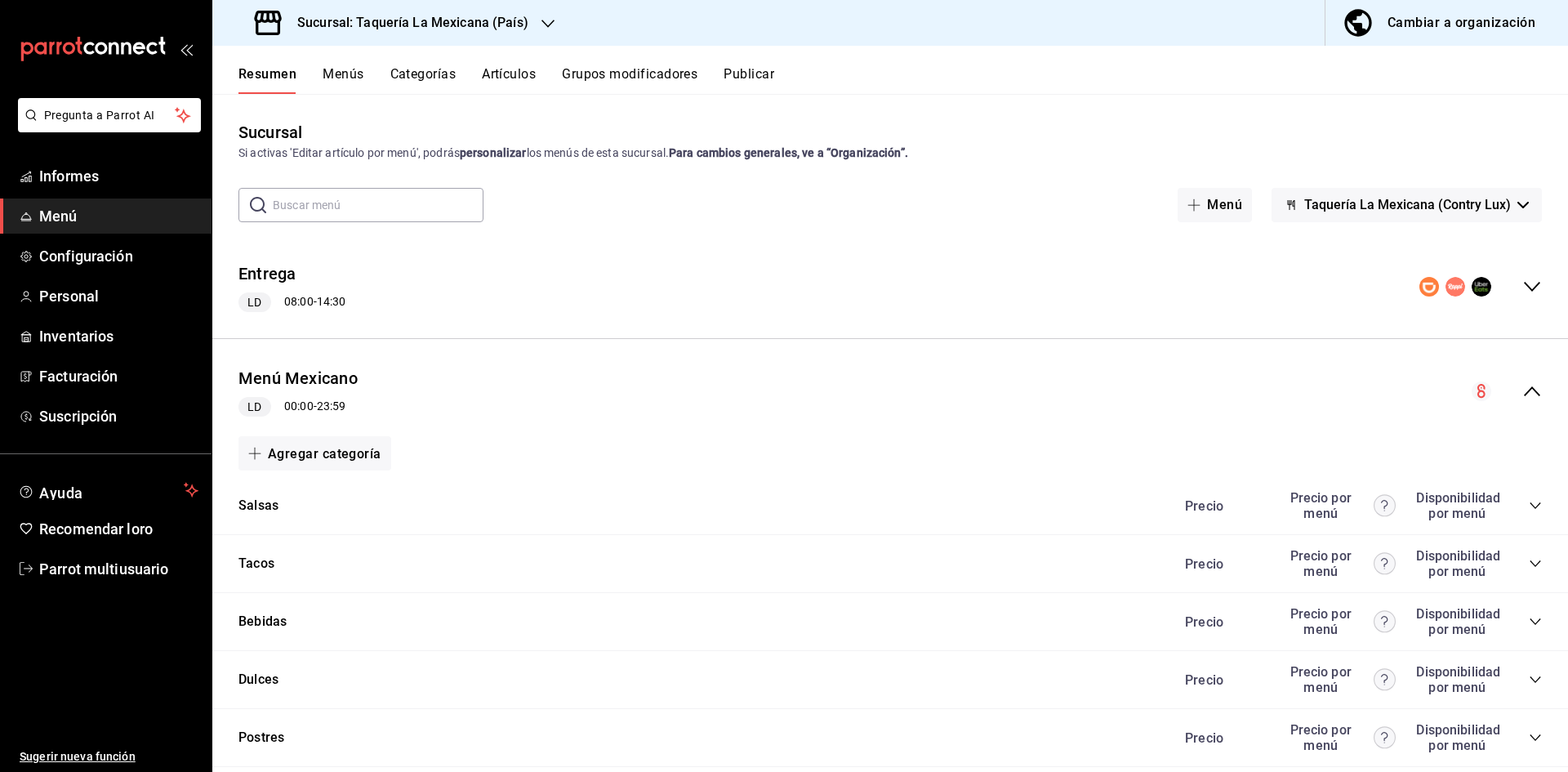
click at [1529, 674] on icon "colapsar-categoría-fila" at bounding box center [1536, 680] width 13 height 13
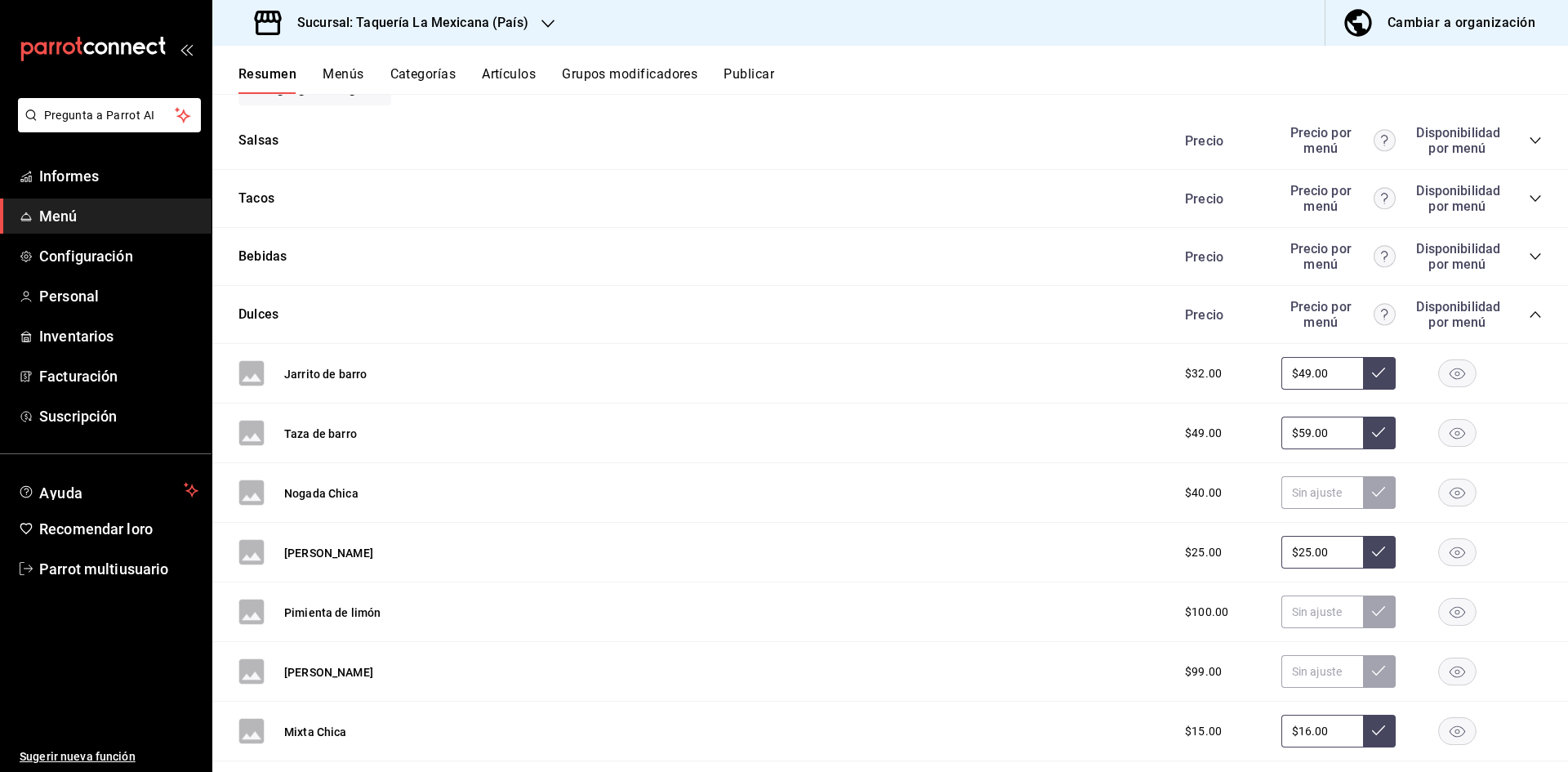
scroll to position [6809, 0]
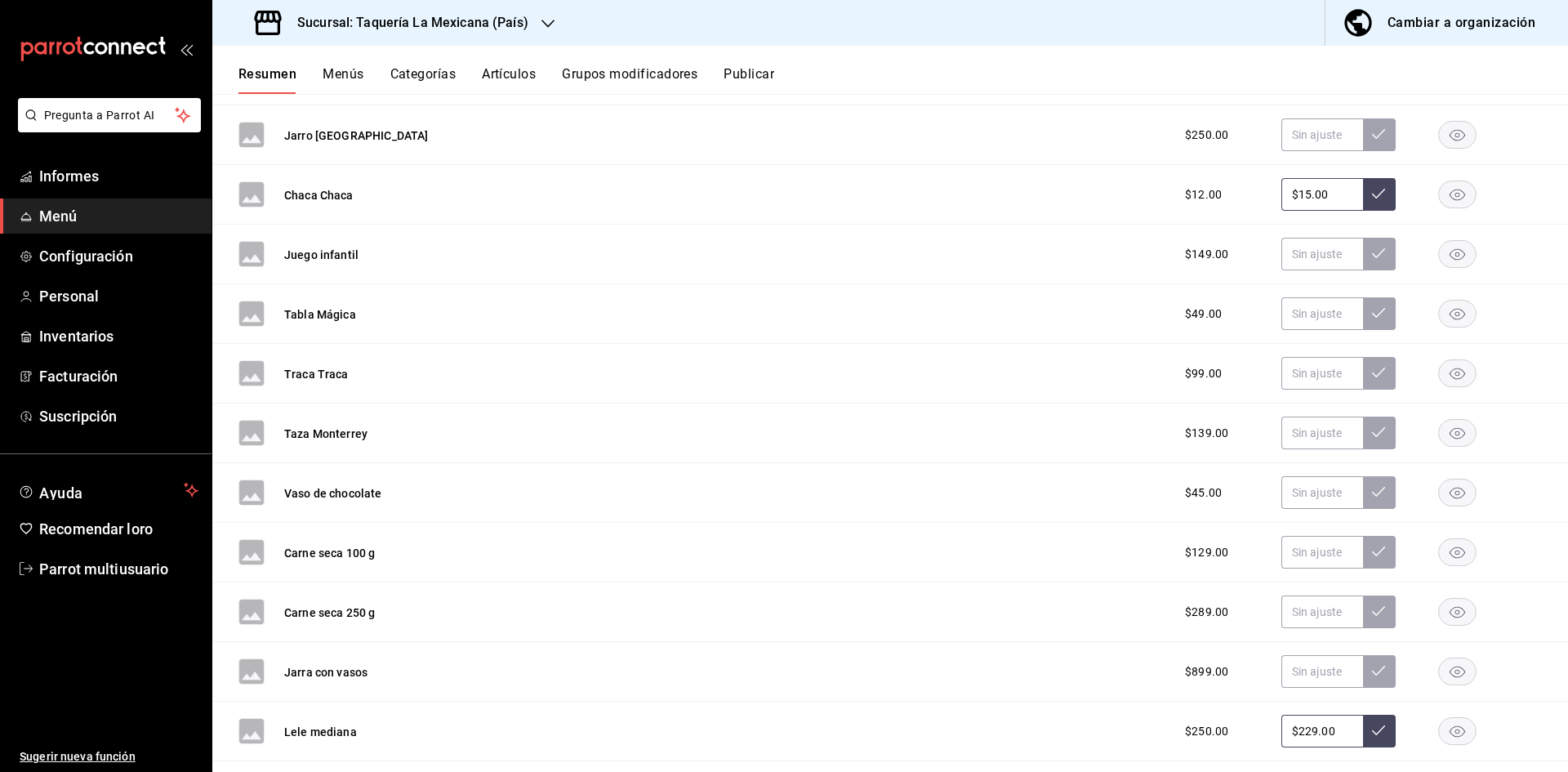
click at [519, 25] on font "Sucursal: Taquería La Mexicana (País)" at bounding box center [413, 22] width 231 height 16
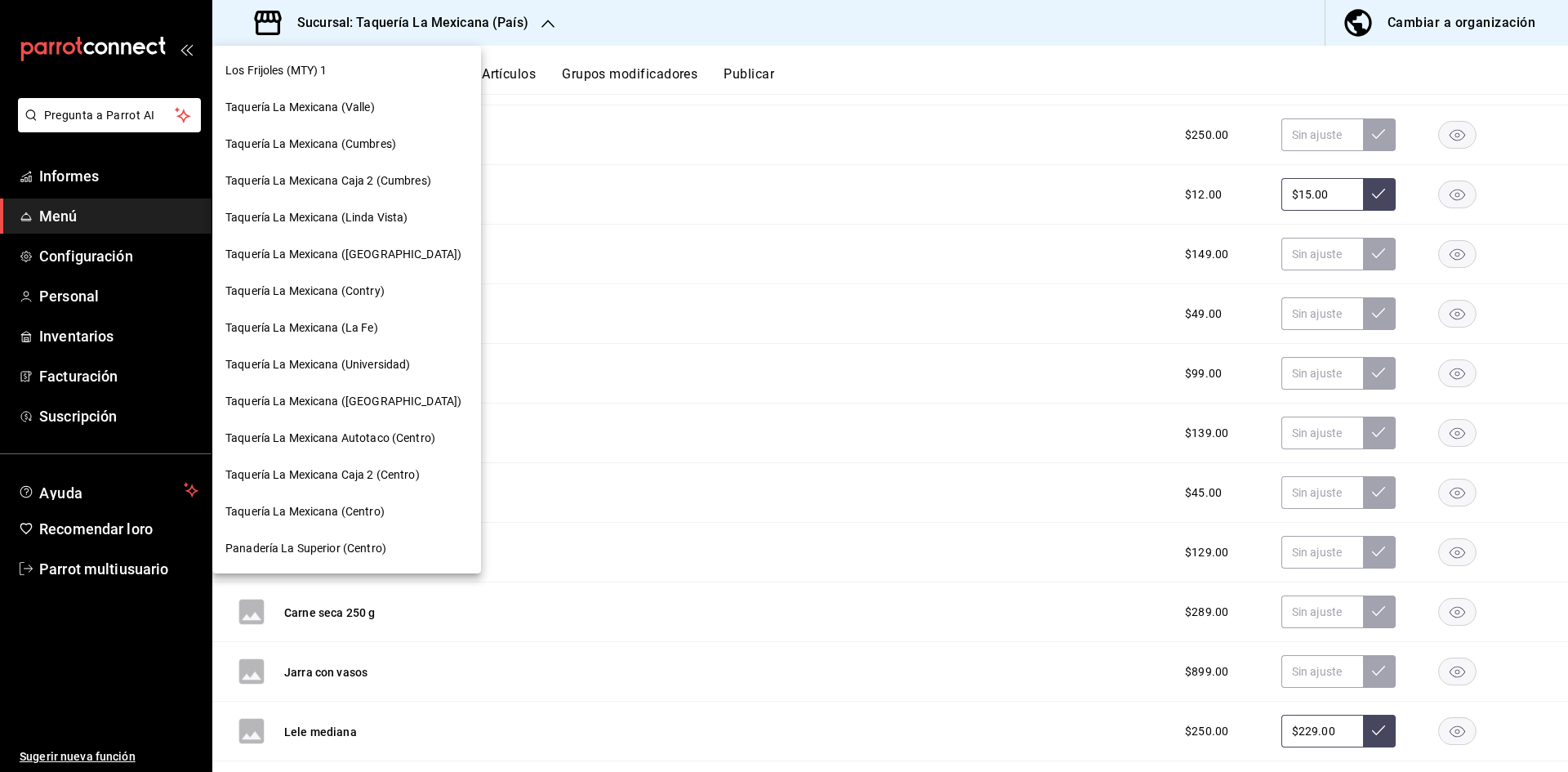
click at [407, 307] on div "Taquería La Mexicana (Contry)" at bounding box center [346, 291] width 269 height 37
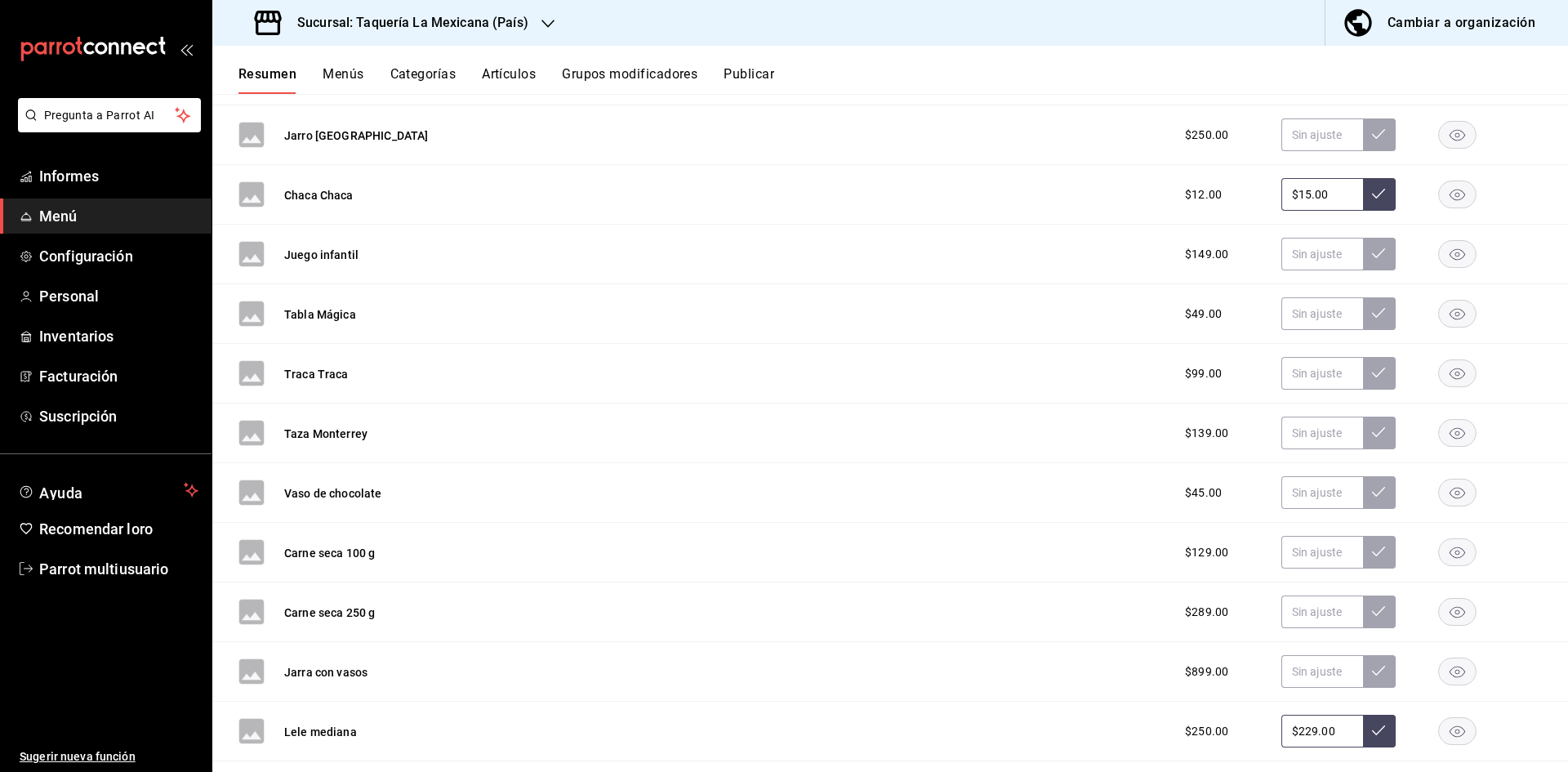
click at [518, 31] on h3 "Sucursal: Taquería La Mexicana (País)" at bounding box center [407, 22] width 244 height 19
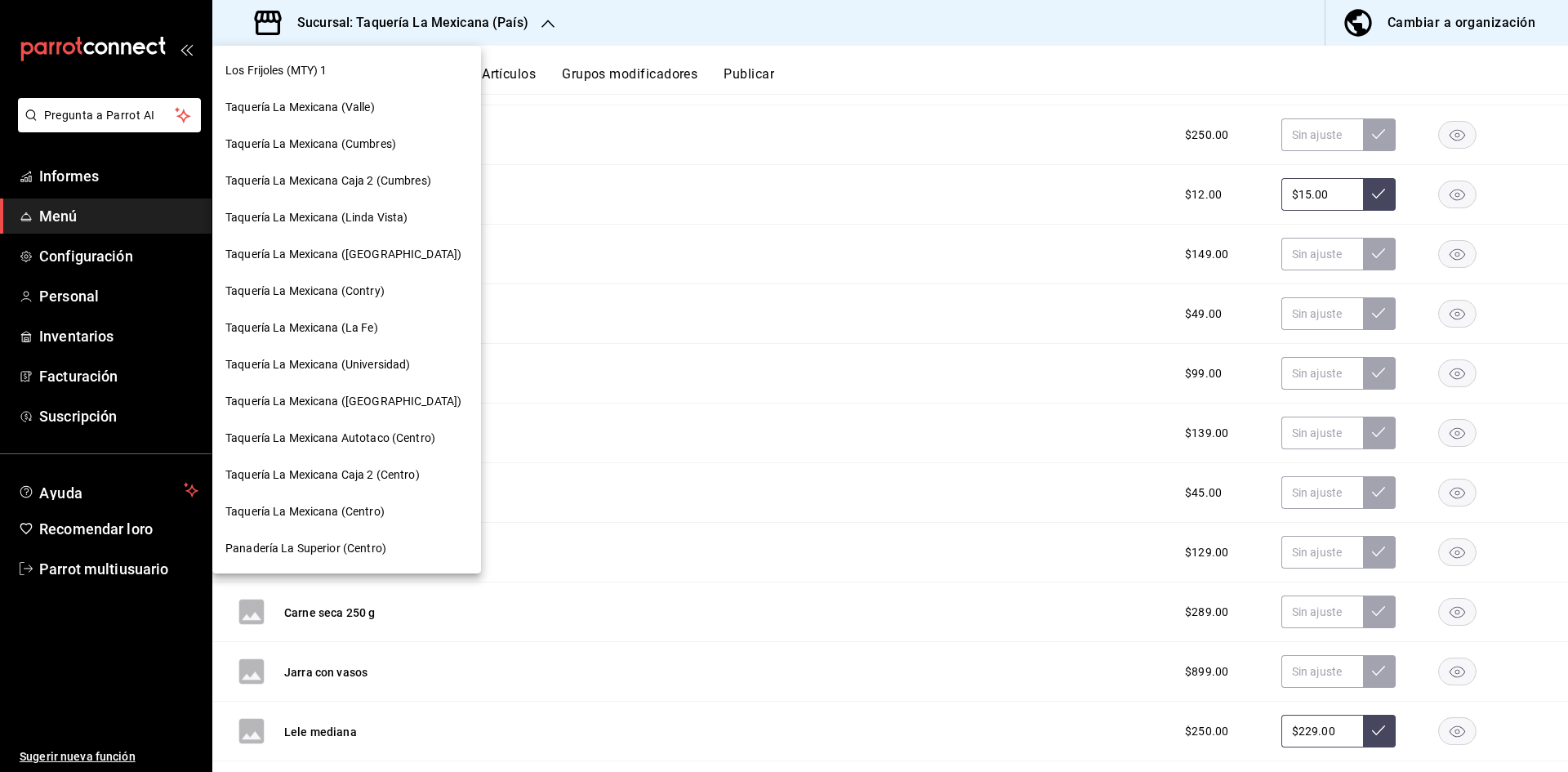
click at [408, 331] on div "Taquería La Mexicana (La Fe)" at bounding box center [346, 328] width 243 height 18
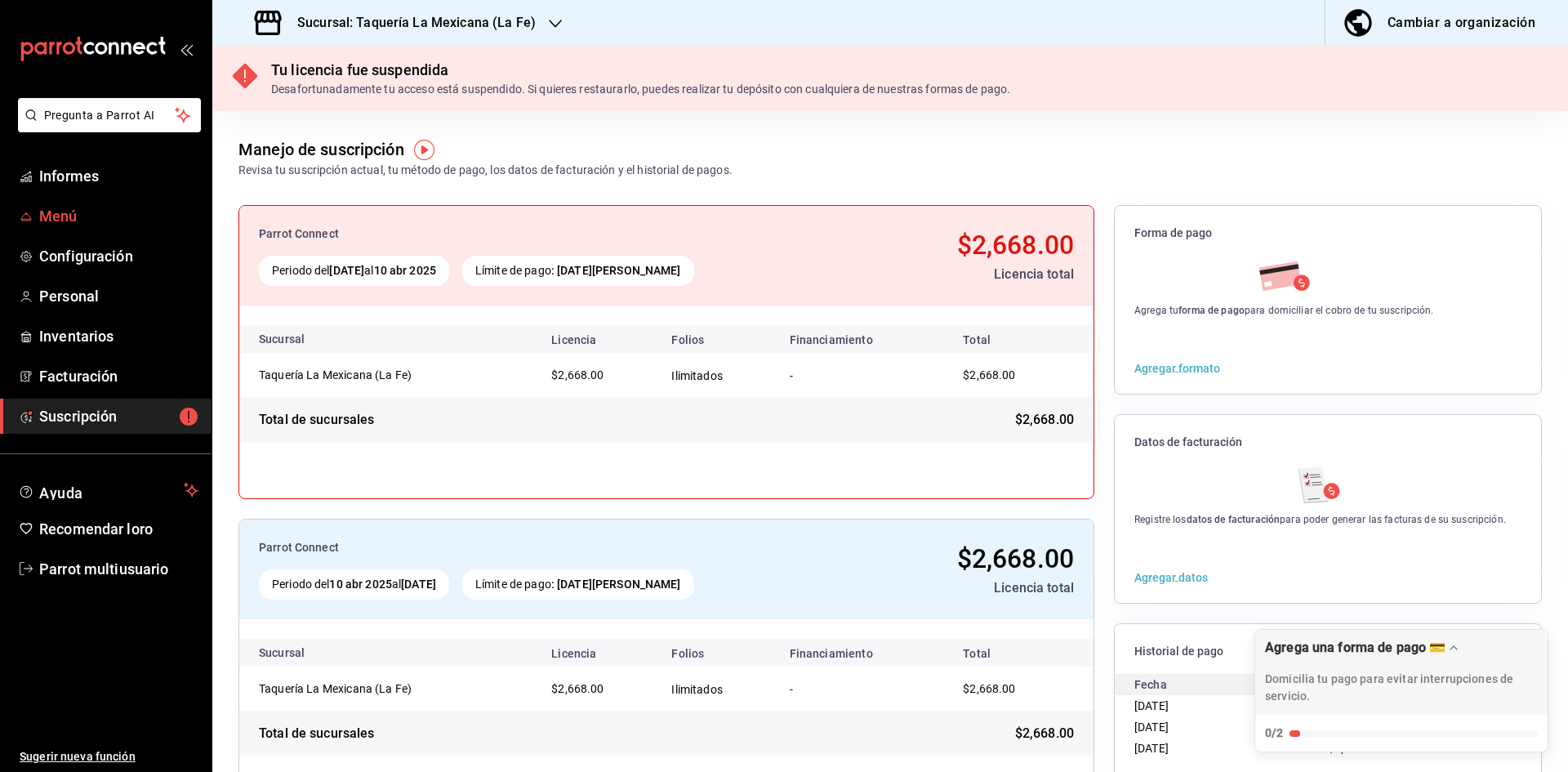
click at [98, 228] on link "Menú" at bounding box center [105, 216] width 212 height 35
click at [130, 227] on link "Menú" at bounding box center [105, 216] width 212 height 35
click at [523, 37] on div "Sucursal: Taquería La Mexicana (La Fe)" at bounding box center [396, 23] width 343 height 46
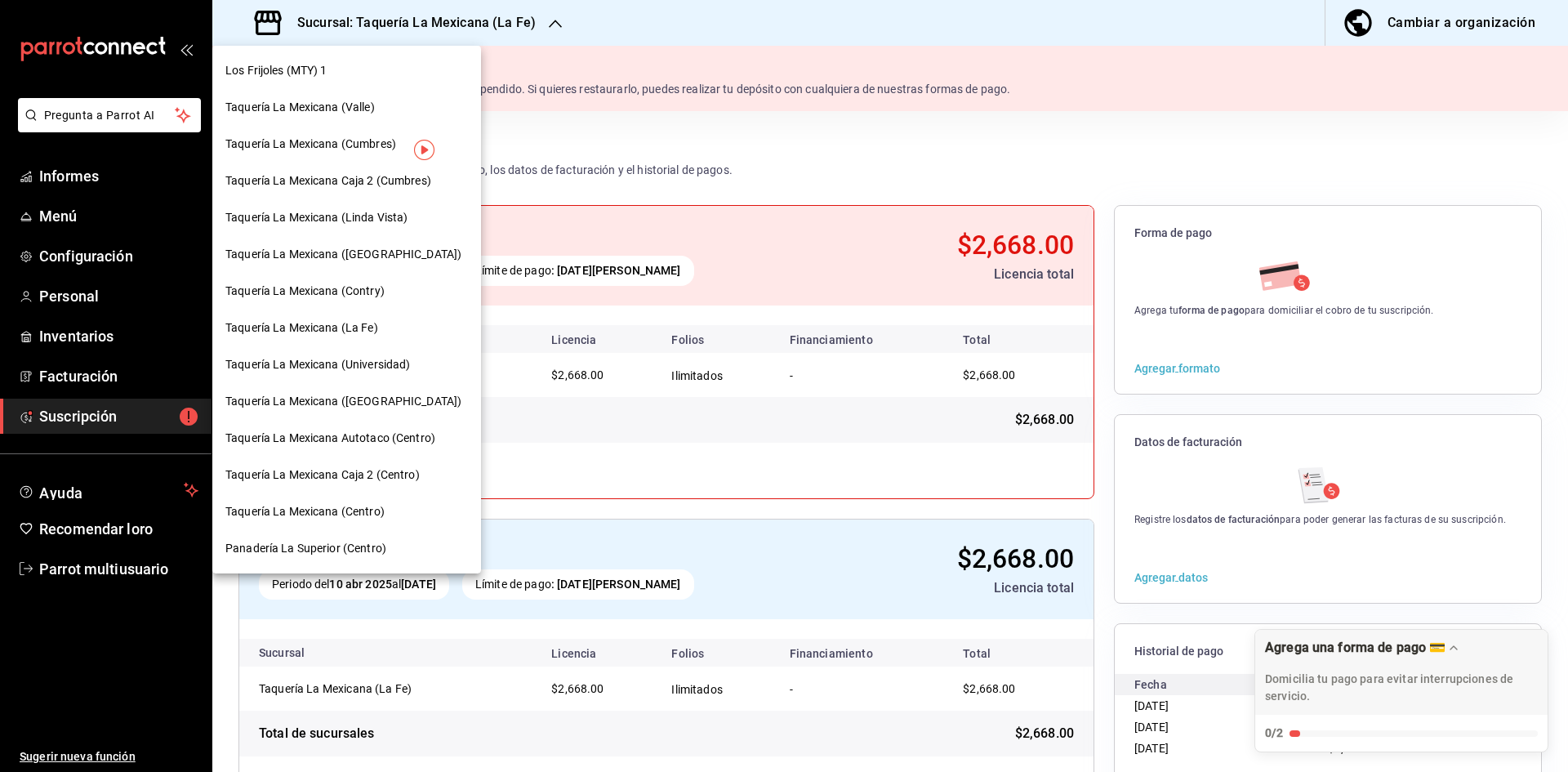
click at [402, 358] on font "Taquería La Mexicana (Universidad)" at bounding box center [318, 364] width 185 height 13
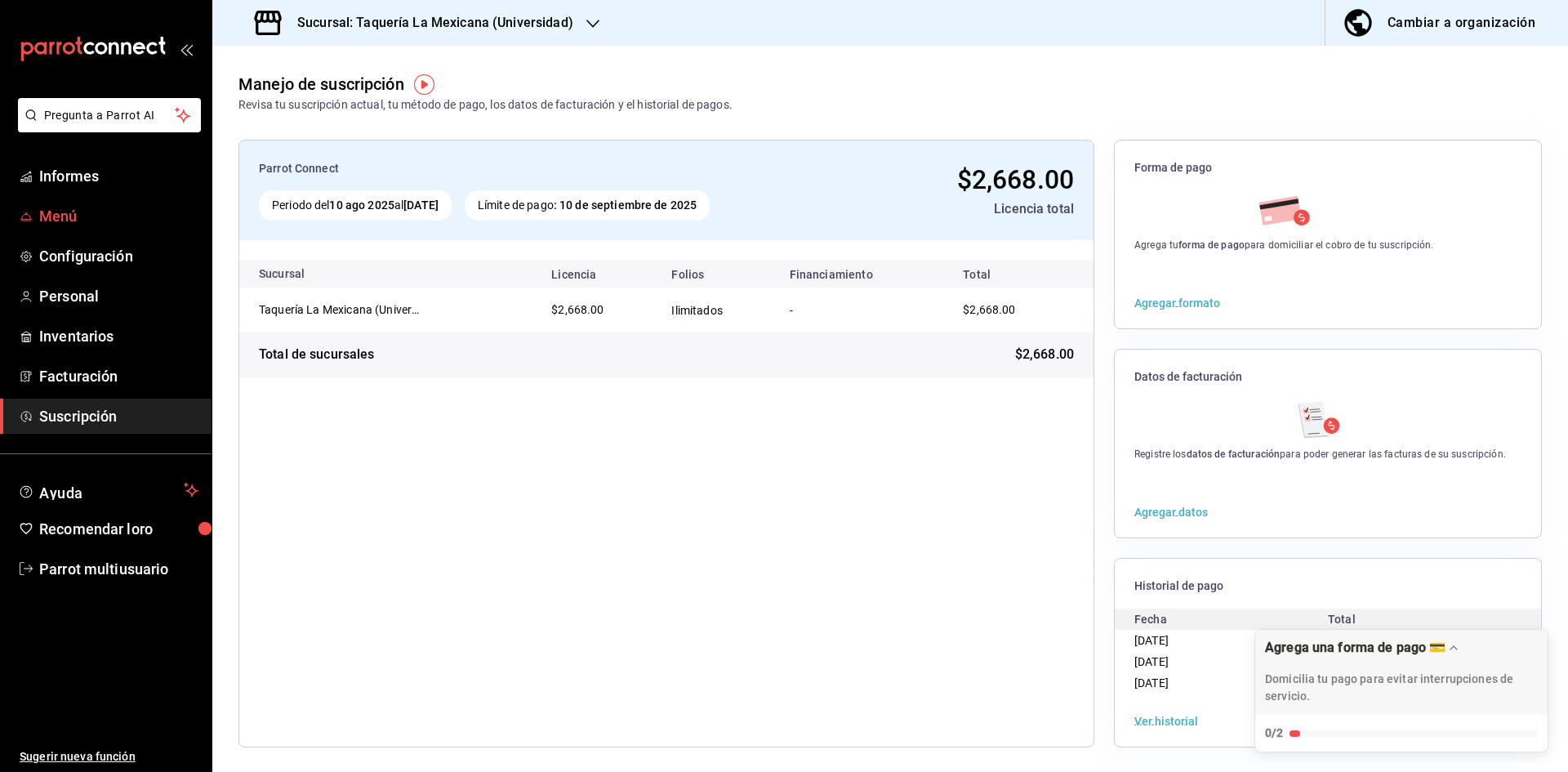
click at [103, 215] on span "Menú" at bounding box center [118, 216] width 159 height 22
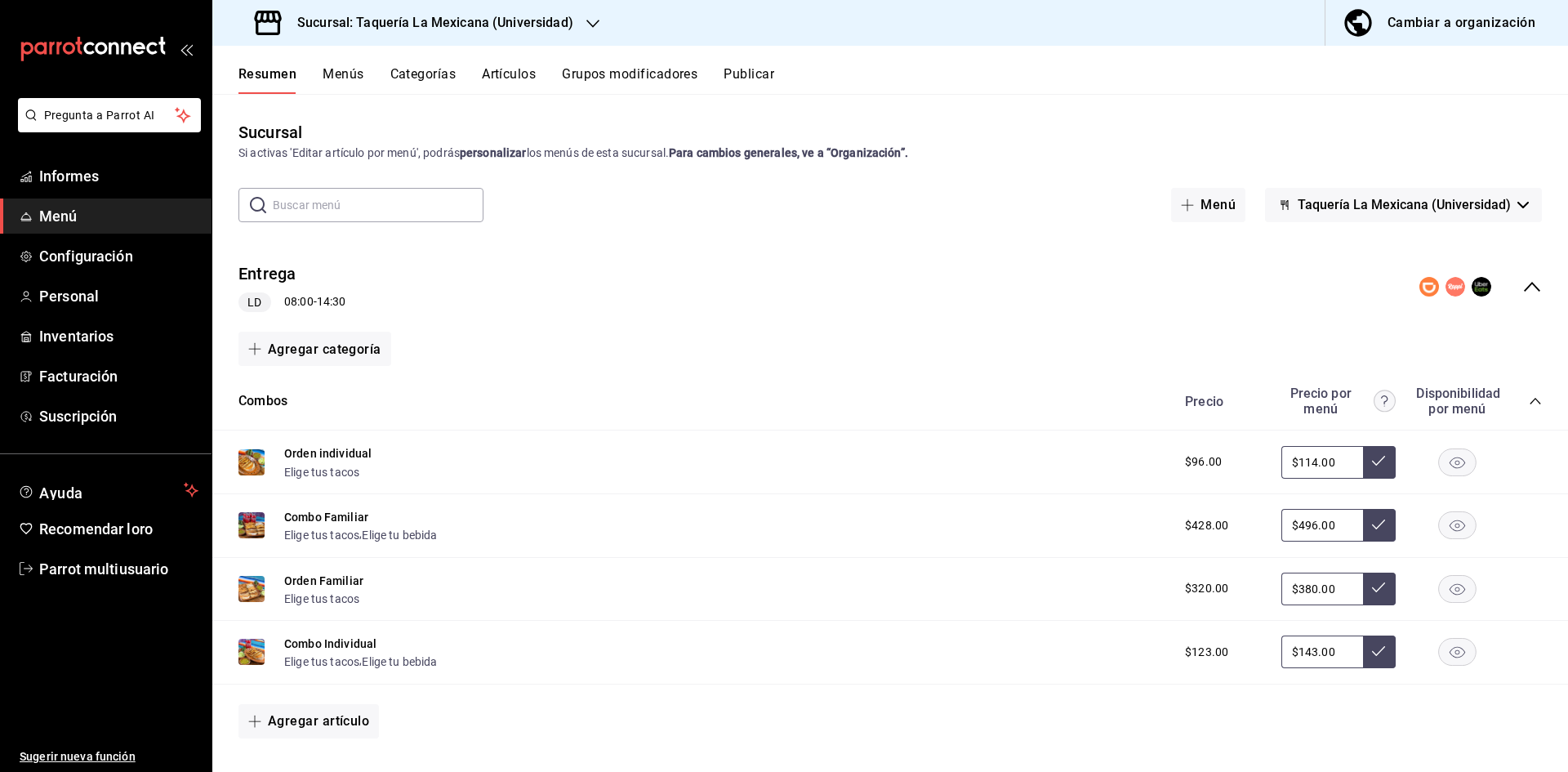
click at [1512, 307] on div "Entrega LD 08:00 - 14:30" at bounding box center [891, 288] width 1356 height 78
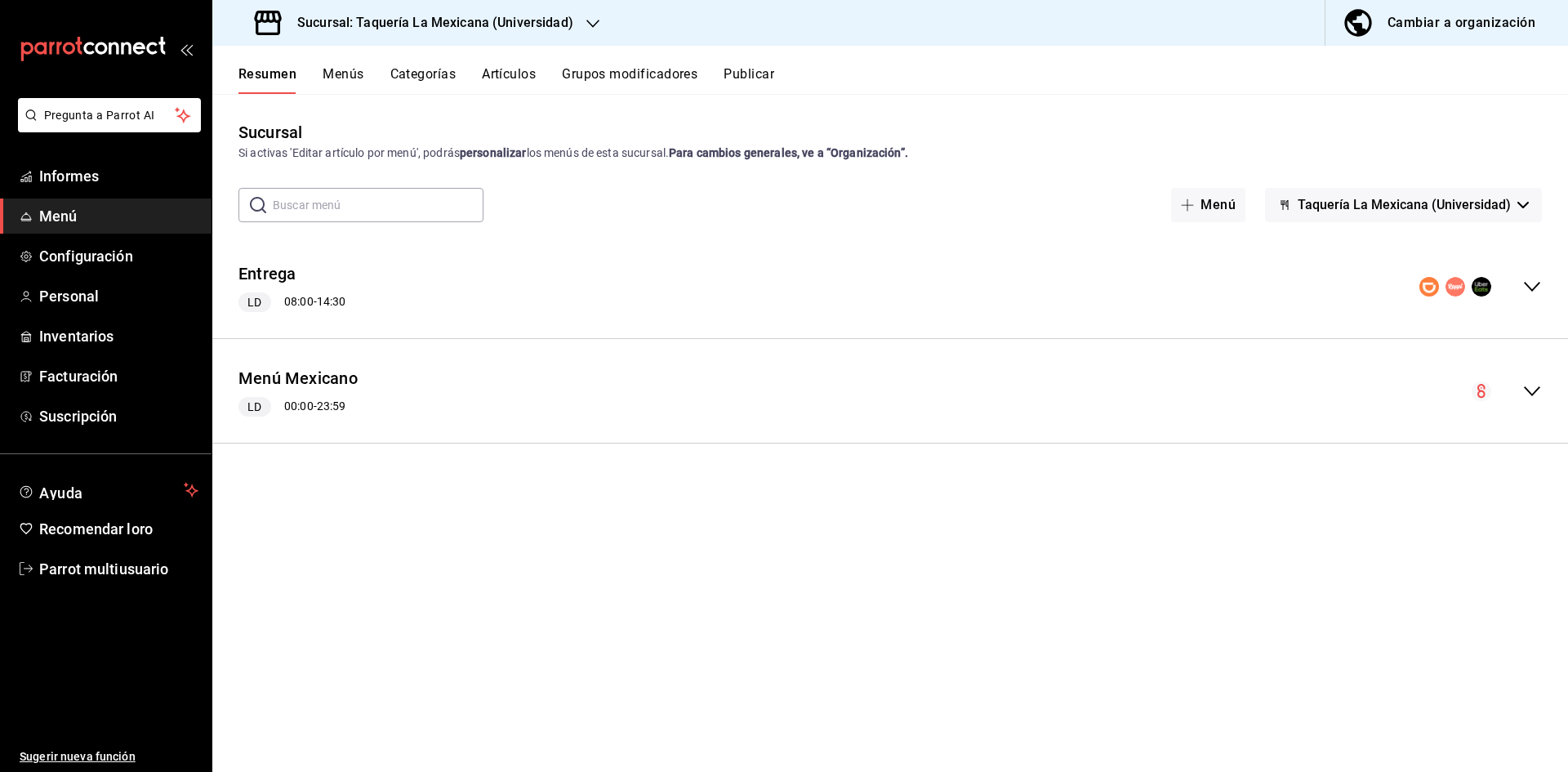
click at [1530, 396] on icon "colapsar-fila-del-menú" at bounding box center [1532, 391] width 19 height 19
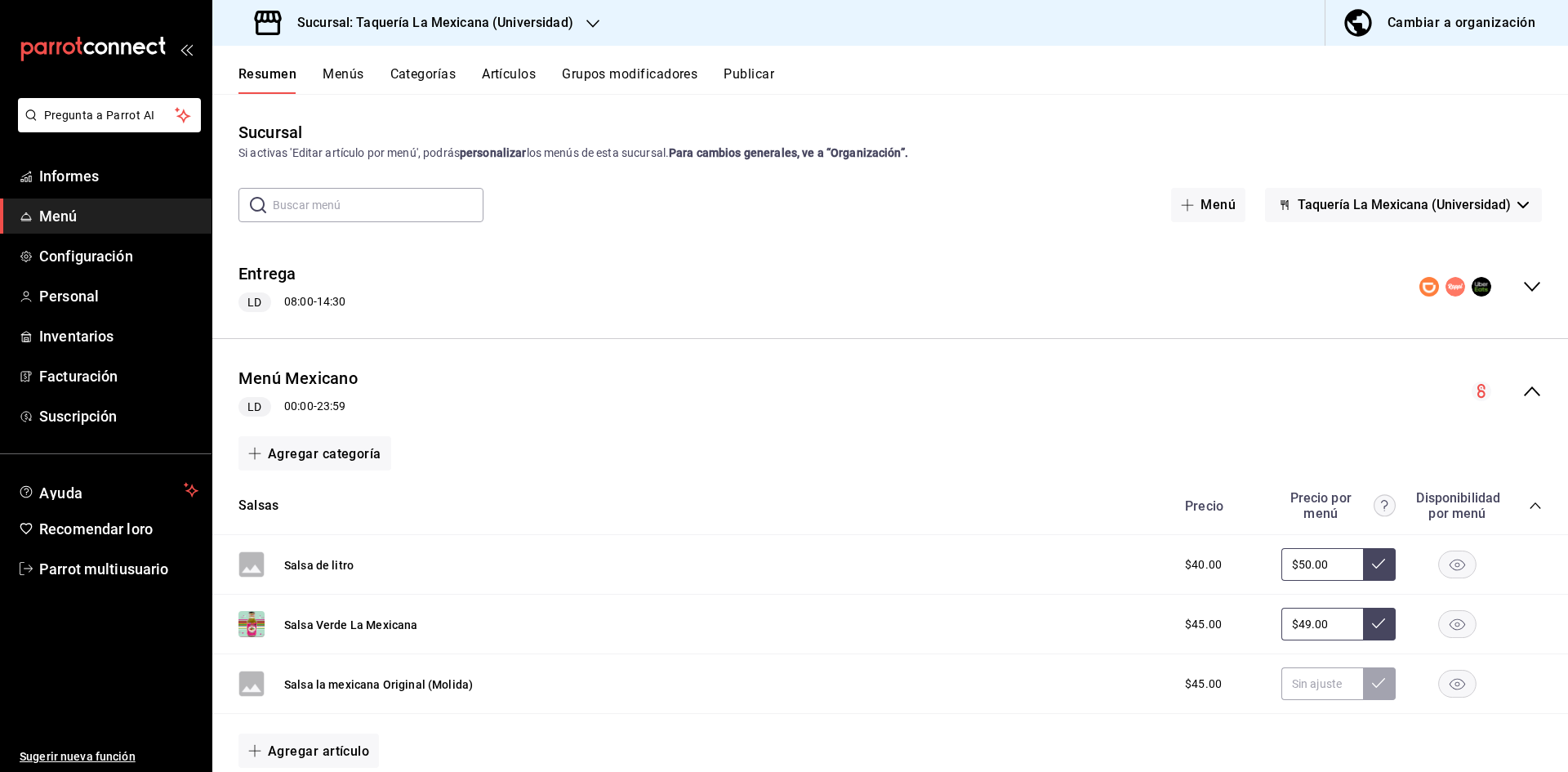
click at [1529, 510] on icon "colapsar-categoría-fila" at bounding box center [1536, 506] width 13 height 13
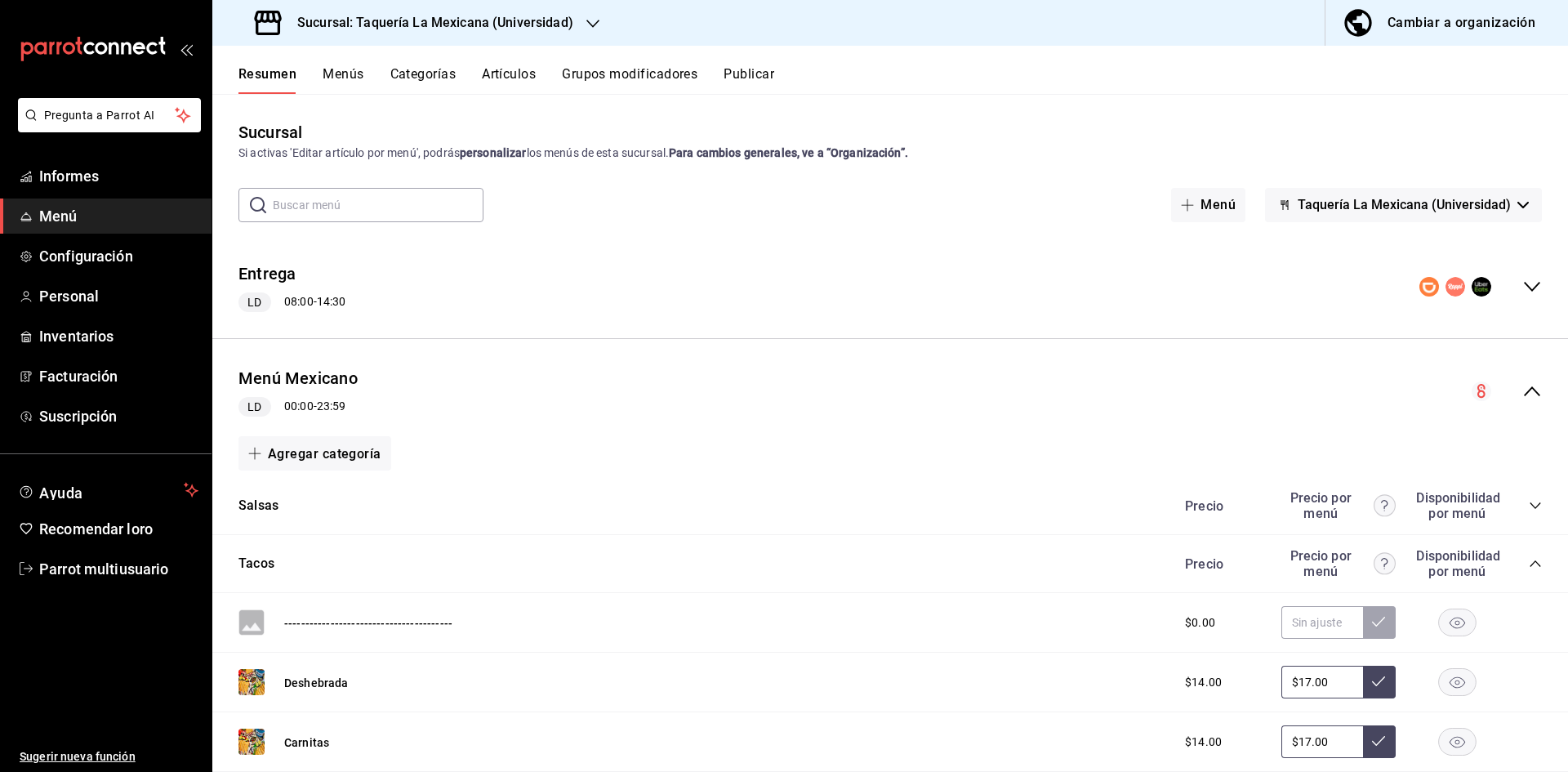
click at [1529, 562] on icon "colapsar-categoría-fila" at bounding box center [1536, 564] width 13 height 13
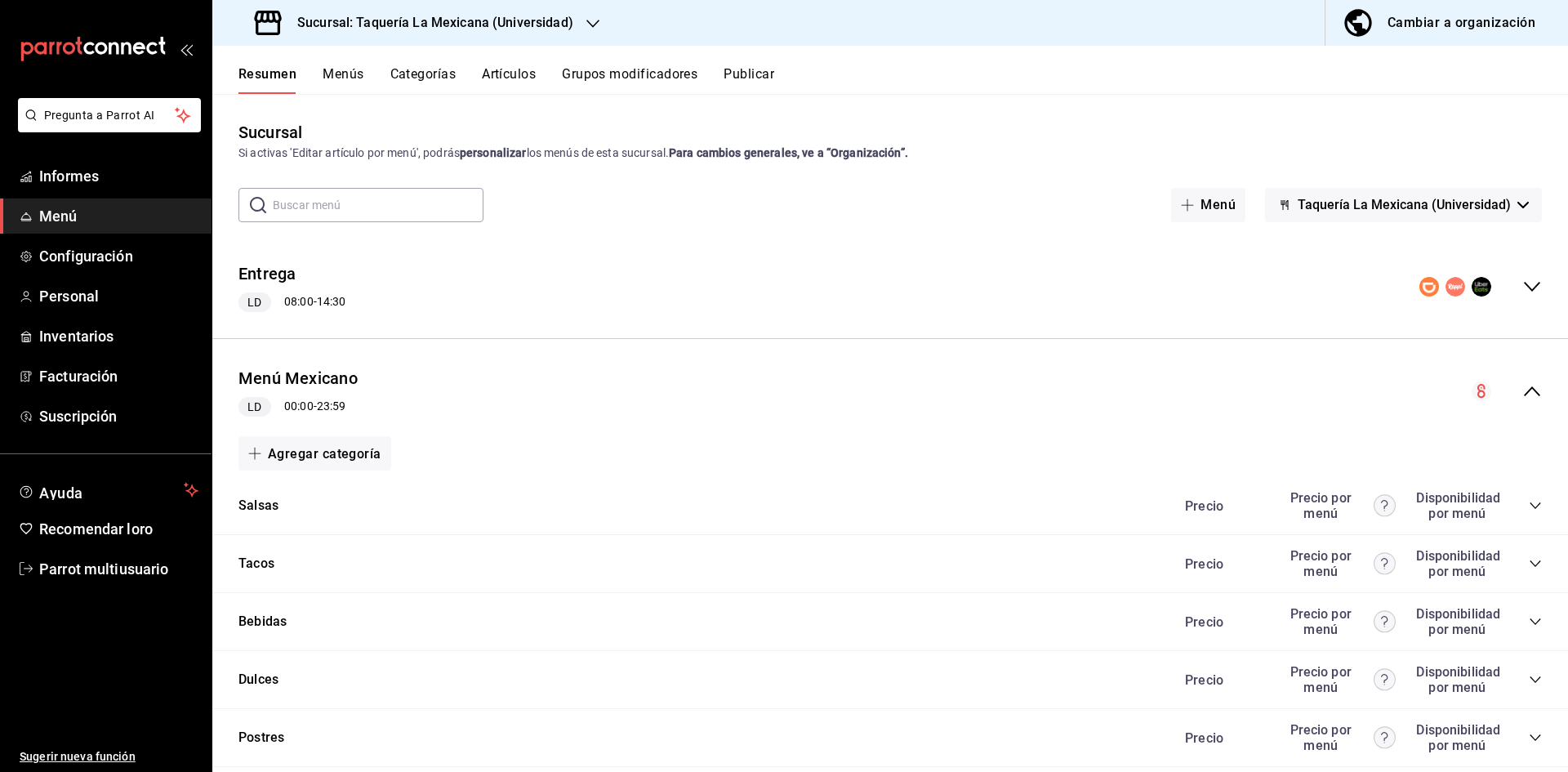
click at [1525, 672] on div "Precio Precio por menú Disponibilidad por menú" at bounding box center [1355, 680] width 373 height 31
click at [1530, 686] on div "Dulces Precio Precio por menú Disponibilidad por menú" at bounding box center [891, 680] width 1356 height 58
click at [1529, 680] on icon "colapsar-categoría-fila" at bounding box center [1536, 680] width 13 height 13
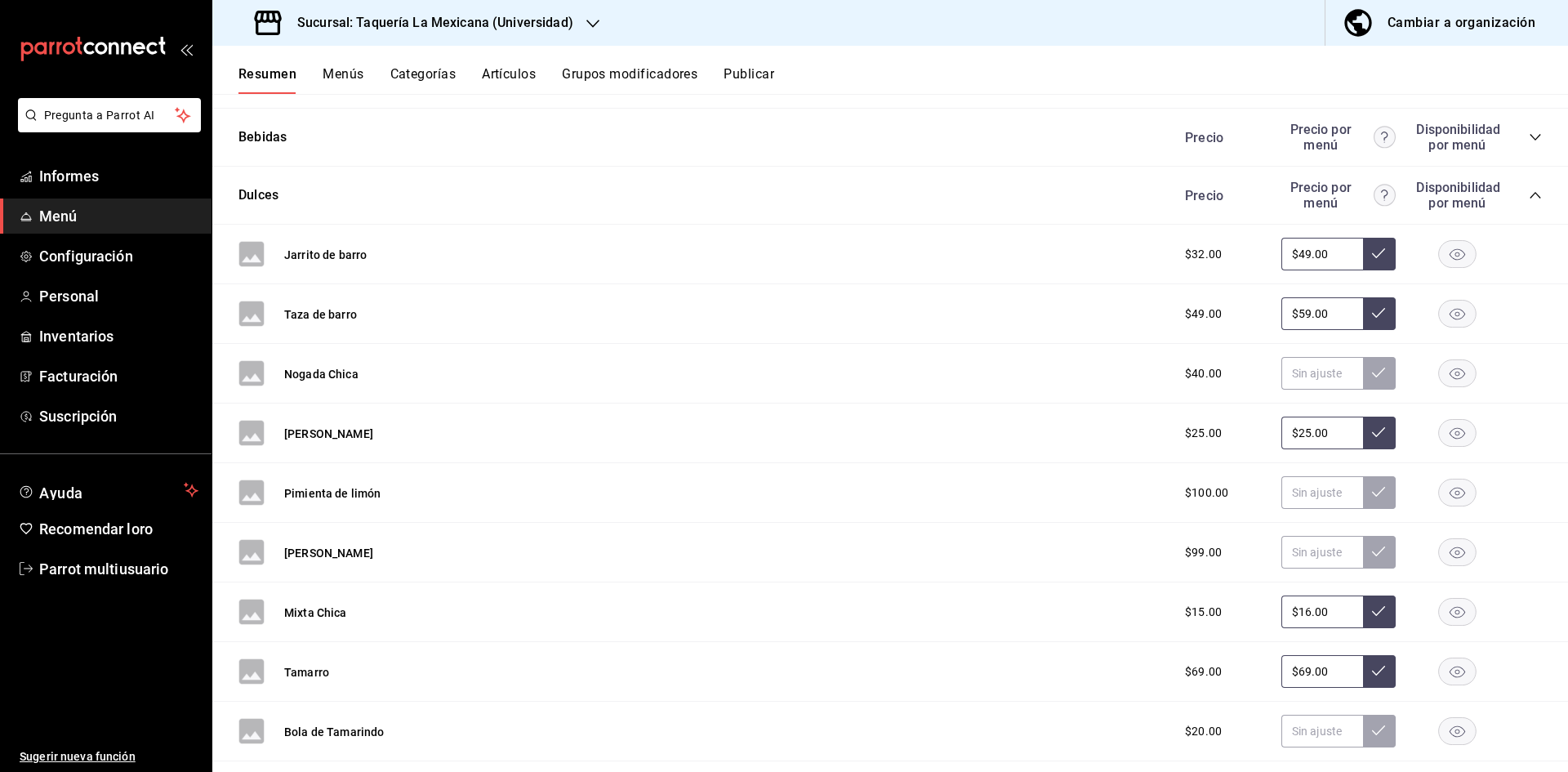
scroll to position [5617, 0]
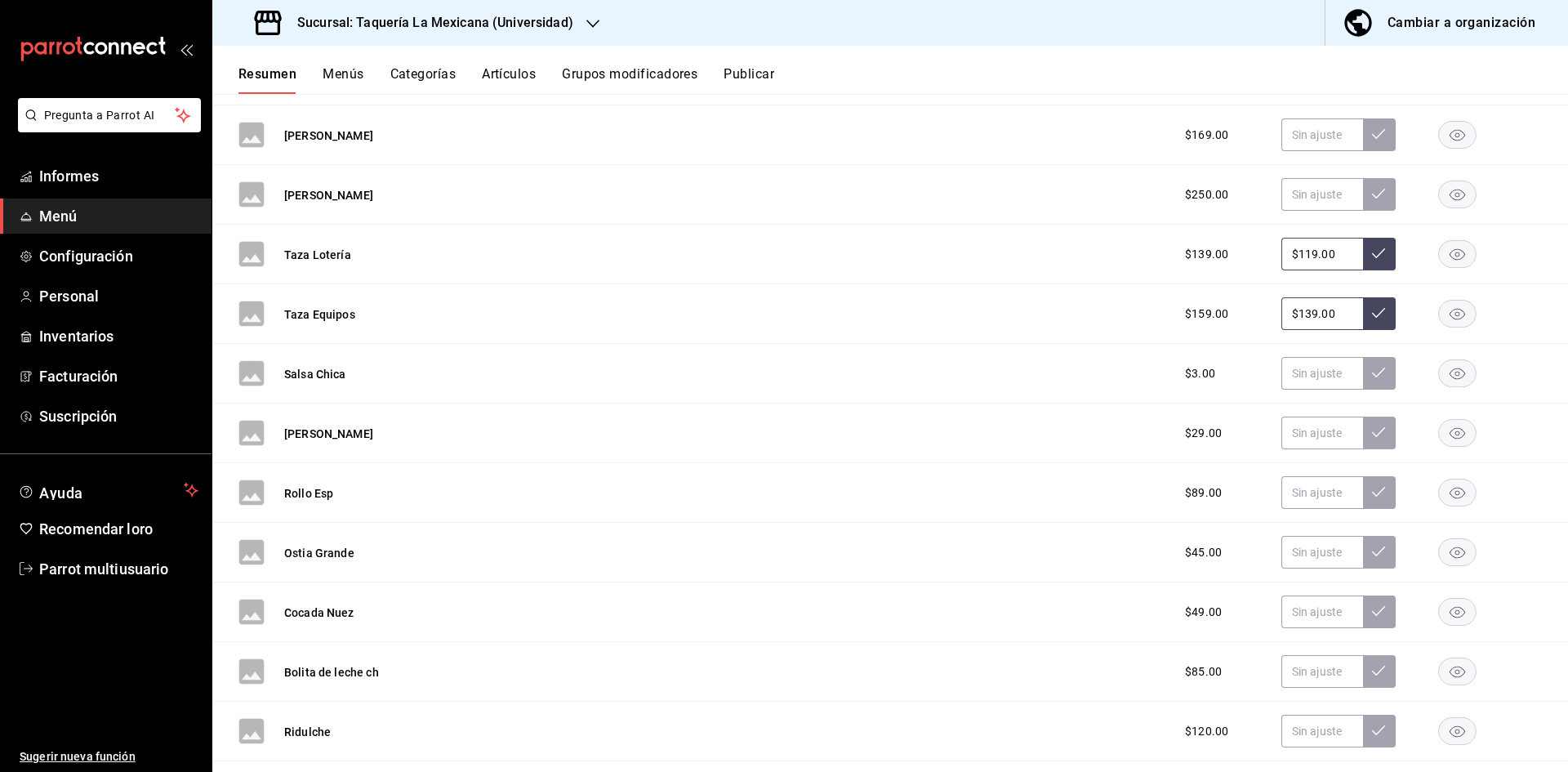
click at [727, 80] on font "Publicar" at bounding box center [748, 74] width 51 height 16
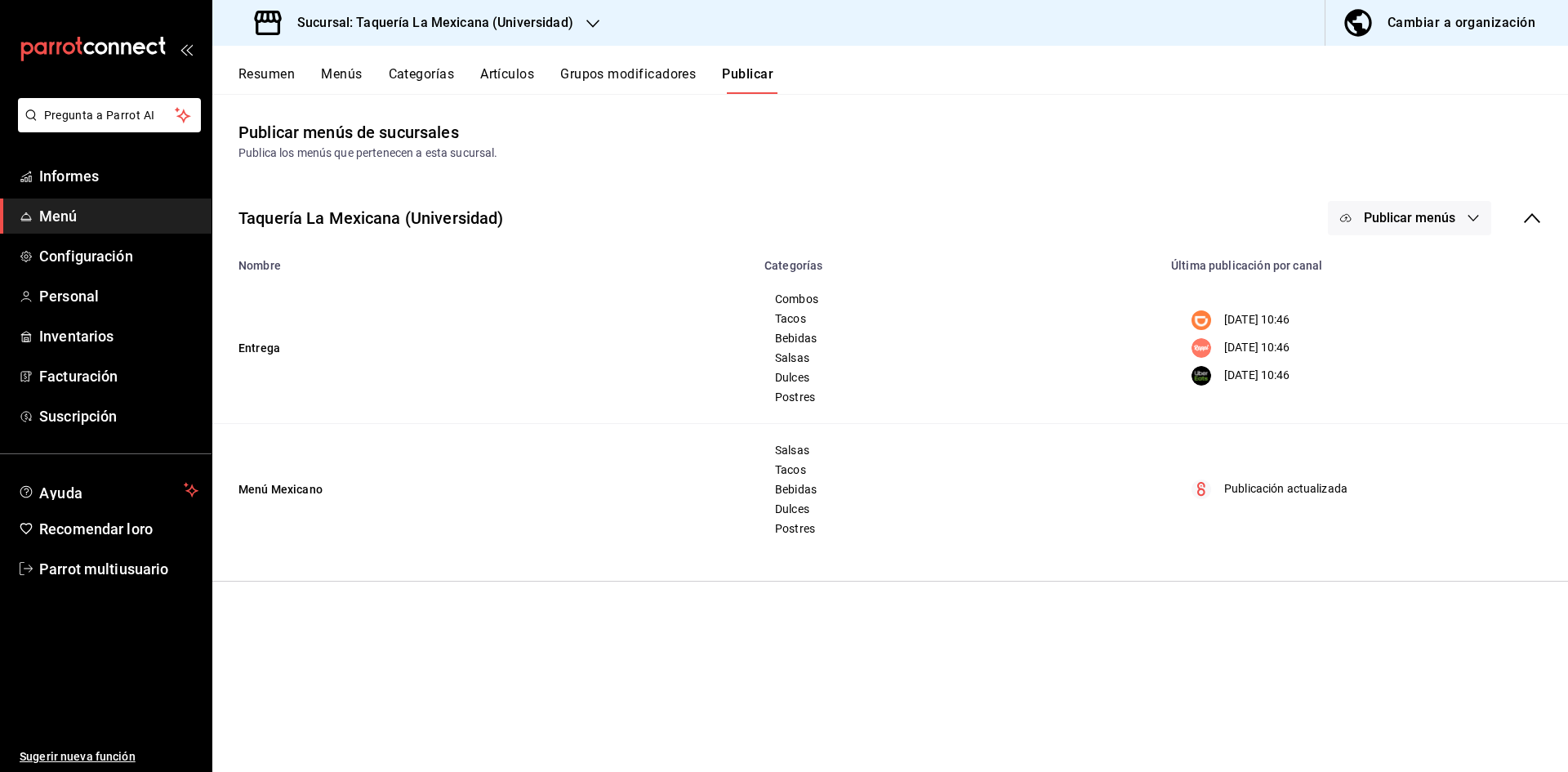
click at [1354, 230] on button "Publicar menús" at bounding box center [1410, 217] width 164 height 34
click at [1349, 415] on icon at bounding box center [1362, 409] width 26 height 26
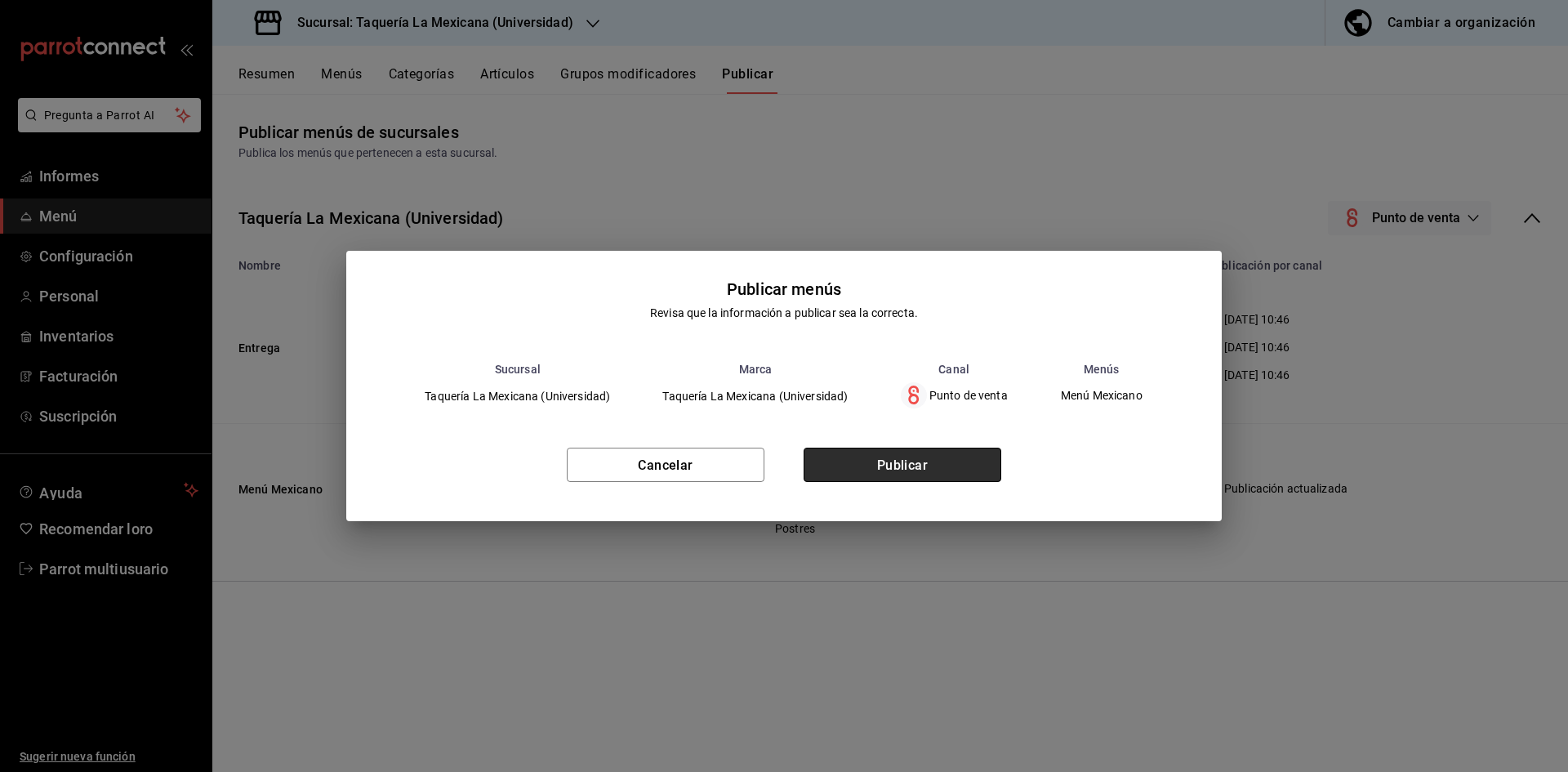
click at [957, 464] on button "Publicar" at bounding box center [903, 464] width 198 height 34
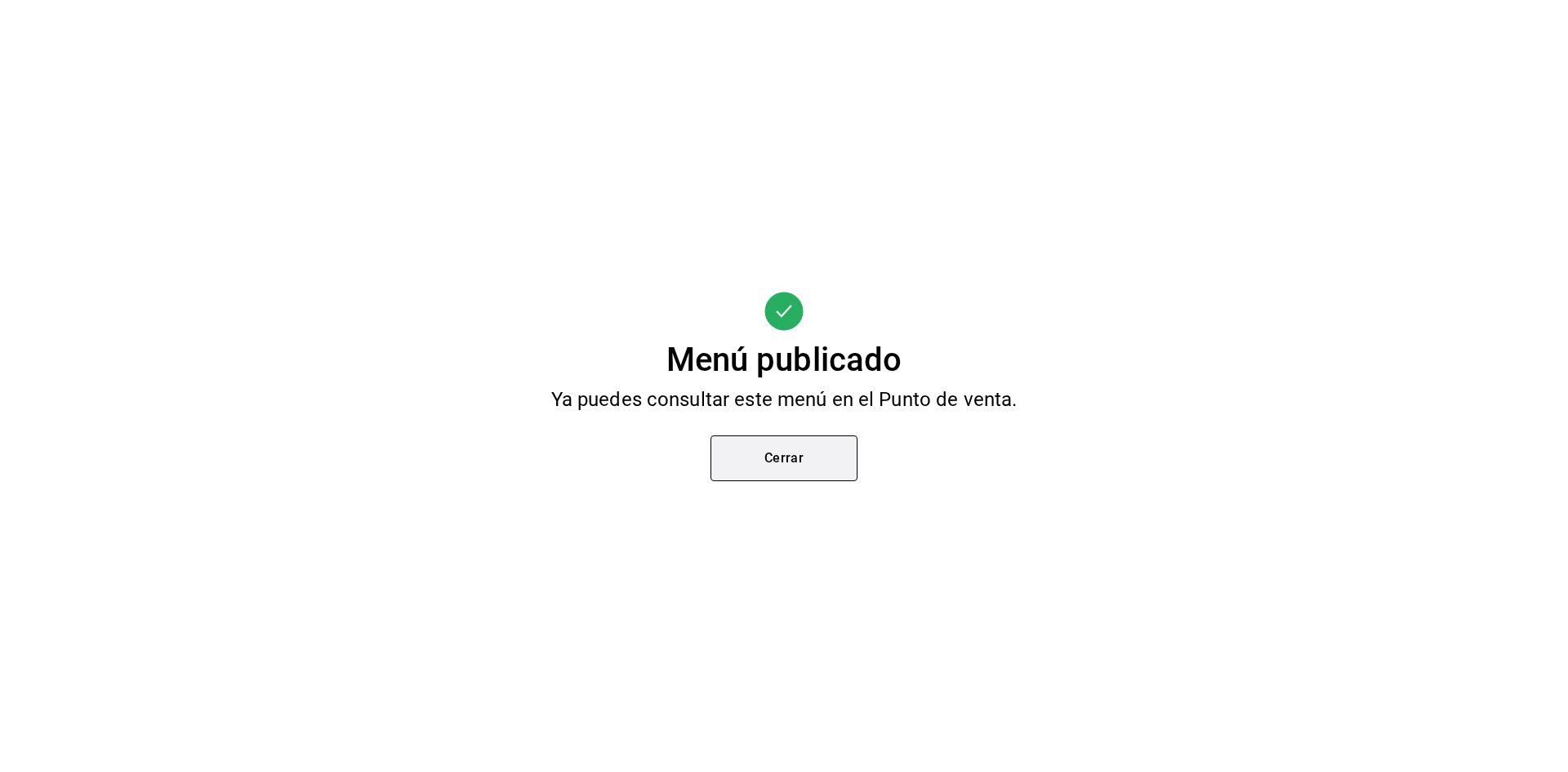
click at [810, 450] on button "Cerrar" at bounding box center [784, 459] width 147 height 46
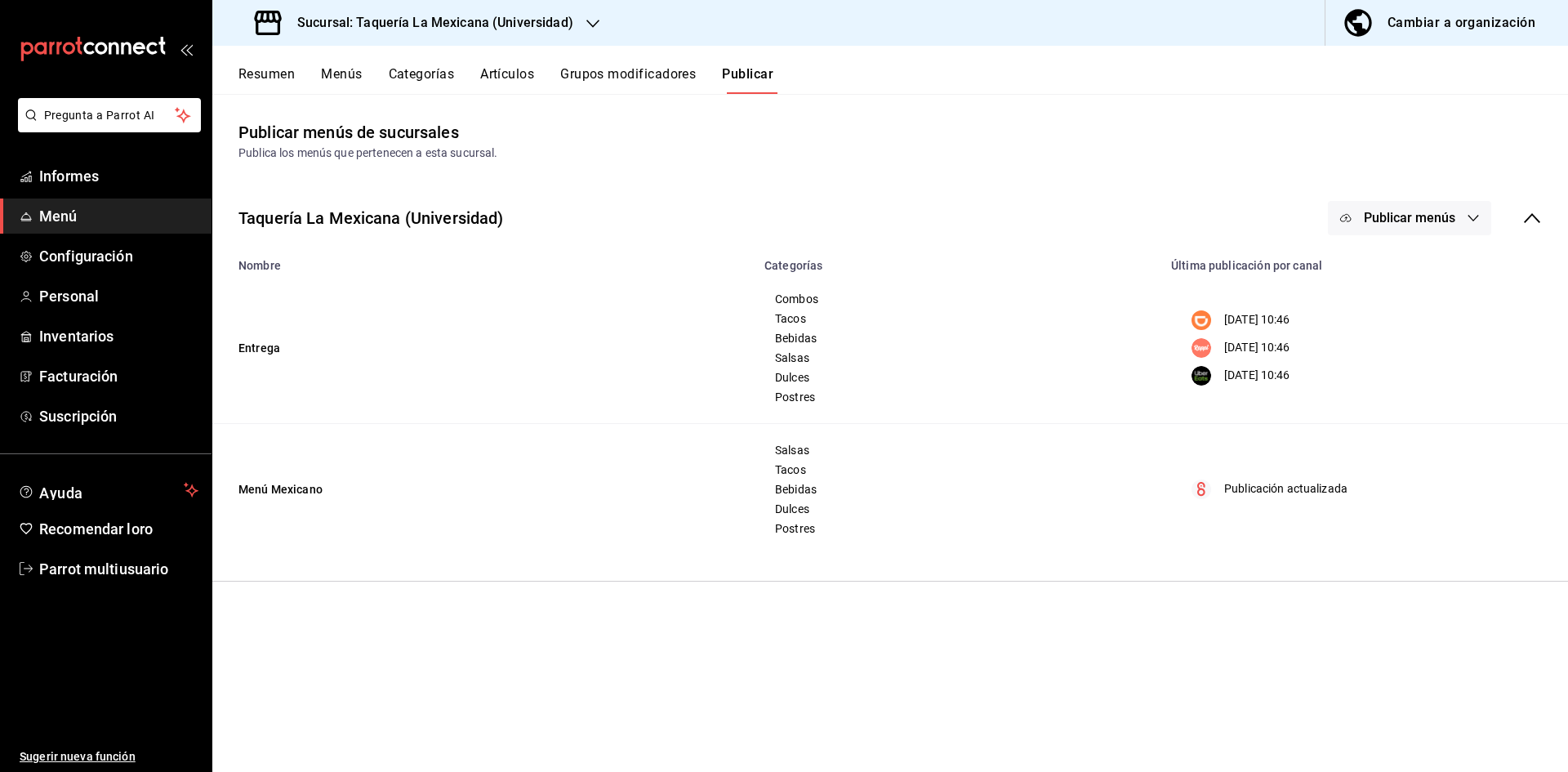
click at [242, 71] on font "Resumen" at bounding box center [266, 74] width 56 height 16
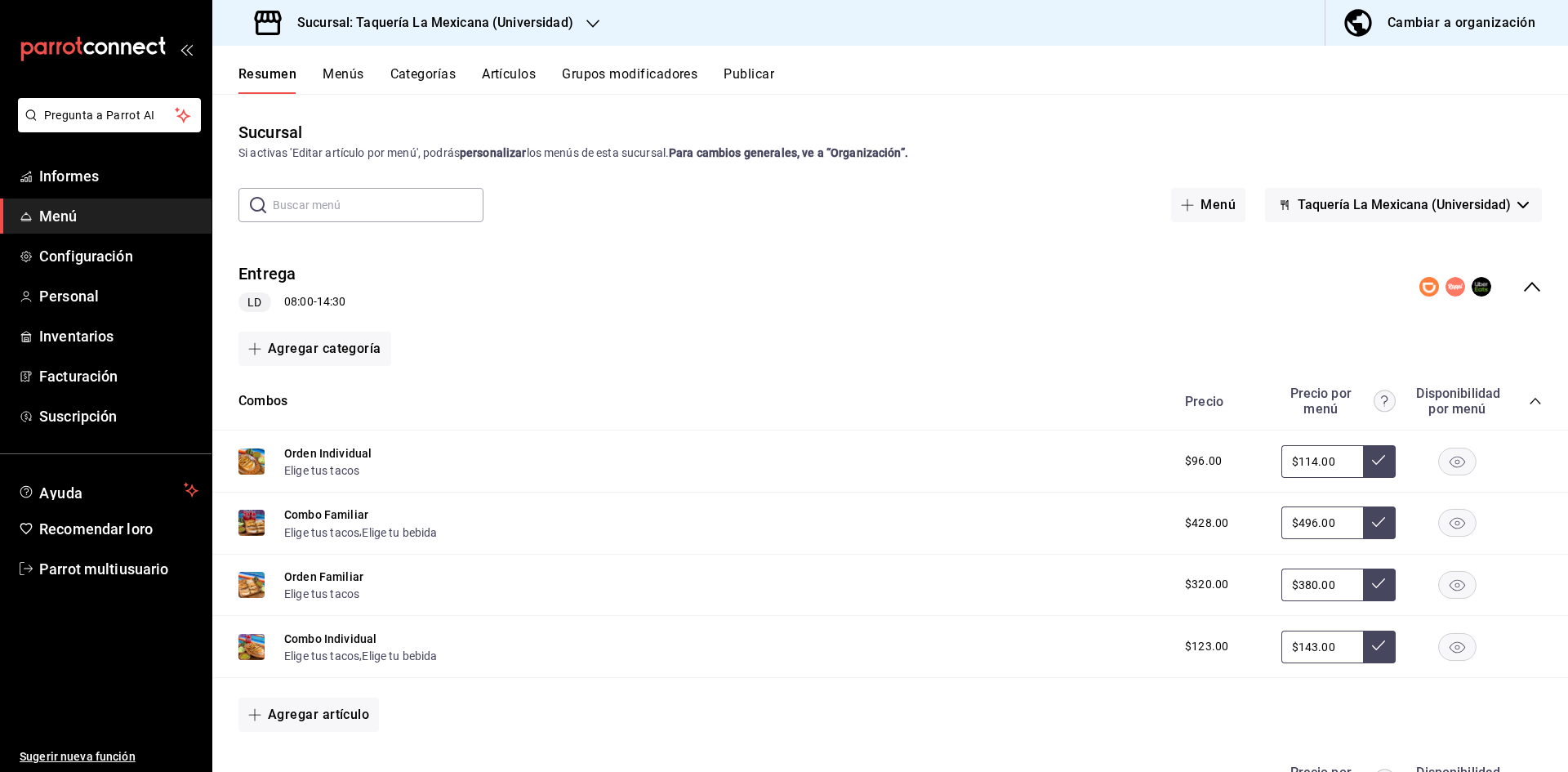
click at [602, 30] on div "Sucursal: Taquería La Mexicana (Universidad)" at bounding box center [416, 23] width 381 height 46
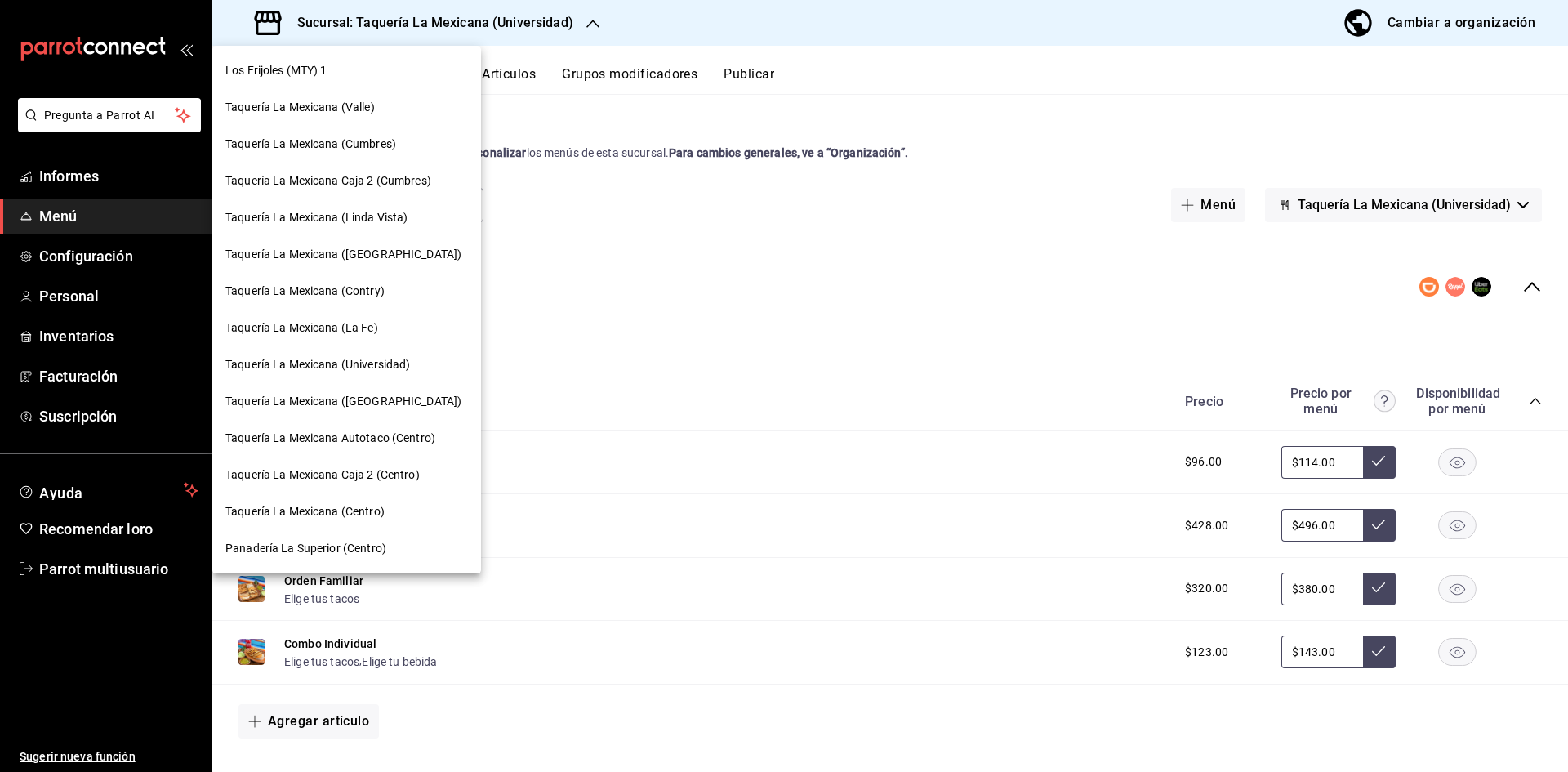
click at [411, 405] on font "Taquería La Mexicana ([GEOGRAPHIC_DATA])" at bounding box center [344, 401] width 237 height 13
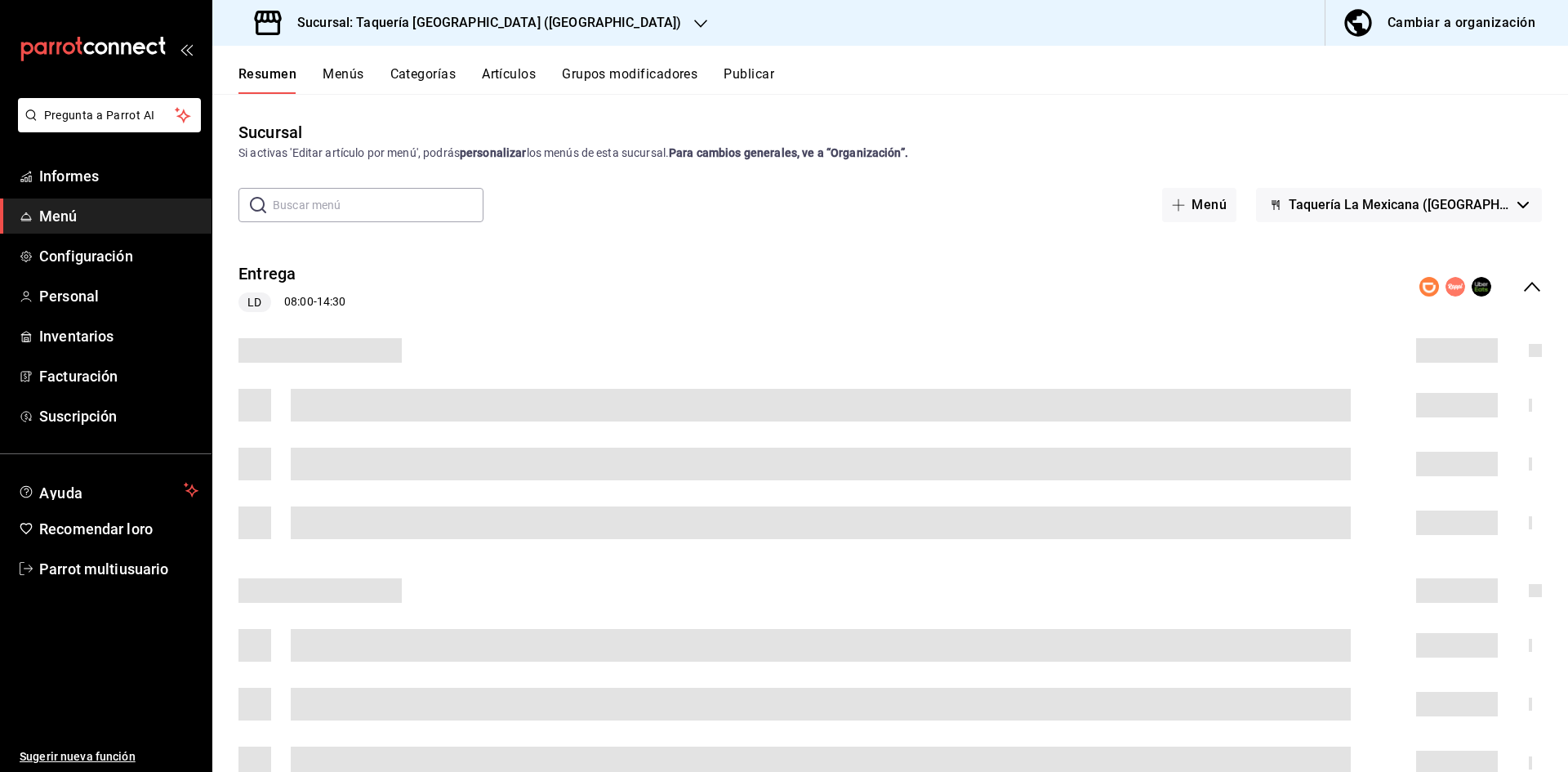
click at [1523, 286] on icon "colapsar-fila-del-menú" at bounding box center [1532, 287] width 19 height 19
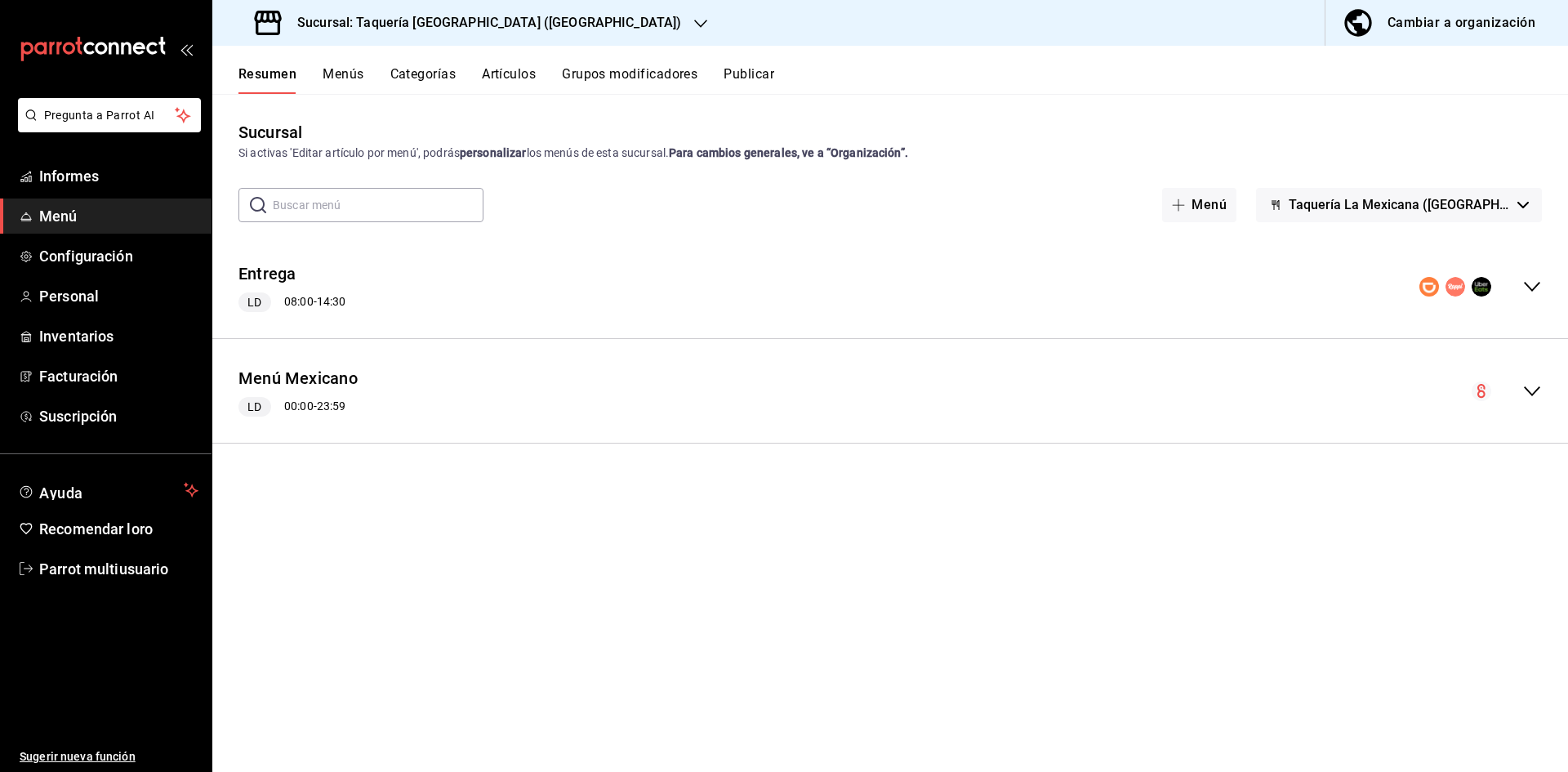
click at [1525, 392] on icon "colapsar-fila-del-menú" at bounding box center [1532, 391] width 19 height 19
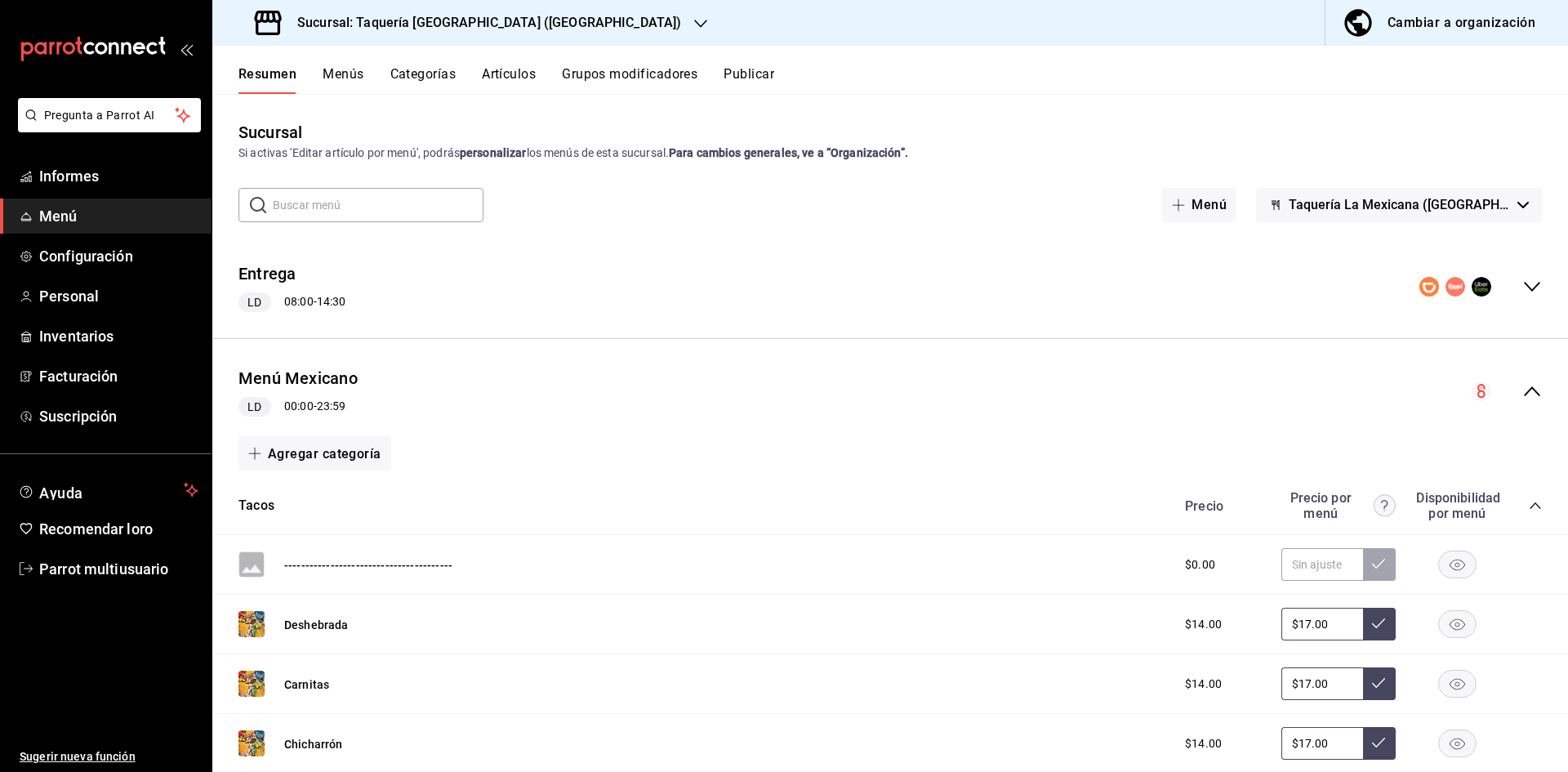
click at [1529, 511] on icon "colapsar-categoría-fila" at bounding box center [1536, 506] width 13 height 13
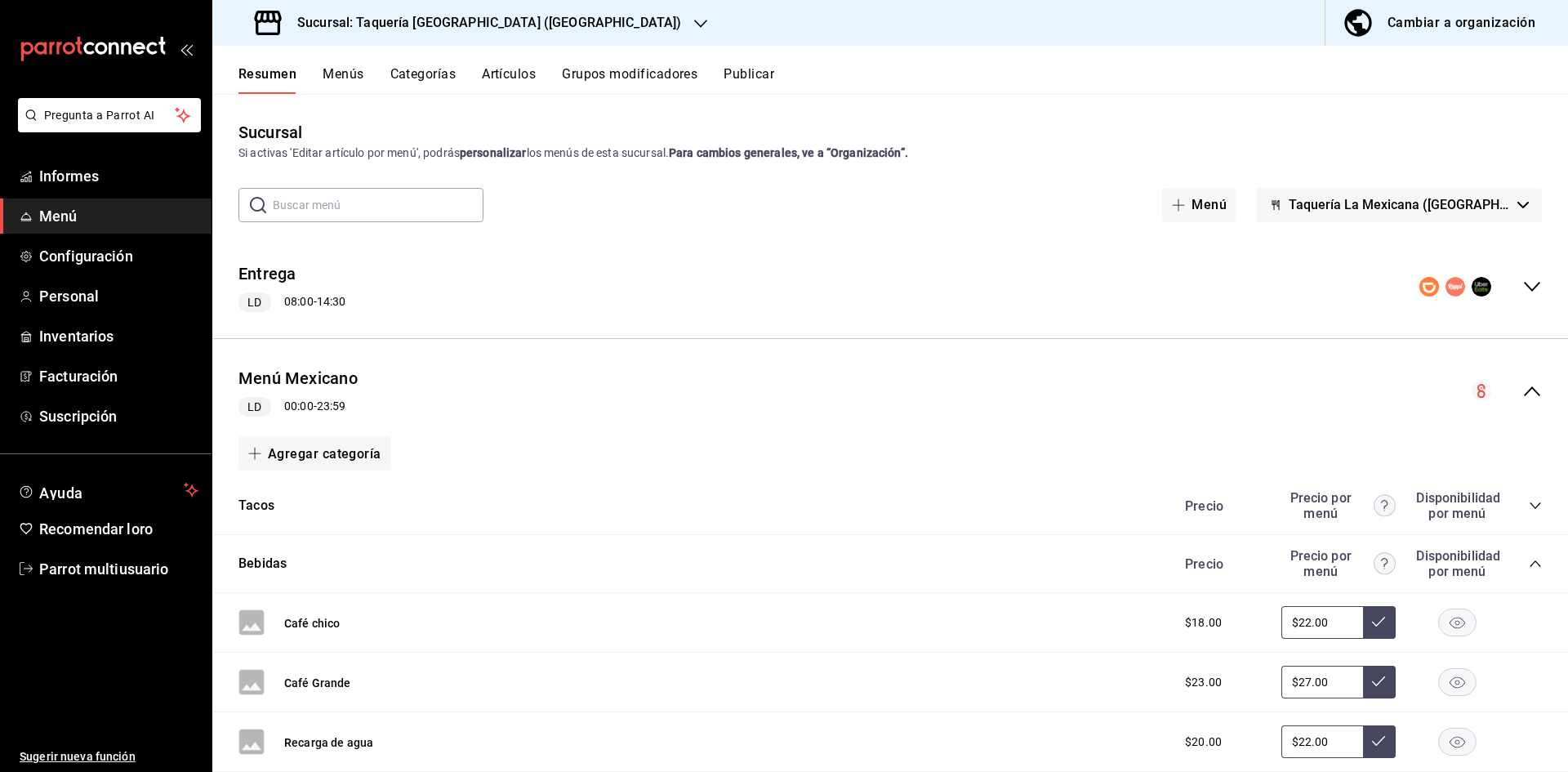
click at [1529, 562] on icon "colapsar-categoría-fila" at bounding box center [1536, 564] width 13 height 13
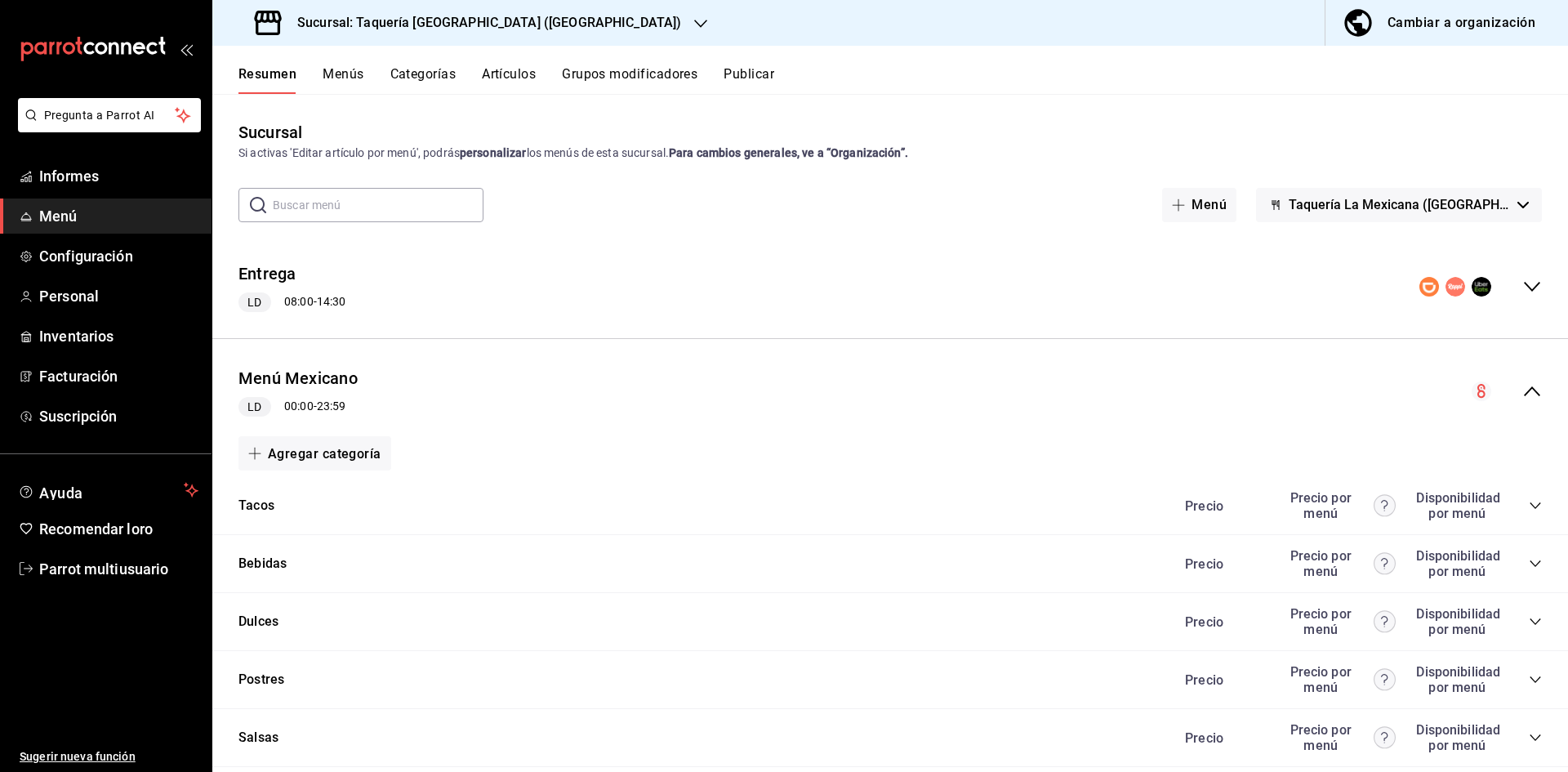
click at [1529, 628] on icon "colapsar-categoría-fila" at bounding box center [1536, 622] width 13 height 13
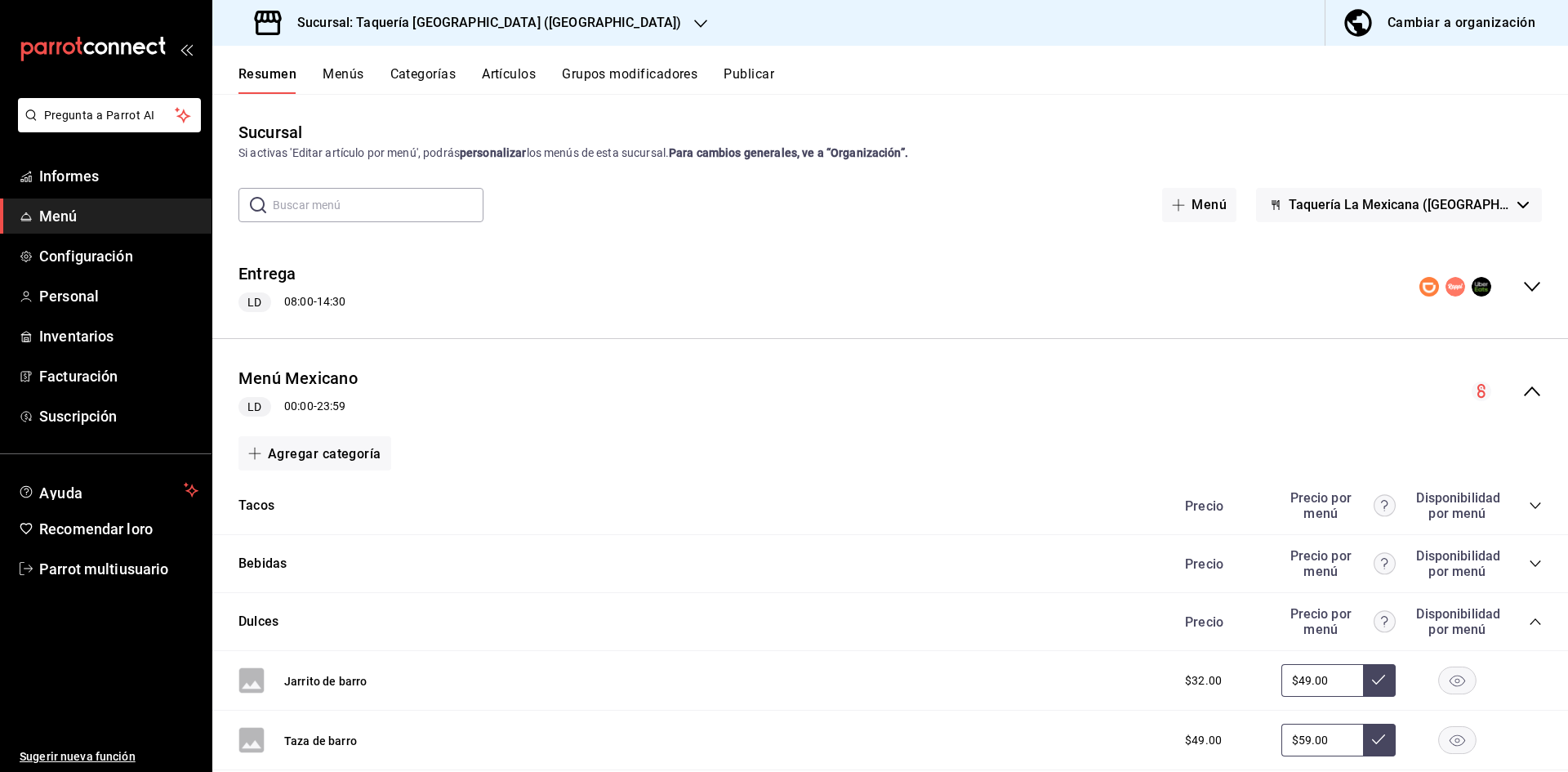
scroll to position [5558, 0]
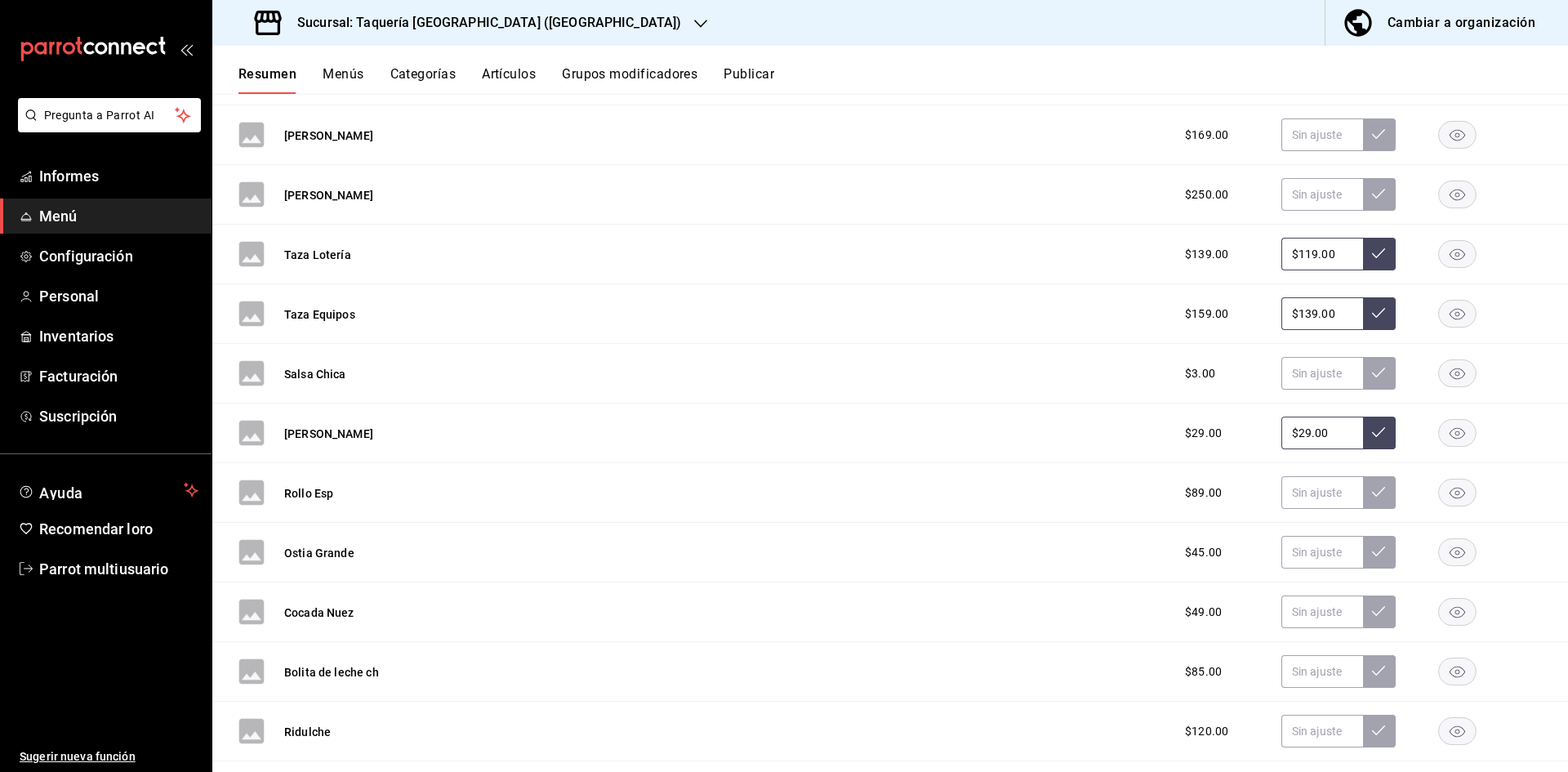
click at [1321, 434] on input "$29.00" at bounding box center [1322, 433] width 81 height 32
type input "$2.00"
type input "$29.00"
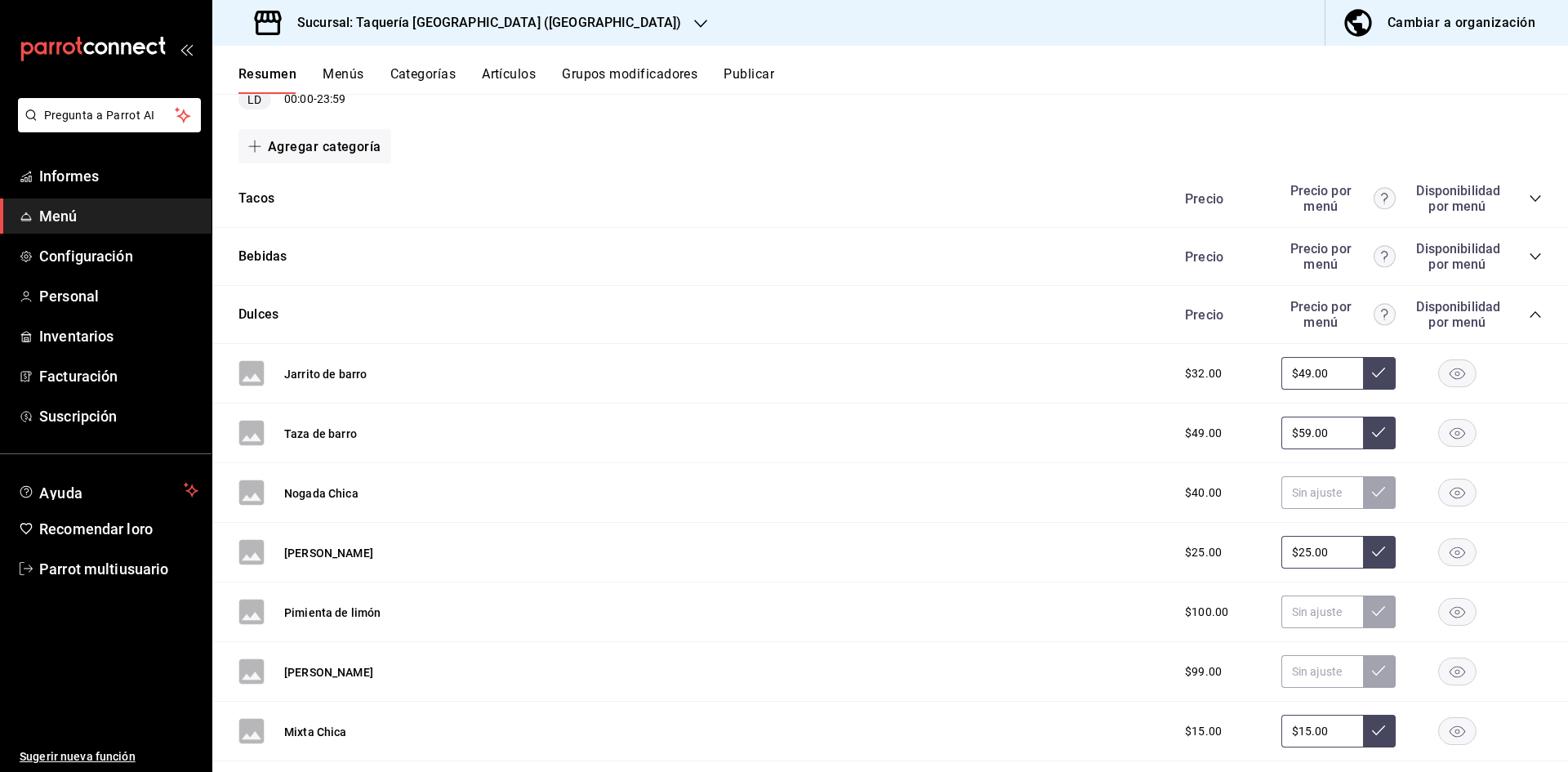
scroll to position [6752, 0]
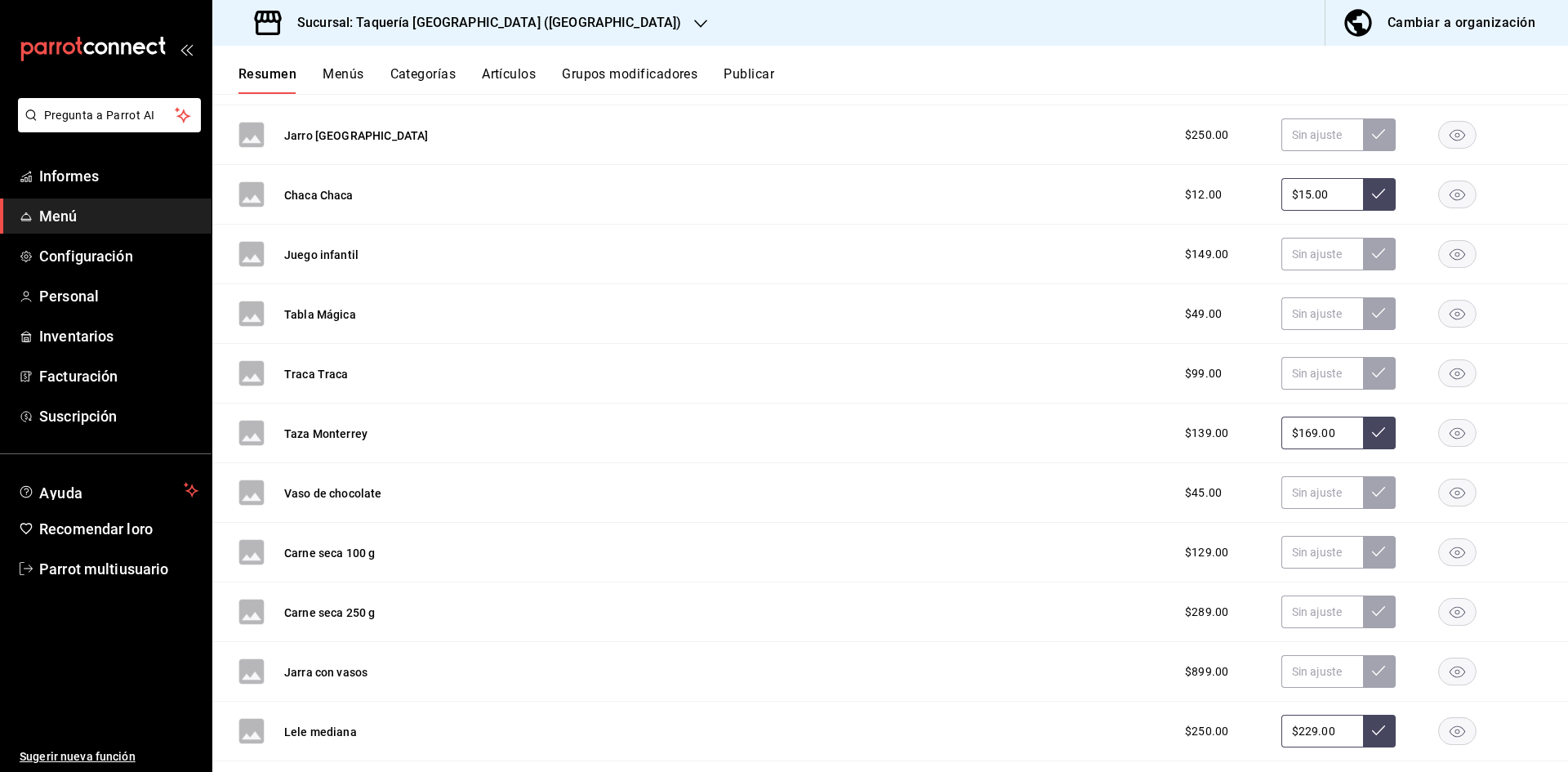
click at [1328, 442] on input "$169.00" at bounding box center [1322, 433] width 81 height 32
type input "$1.00"
click at [1364, 430] on button at bounding box center [1380, 433] width 32 height 32
click at [744, 78] on font "Publicar" at bounding box center [748, 74] width 51 height 16
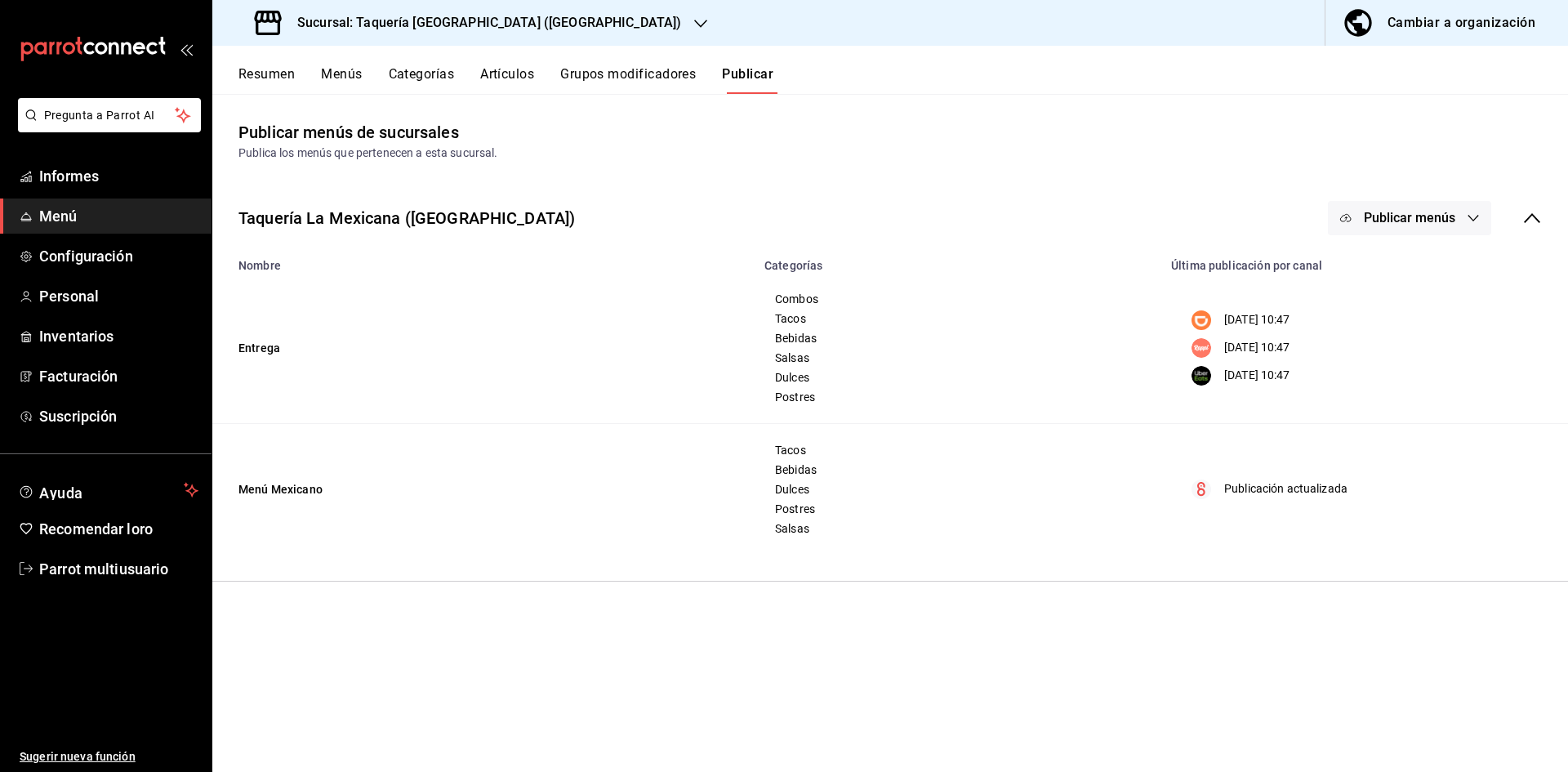
click at [1380, 234] on button "Publicar menús" at bounding box center [1410, 217] width 164 height 34
click at [1369, 422] on li "Punto de venta" at bounding box center [1411, 409] width 151 height 46
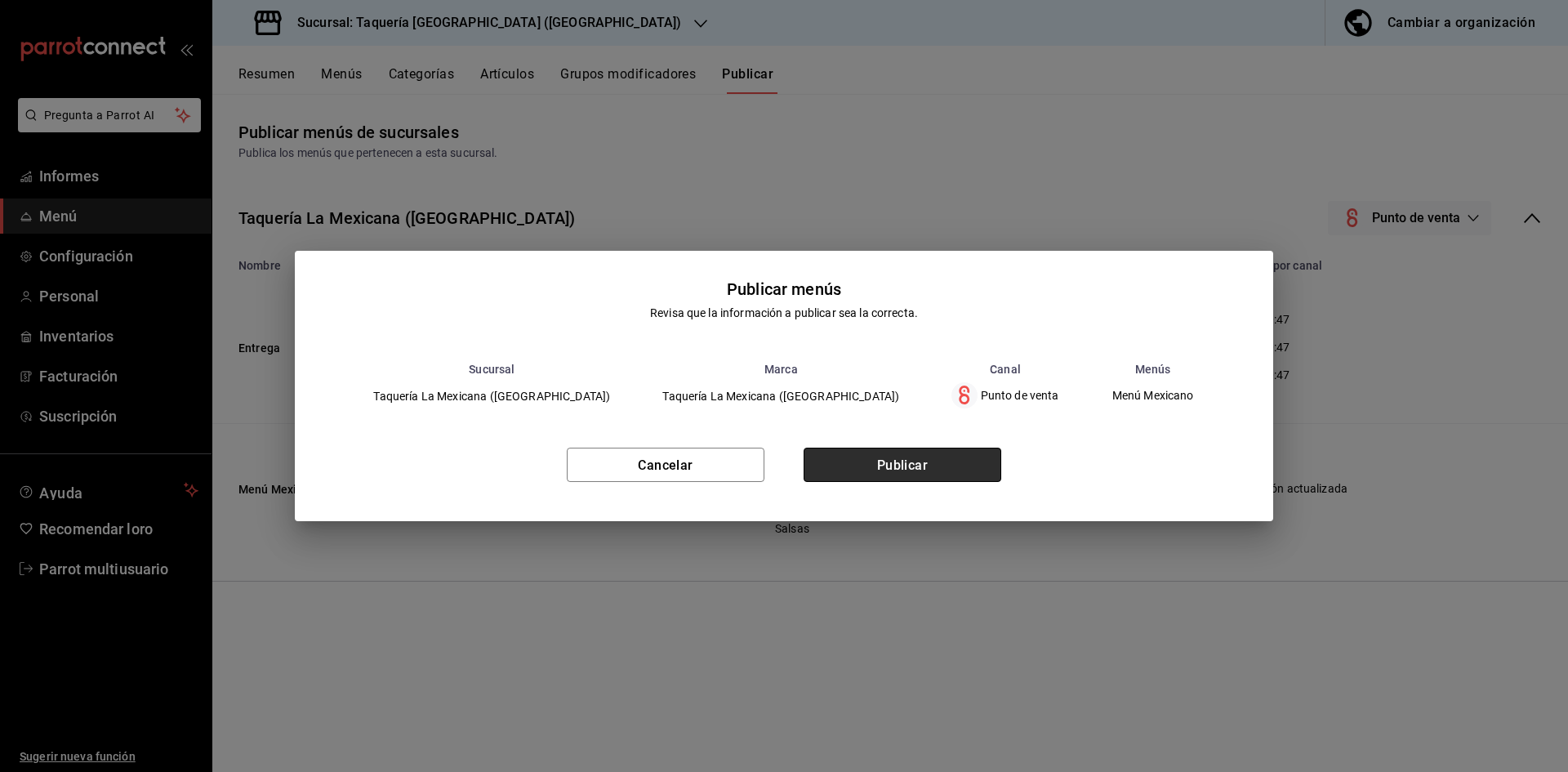
click at [950, 474] on button "Publicar" at bounding box center [903, 464] width 198 height 34
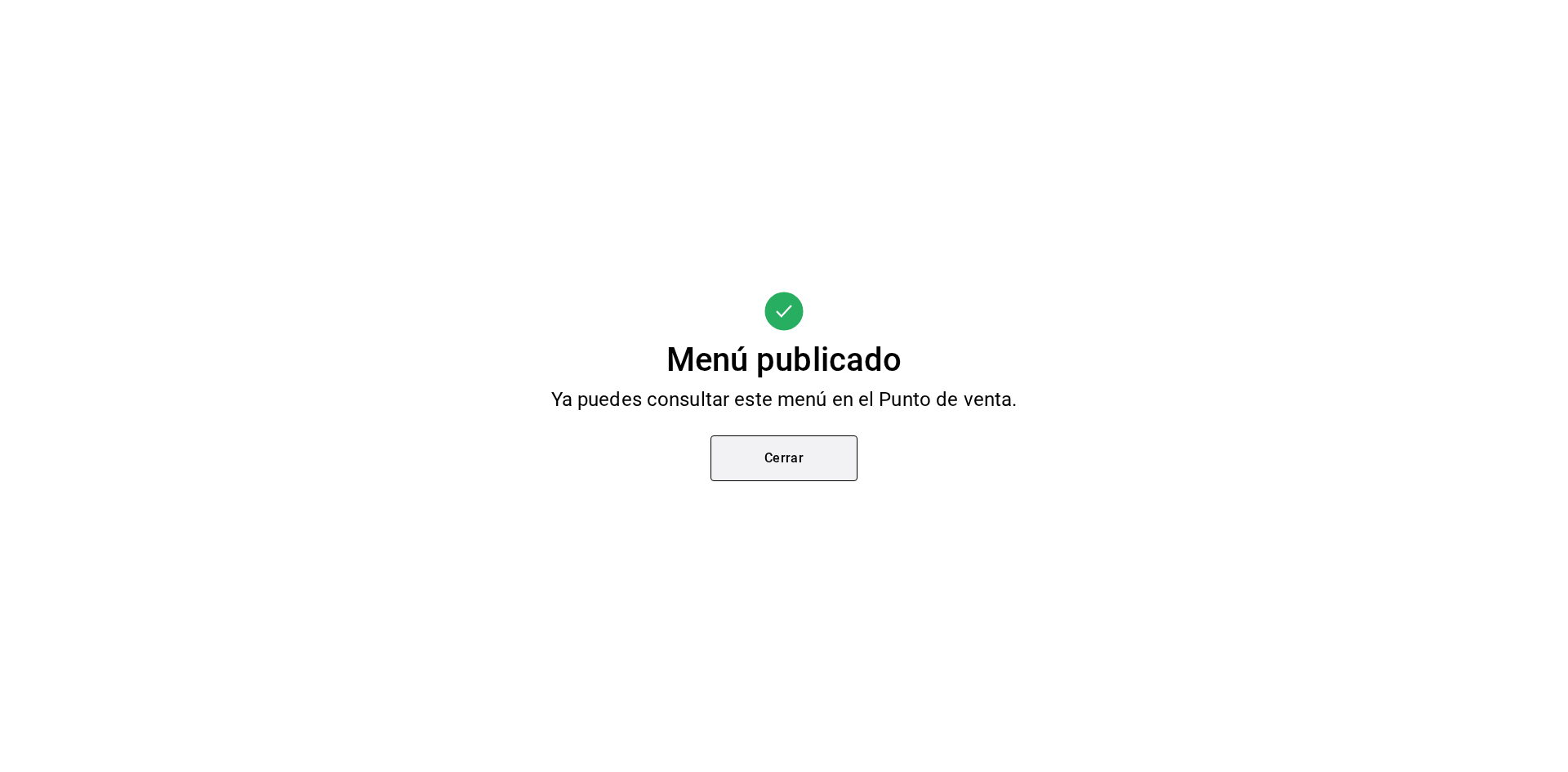
click at [782, 447] on button "Cerrar" at bounding box center [784, 459] width 147 height 46
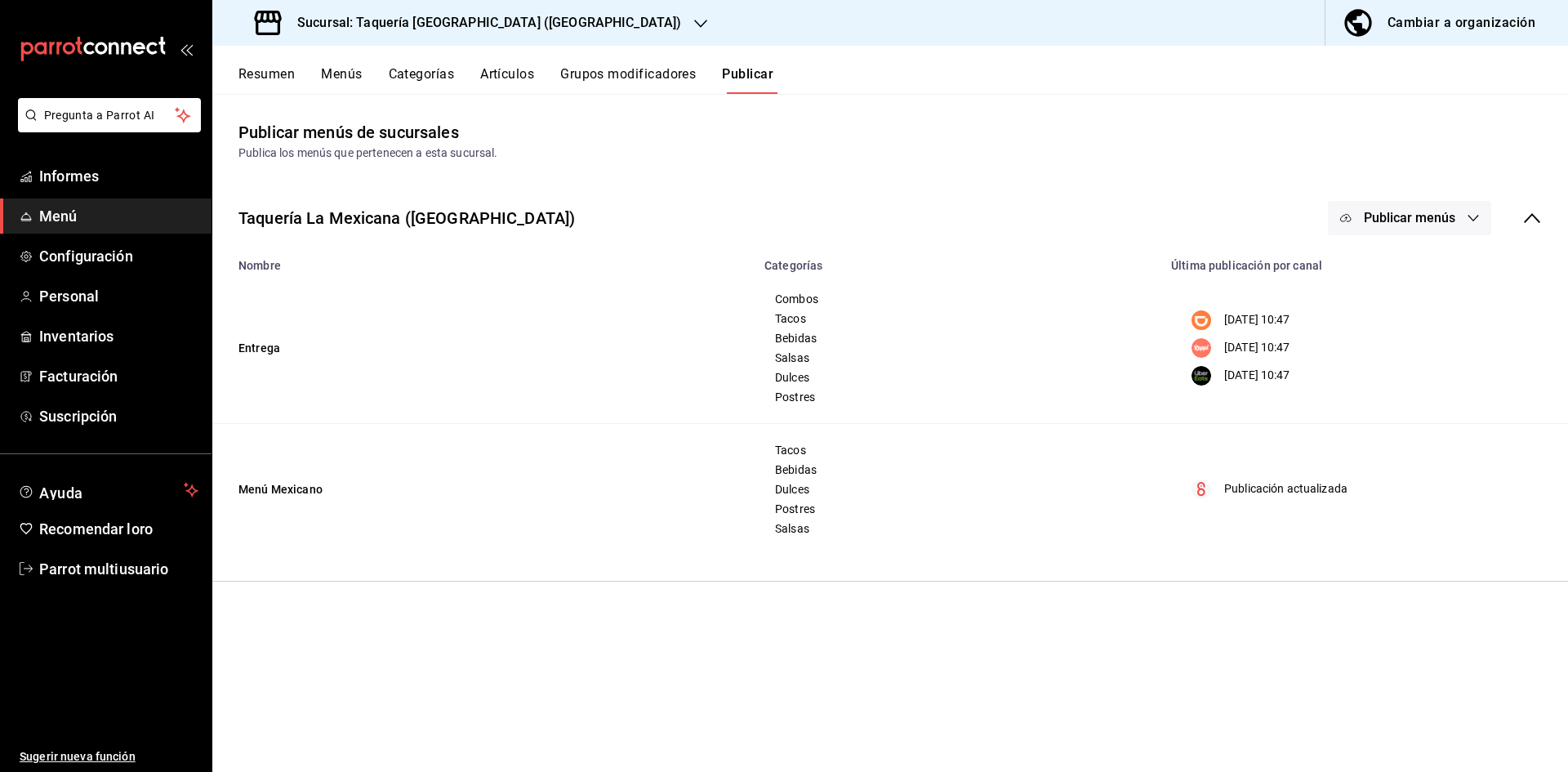
click at [289, 73] on font "Resumen" at bounding box center [266, 74] width 56 height 16
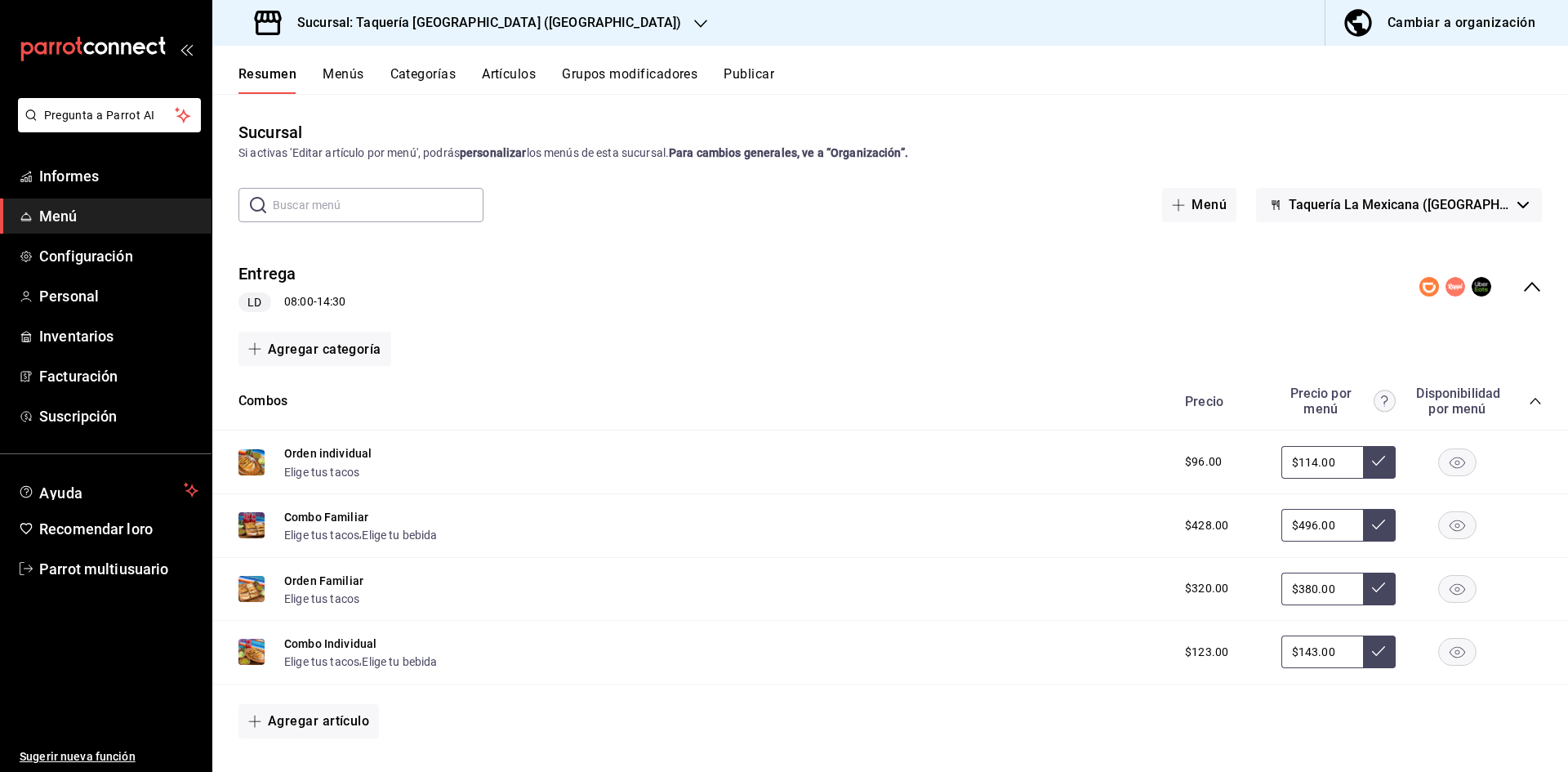
click at [1523, 283] on icon "colapsar-fila-del-menú" at bounding box center [1532, 287] width 19 height 19
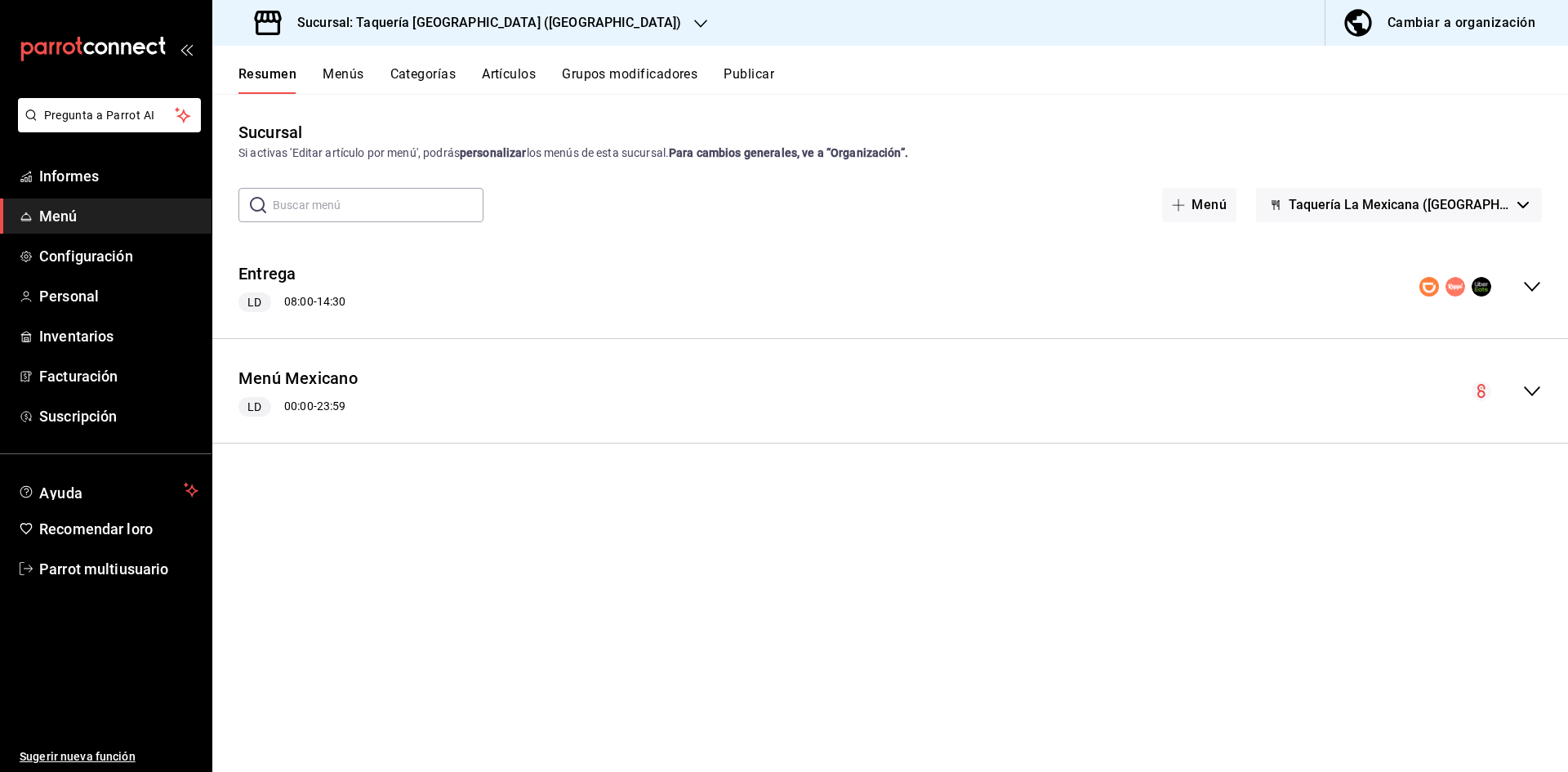
click at [1530, 393] on icon "colapsar-fila-del-menú" at bounding box center [1533, 391] width 17 height 10
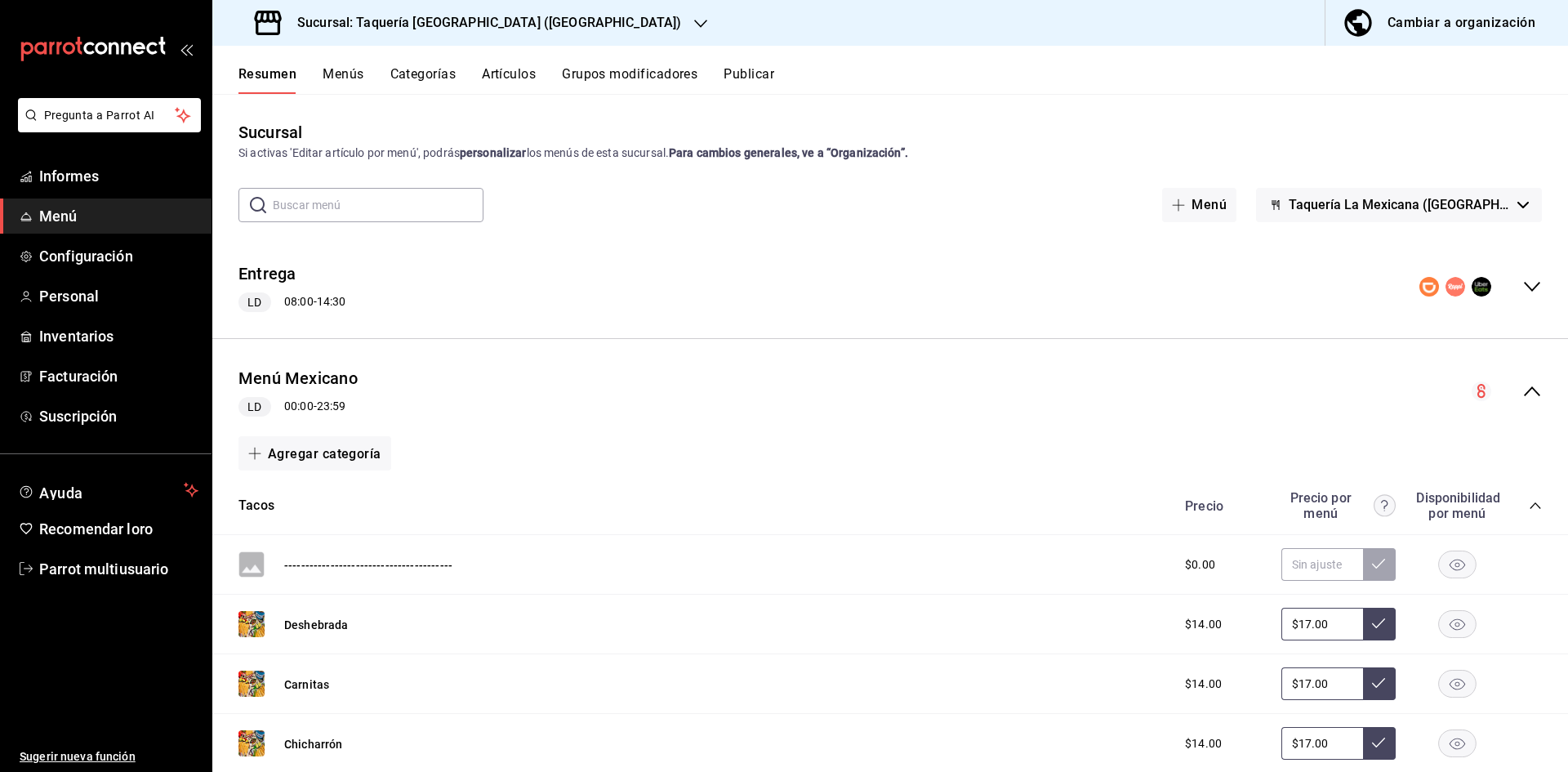
click at [1529, 500] on icon "colapsar-categoría-fila" at bounding box center [1536, 506] width 13 height 13
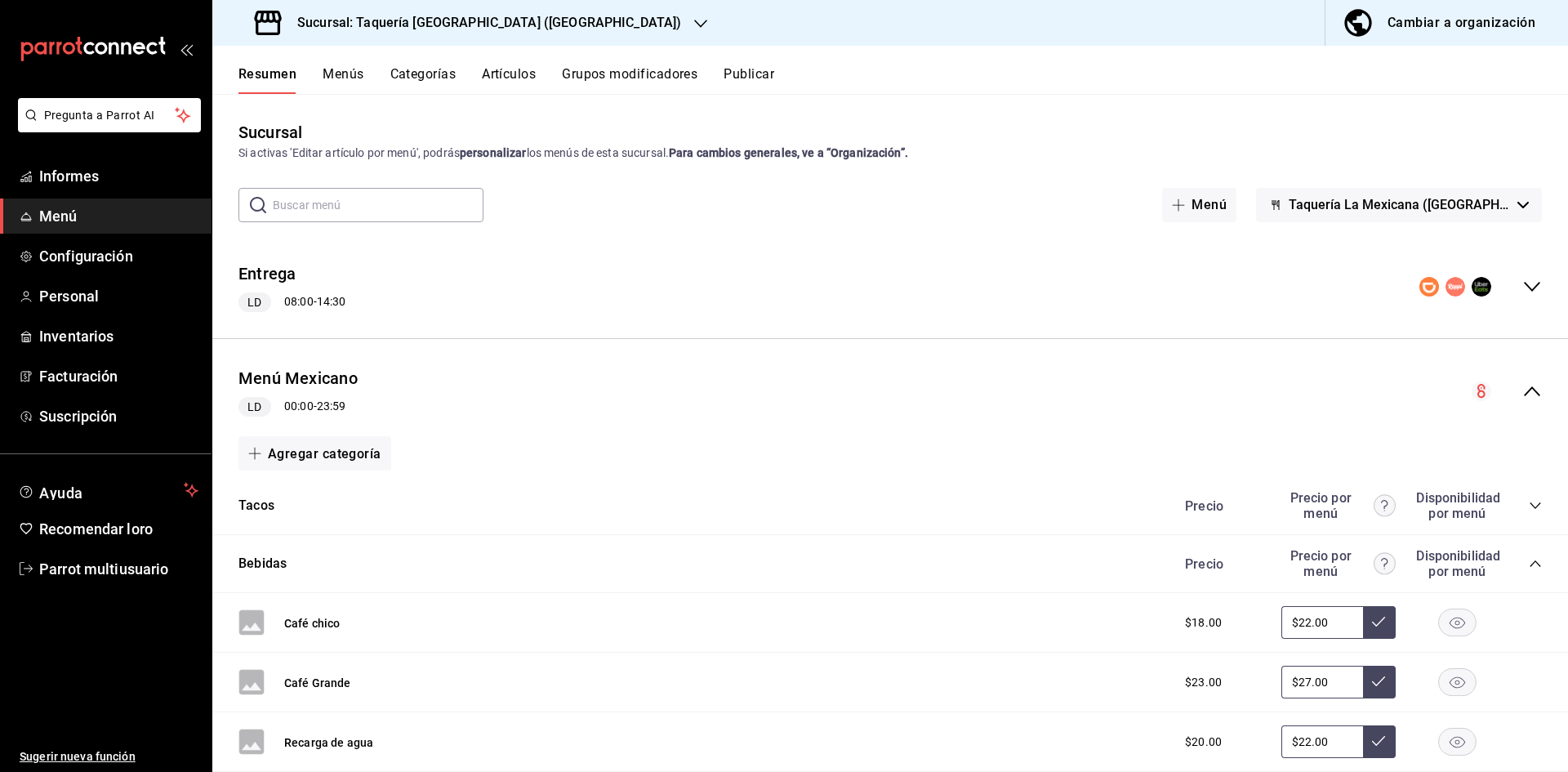
click at [1529, 565] on icon "colapsar-categoría-fila" at bounding box center [1536, 564] width 13 height 13
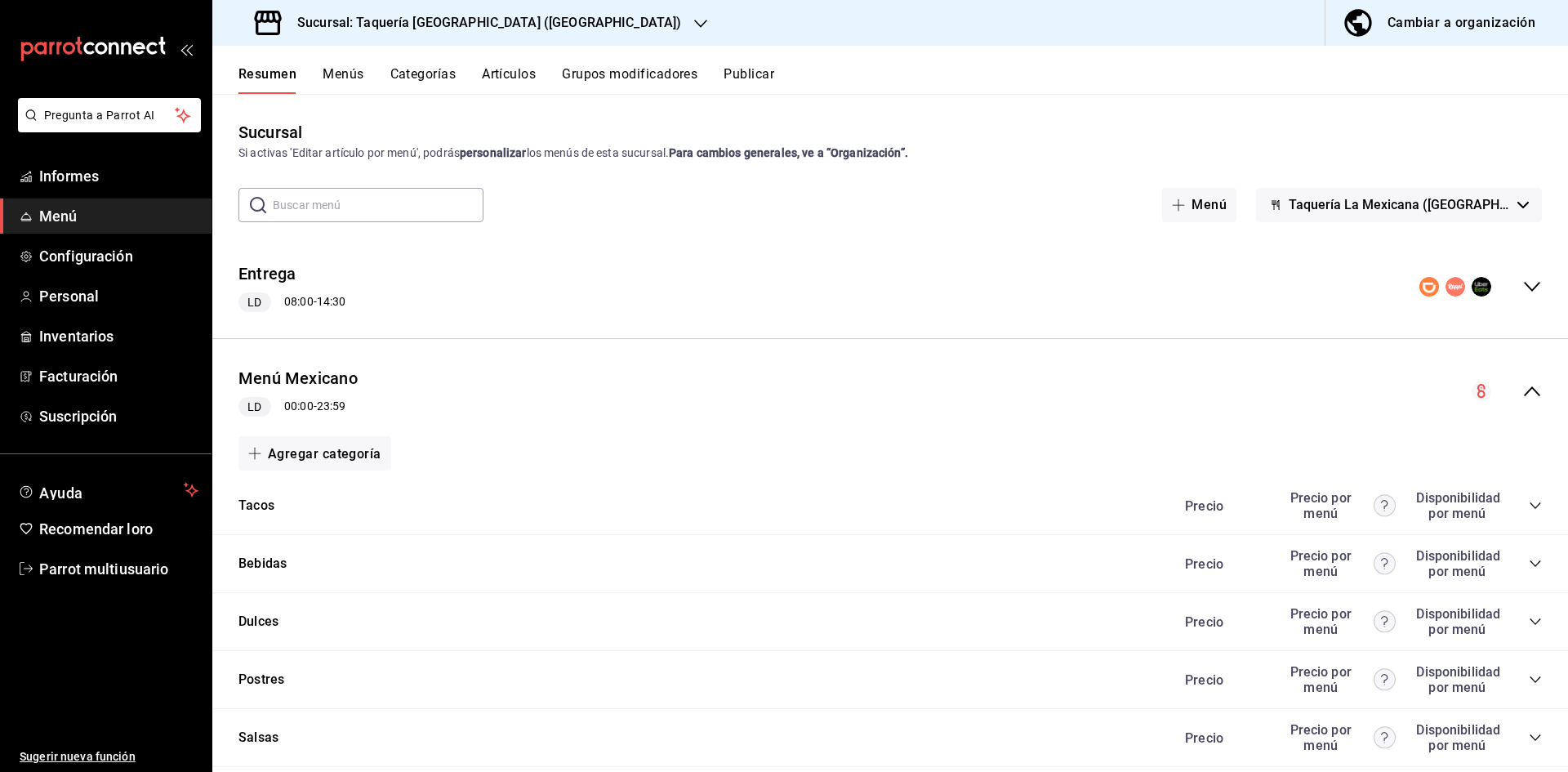
click at [1529, 619] on icon "colapsar-categoría-fila" at bounding box center [1536, 622] width 13 height 13
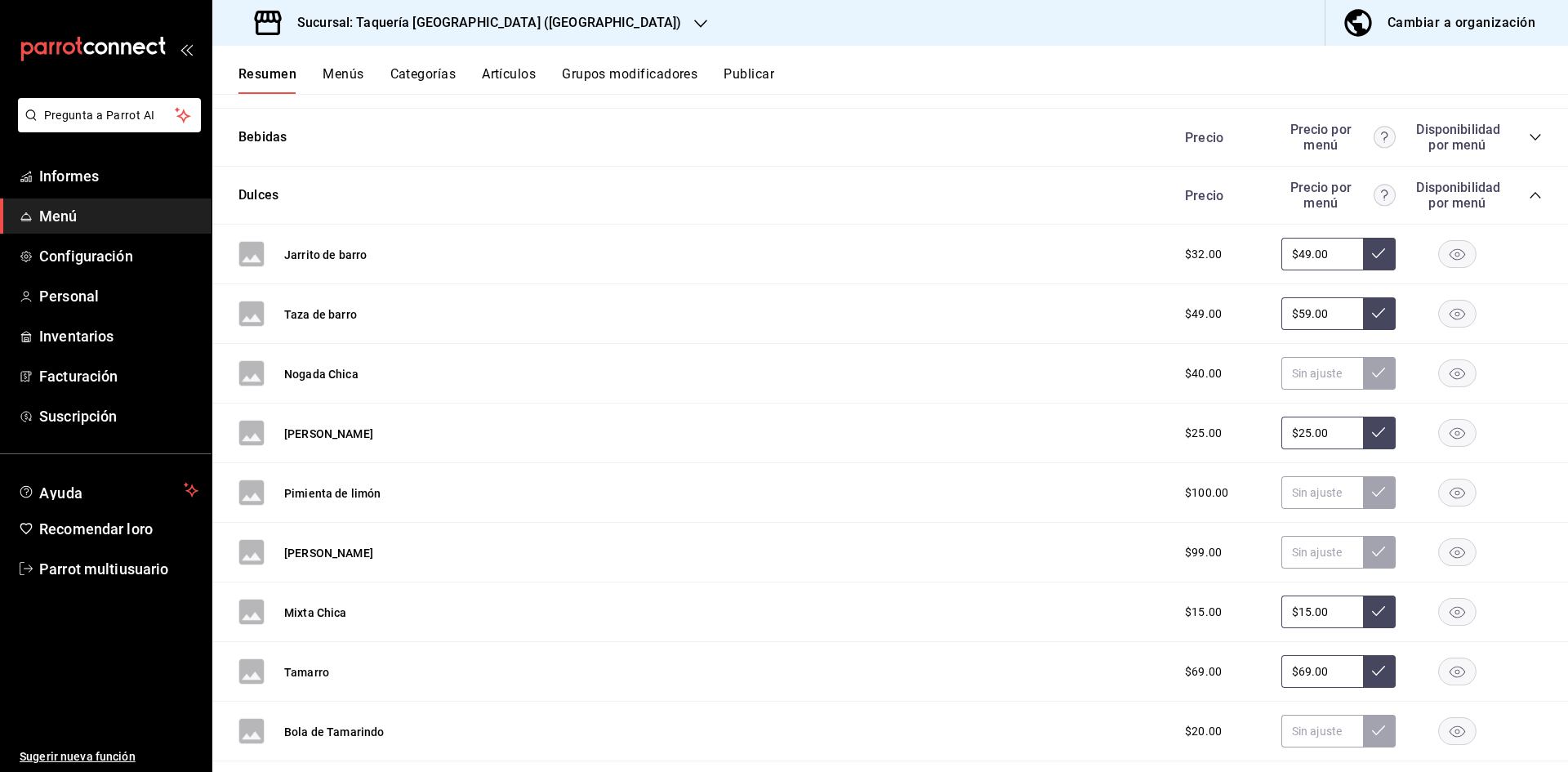
scroll to position [5558, 0]
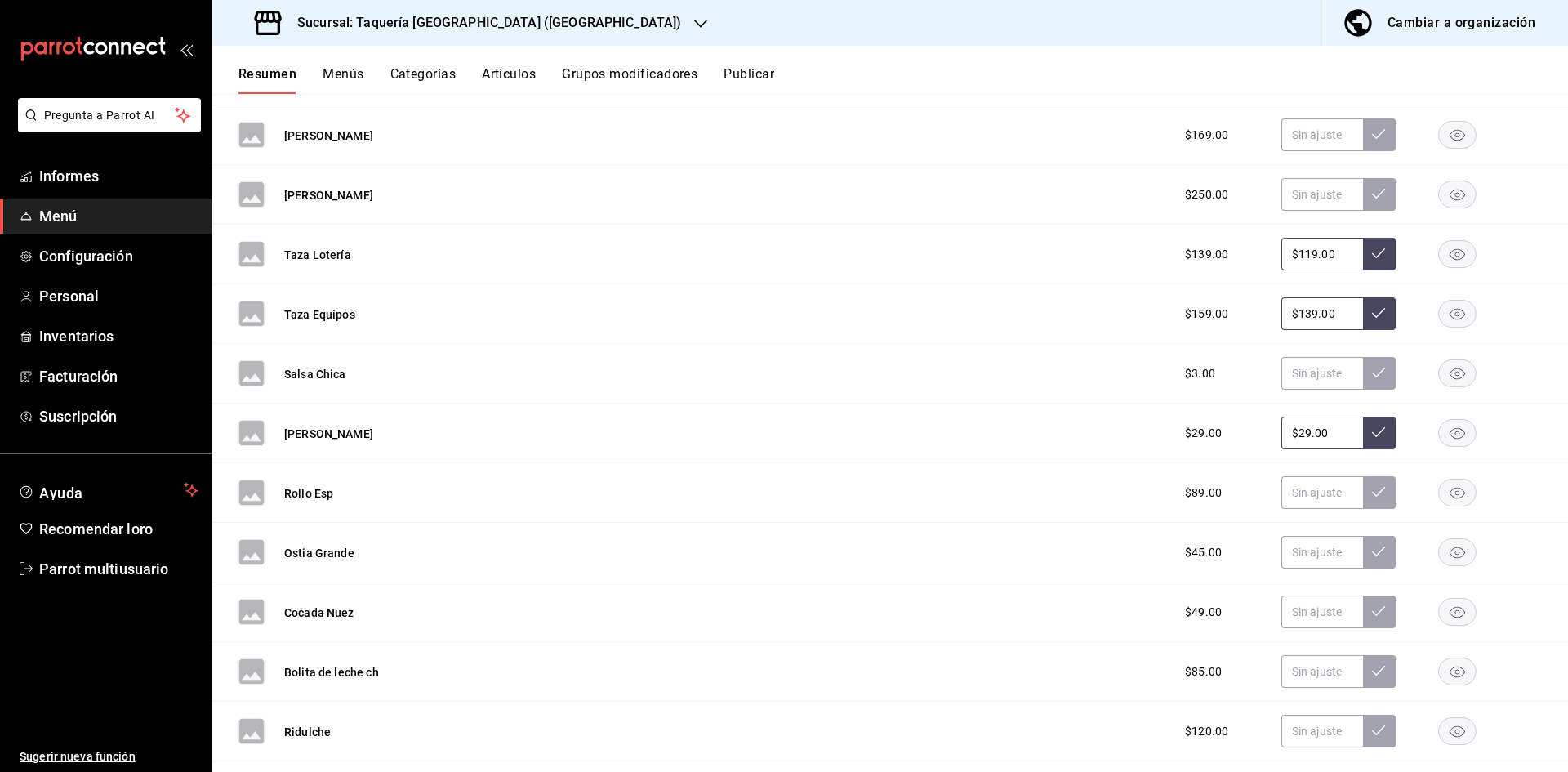
click at [1340, 429] on input "$29.00" at bounding box center [1322, 433] width 81 height 32
type input "$2.00"
click at [1379, 439] on button at bounding box center [1380, 433] width 32 height 32
click at [736, 70] on font "Publicar" at bounding box center [748, 74] width 51 height 16
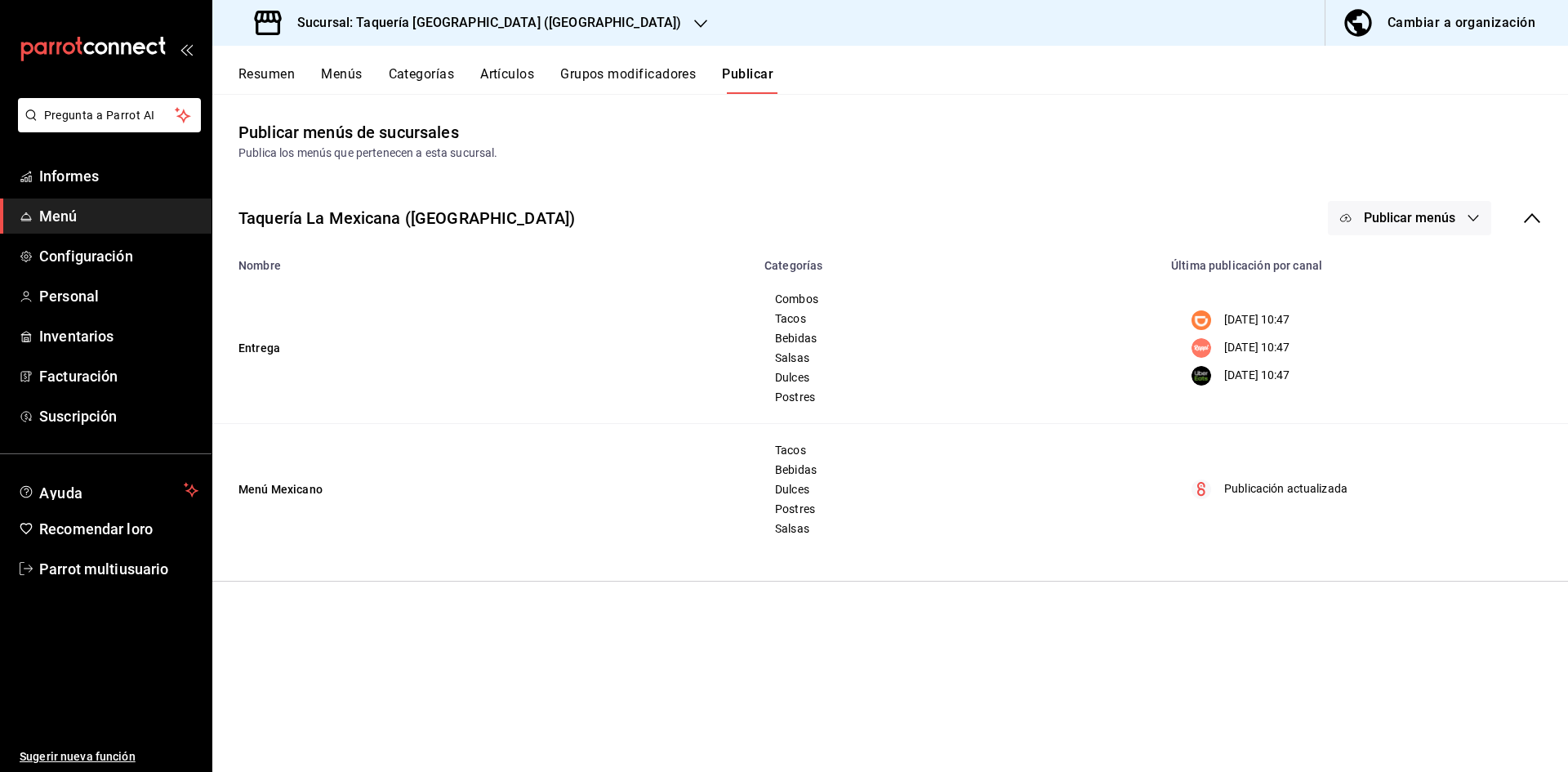
click at [1431, 218] on font "Publicar menús" at bounding box center [1409, 217] width 91 height 16
click at [1392, 412] on div at bounding box center [1372, 409] width 46 height 26
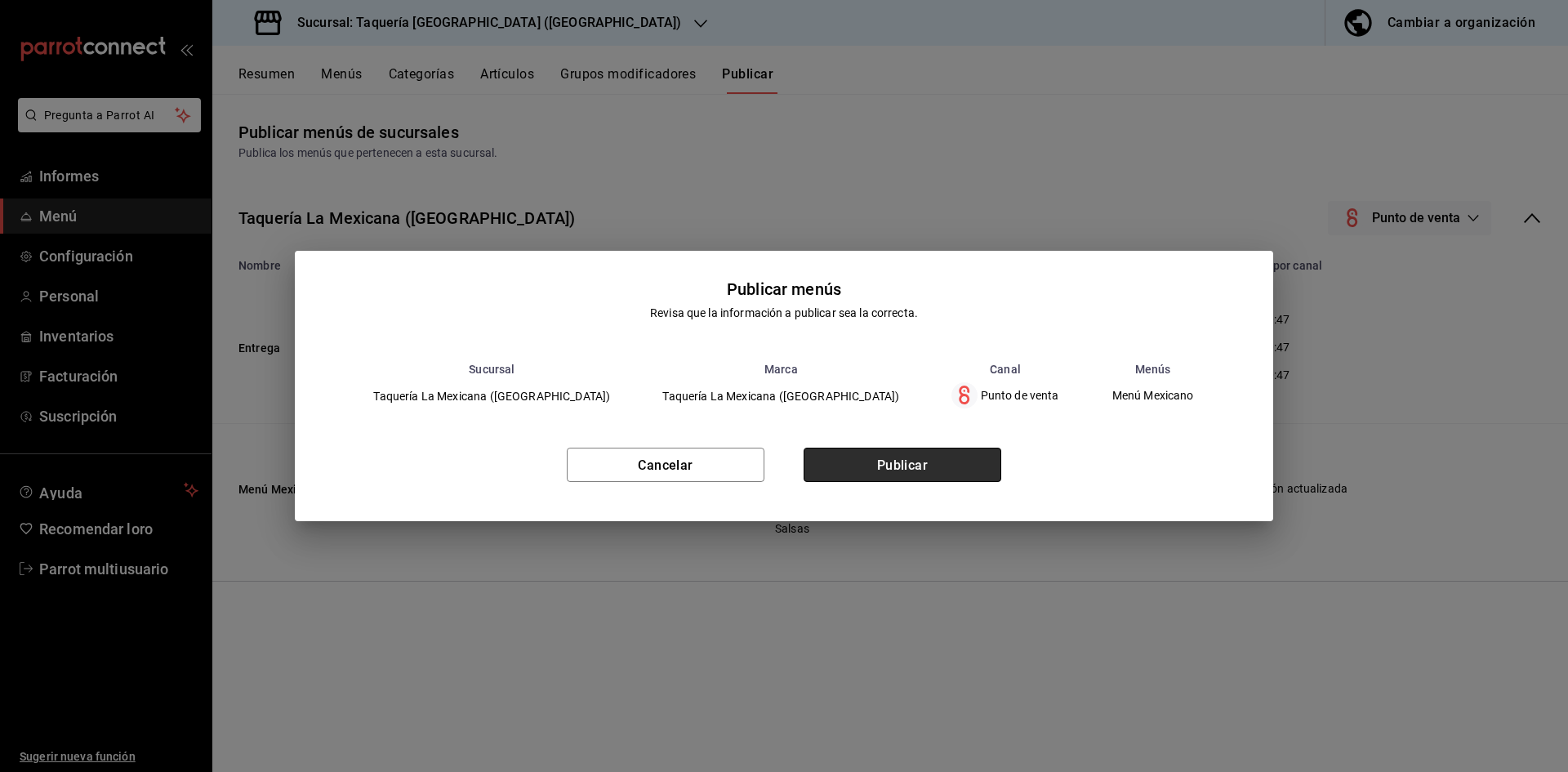
click at [975, 467] on button "Publicar" at bounding box center [903, 464] width 198 height 34
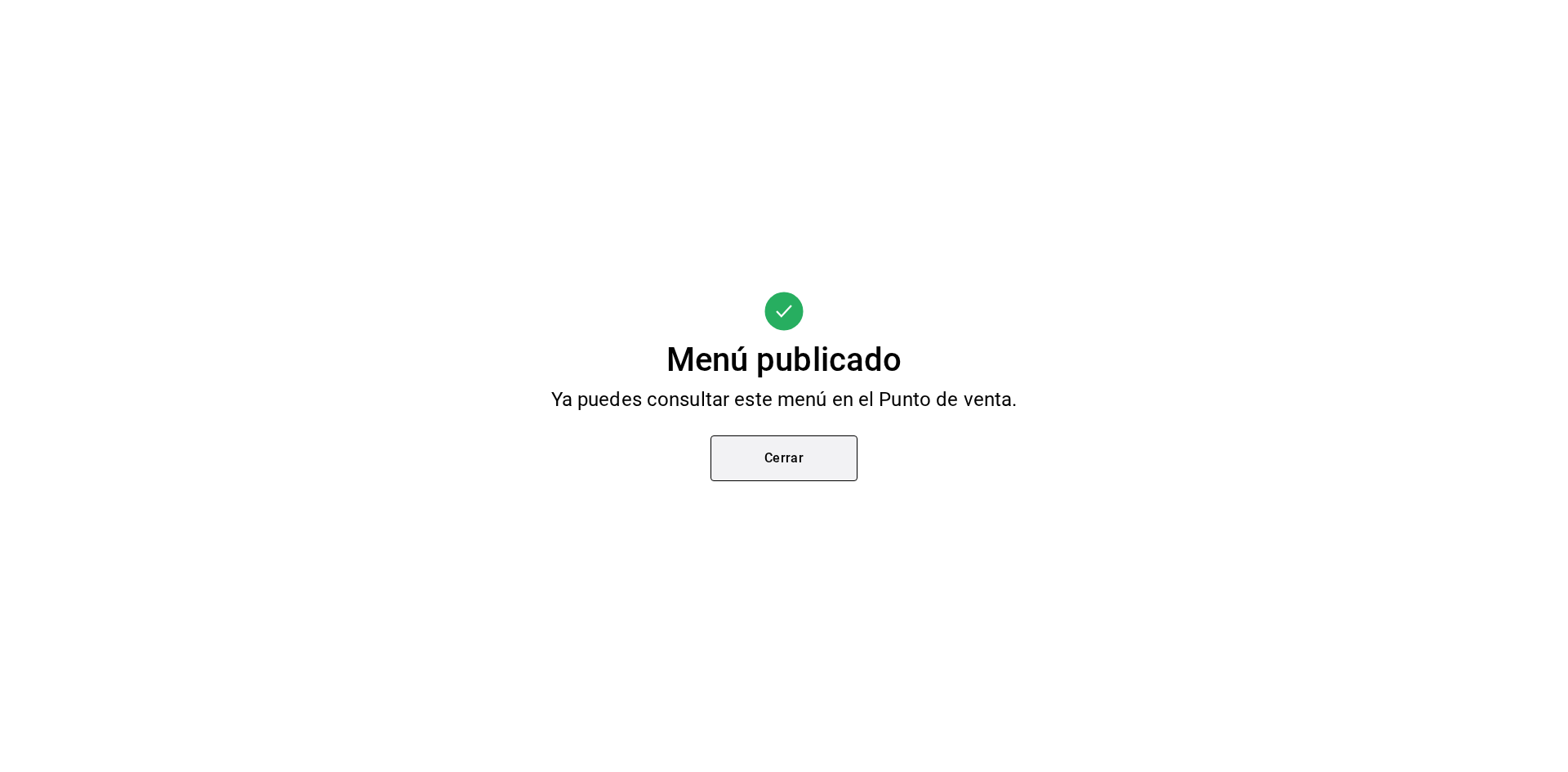
click at [818, 465] on button "Cerrar" at bounding box center [784, 459] width 147 height 46
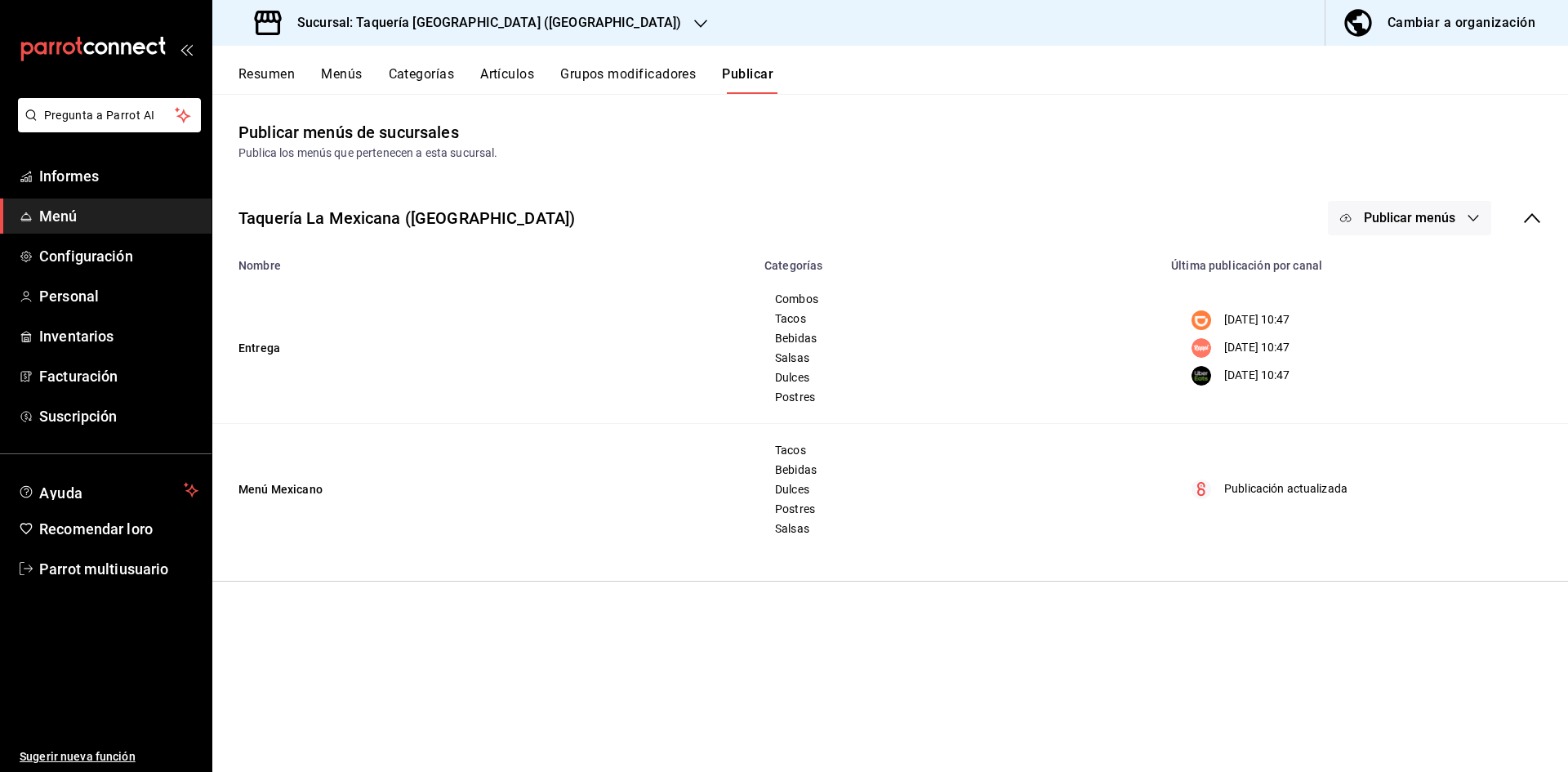
click at [526, 18] on font "Sucursal: Taquería La Mexicana (Chapultepec)" at bounding box center [490, 22] width 384 height 16
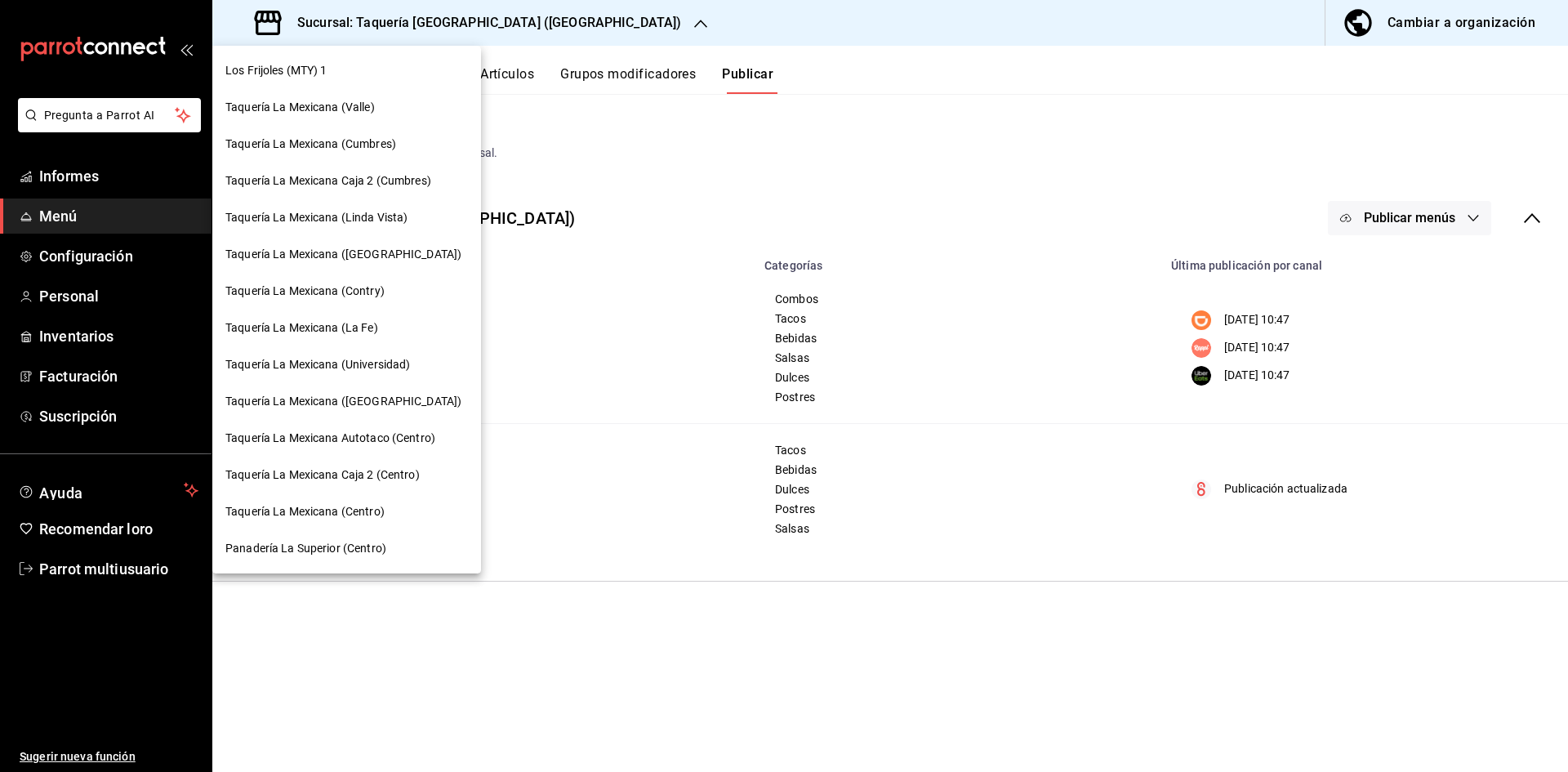
click at [433, 434] on font "Taquería La Mexicana Autotaco (Centro)" at bounding box center [330, 438] width 210 height 13
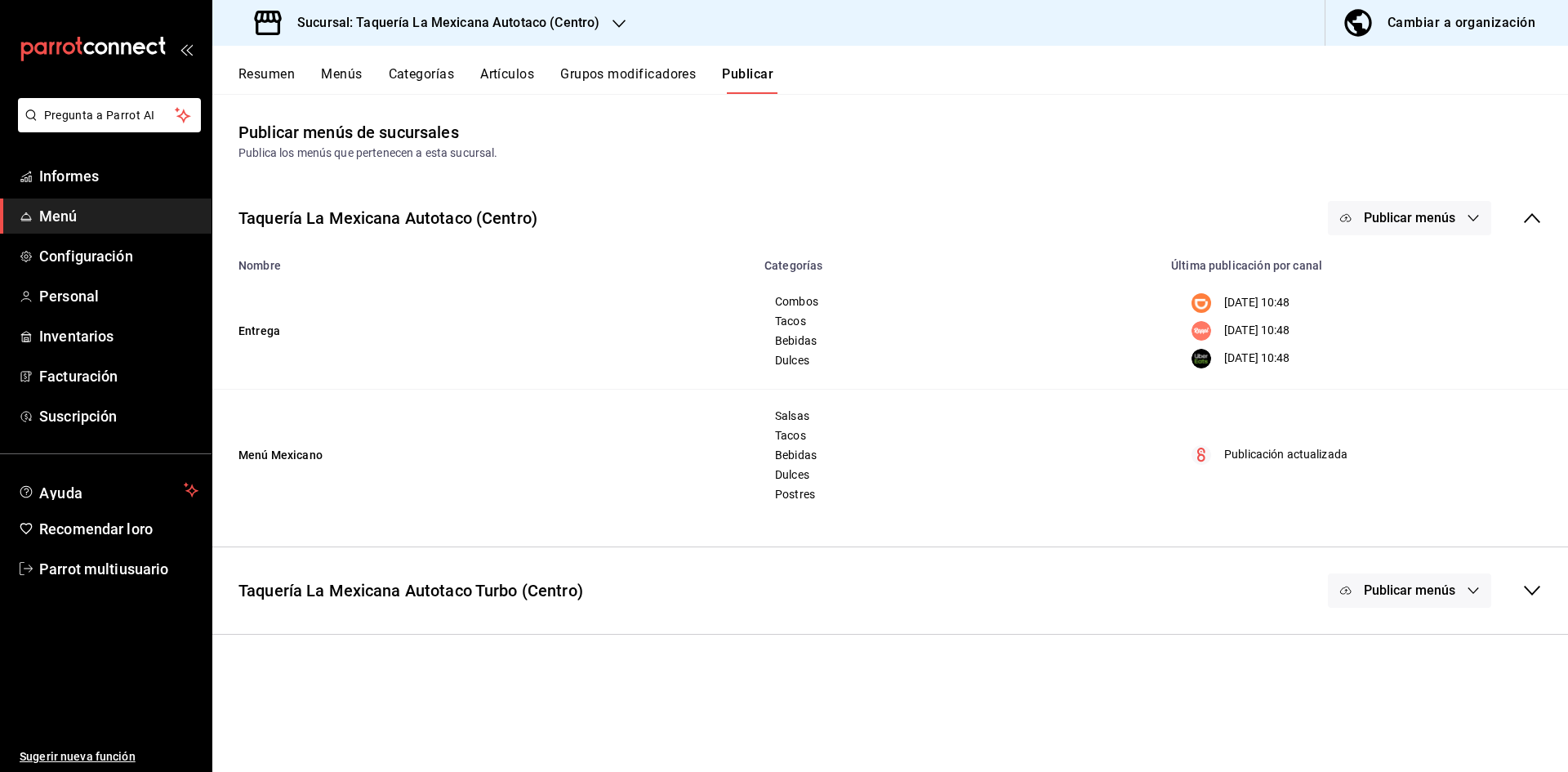
click at [257, 68] on font "Resumen" at bounding box center [266, 74] width 56 height 16
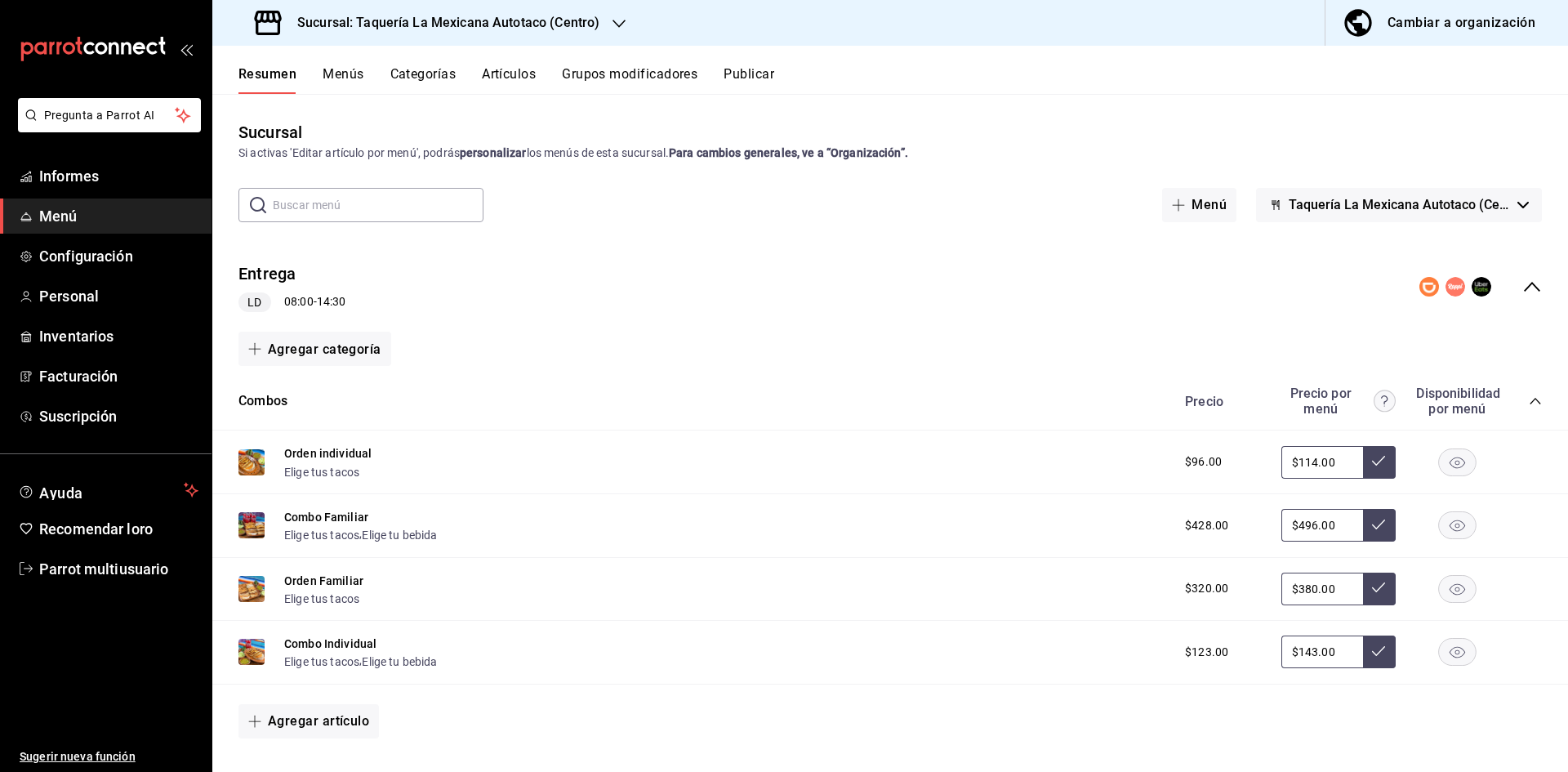
click at [1530, 283] on div "Entrega LD 08:00 - 14:30" at bounding box center [891, 288] width 1356 height 78
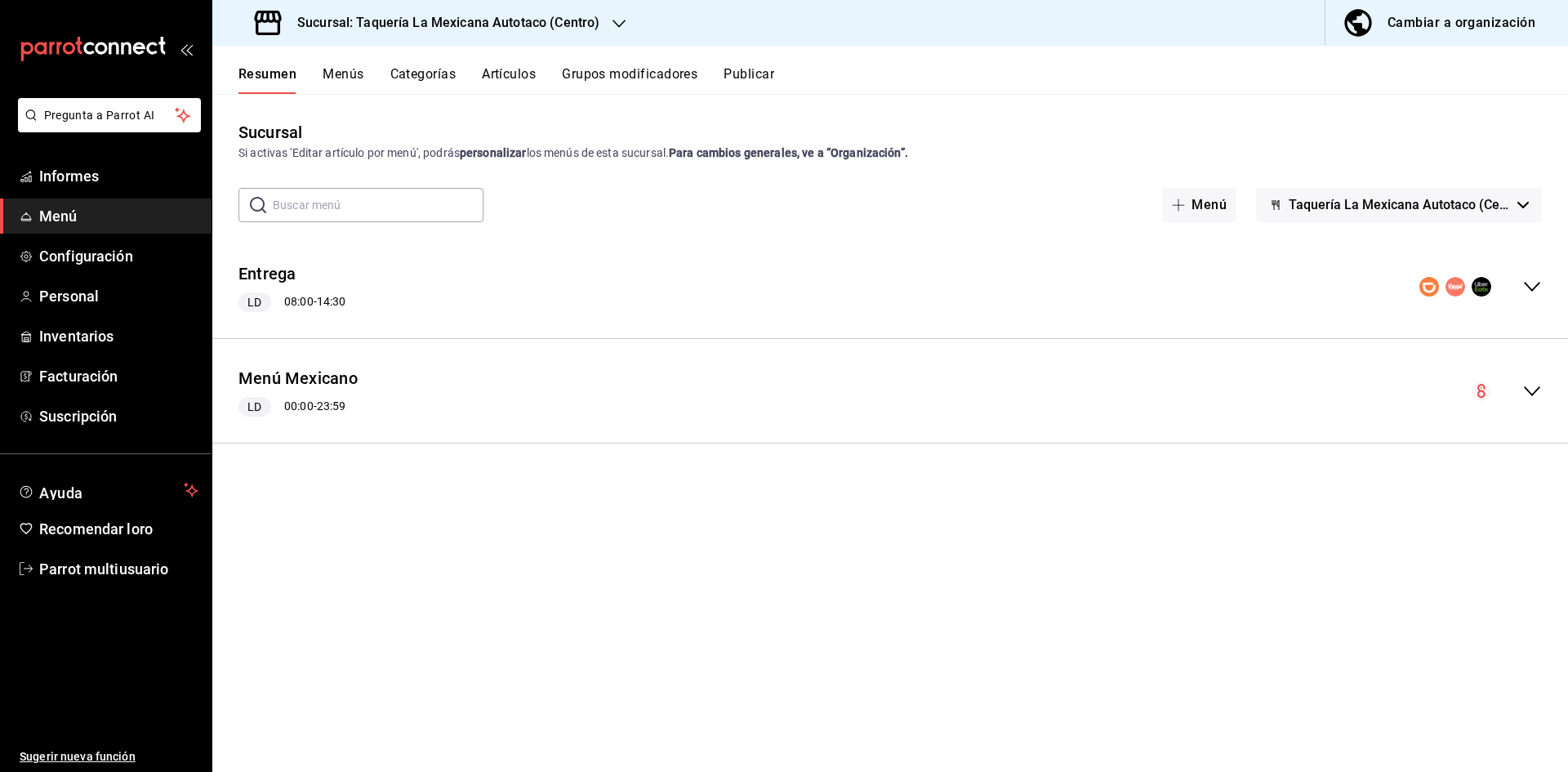
click at [1530, 383] on icon "colapsar-fila-del-menú" at bounding box center [1532, 391] width 19 height 19
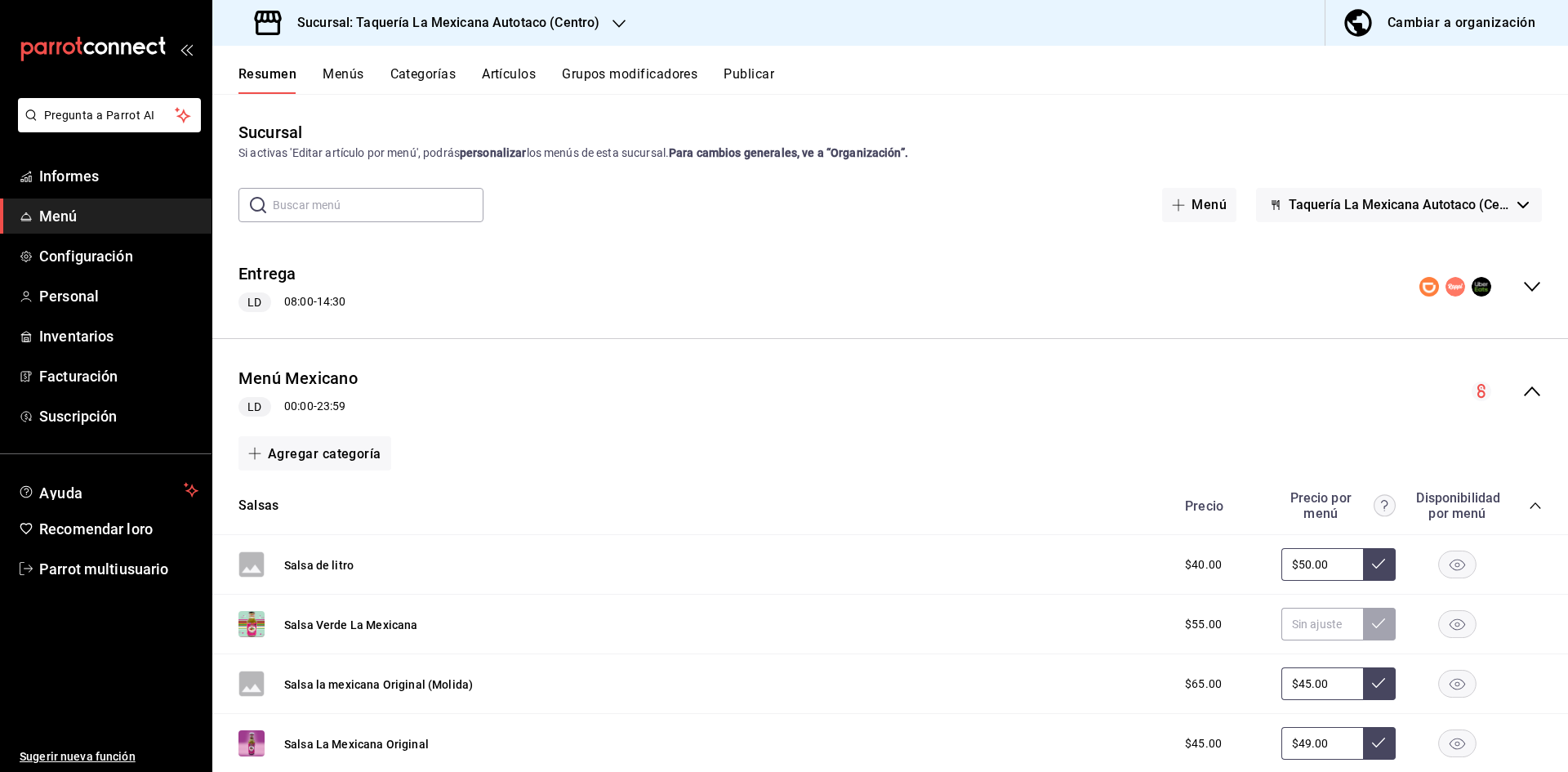
click at [1529, 509] on icon "colapsar-categoría-fila" at bounding box center [1536, 506] width 13 height 13
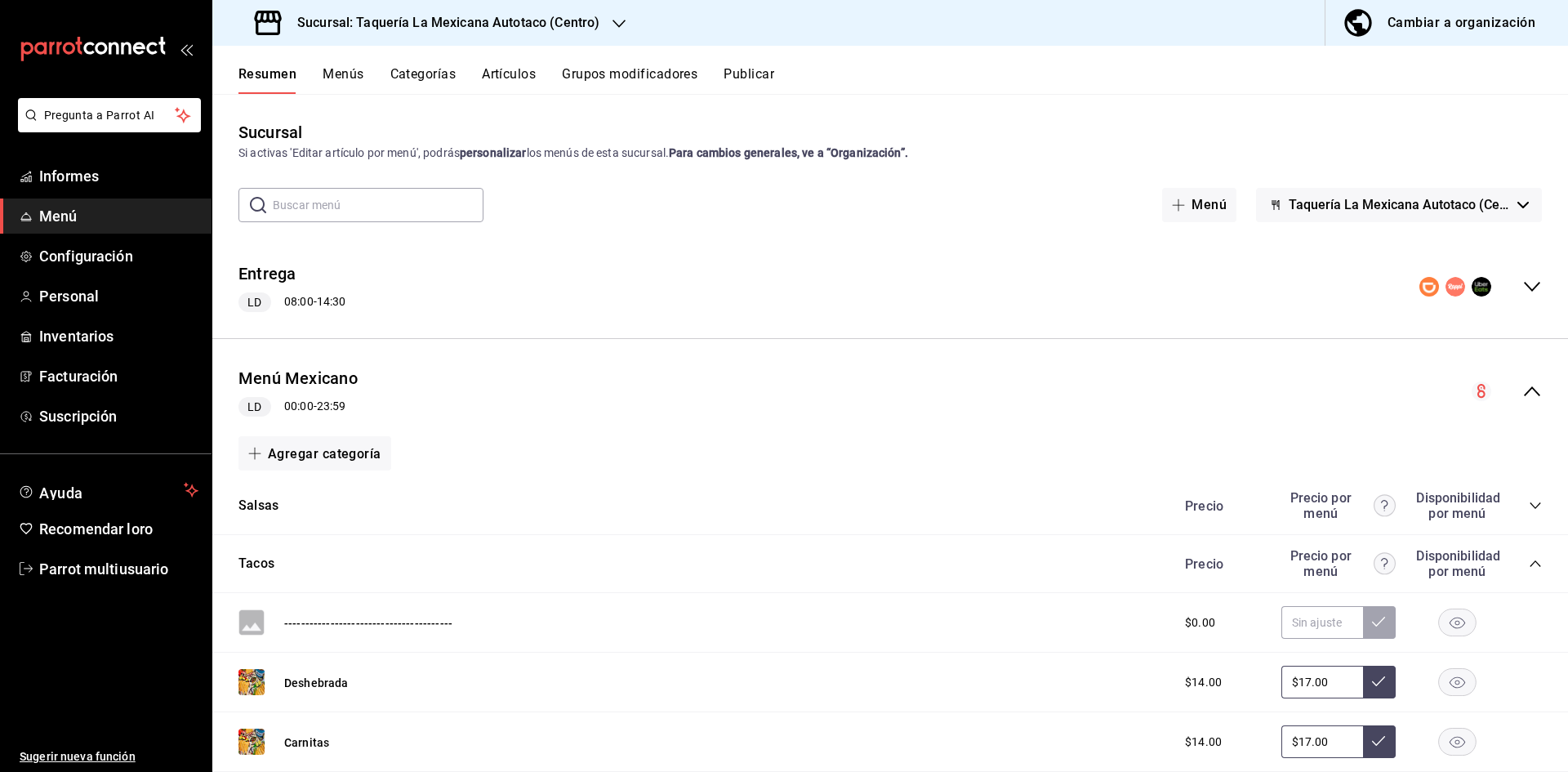
click at [1529, 563] on icon "colapsar-categoría-fila" at bounding box center [1536, 564] width 13 height 13
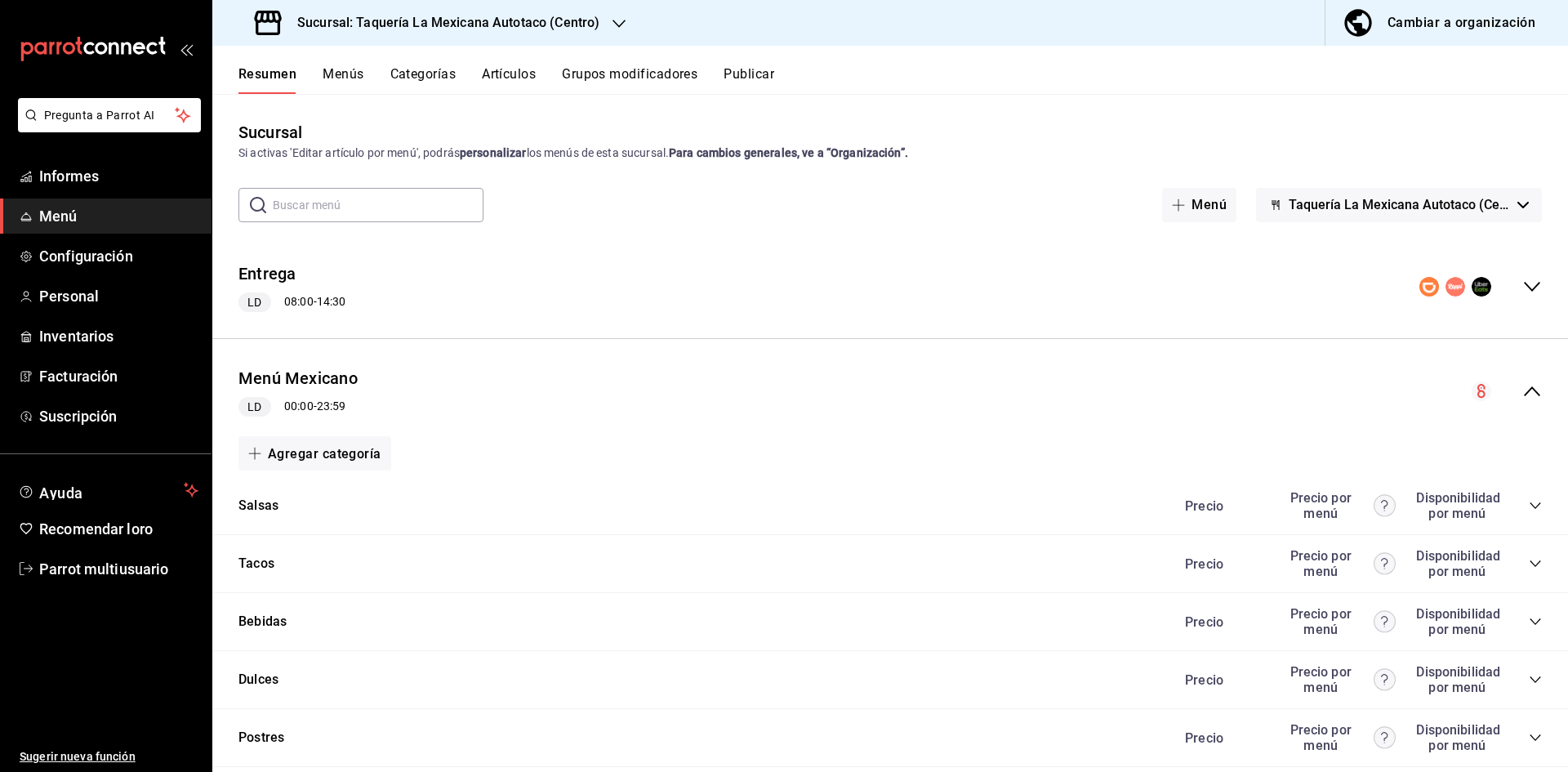
click at [1529, 680] on icon "colapsar-categoría-fila" at bounding box center [1536, 680] width 13 height 13
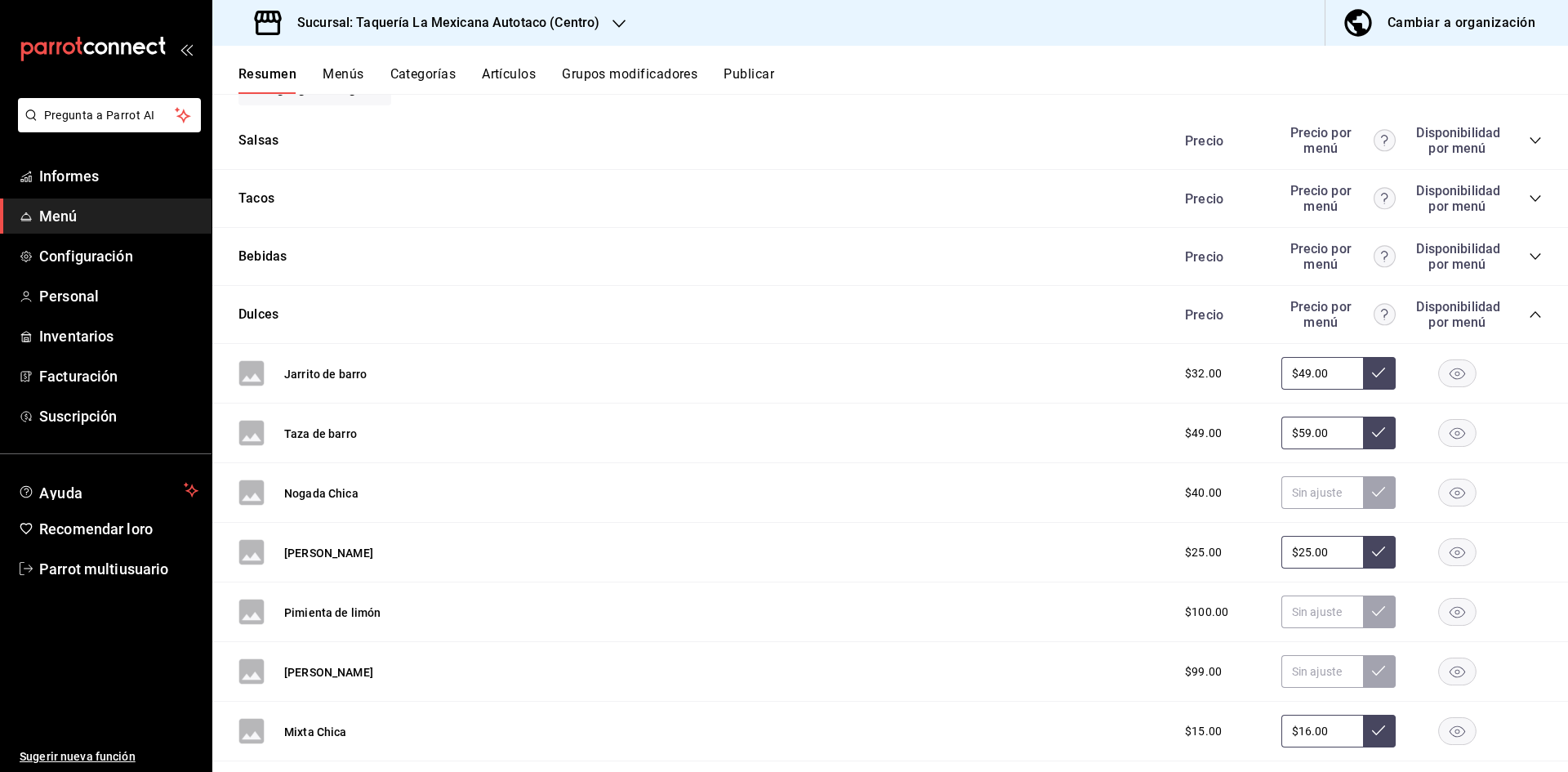
scroll to position [6809, 0]
